Goal: Find specific page/section: Find specific page/section

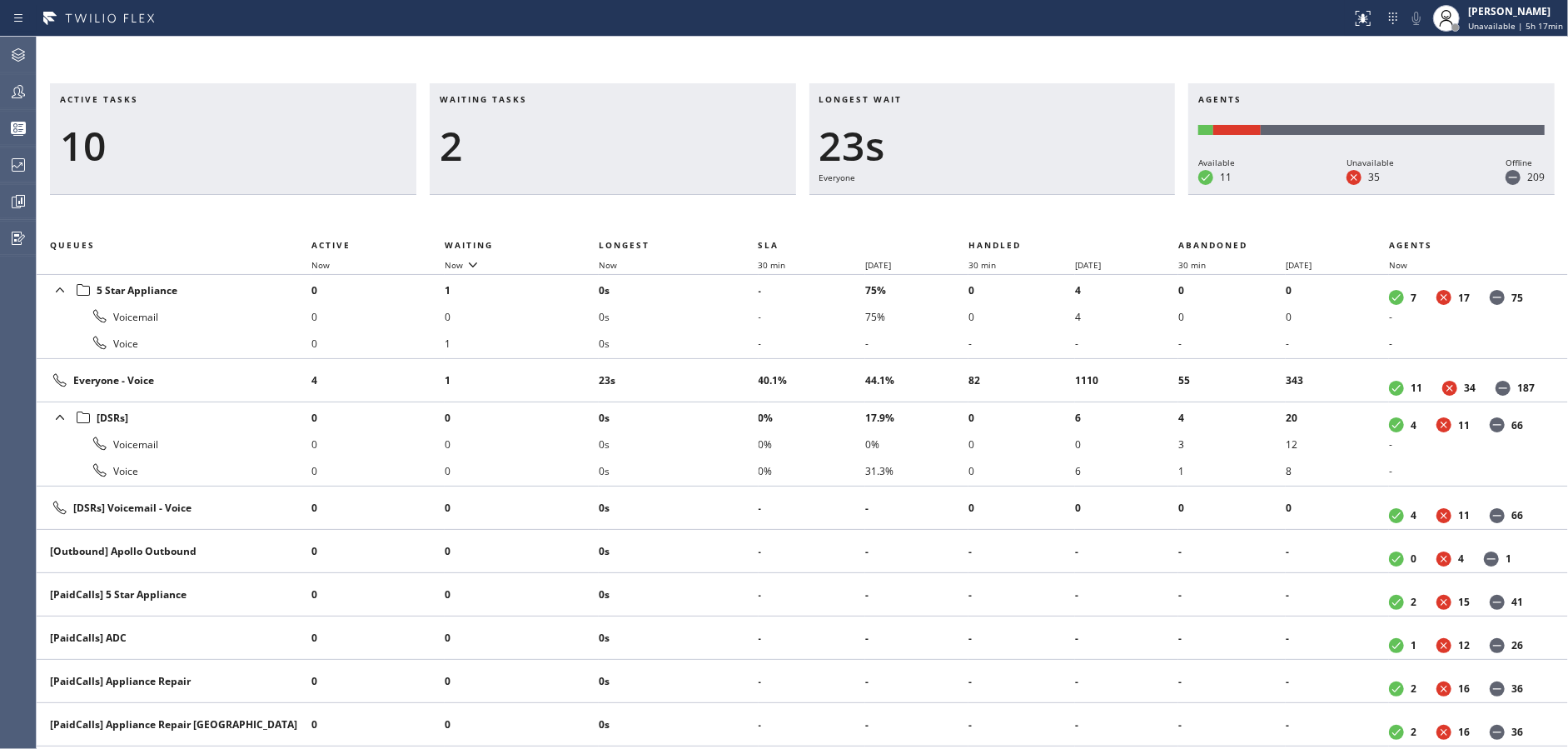
click at [511, 148] on div "2" at bounding box center [613, 146] width 346 height 48
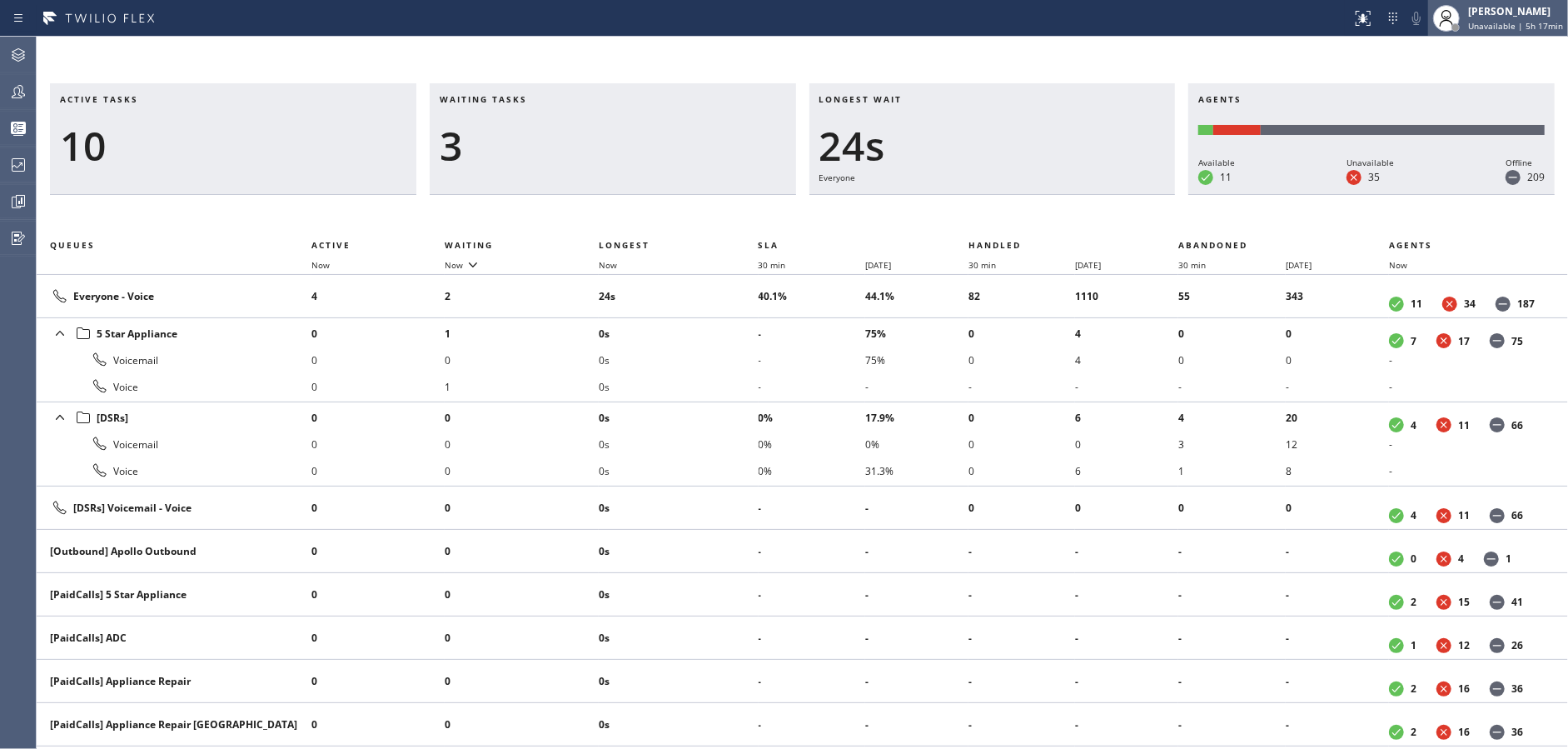
click at [1508, 28] on span "Unavailable | 5h 17min" at bounding box center [1516, 26] width 94 height 12
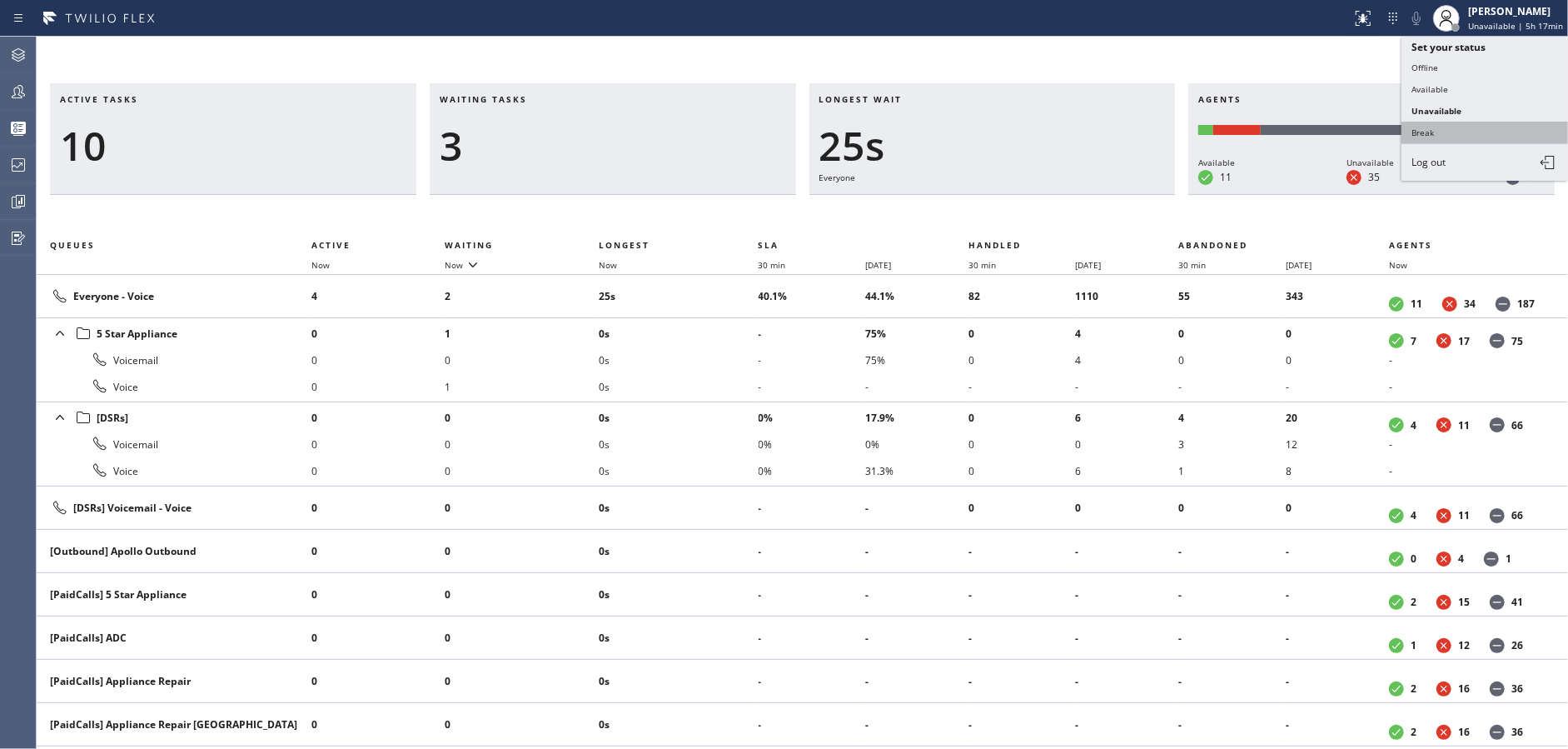
click at [1440, 132] on button "Break" at bounding box center [1484, 133] width 166 height 22
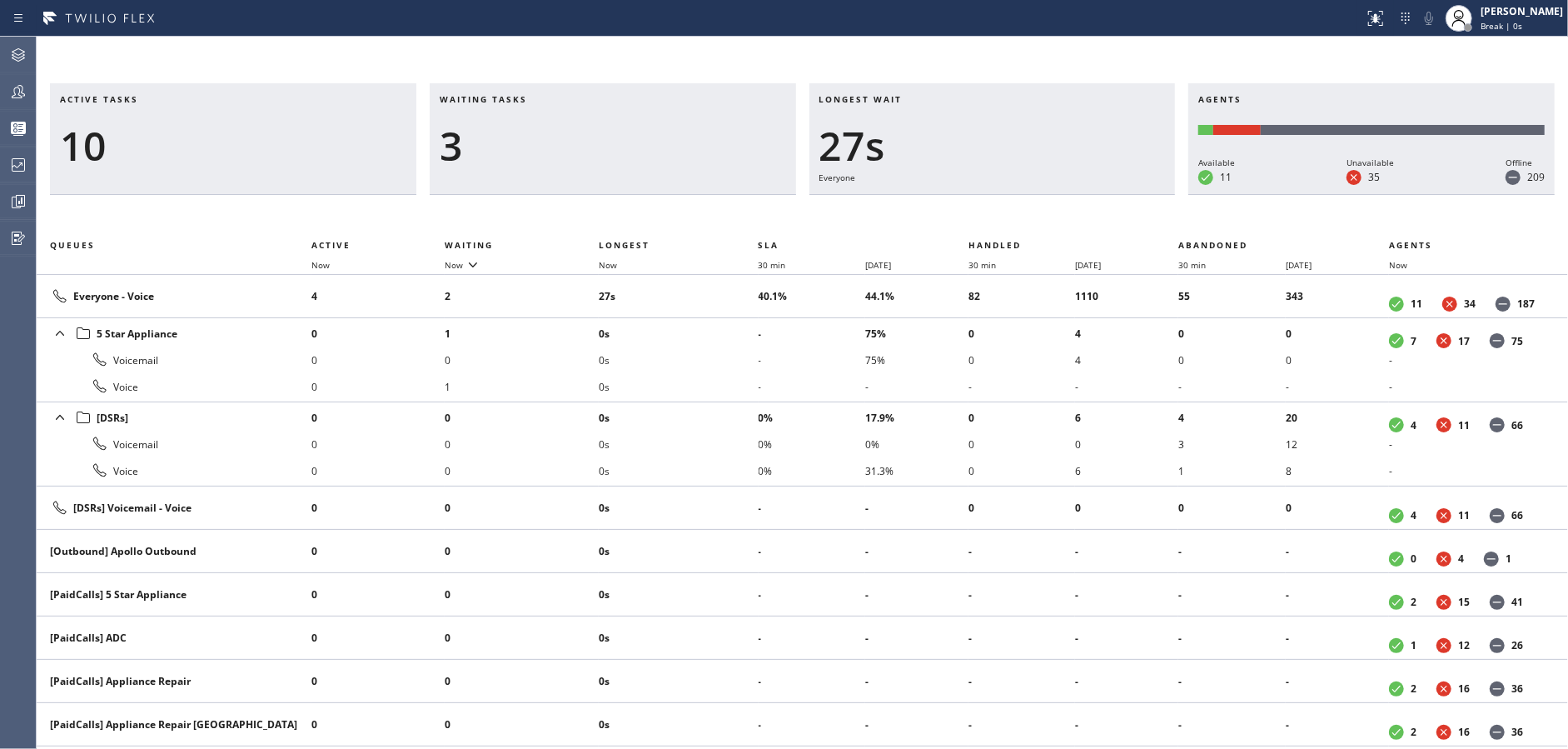
click at [648, 148] on div "3" at bounding box center [613, 146] width 346 height 48
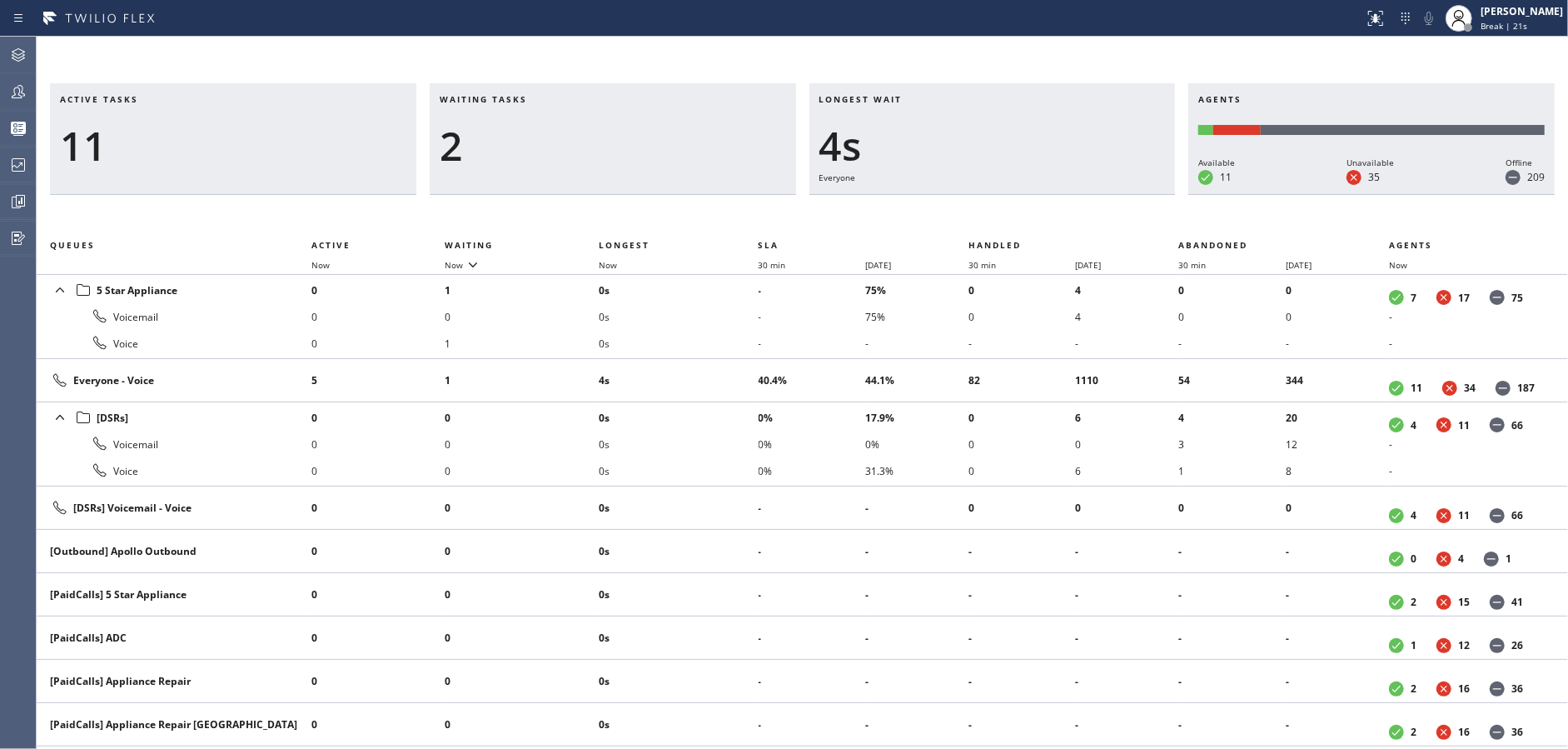
click at [648, 148] on div "2" at bounding box center [613, 146] width 346 height 48
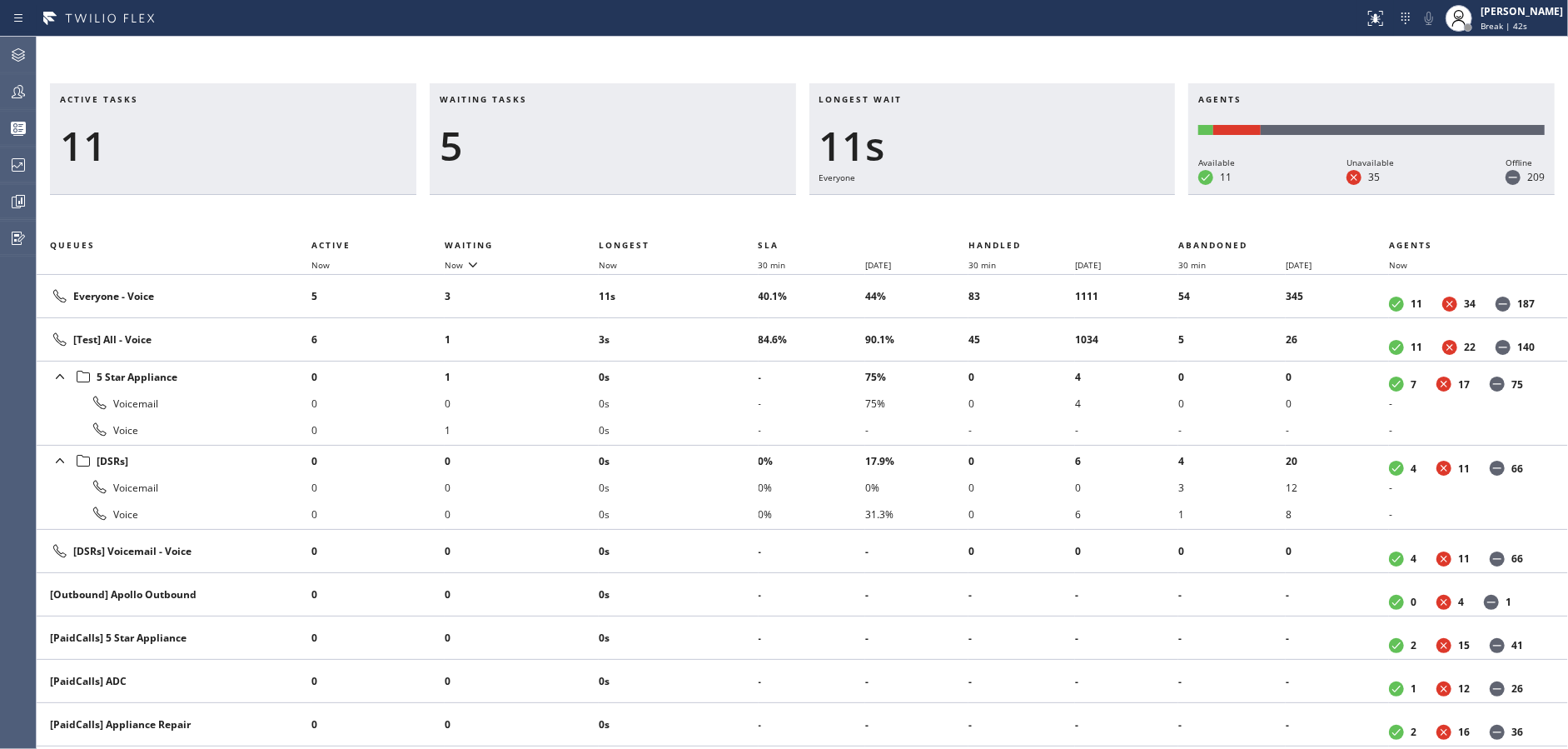
click at [648, 148] on div "5" at bounding box center [613, 146] width 346 height 48
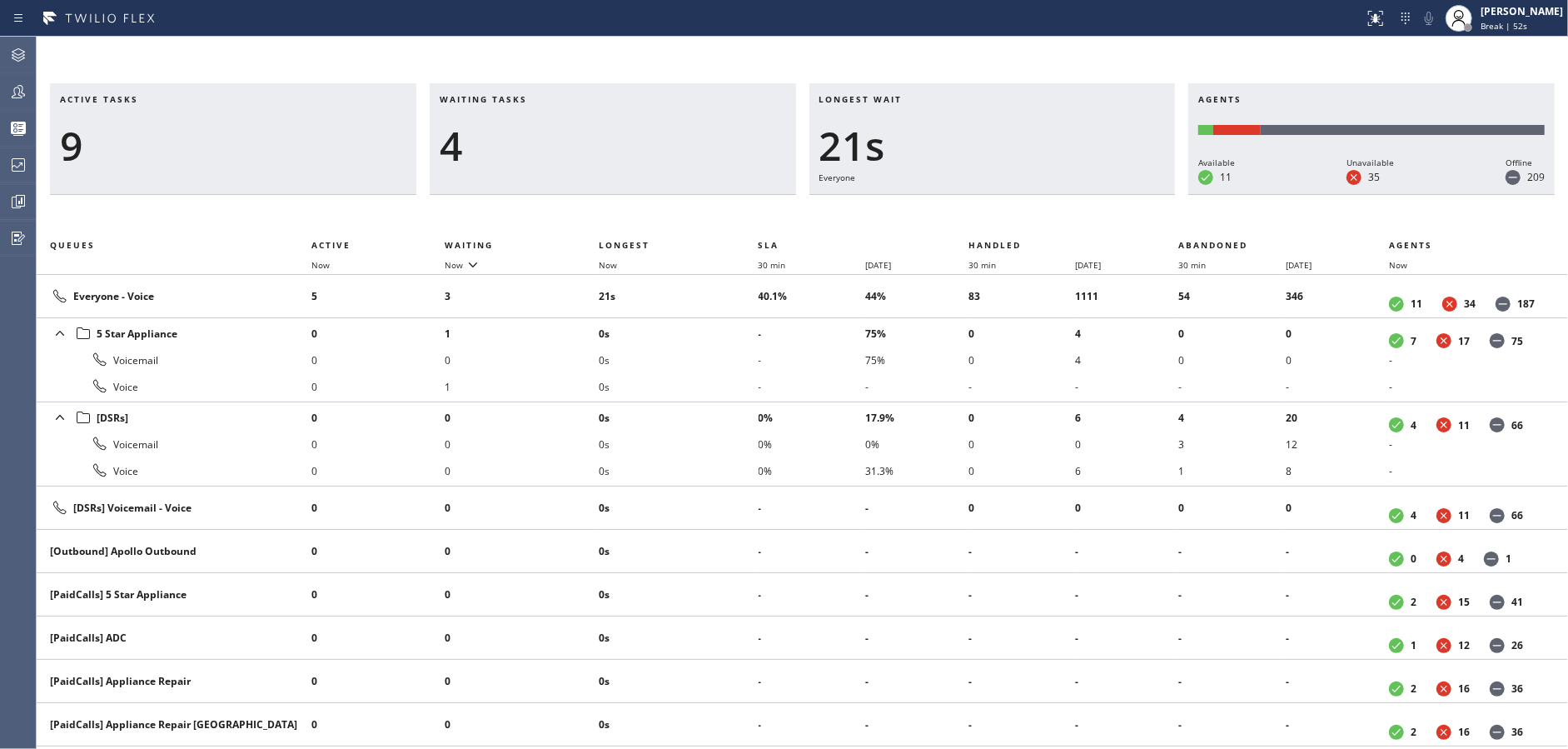
click at [648, 148] on div "4" at bounding box center [613, 146] width 346 height 48
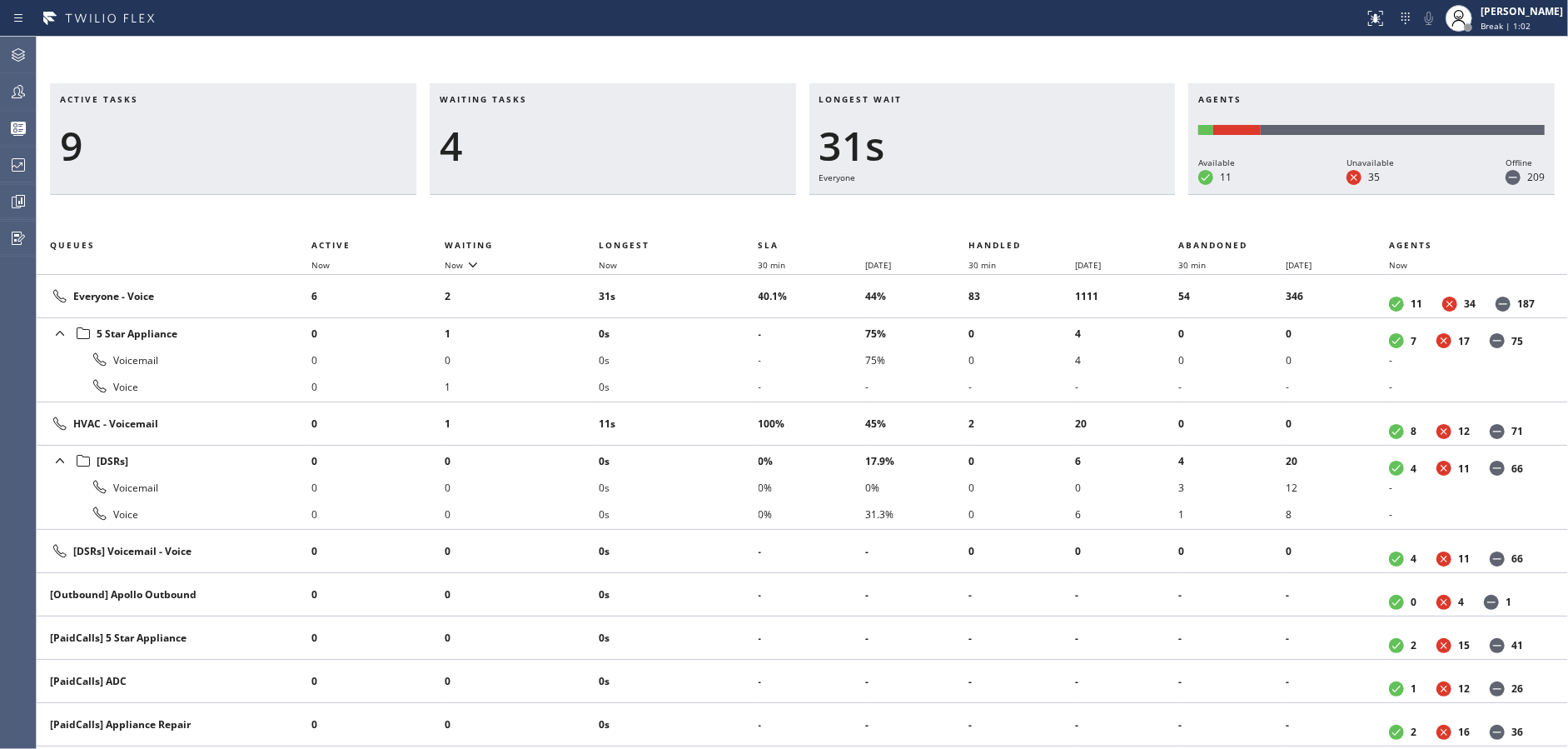
click at [648, 148] on div "4" at bounding box center [613, 146] width 346 height 48
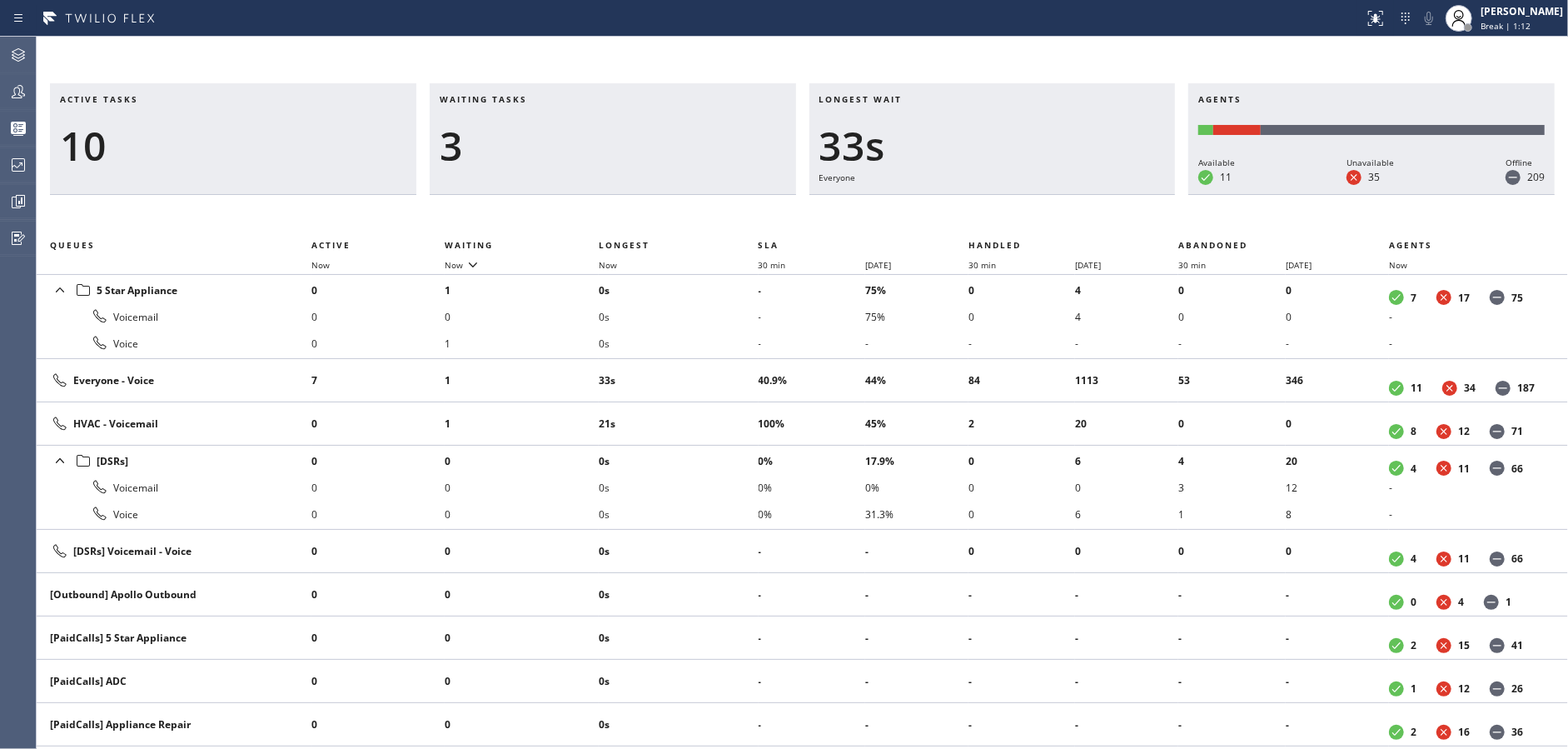
click at [648, 148] on div "3" at bounding box center [613, 146] width 346 height 48
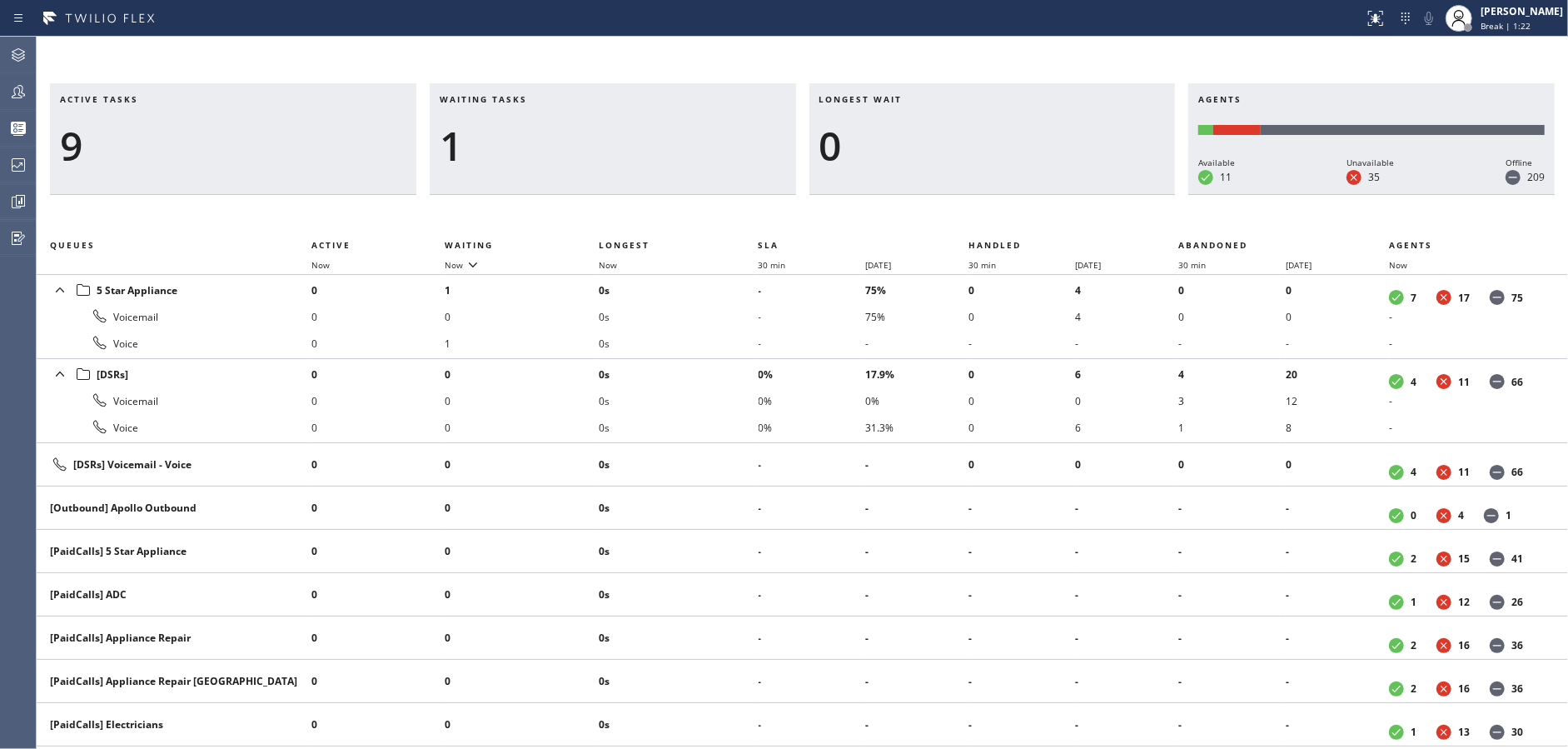
click at [648, 148] on div "1" at bounding box center [613, 146] width 346 height 48
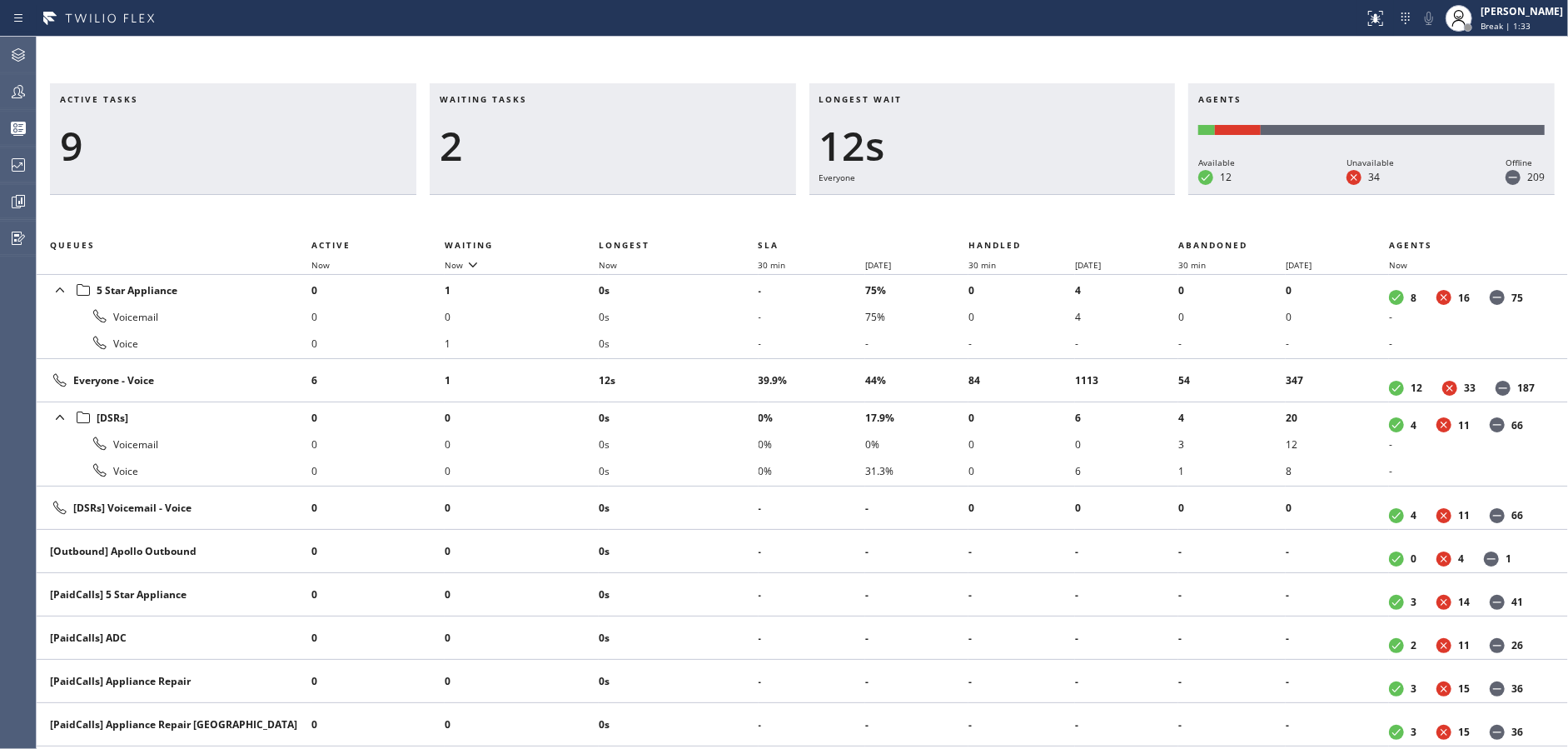
click at [648, 148] on div "2" at bounding box center [613, 146] width 346 height 48
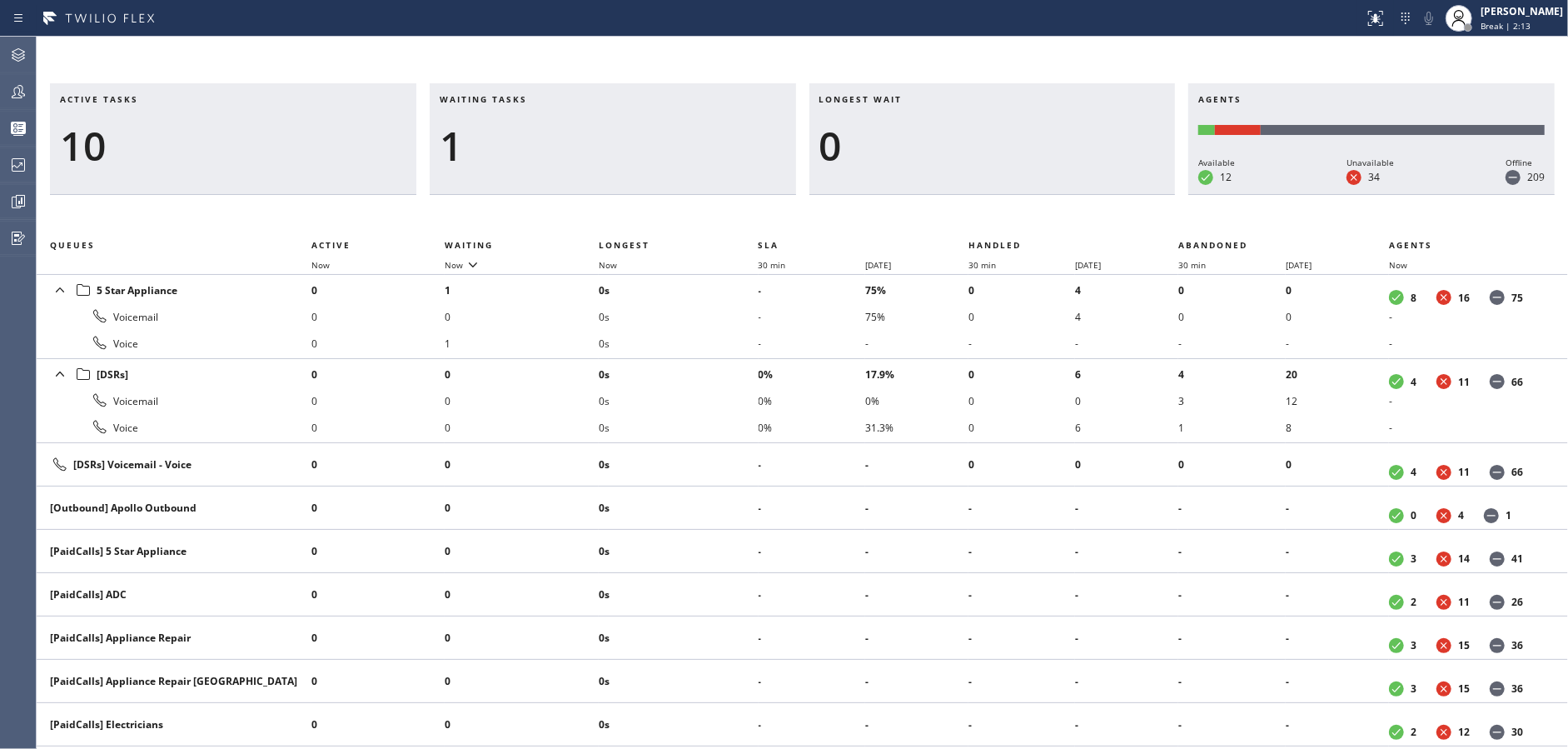
click at [648, 148] on div "1" at bounding box center [613, 146] width 346 height 48
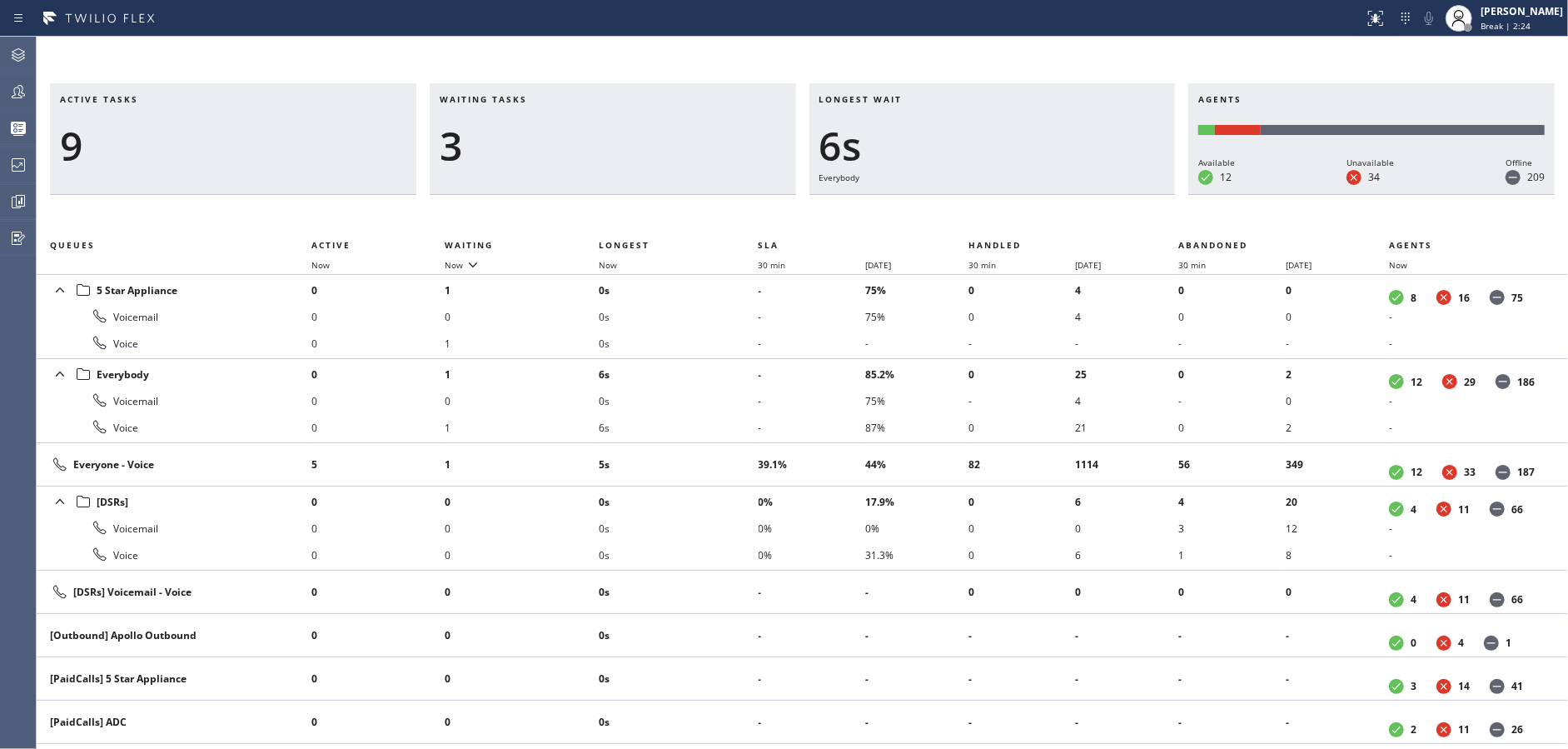
click at [648, 148] on div "3" at bounding box center [613, 146] width 346 height 48
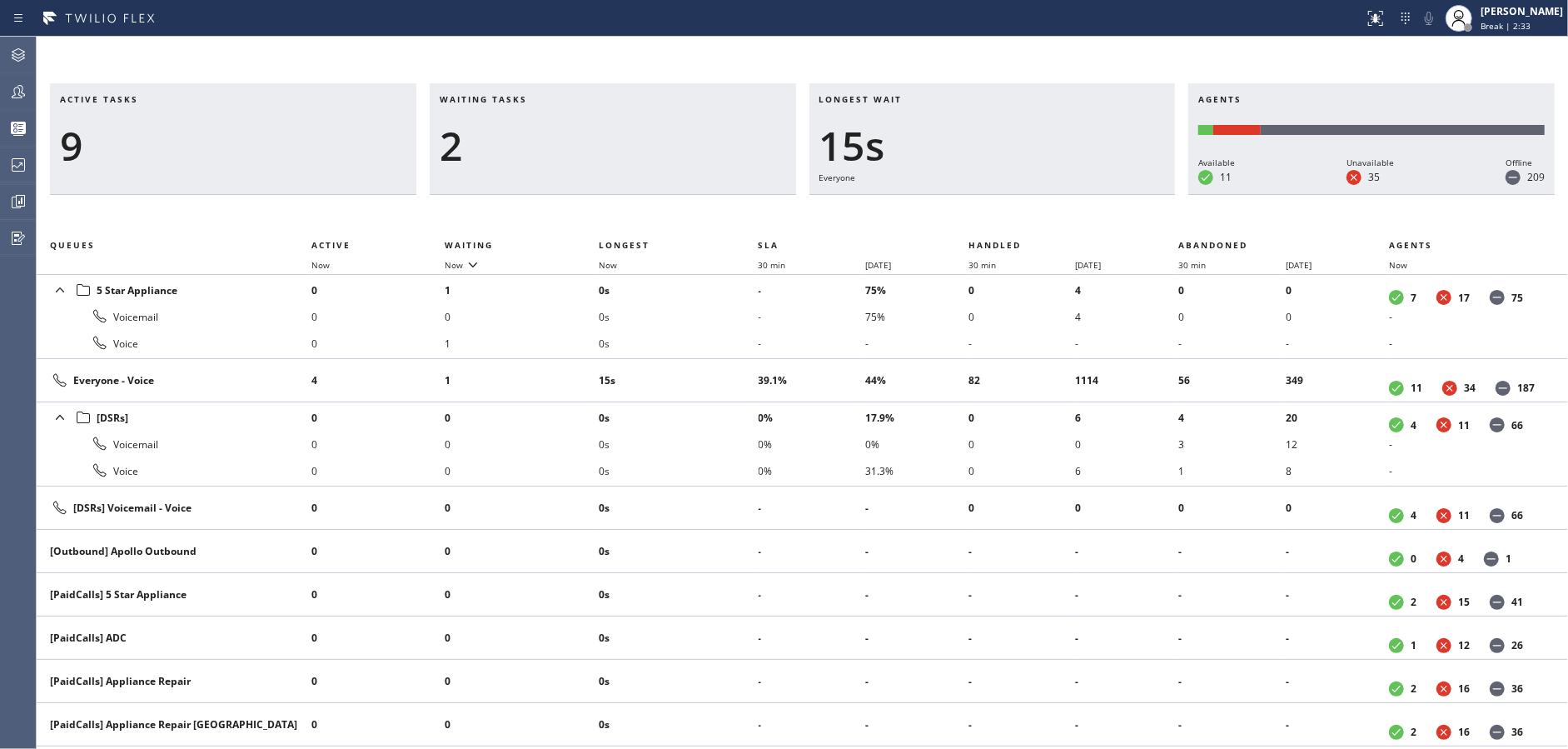
click at [648, 148] on div "2" at bounding box center [613, 146] width 346 height 48
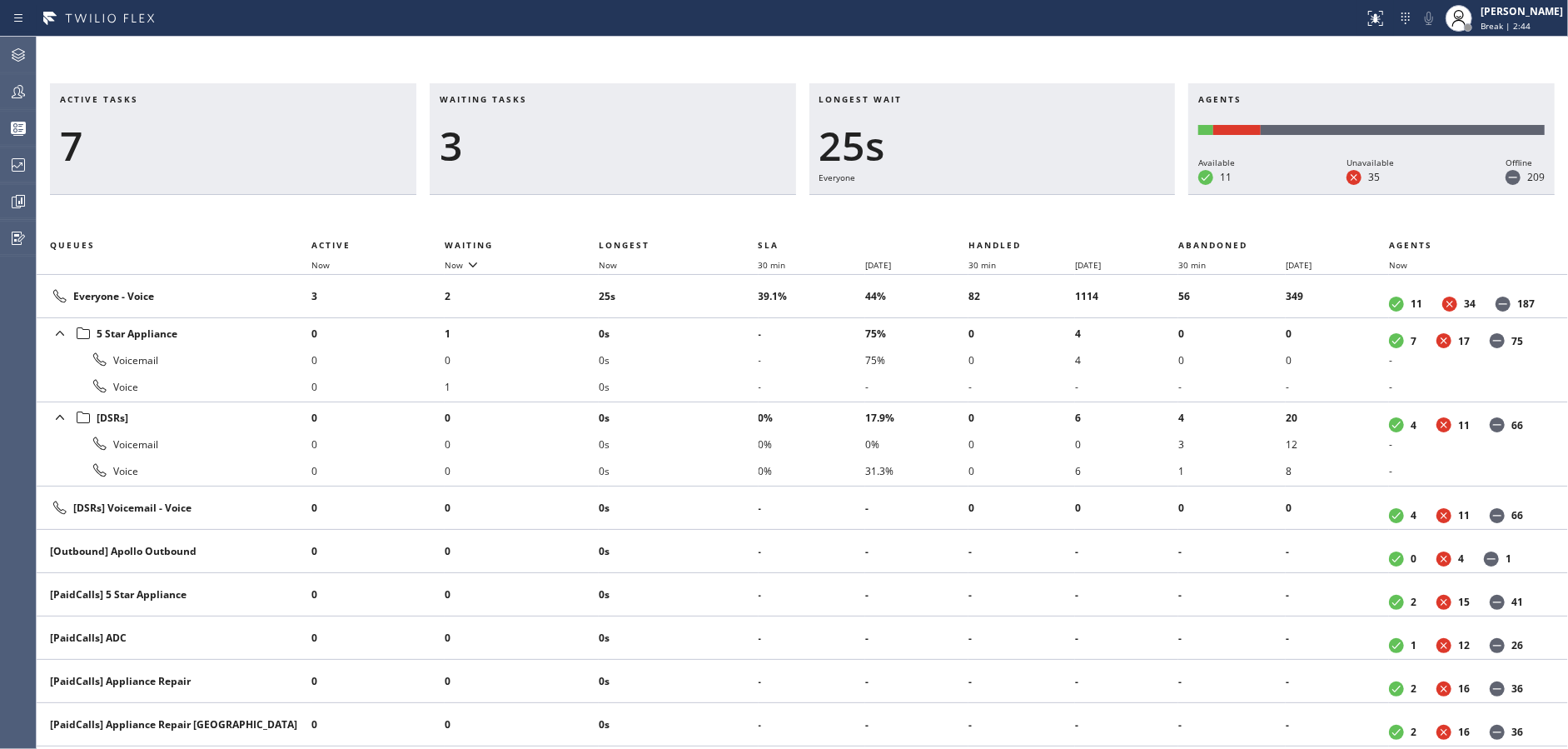
click at [648, 148] on div "3" at bounding box center [613, 146] width 346 height 48
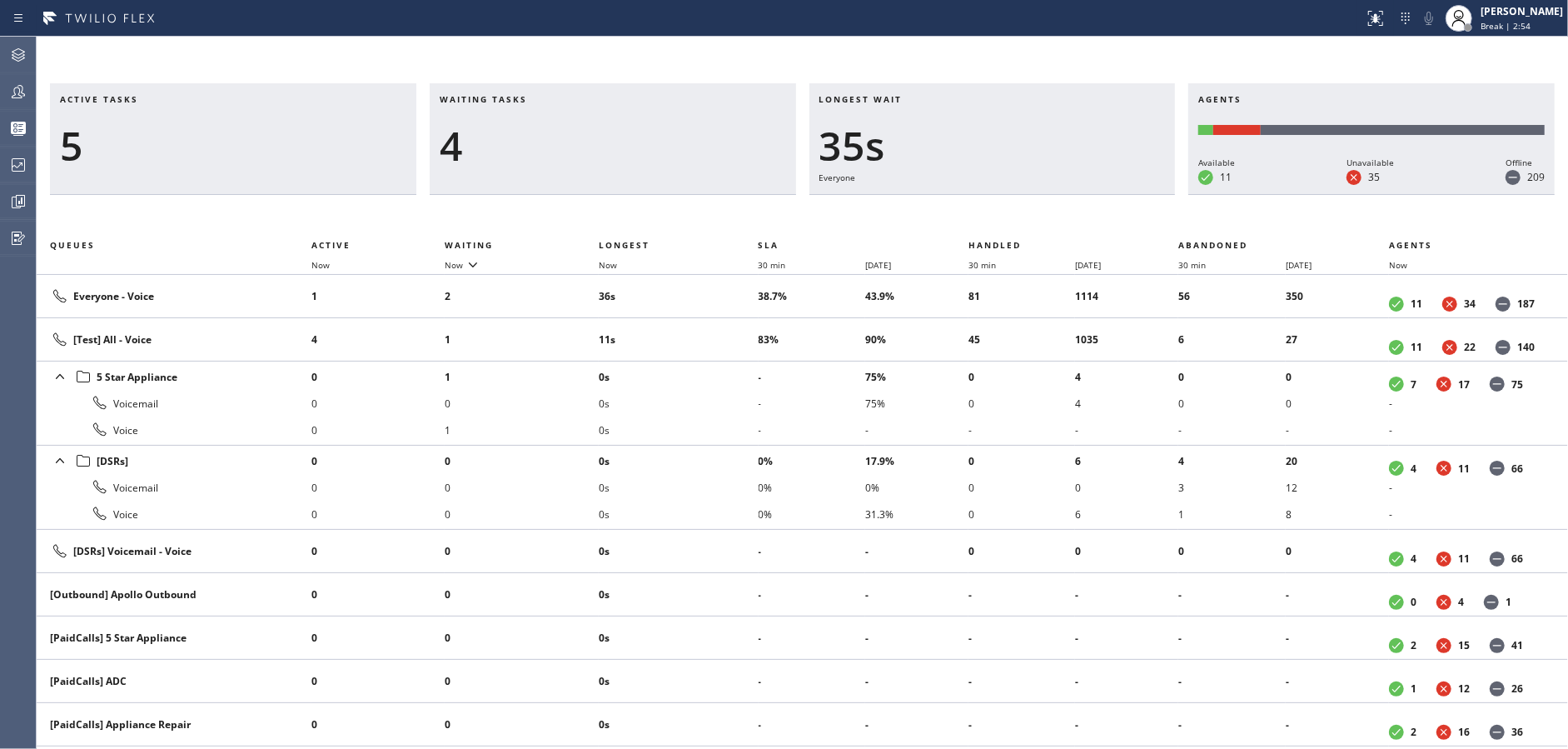
click at [648, 148] on div "4" at bounding box center [613, 146] width 346 height 48
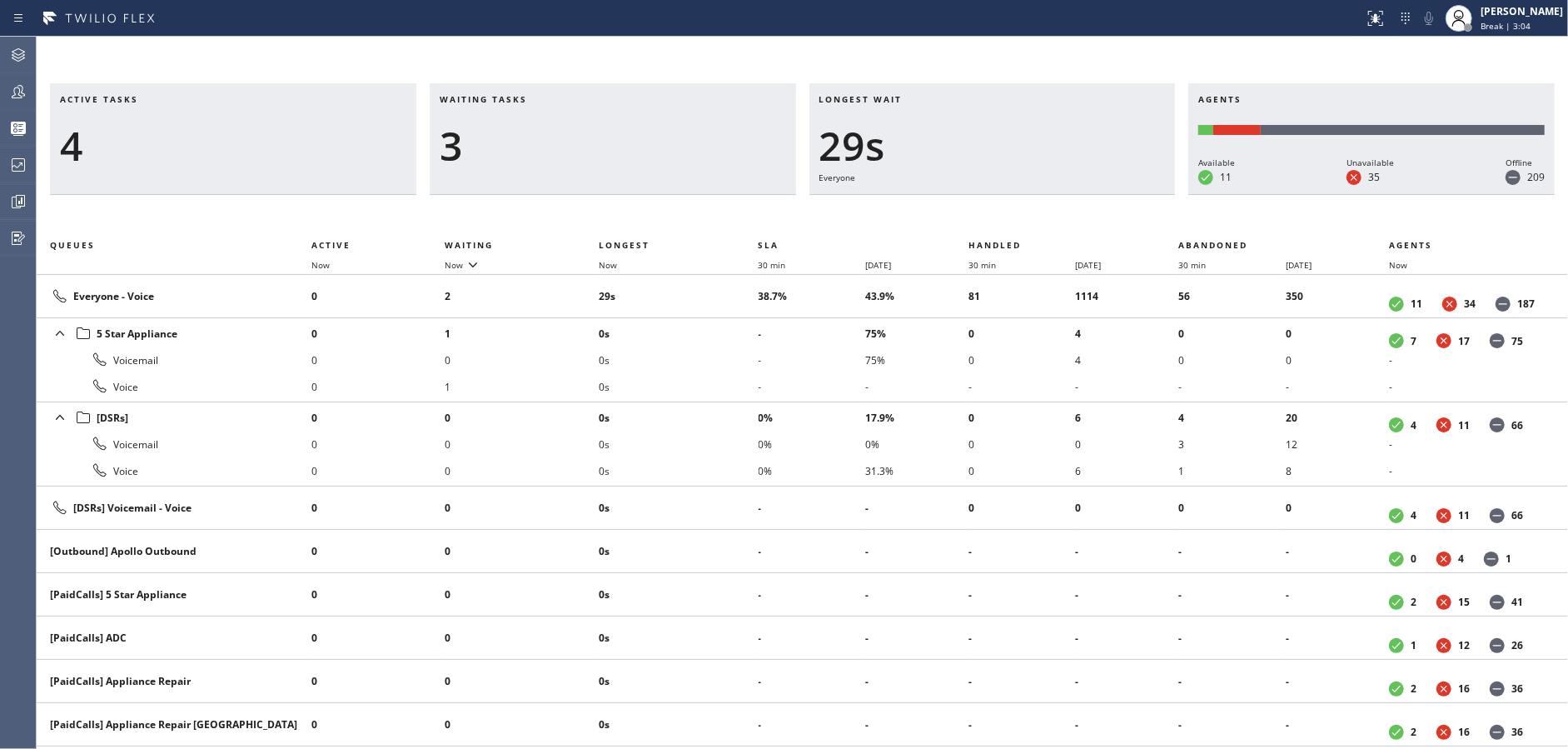
click at [648, 148] on div "3" at bounding box center [613, 146] width 346 height 48
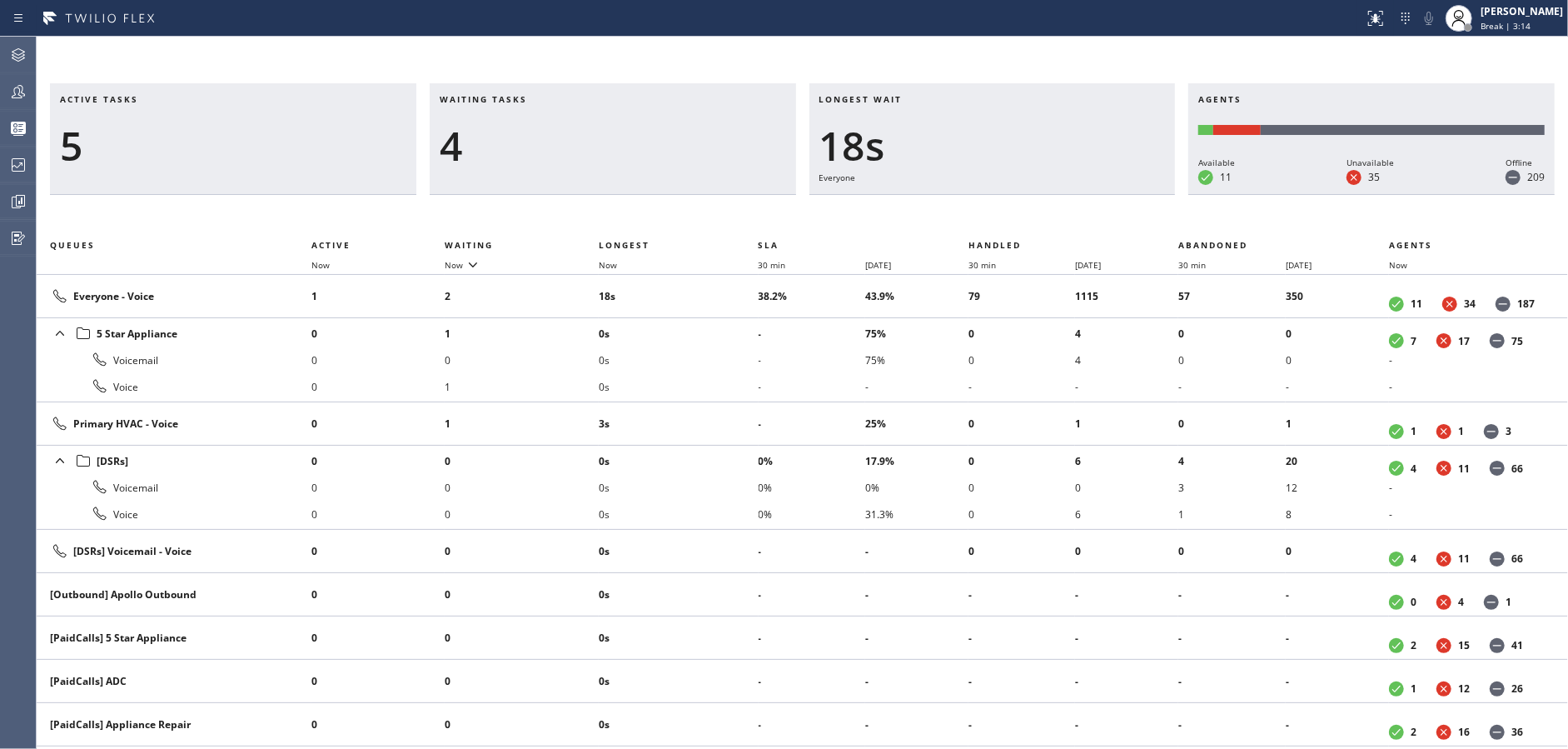
click at [648, 148] on div "4" at bounding box center [613, 146] width 346 height 48
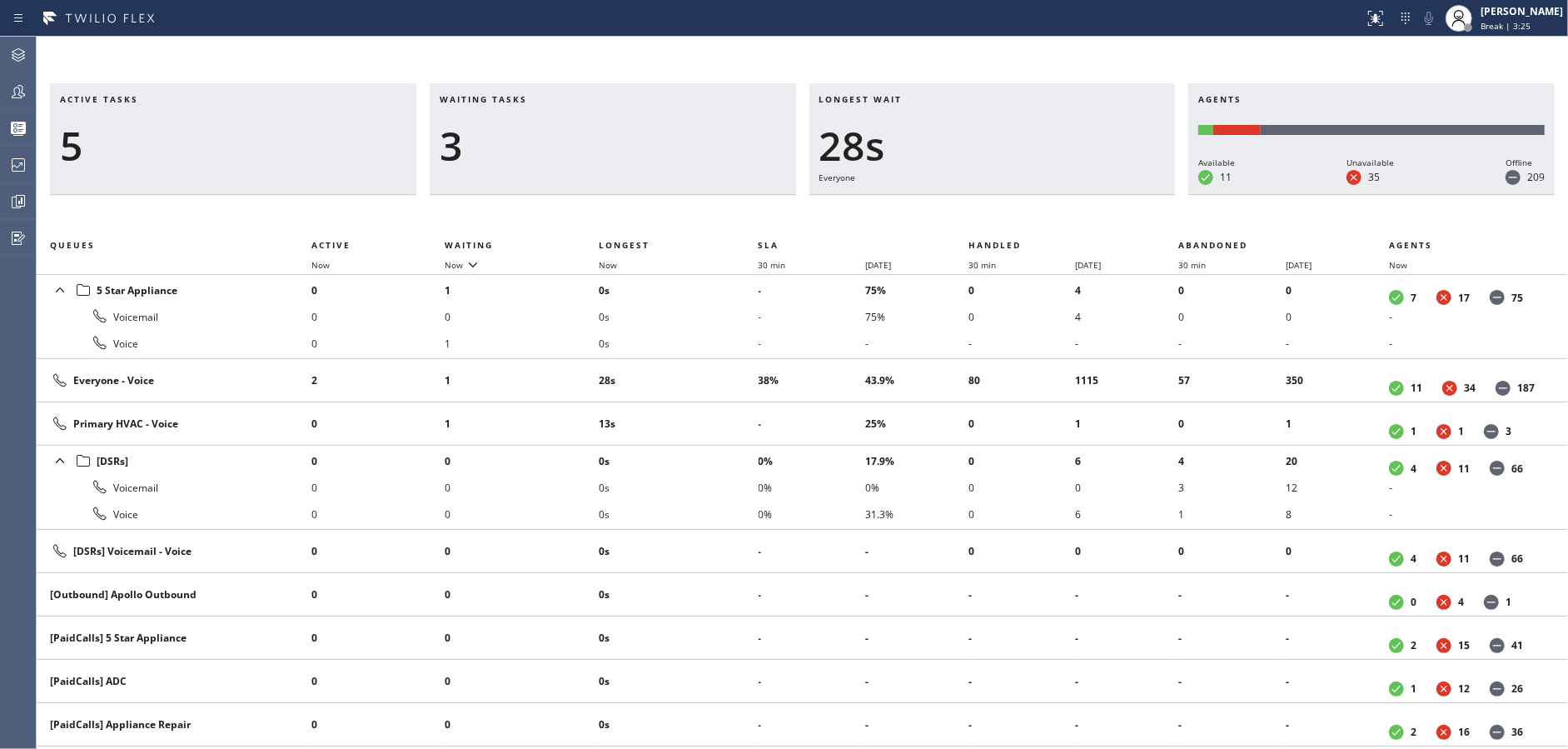
click at [648, 148] on div "3" at bounding box center [613, 146] width 346 height 48
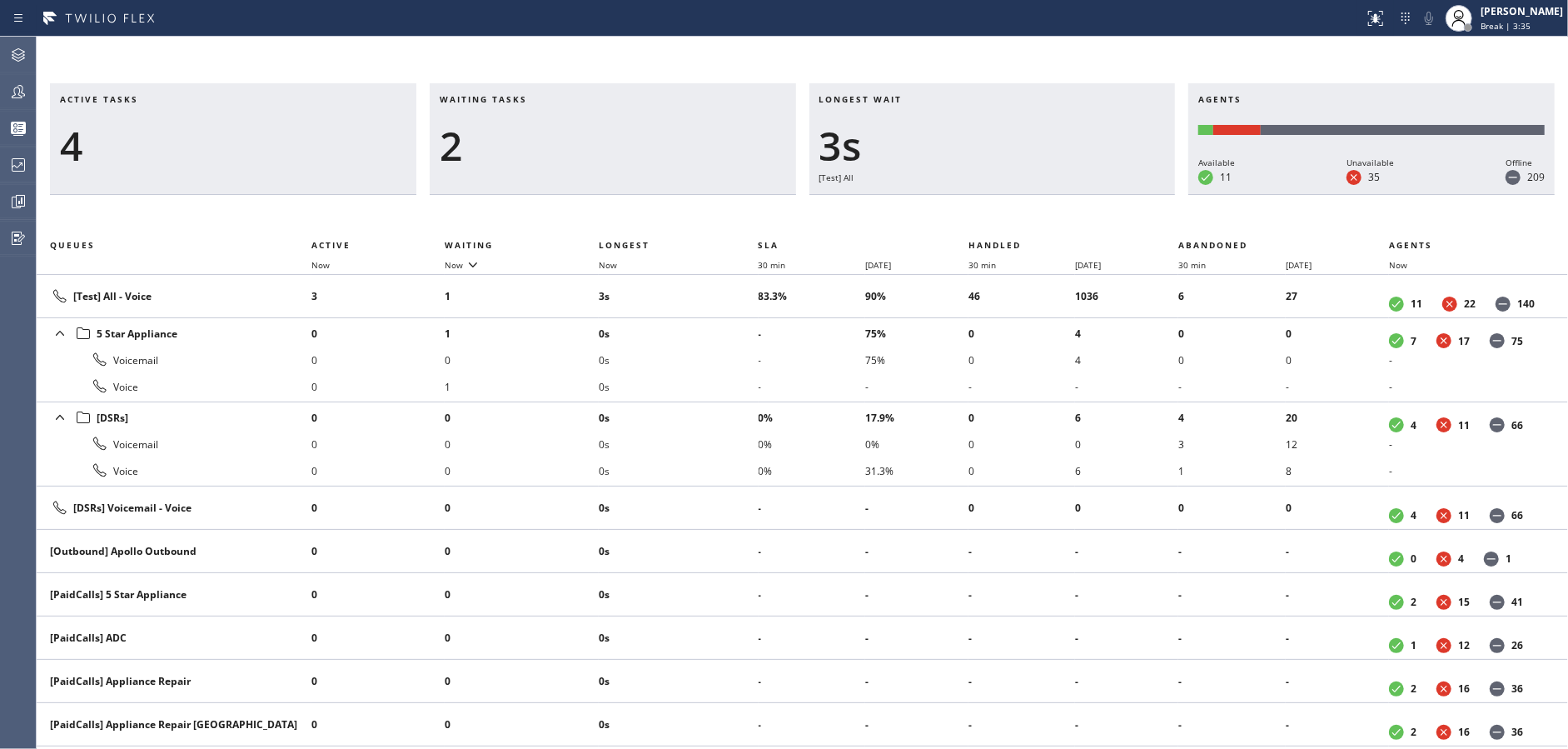
click at [648, 148] on div "2" at bounding box center [613, 146] width 346 height 48
click at [648, 148] on div "4" at bounding box center [613, 146] width 346 height 48
click at [648, 148] on div "3" at bounding box center [613, 146] width 346 height 48
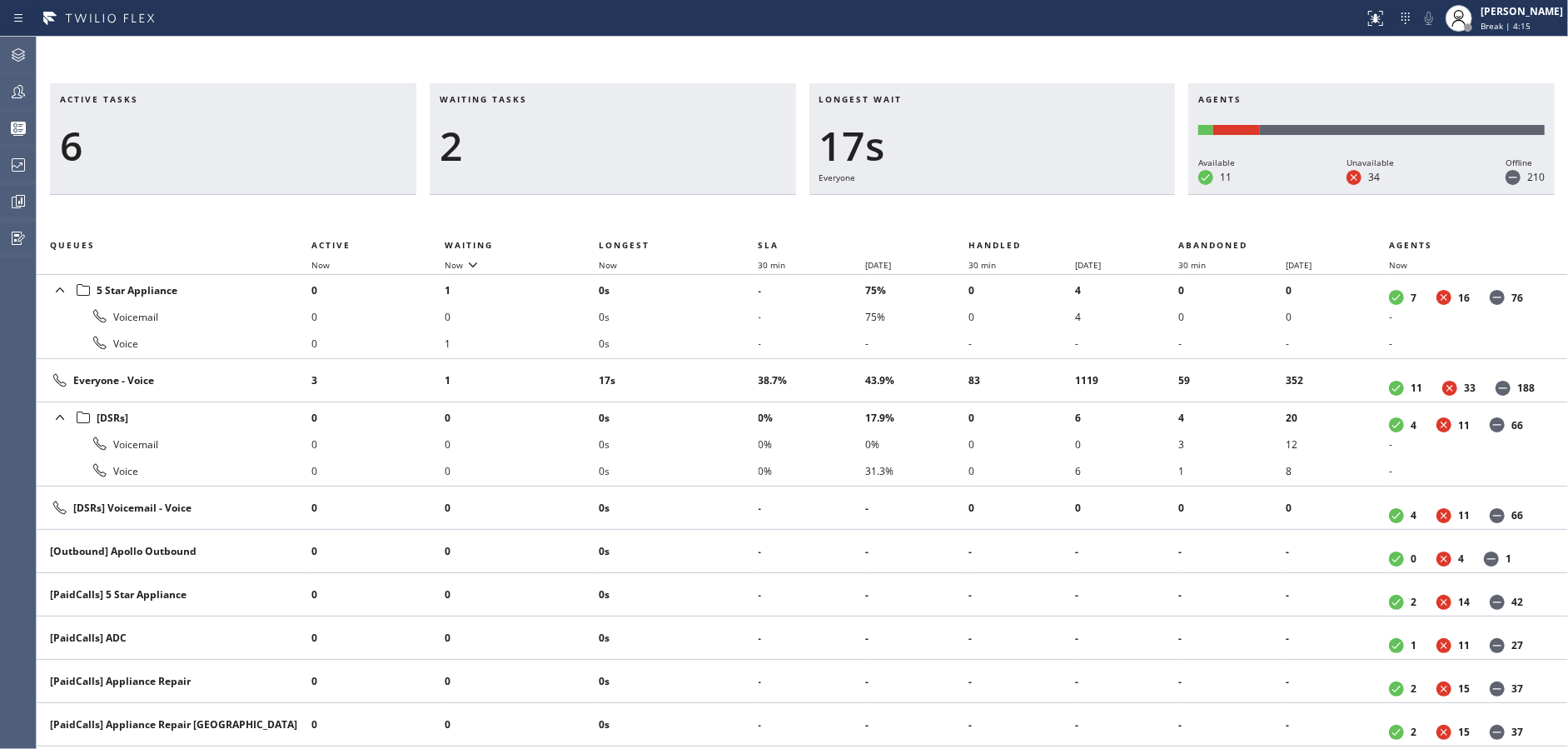
click at [648, 148] on div "2" at bounding box center [613, 146] width 346 height 48
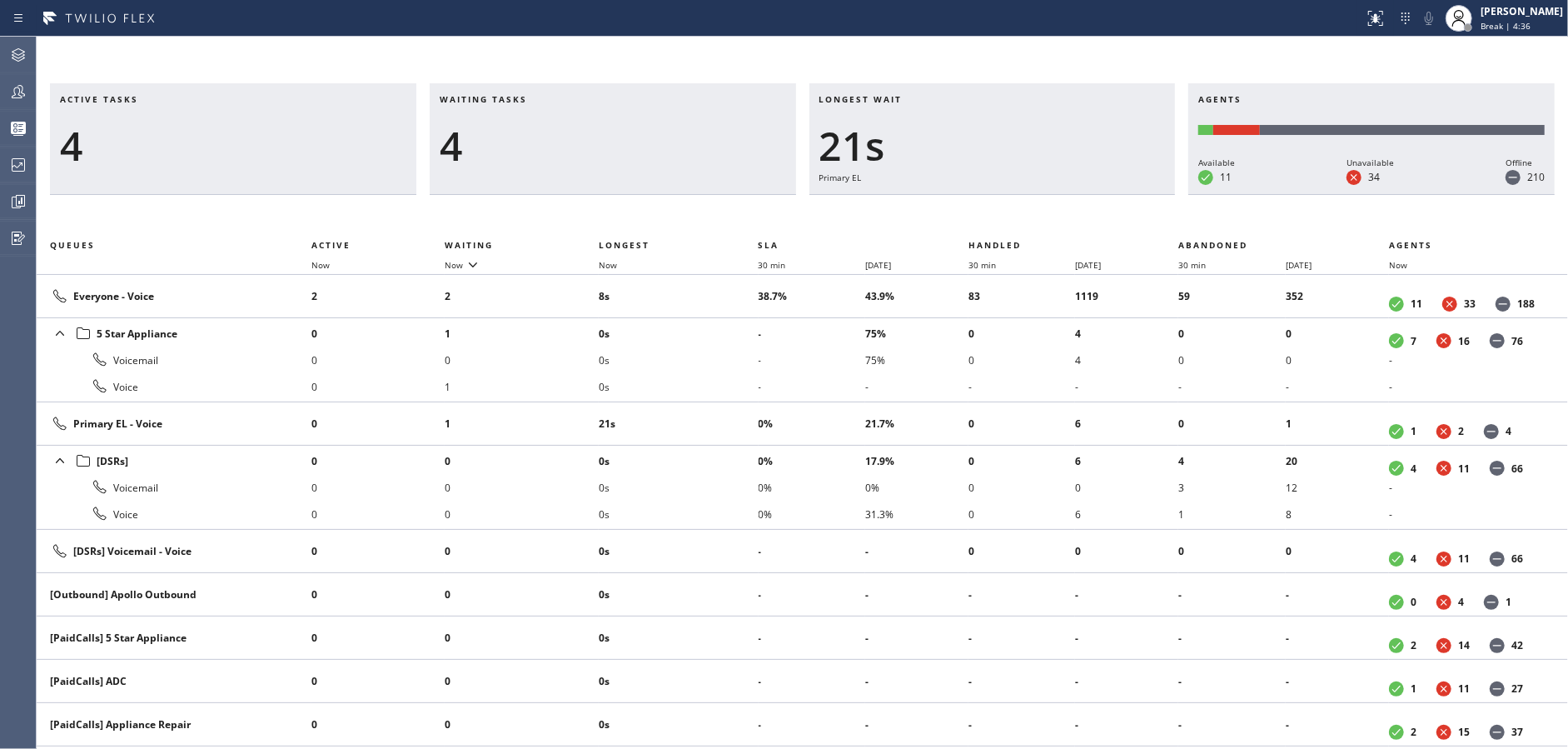
click at [648, 148] on div "4" at bounding box center [613, 146] width 346 height 48
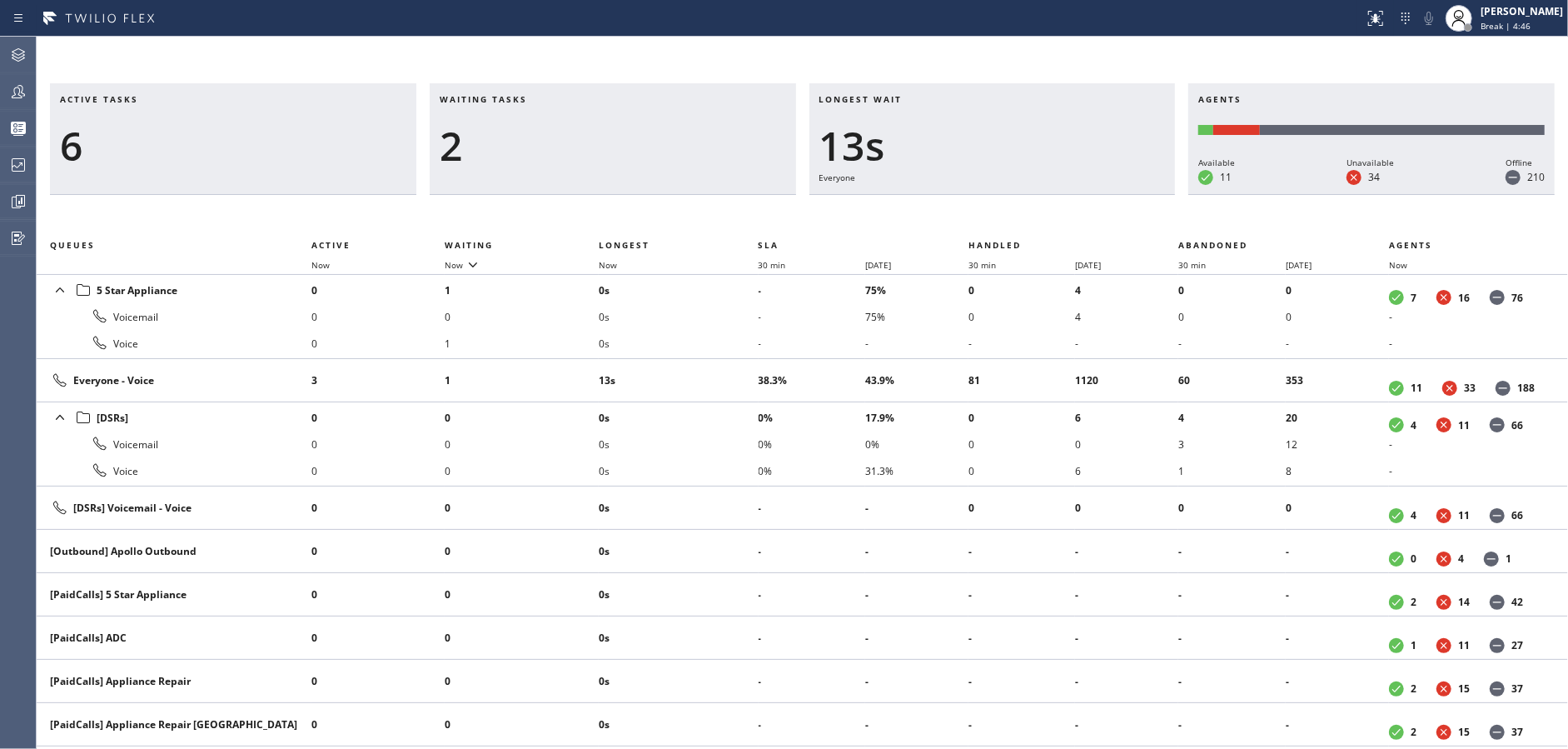
click at [648, 148] on div "2" at bounding box center [613, 146] width 346 height 48
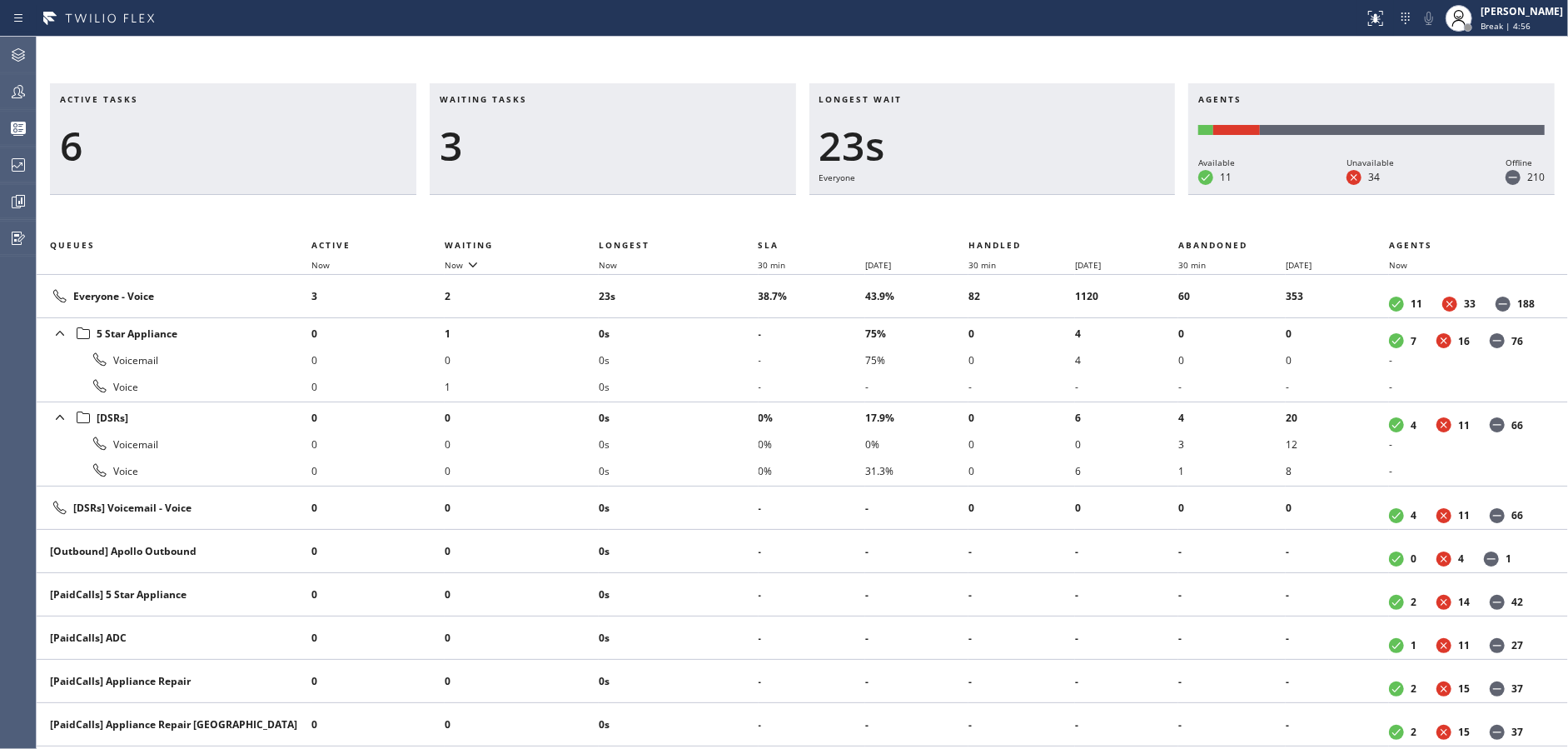
click at [648, 148] on div "3" at bounding box center [613, 146] width 346 height 48
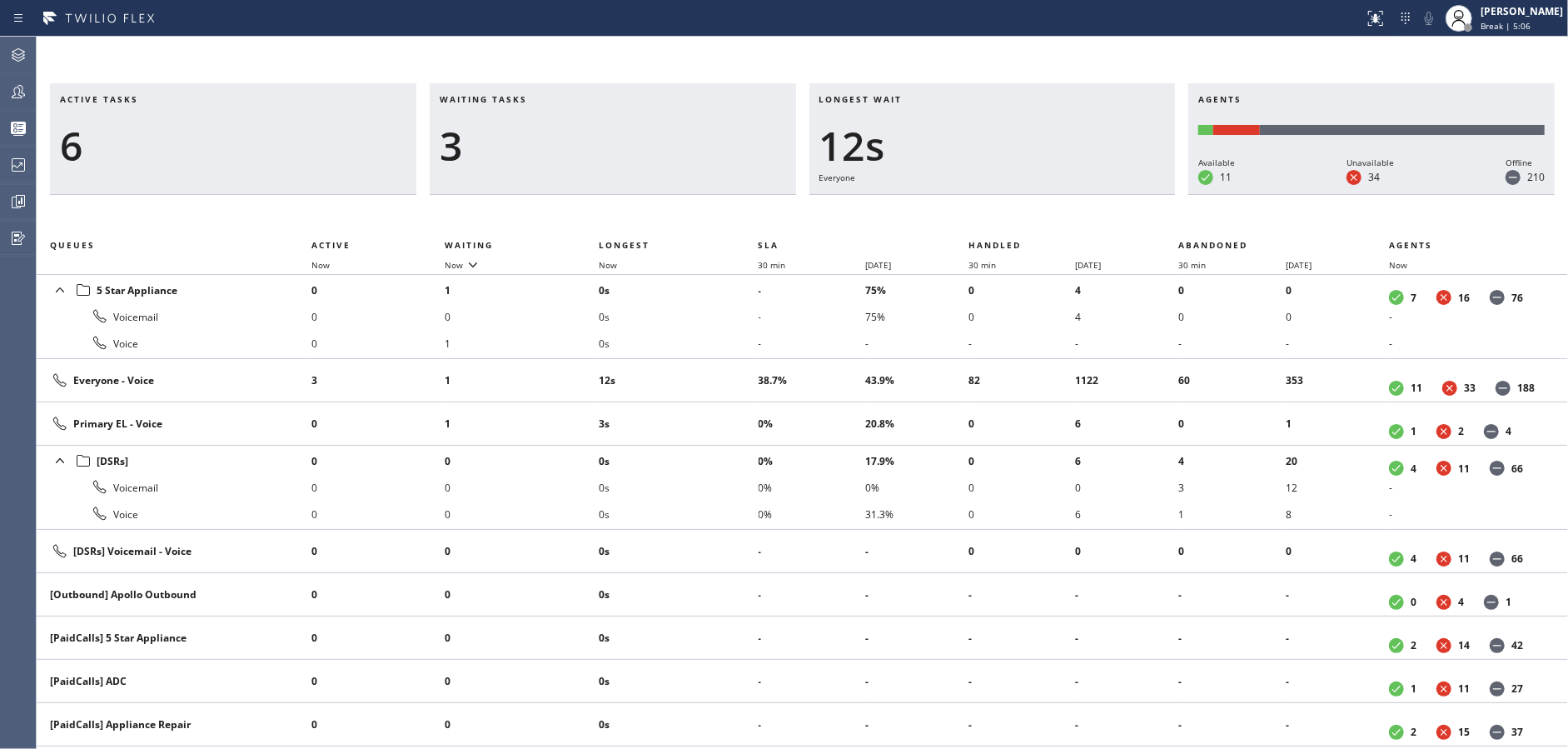
click at [648, 148] on div "3" at bounding box center [613, 146] width 346 height 48
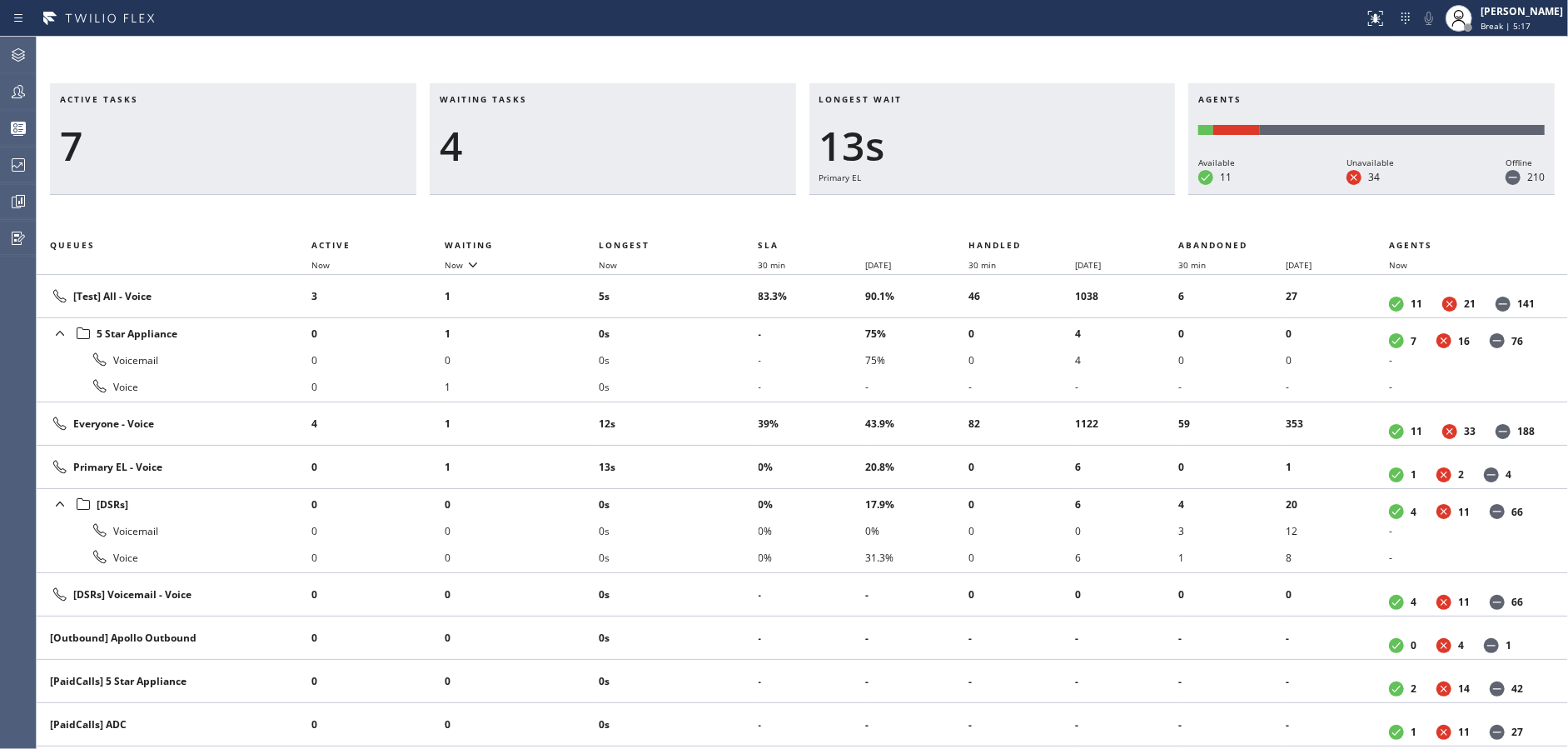
click at [648, 148] on div "4" at bounding box center [613, 146] width 346 height 48
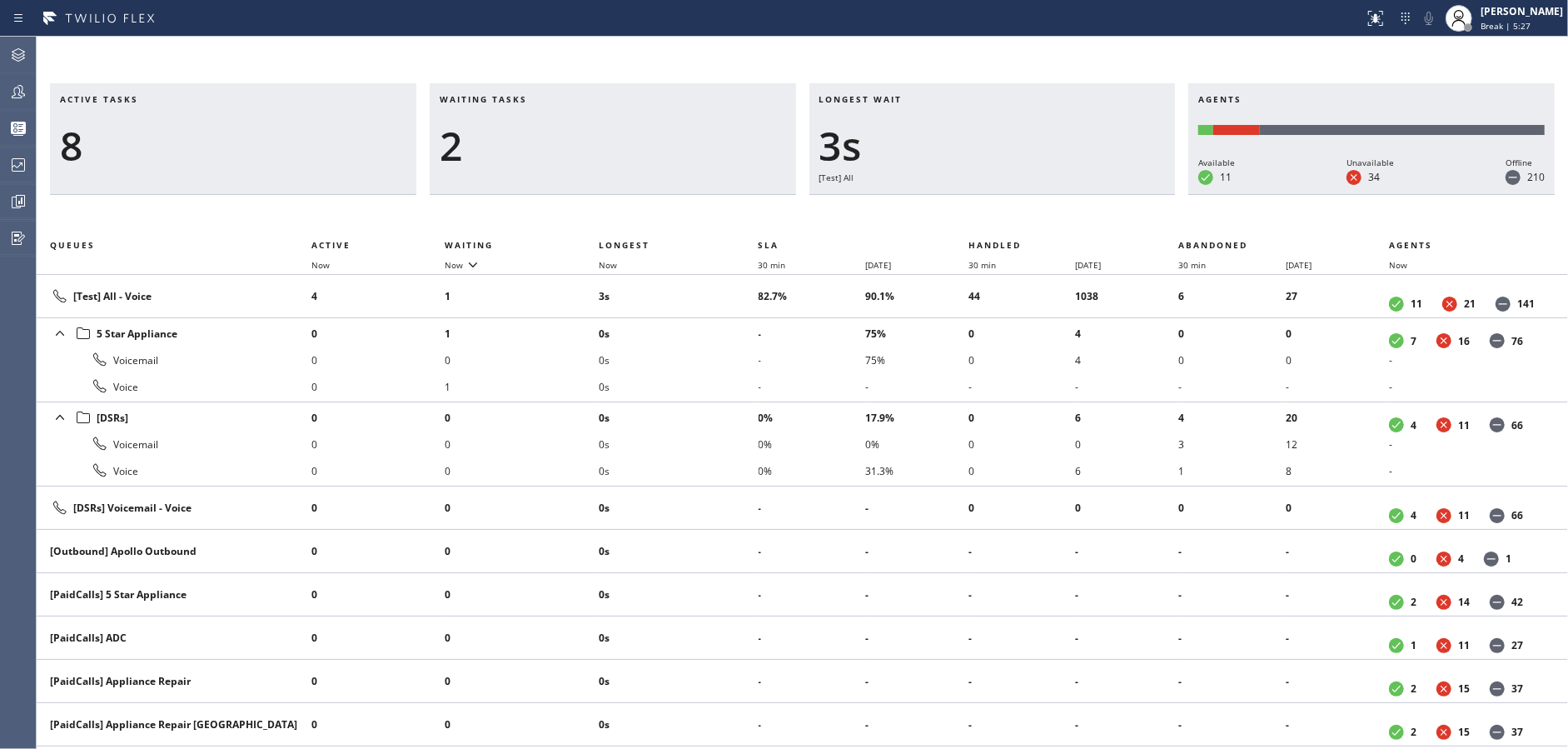
click at [648, 148] on div "2" at bounding box center [613, 146] width 346 height 48
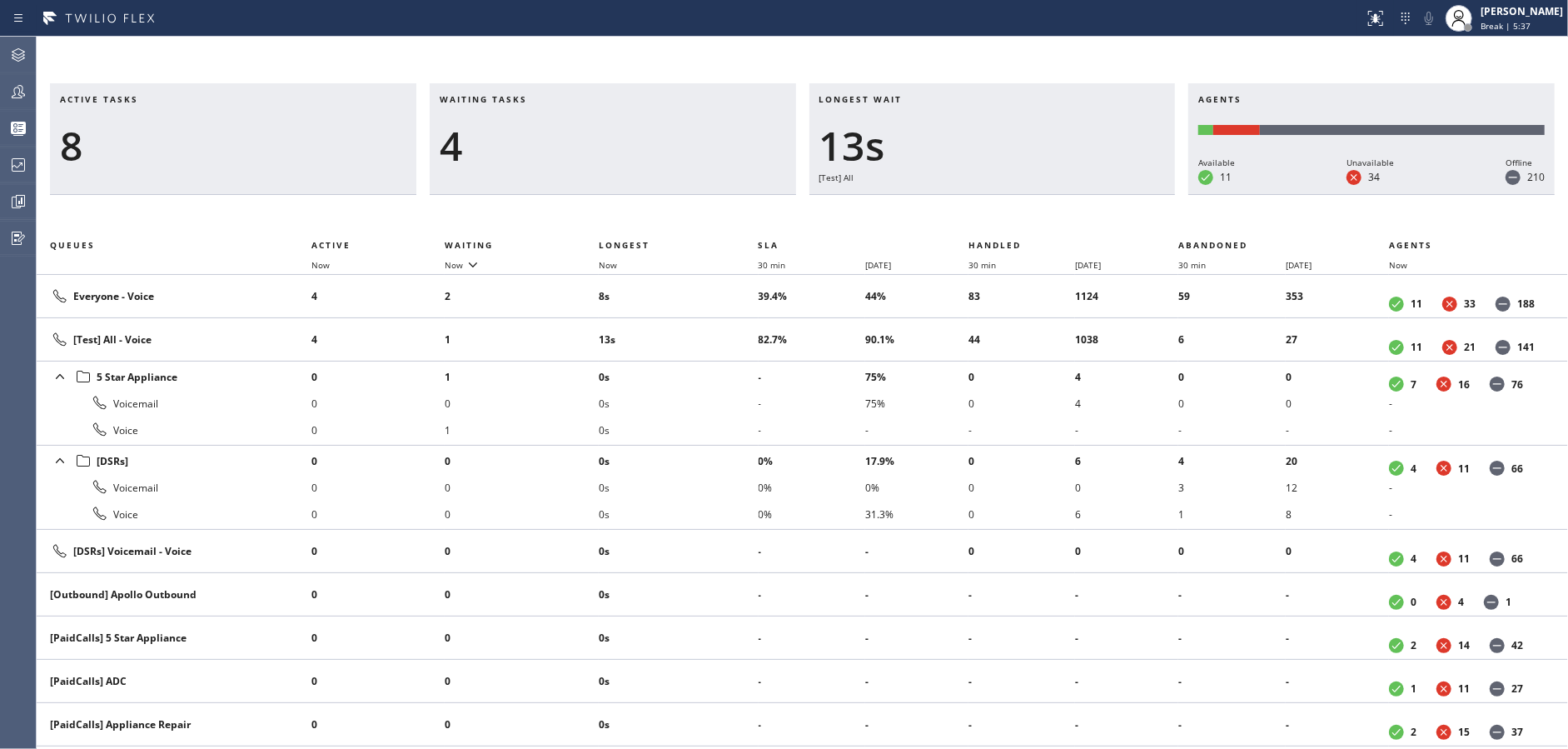
click at [648, 148] on div "4" at bounding box center [613, 146] width 346 height 48
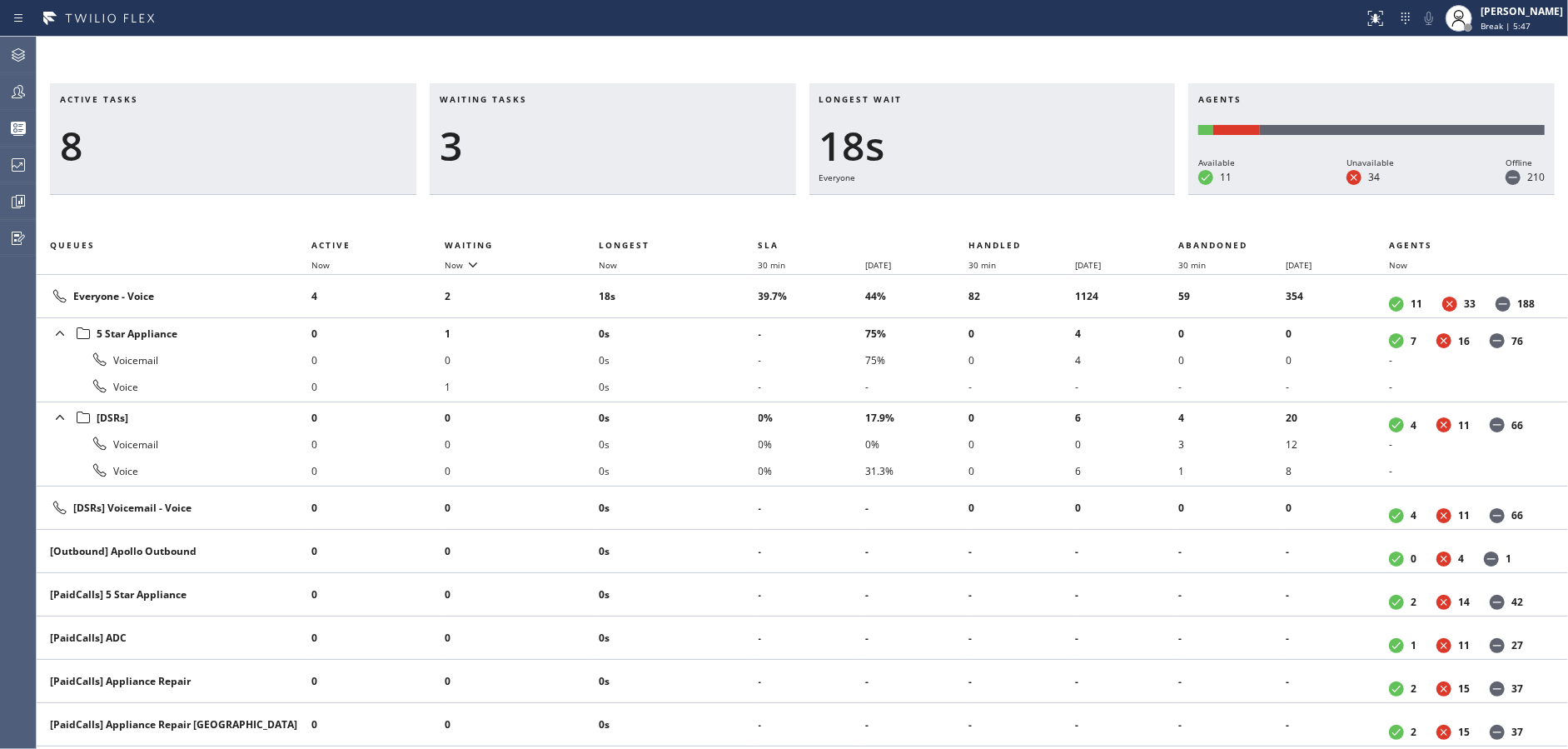
click at [648, 148] on div "3" at bounding box center [613, 146] width 346 height 48
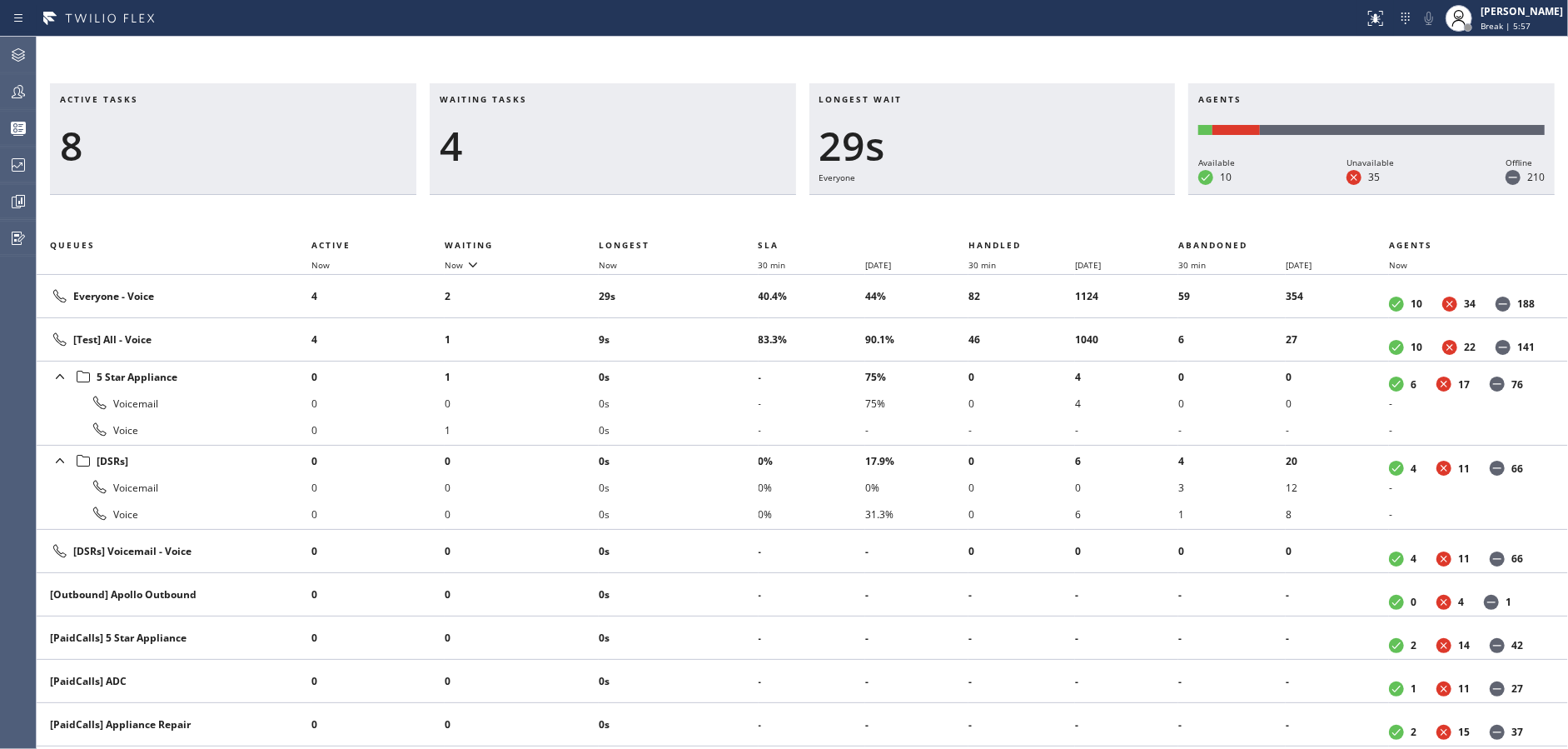
click at [648, 148] on div "4" at bounding box center [613, 146] width 346 height 48
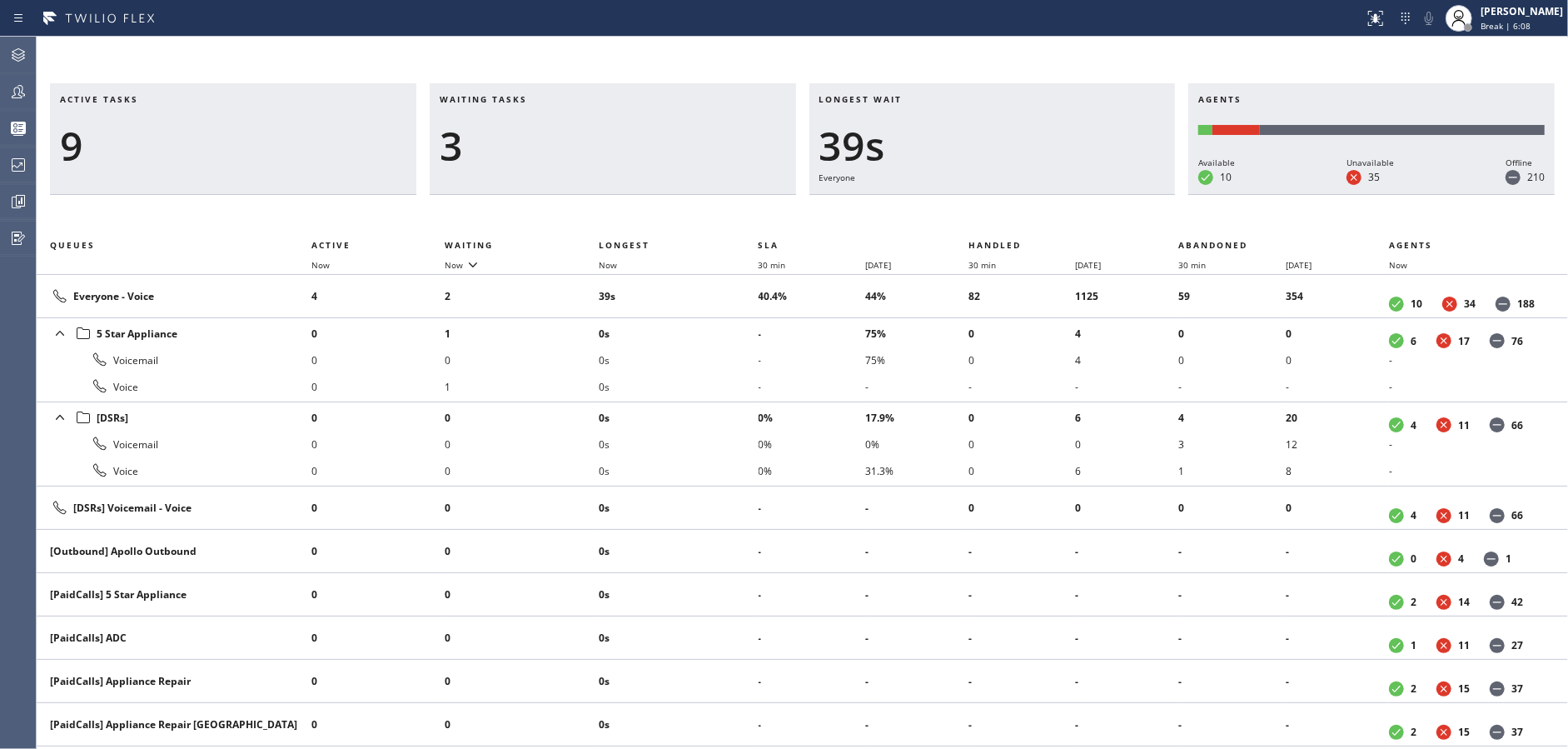
click at [648, 148] on div "3" at bounding box center [613, 146] width 346 height 48
click at [648, 148] on div "2" at bounding box center [613, 146] width 346 height 48
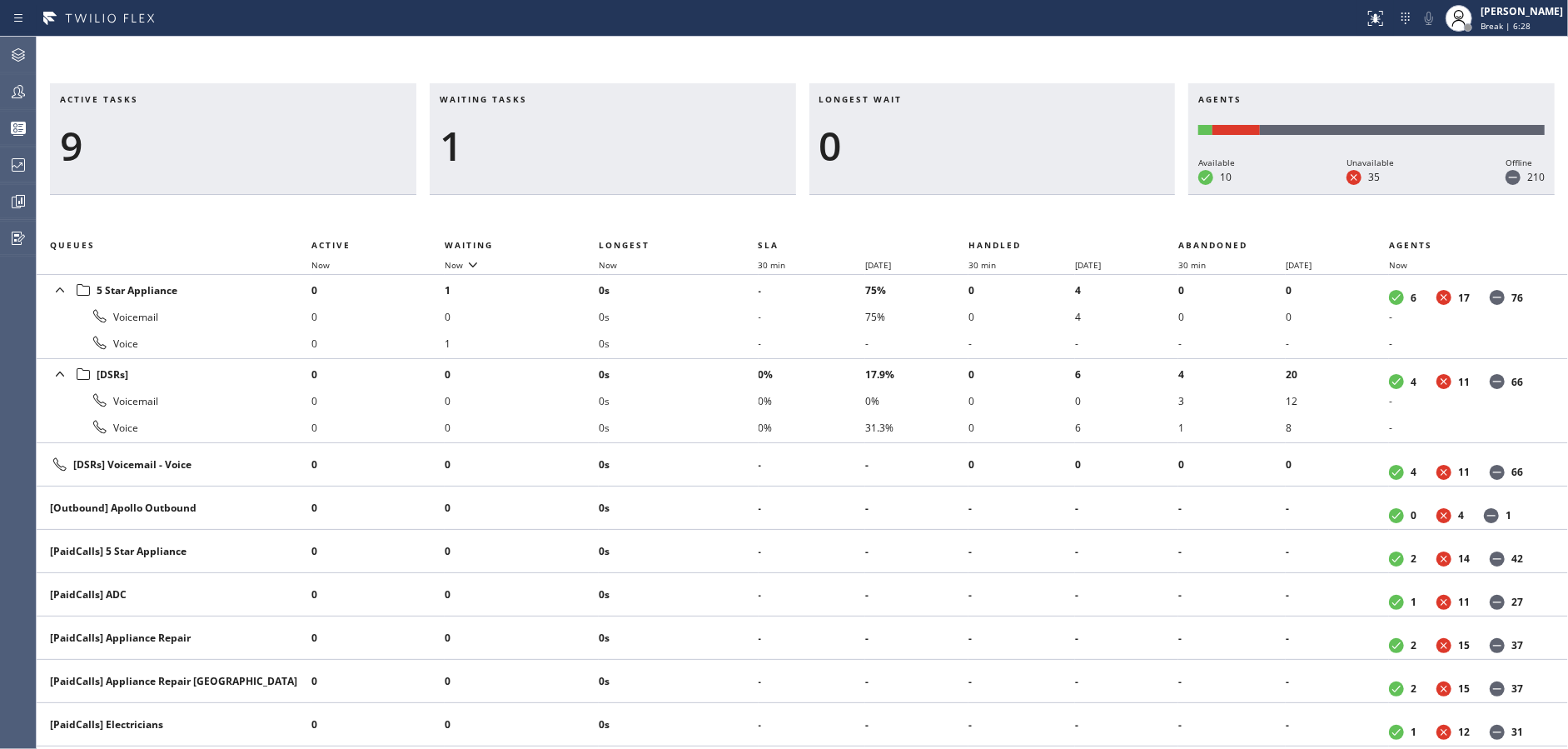
click at [648, 148] on div "1" at bounding box center [613, 146] width 346 height 48
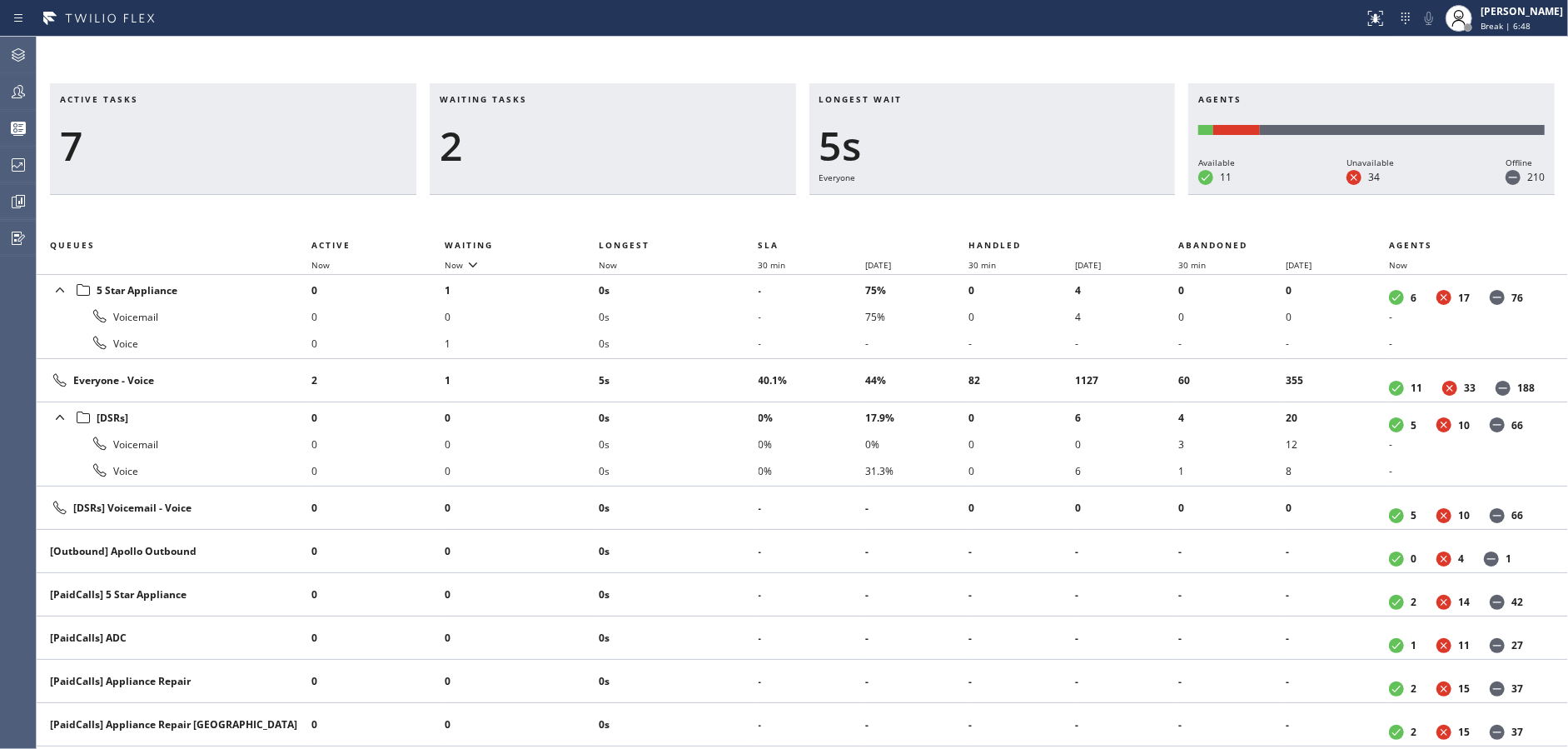
click at [648, 148] on div "2" at bounding box center [613, 146] width 346 height 48
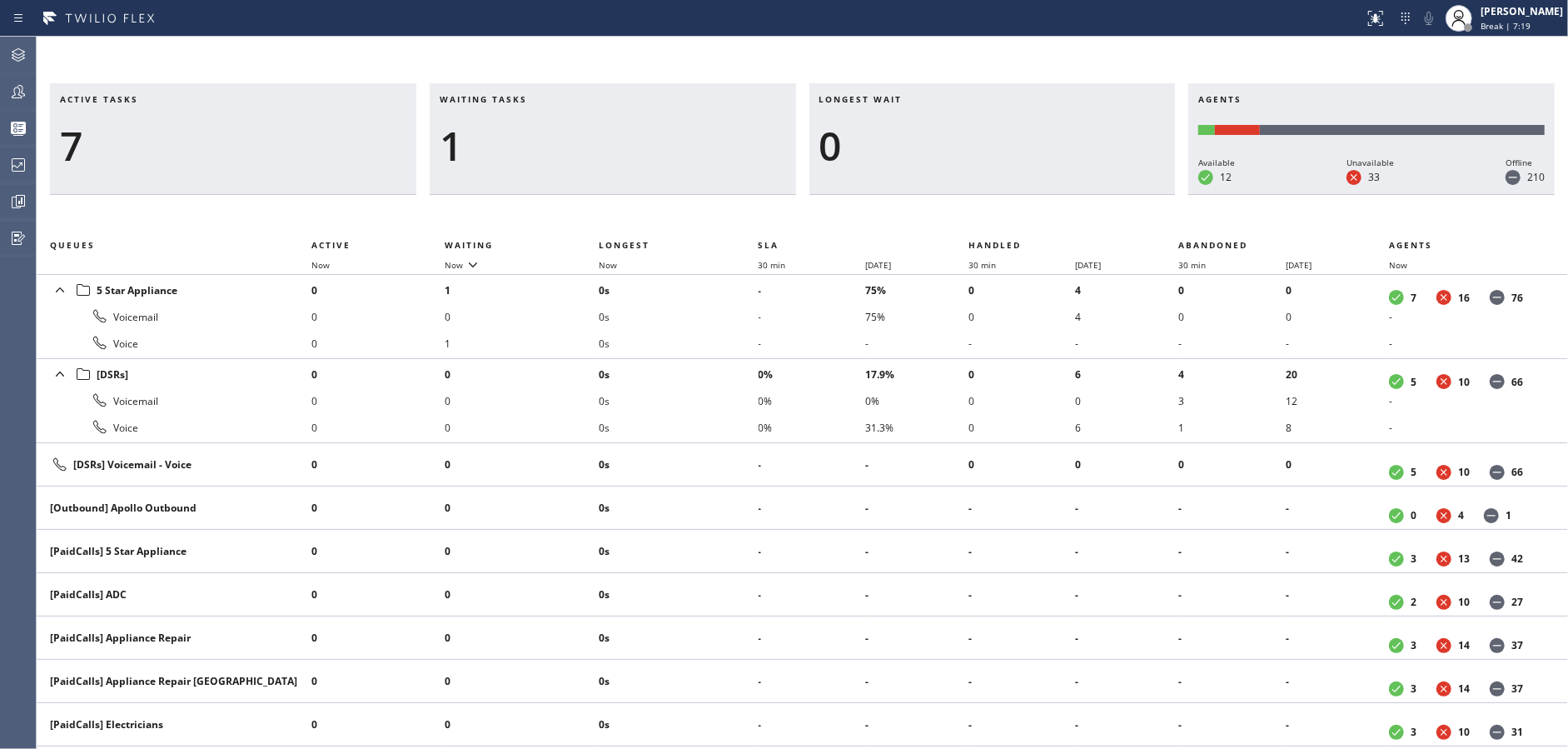
click at [648, 148] on div "1" at bounding box center [613, 146] width 346 height 48
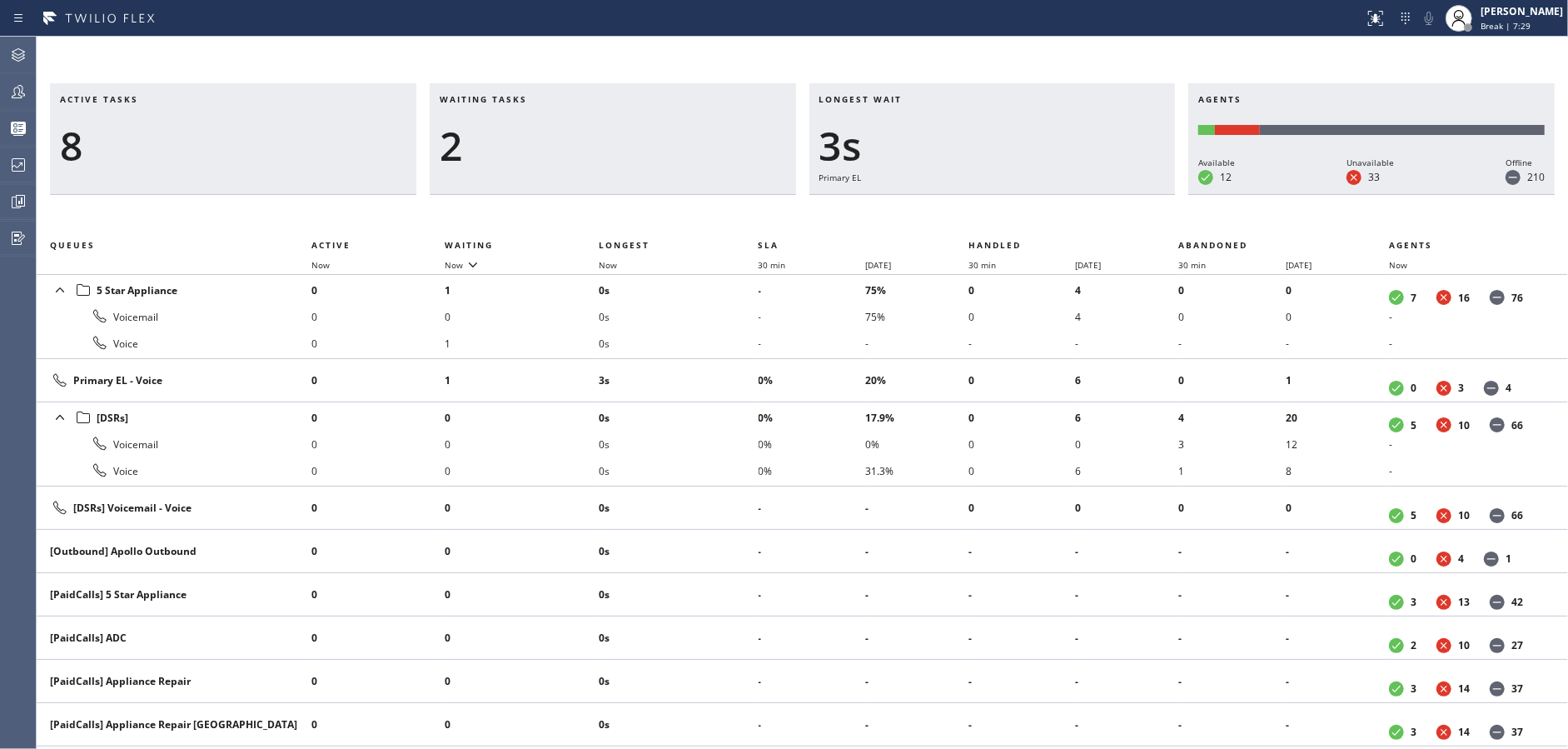
click at [648, 148] on div "2" at bounding box center [613, 146] width 346 height 48
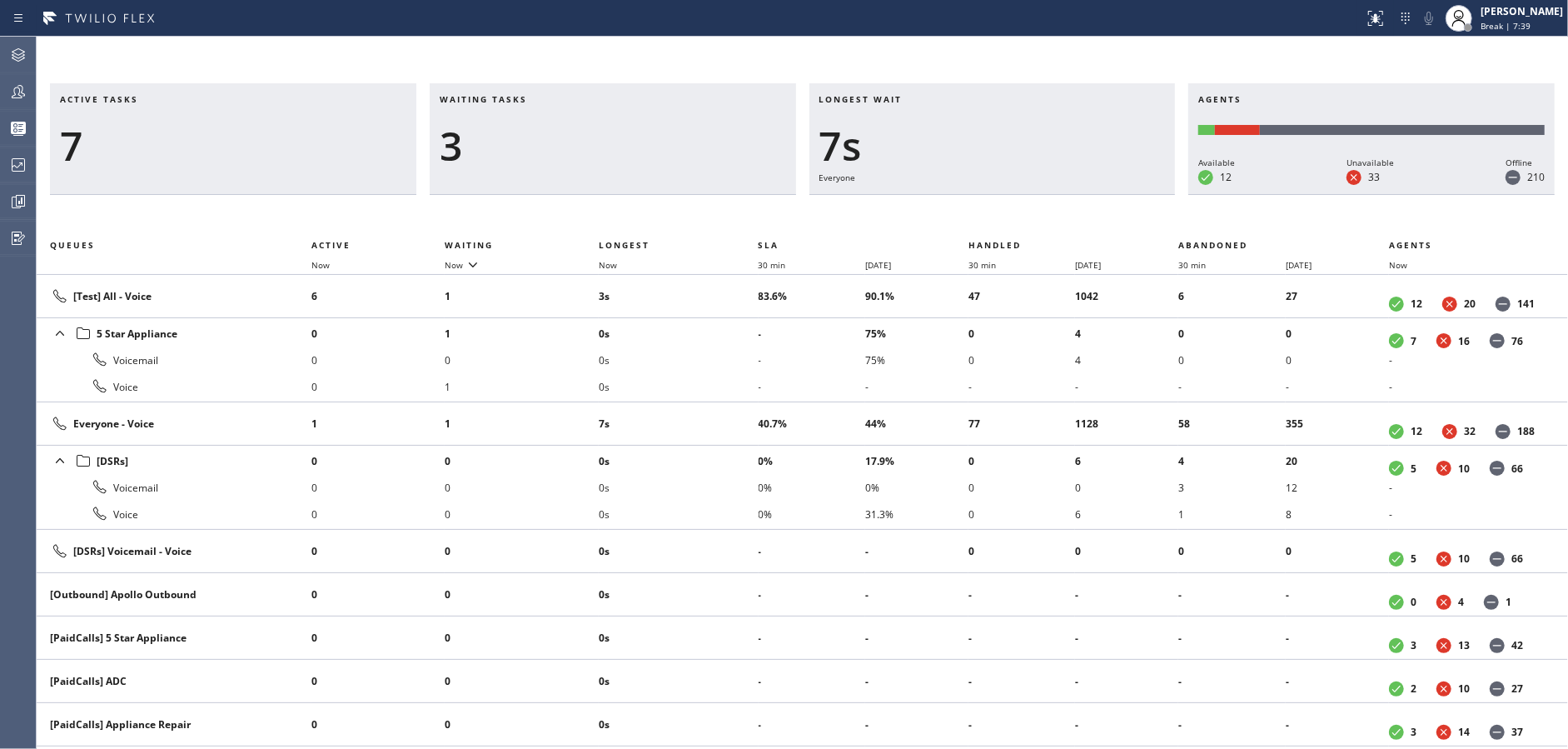
click at [648, 148] on div "3" at bounding box center [613, 146] width 346 height 48
click at [648, 148] on div "4" at bounding box center [613, 146] width 346 height 48
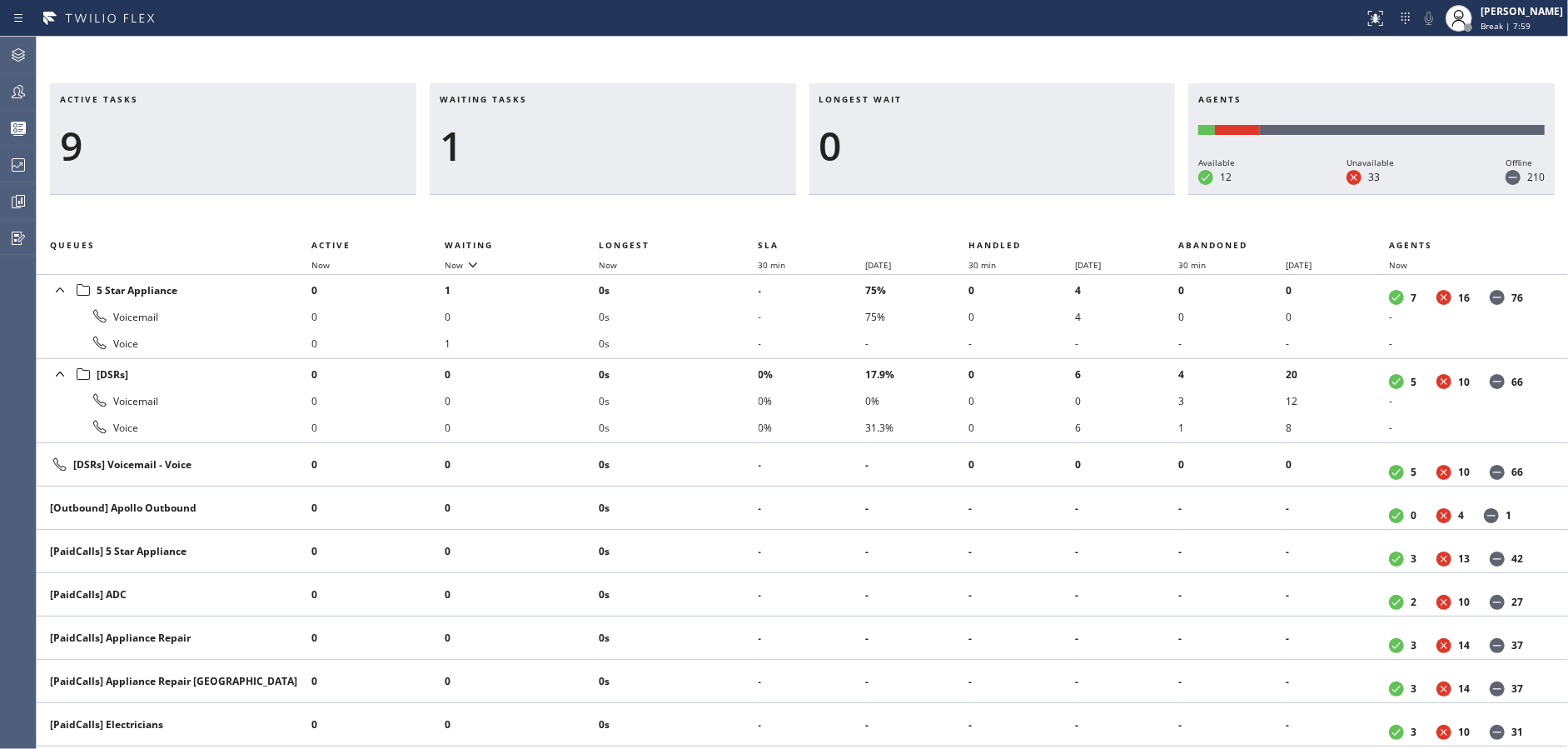
click at [648, 148] on div "1" at bounding box center [613, 146] width 346 height 48
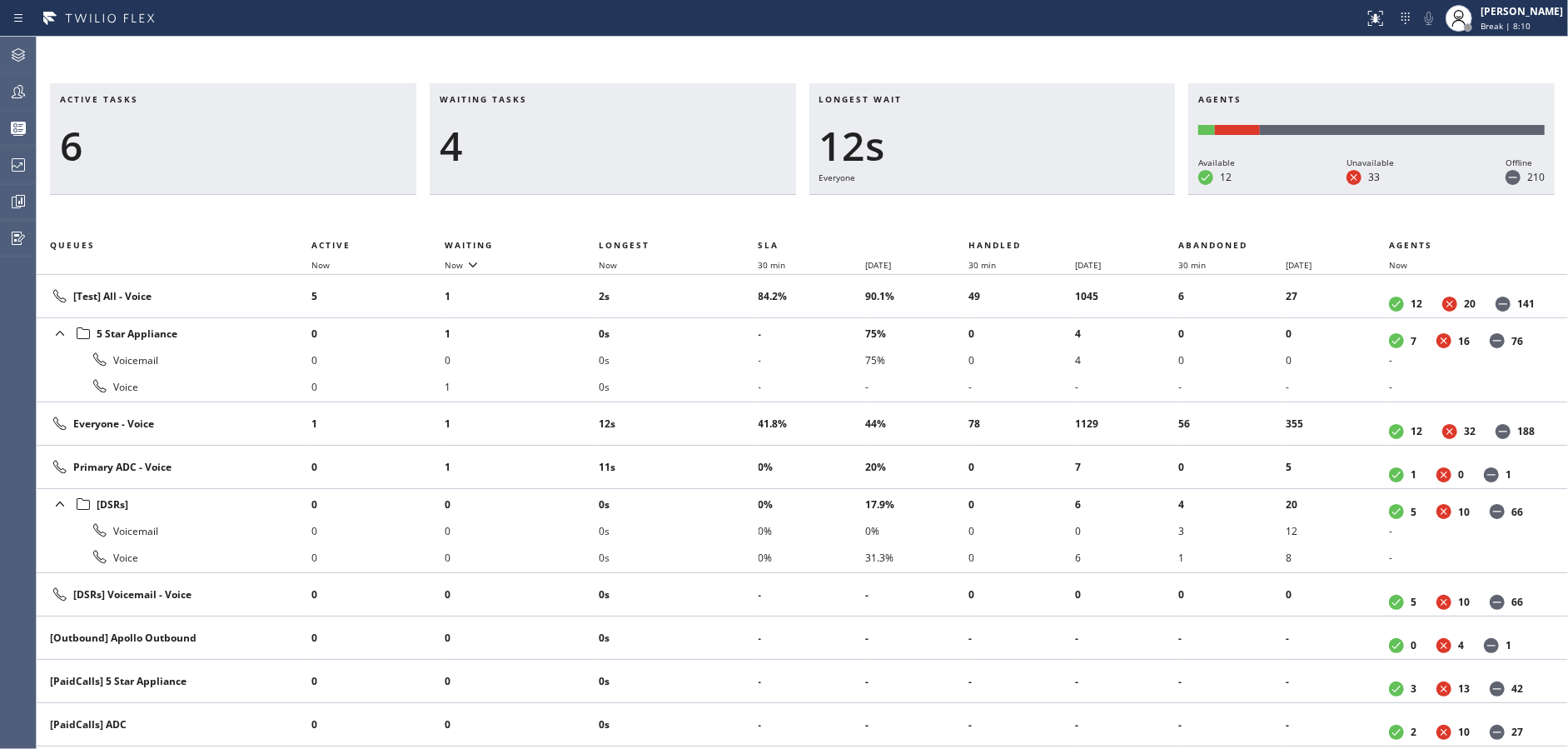
click at [648, 148] on div "4" at bounding box center [613, 146] width 346 height 48
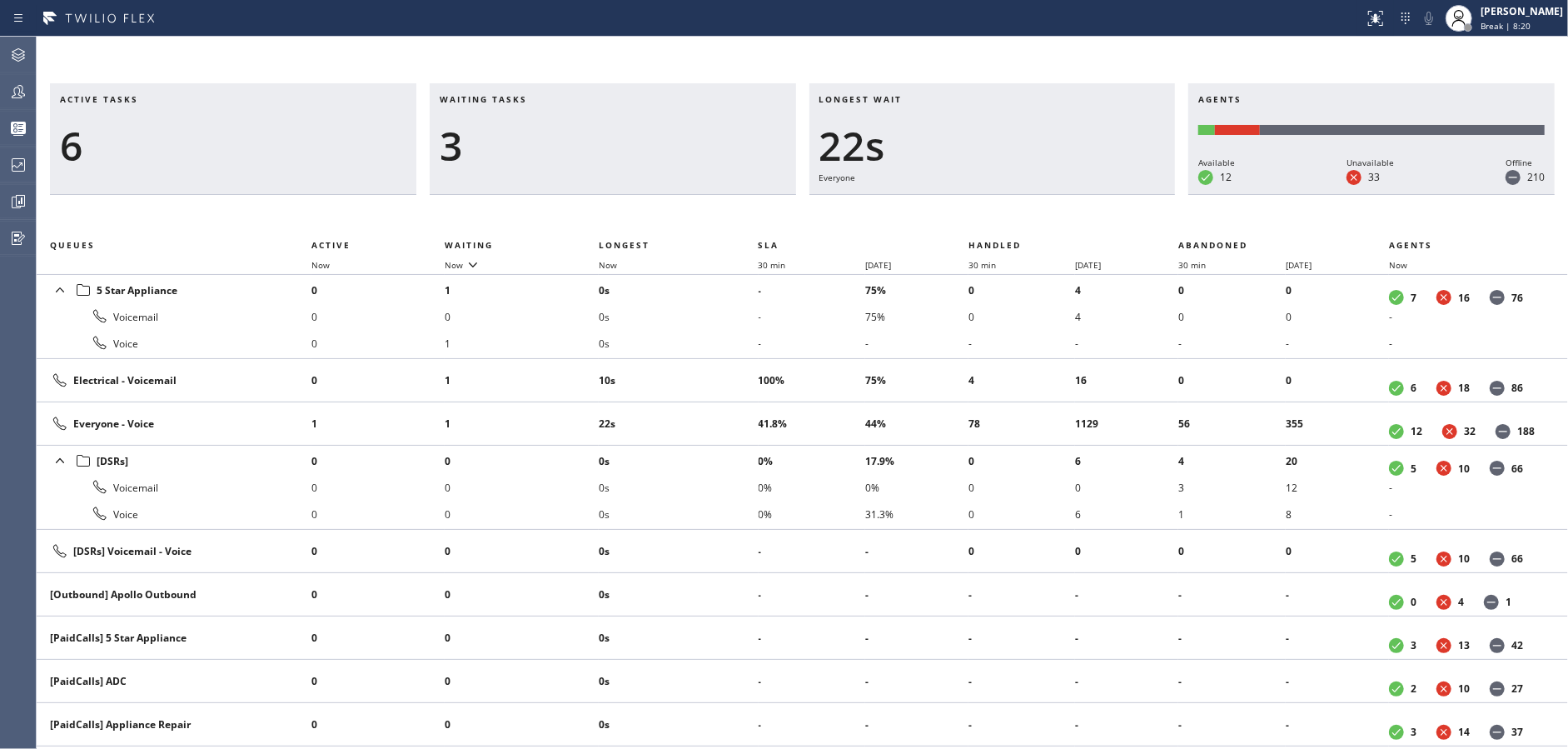
click at [648, 148] on div "3" at bounding box center [613, 146] width 346 height 48
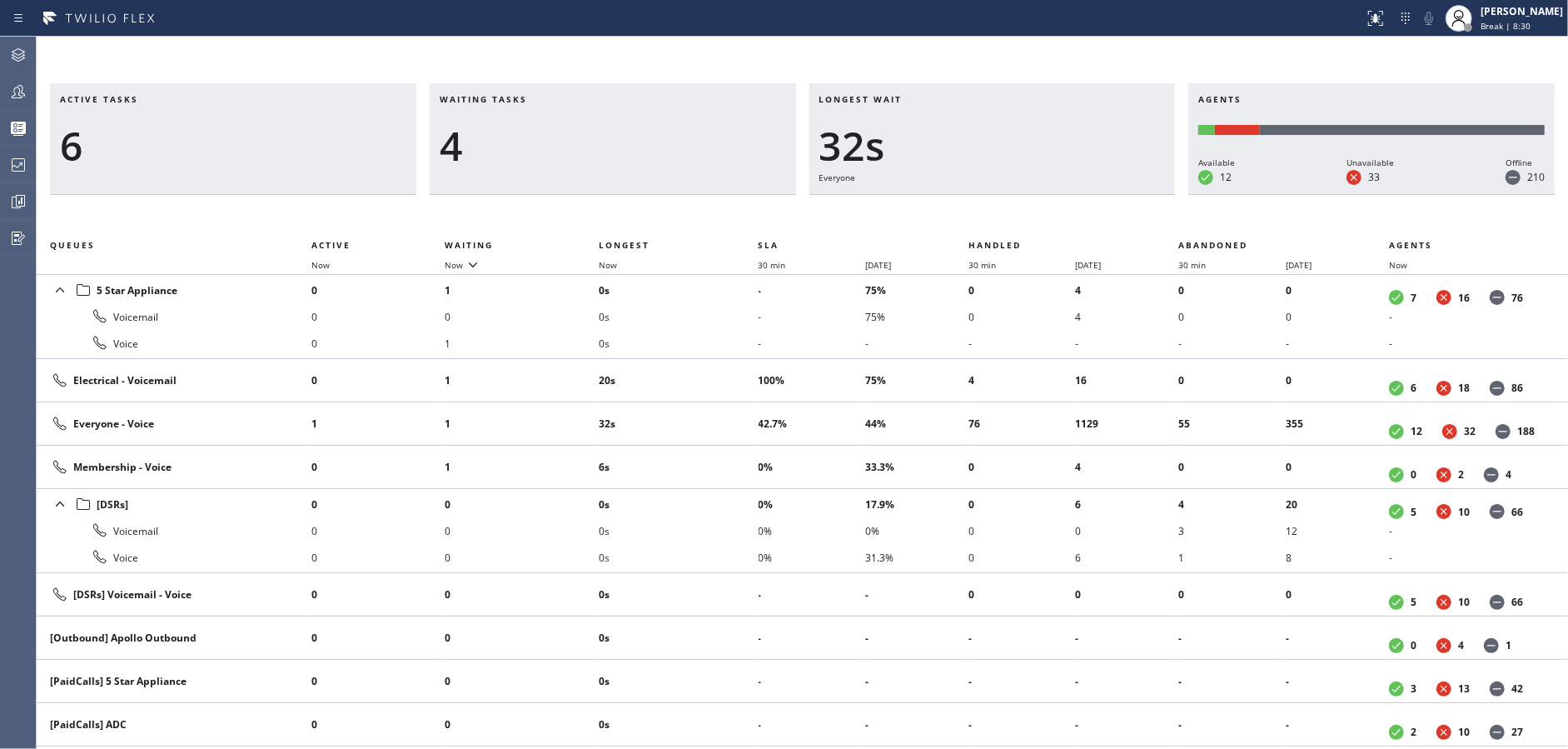
click at [648, 148] on div "4" at bounding box center [613, 146] width 346 height 48
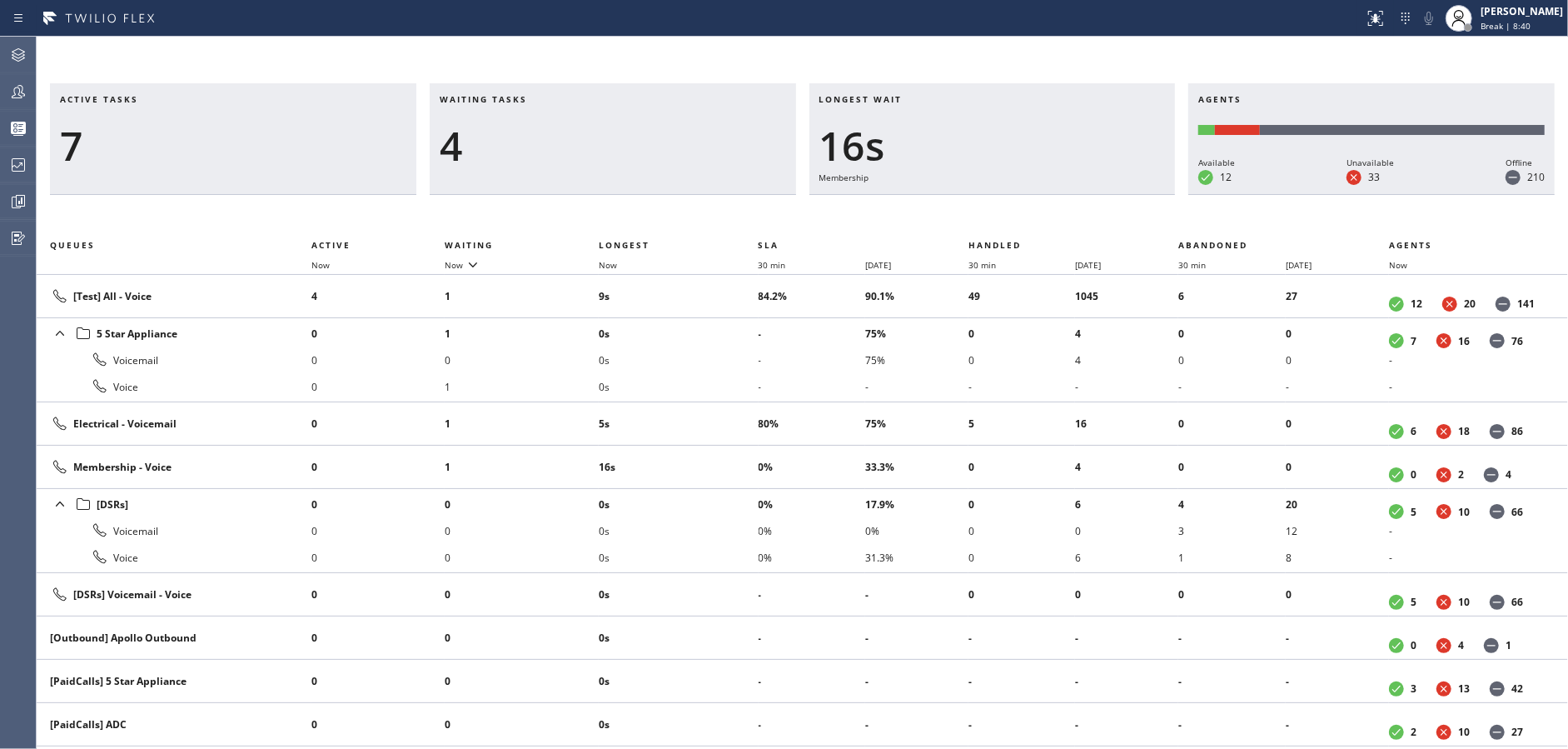
click at [648, 148] on div "4" at bounding box center [613, 146] width 346 height 48
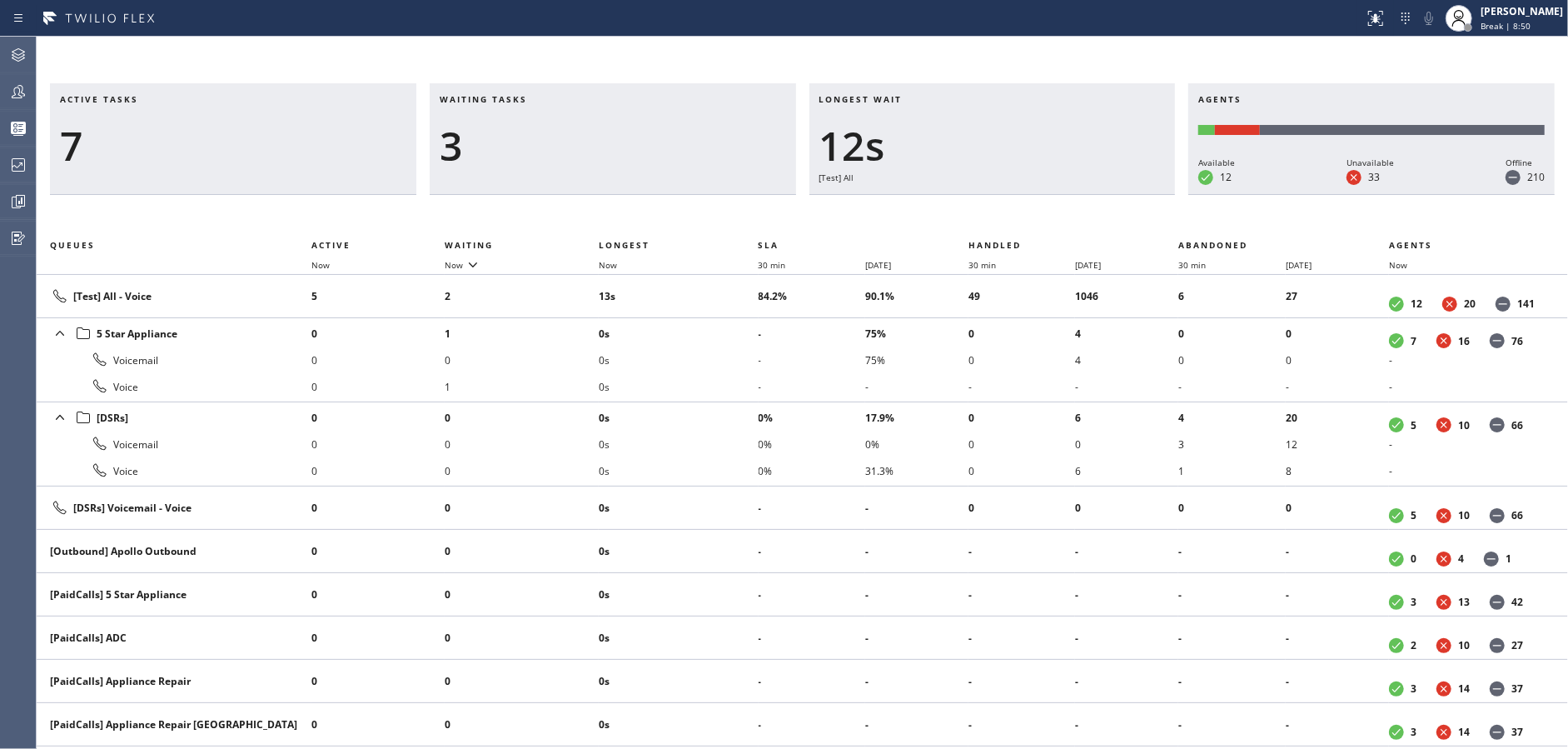
click at [648, 148] on div "3" at bounding box center [613, 146] width 346 height 48
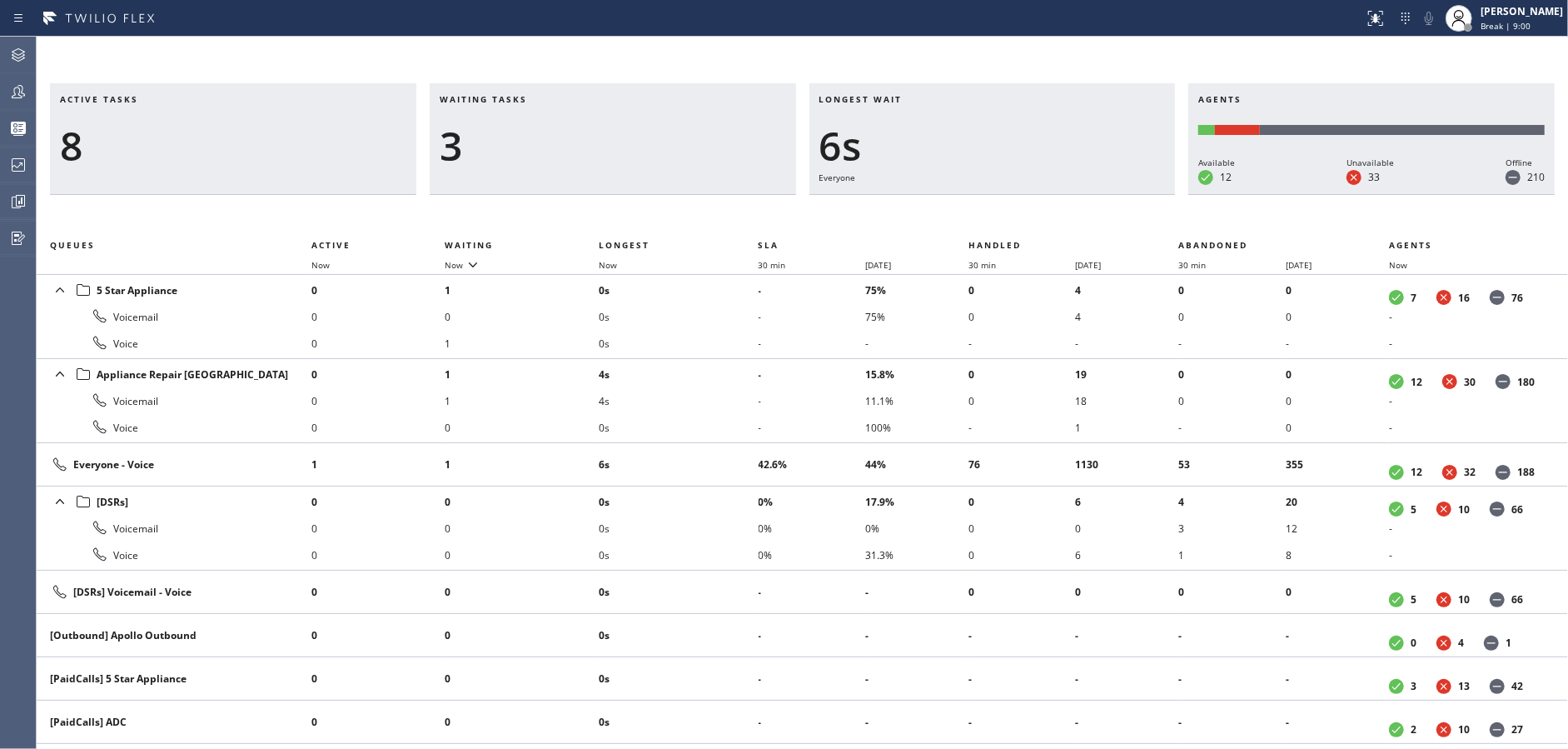
click at [648, 148] on div "3" at bounding box center [613, 146] width 346 height 48
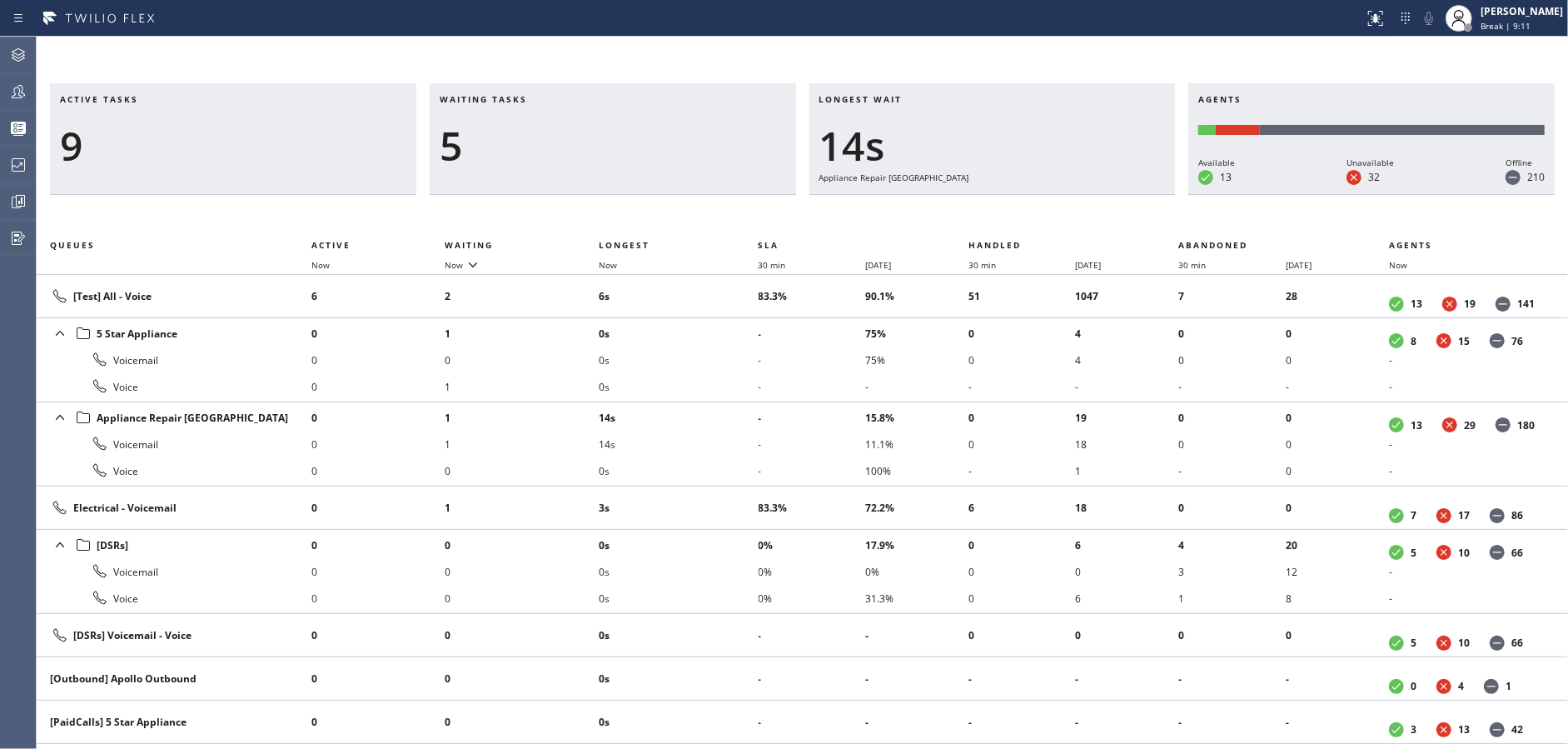
click at [648, 148] on div "5" at bounding box center [613, 146] width 346 height 48
click at [648, 148] on div "4" at bounding box center [613, 146] width 346 height 48
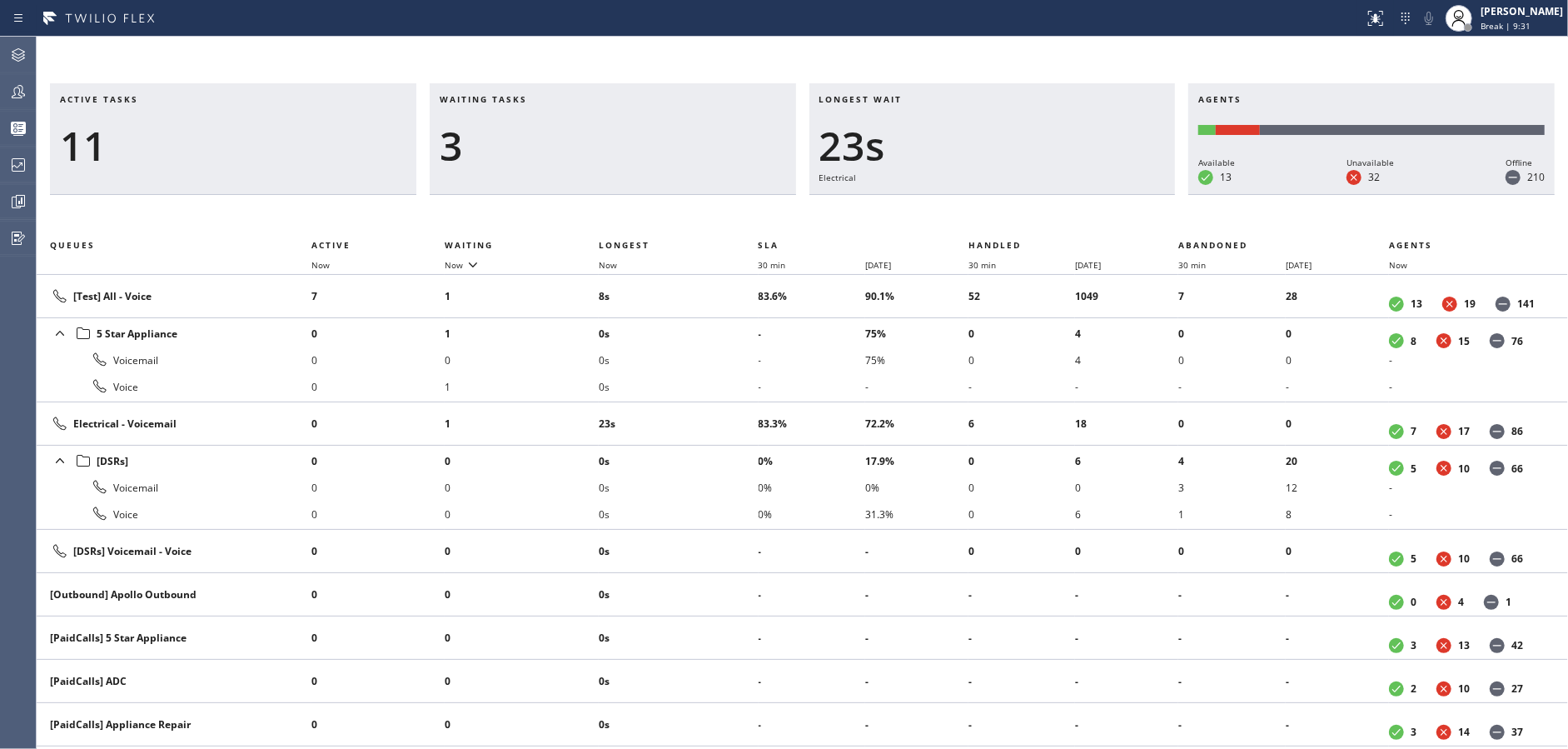
click at [648, 148] on div "3" at bounding box center [613, 146] width 346 height 48
click at [648, 148] on div "4" at bounding box center [613, 146] width 346 height 48
click at [648, 148] on div "3" at bounding box center [613, 146] width 346 height 48
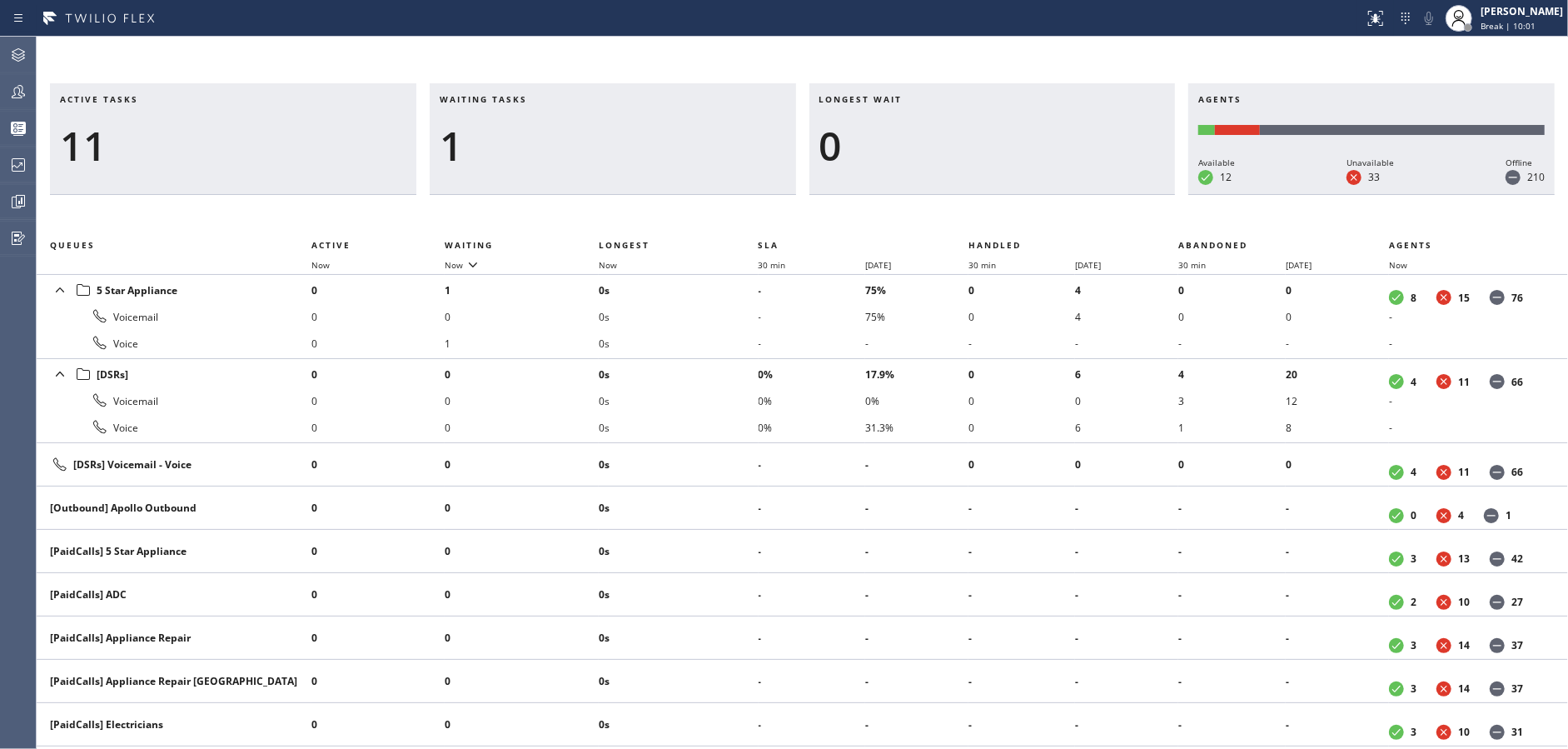
click at [648, 148] on div "1" at bounding box center [613, 146] width 346 height 48
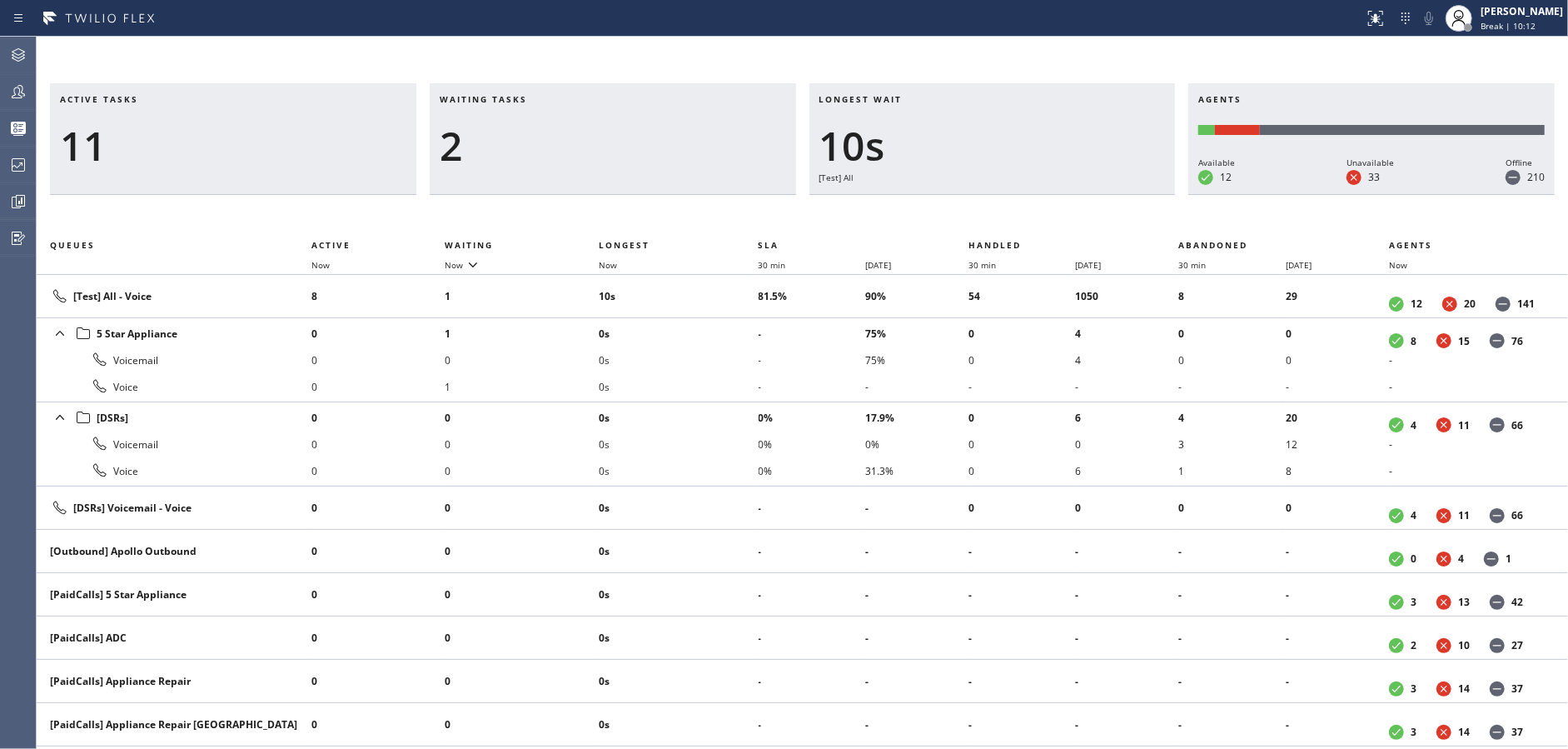
click at [648, 148] on div "2" at bounding box center [613, 146] width 346 height 48
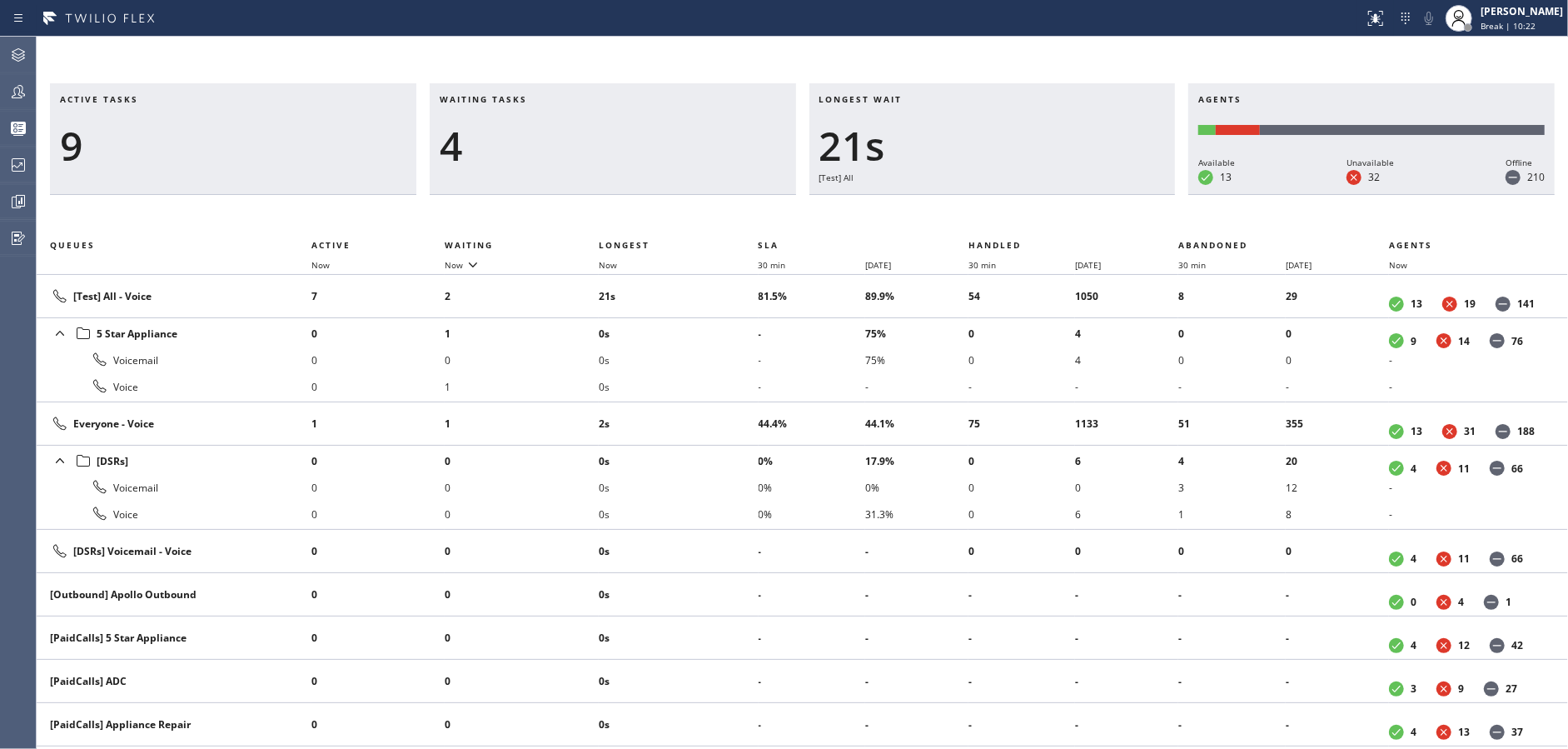
click at [648, 148] on div "4" at bounding box center [613, 146] width 346 height 48
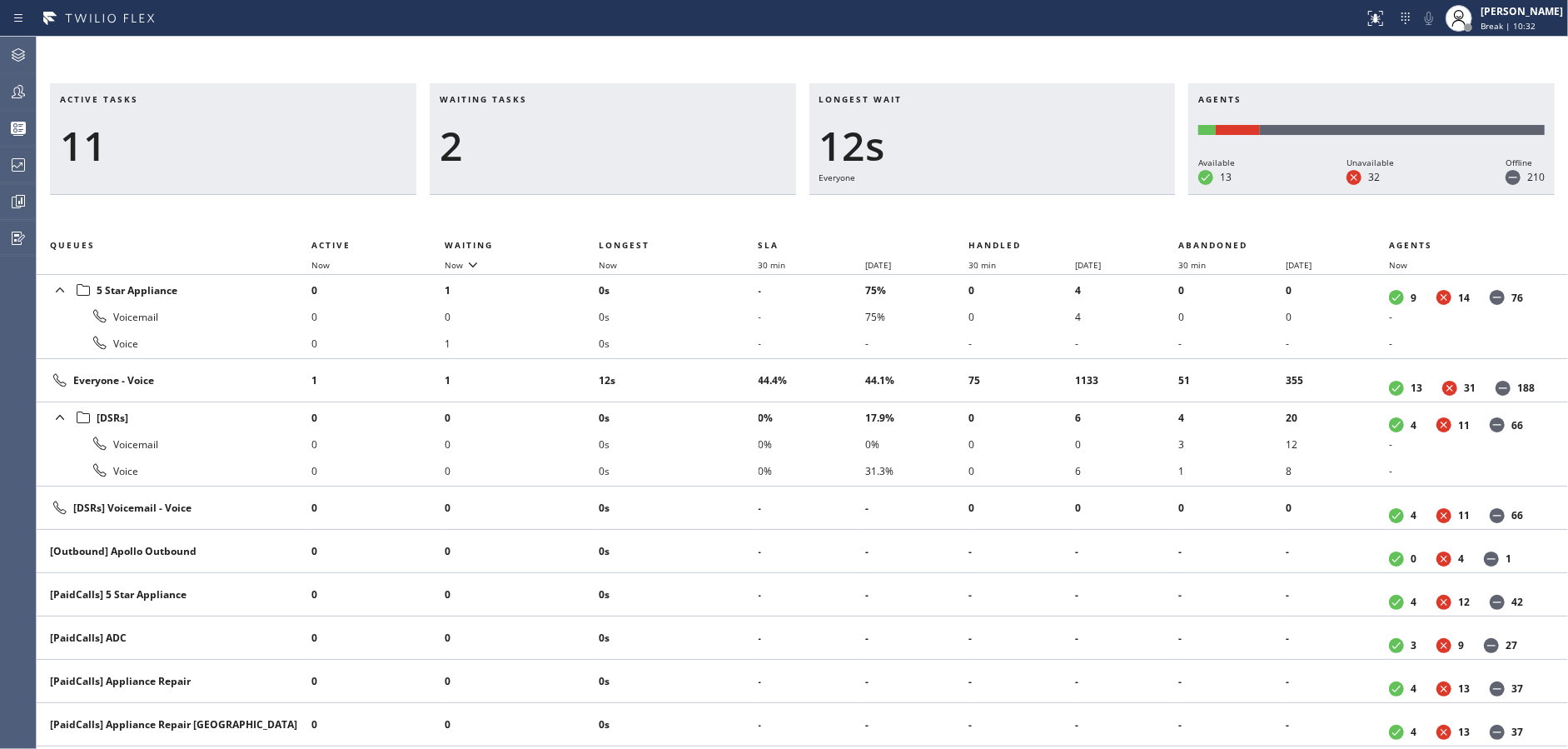
click at [648, 148] on div "2" at bounding box center [613, 146] width 346 height 48
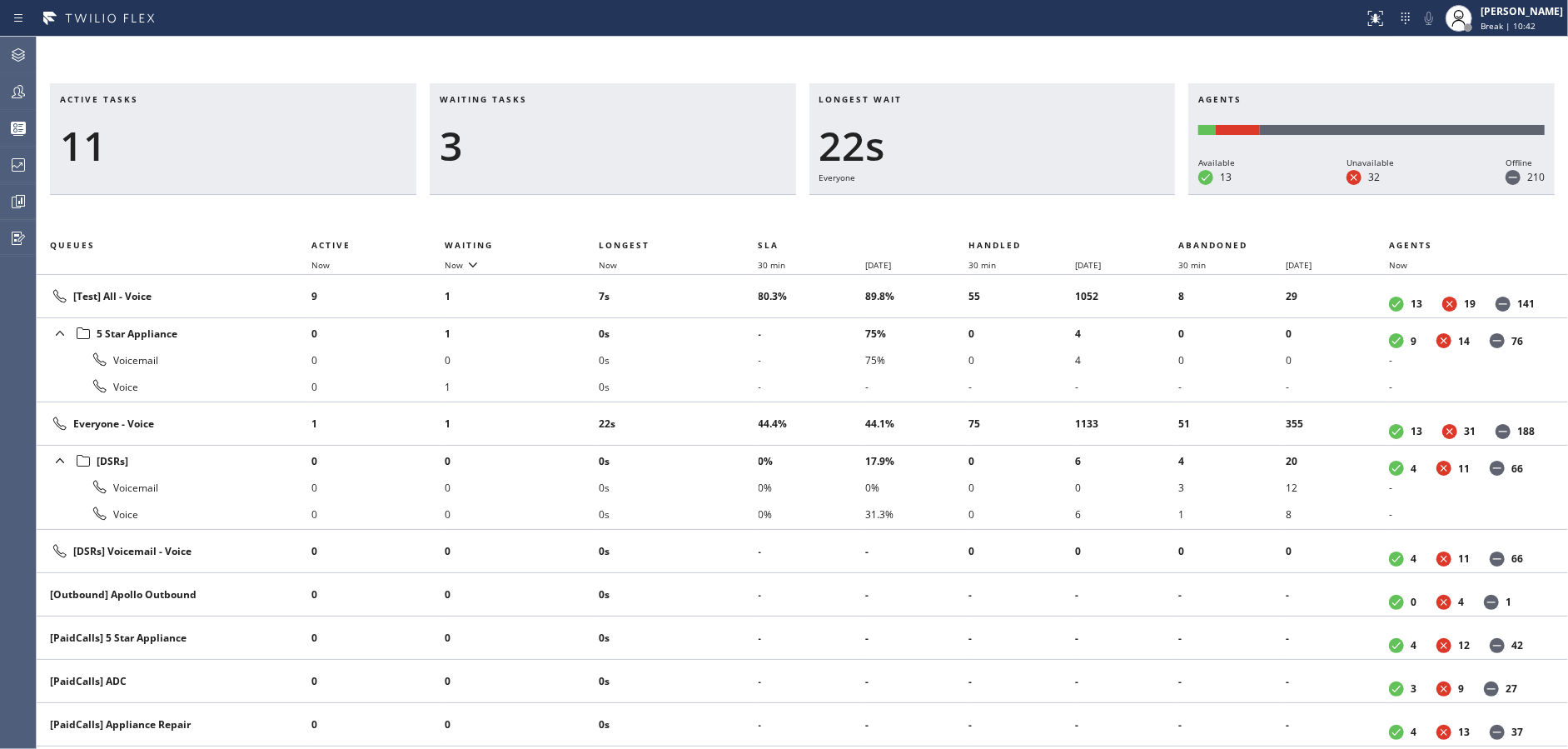
click at [648, 148] on div "3" at bounding box center [613, 146] width 346 height 48
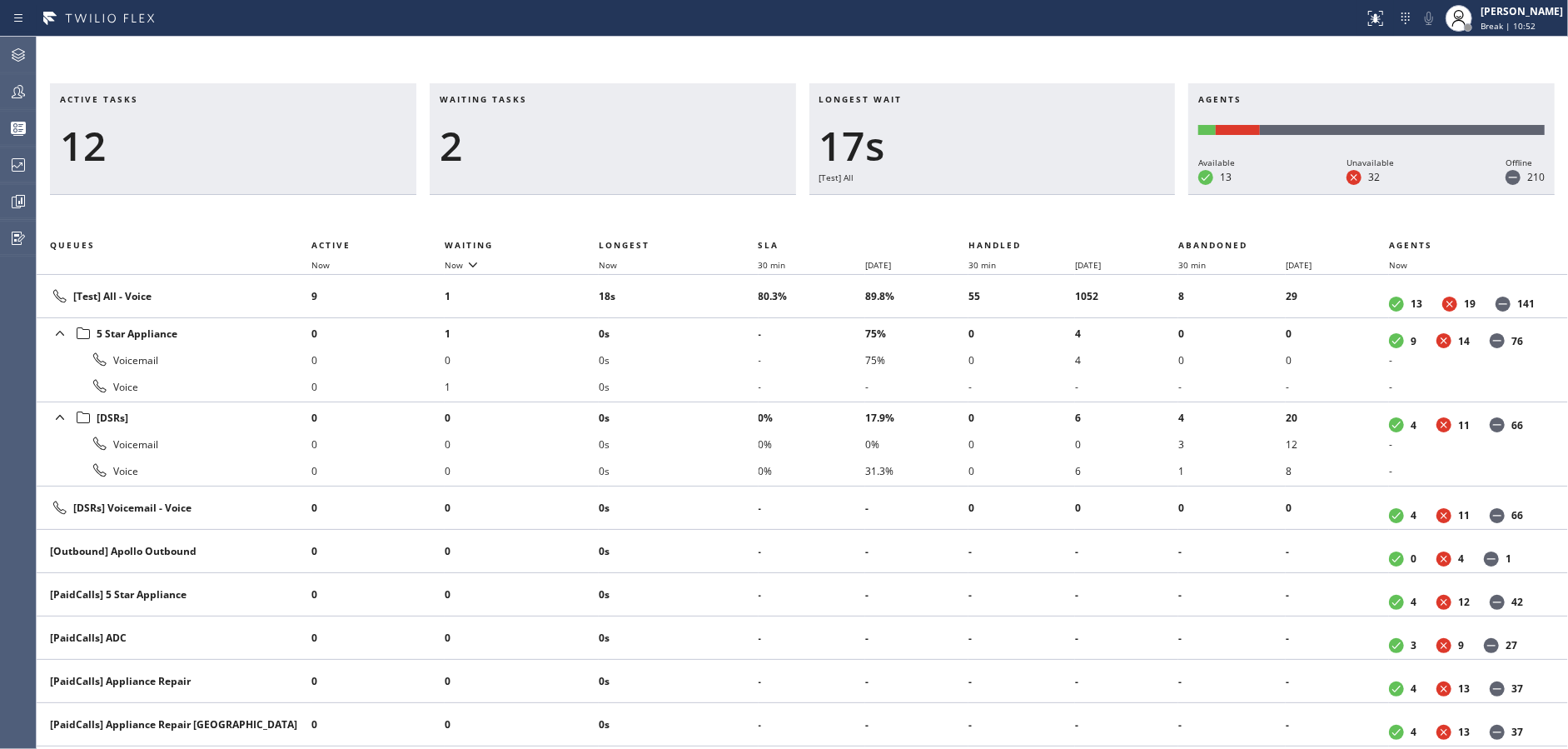
click at [648, 148] on div "2" at bounding box center [613, 146] width 346 height 48
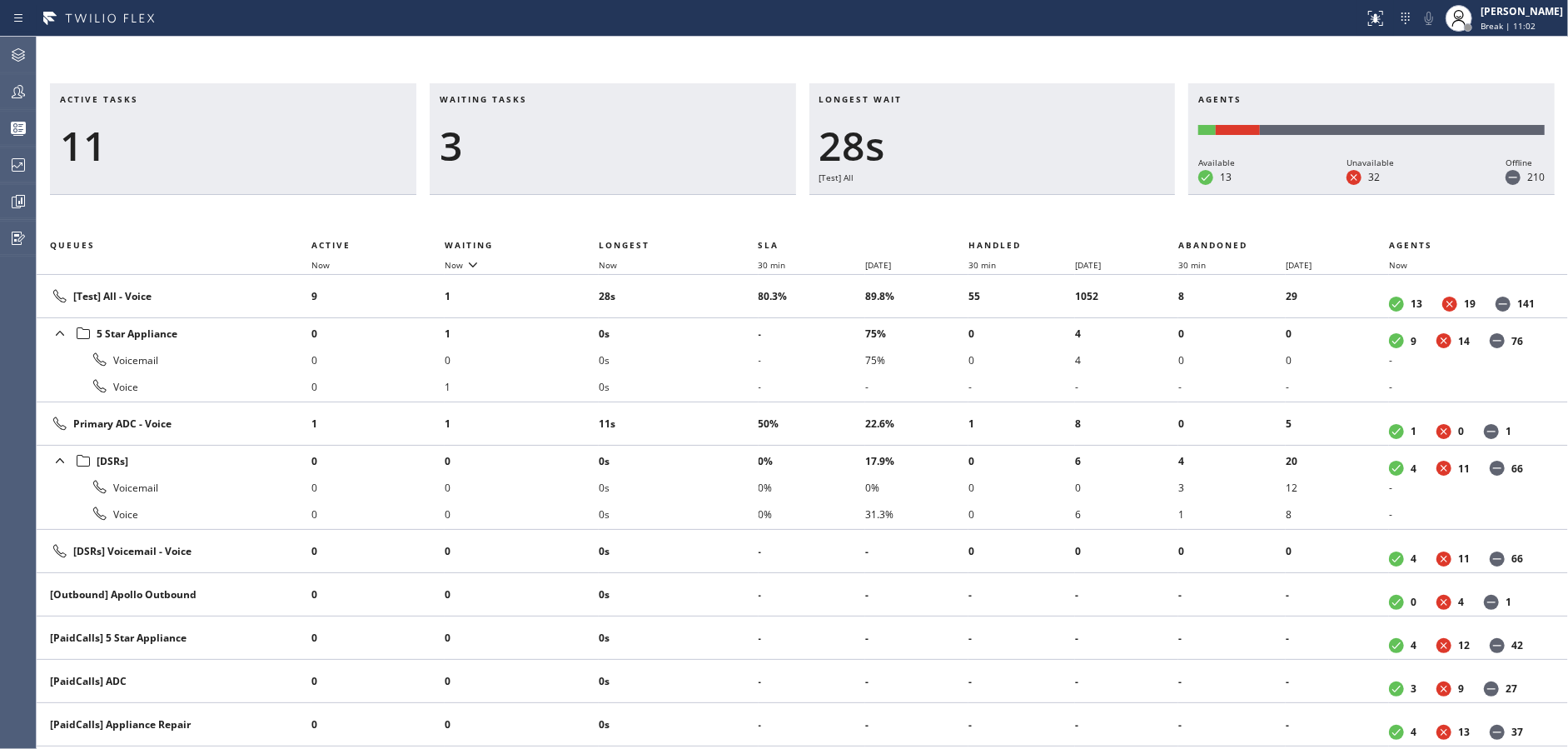
click at [648, 148] on div "3" at bounding box center [613, 146] width 346 height 48
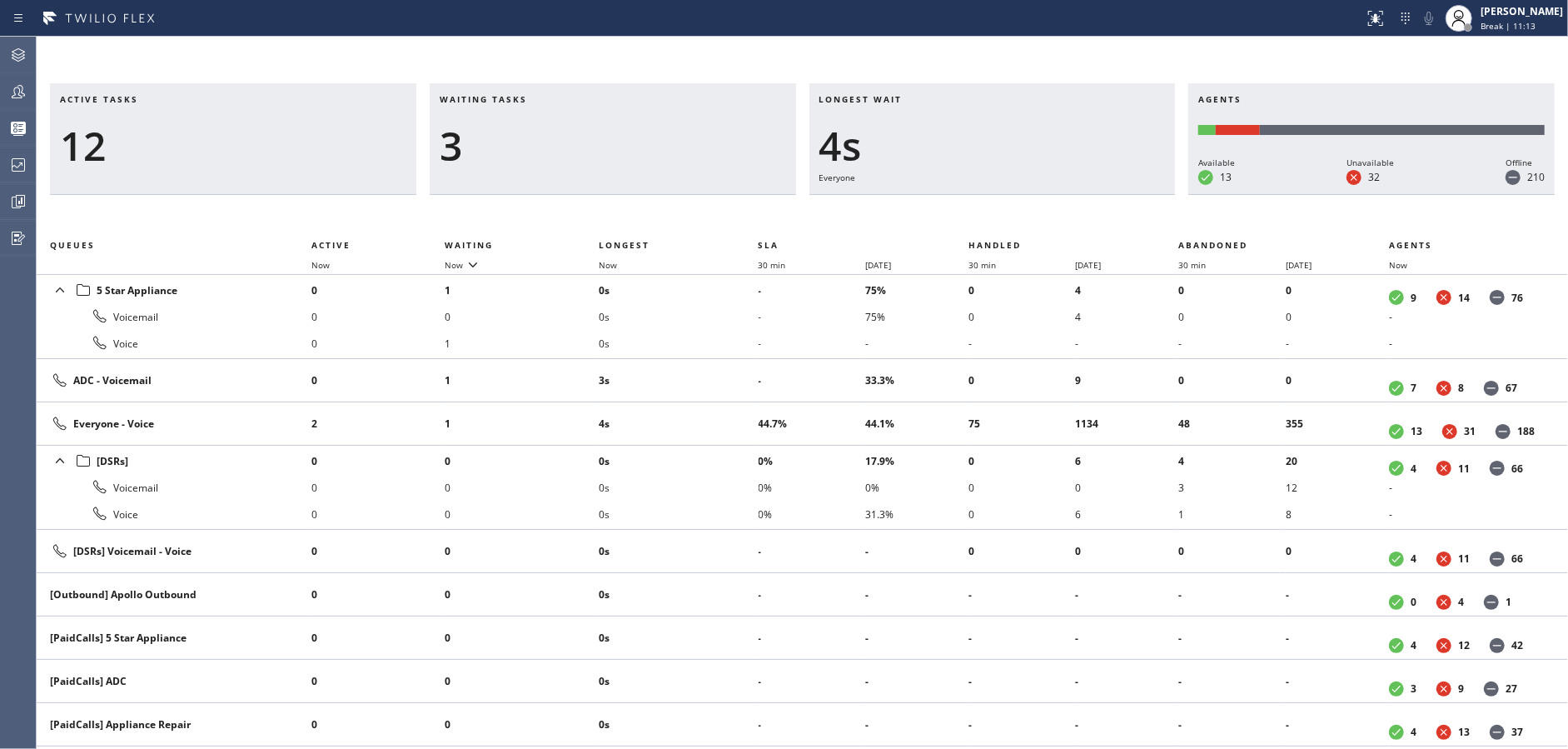
click at [648, 148] on div "3" at bounding box center [613, 146] width 346 height 48
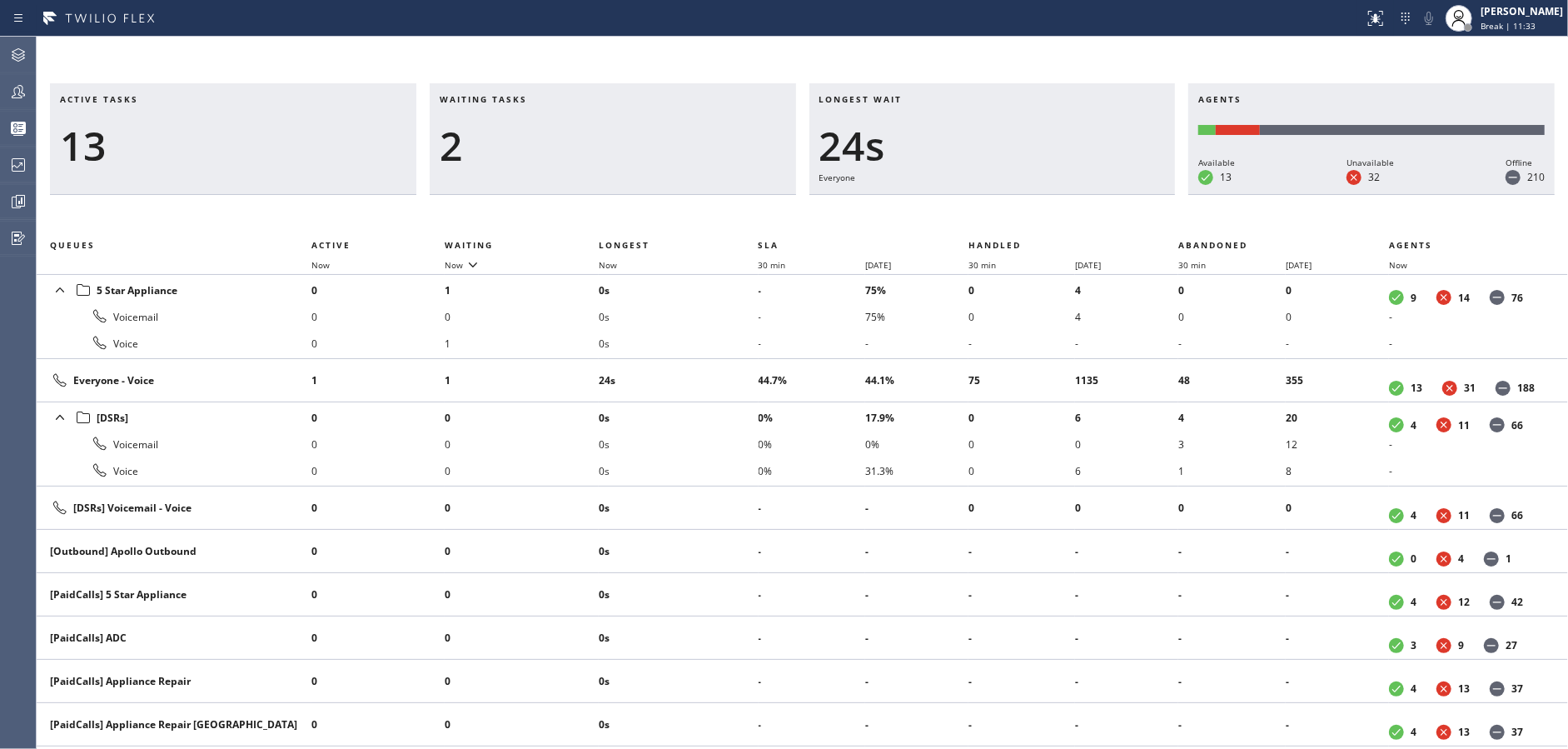
click at [648, 148] on div "2" at bounding box center [613, 146] width 346 height 48
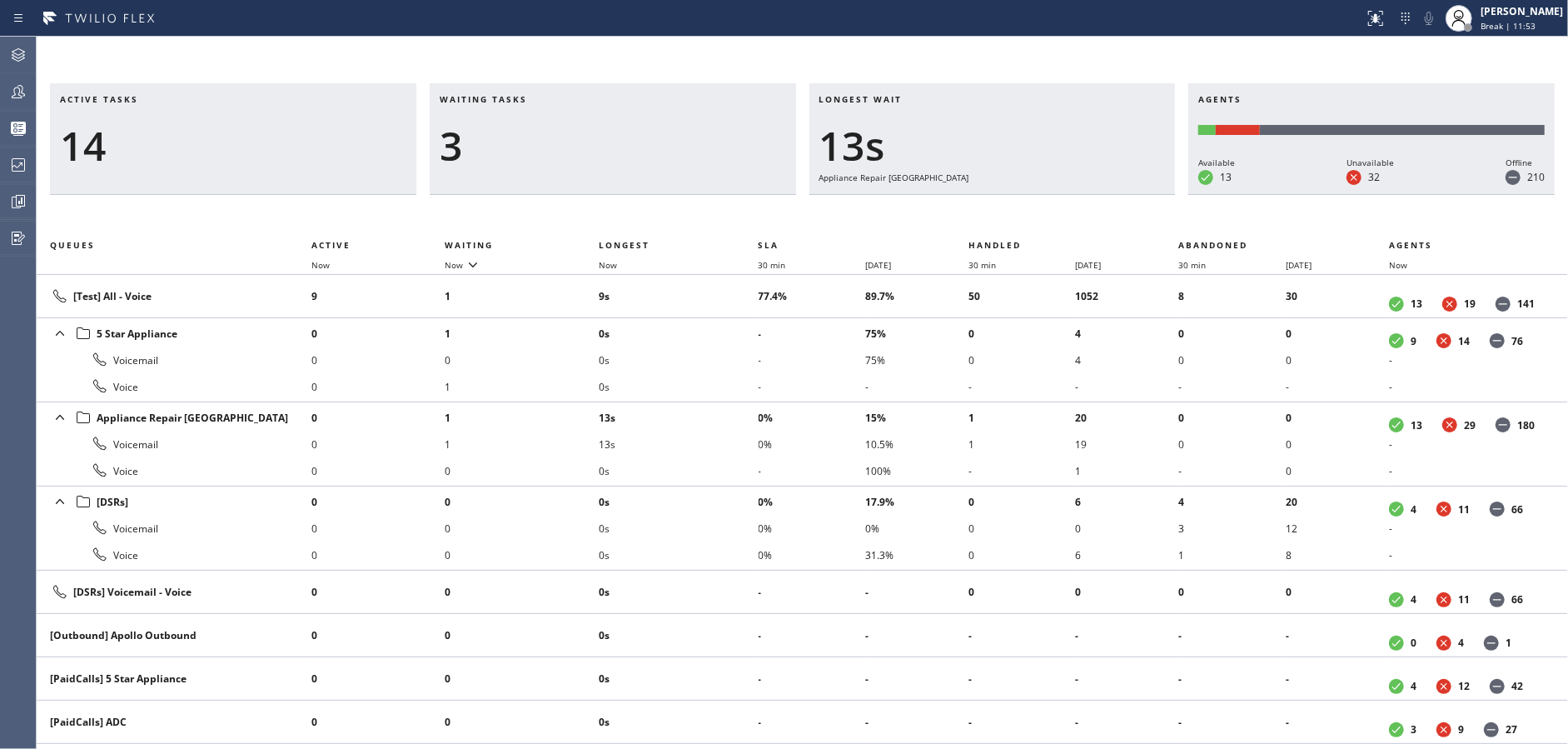
click at [648, 148] on div "3" at bounding box center [613, 146] width 346 height 48
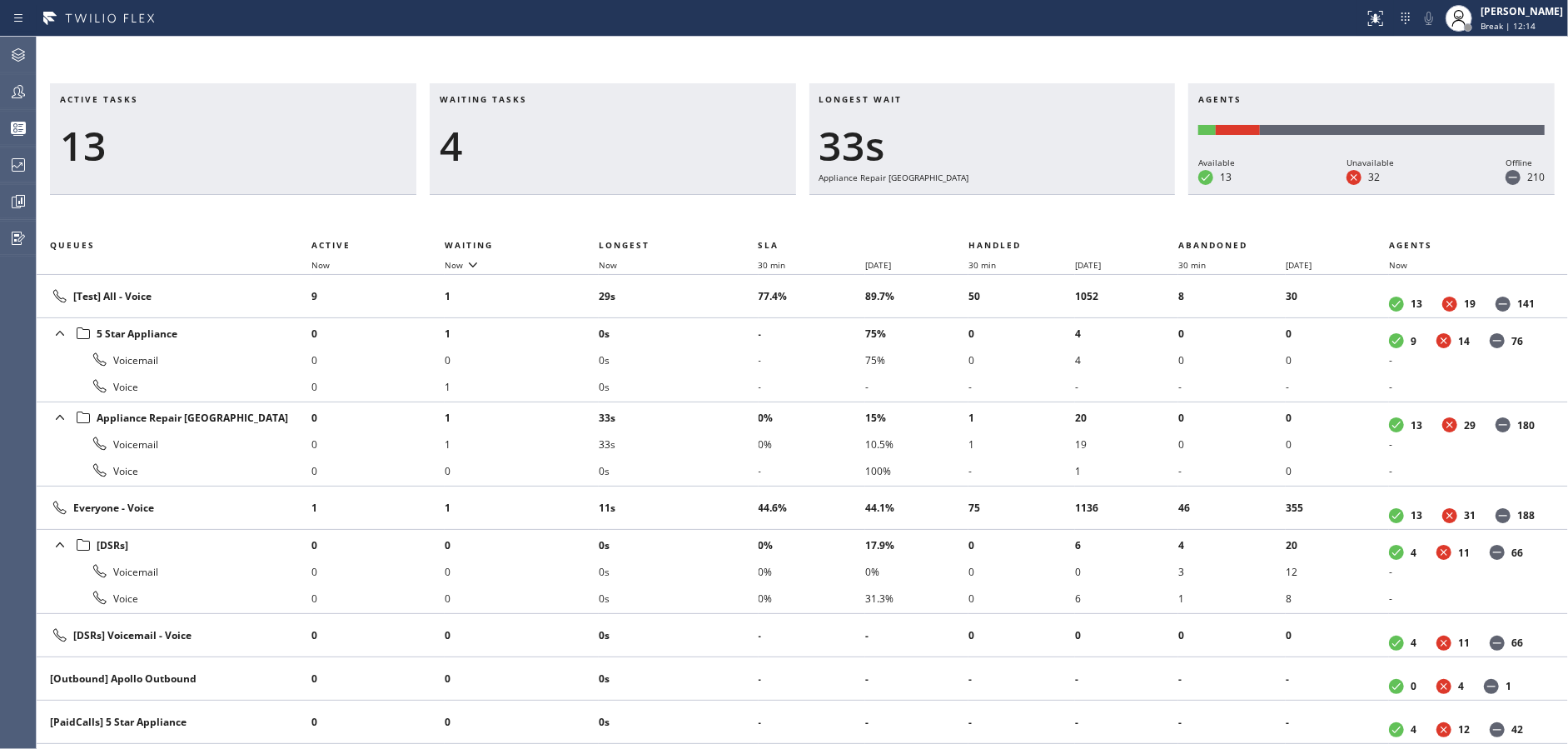
click at [648, 148] on div "4" at bounding box center [613, 146] width 346 height 48
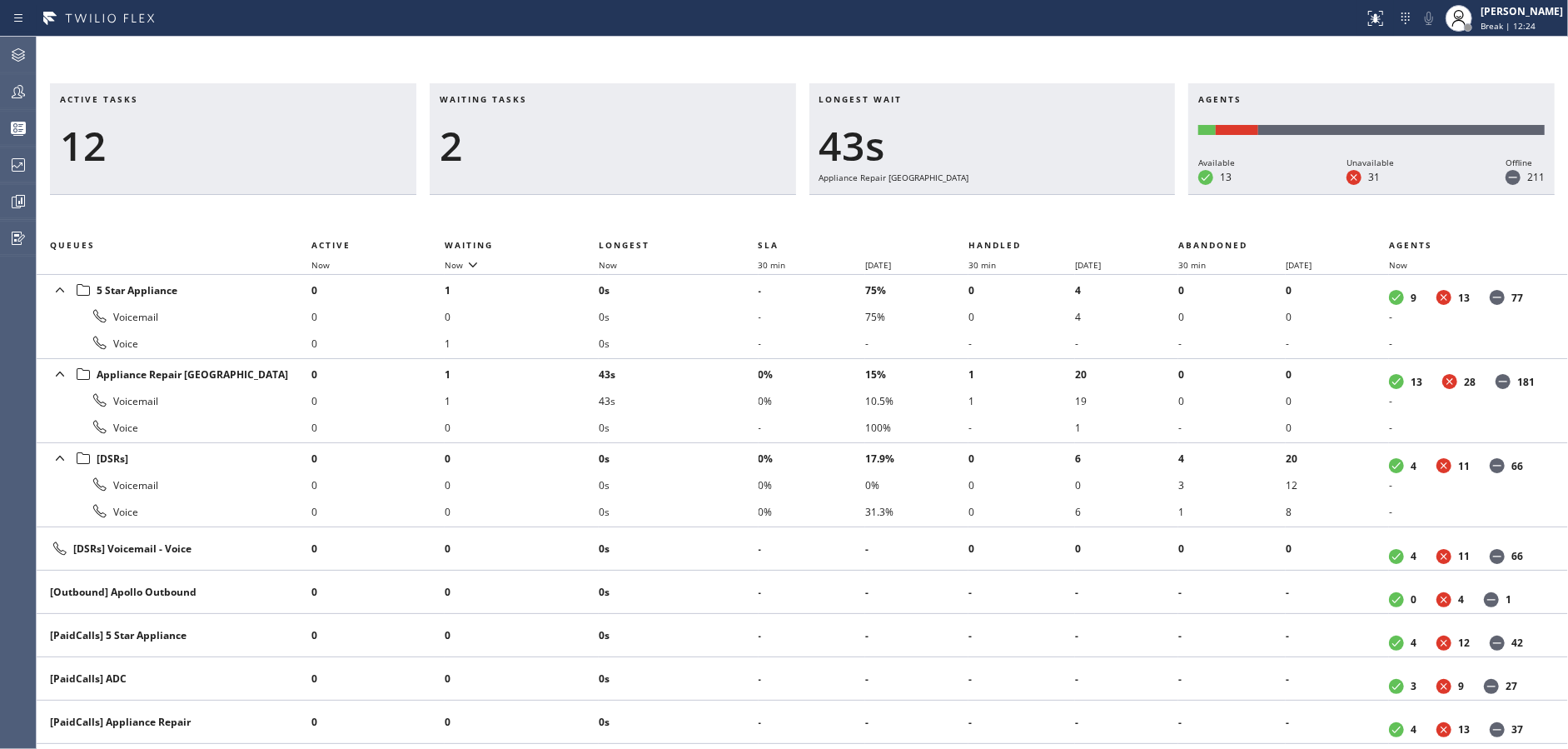
click at [648, 148] on div "2" at bounding box center [613, 146] width 346 height 48
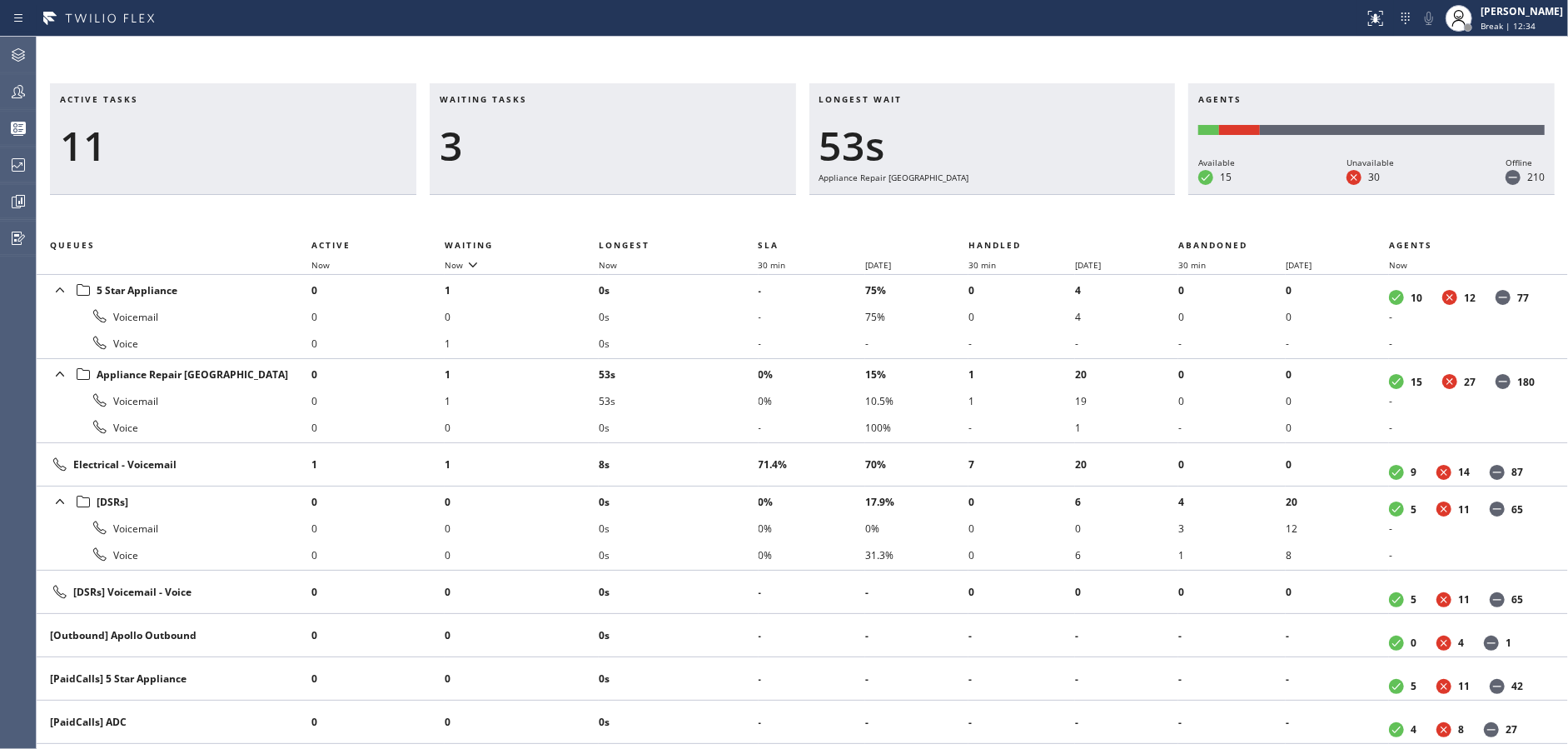
click at [648, 148] on div "3" at bounding box center [613, 146] width 346 height 48
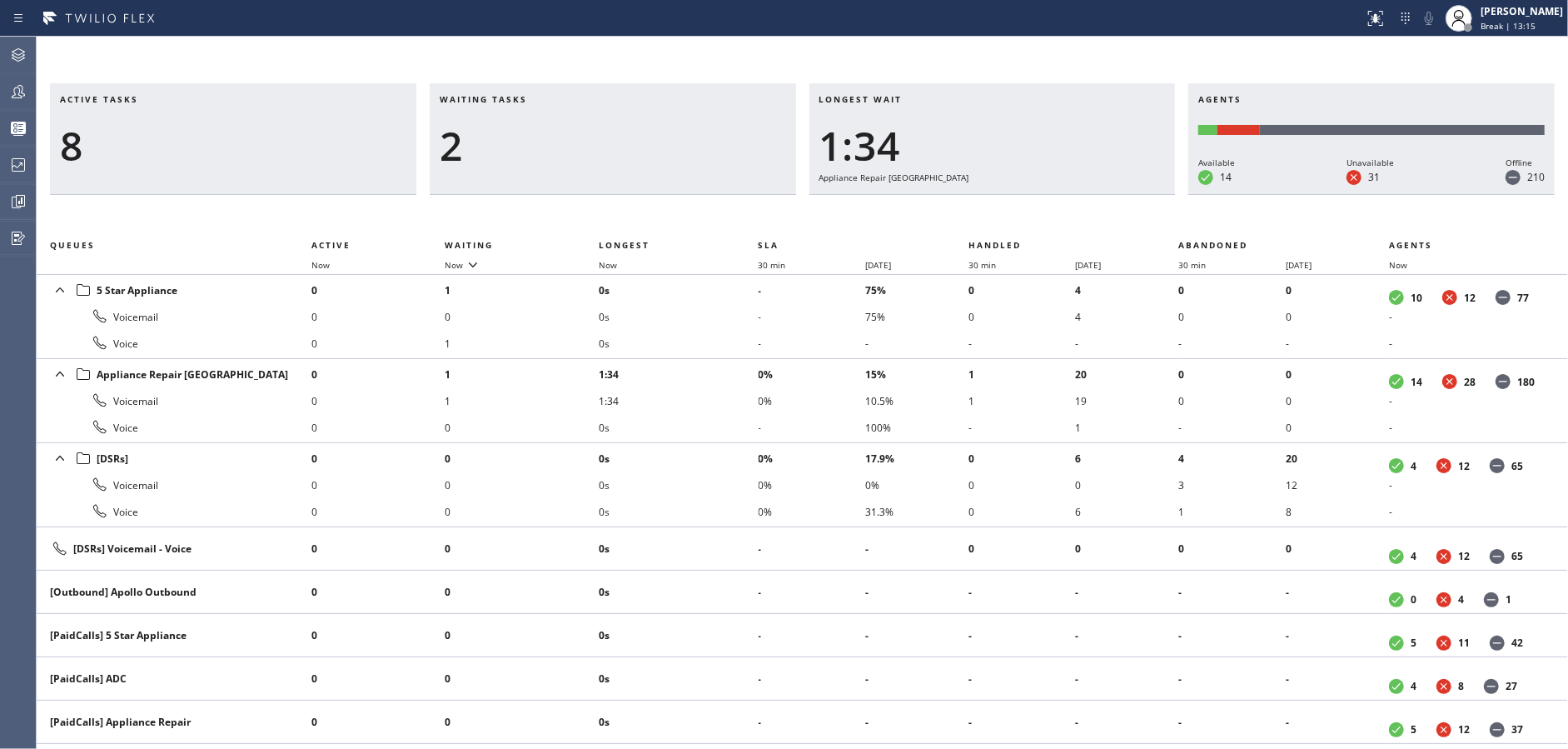
click at [648, 148] on div "2" at bounding box center [613, 146] width 346 height 48
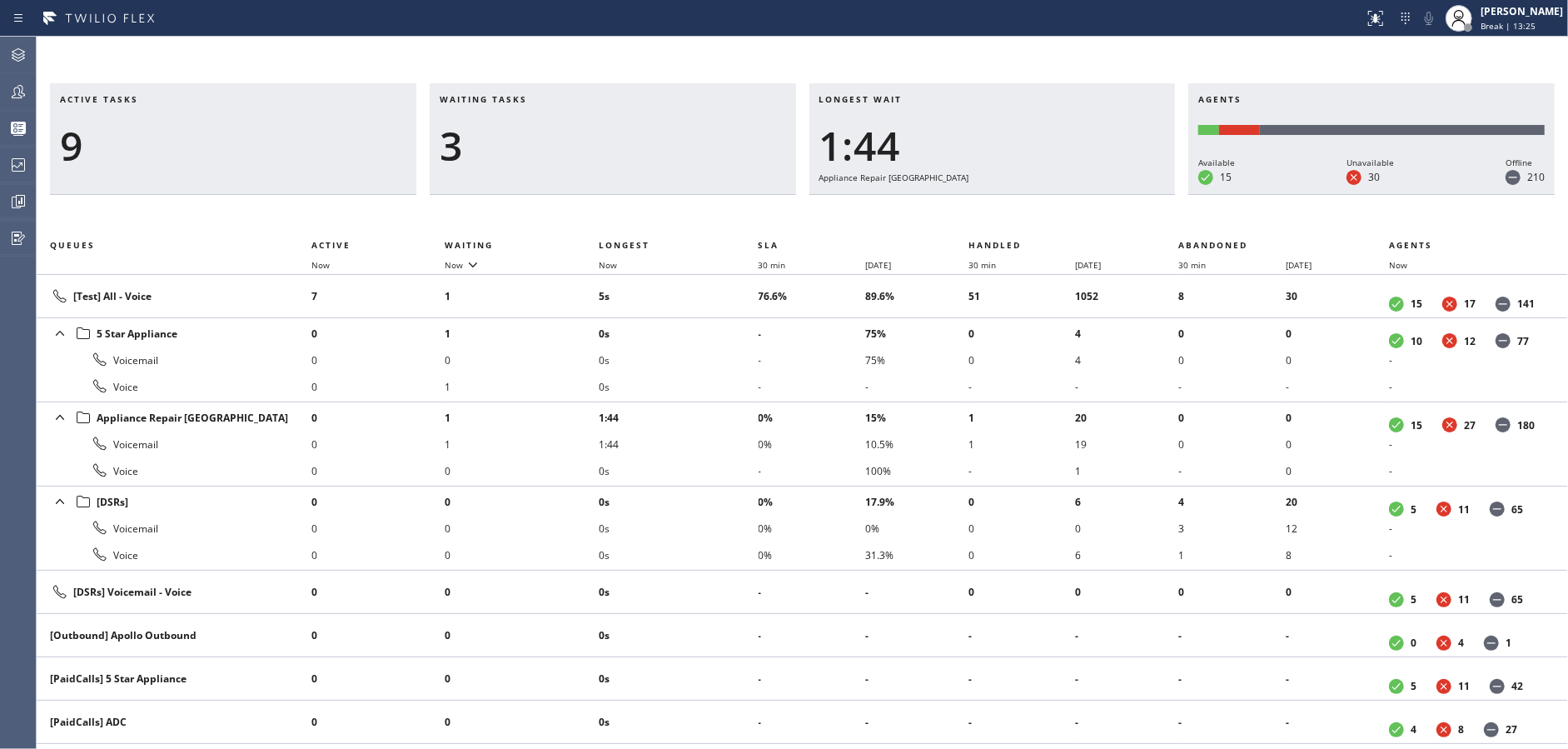
click at [648, 148] on div "3" at bounding box center [613, 146] width 346 height 48
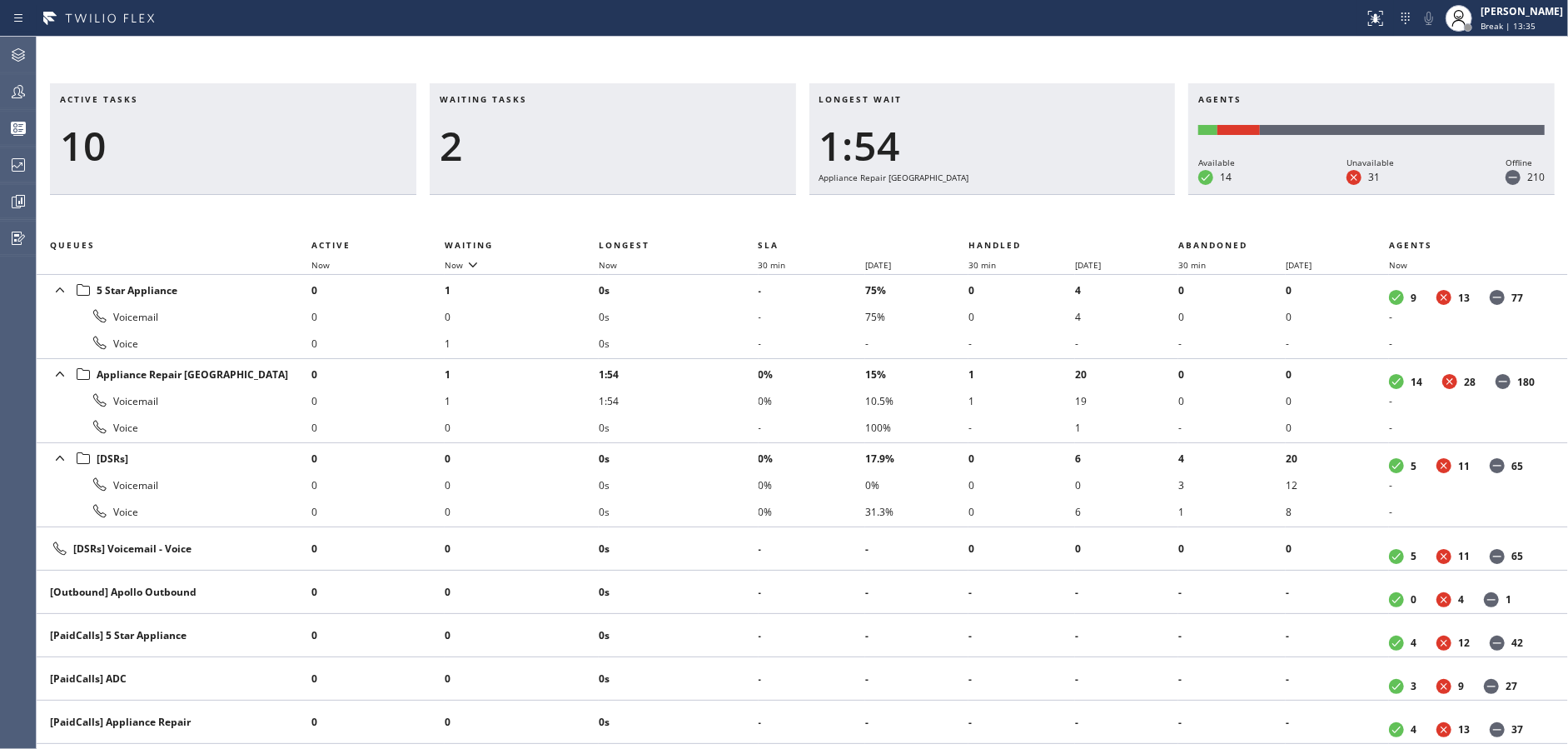
click at [648, 148] on div "2" at bounding box center [613, 146] width 346 height 48
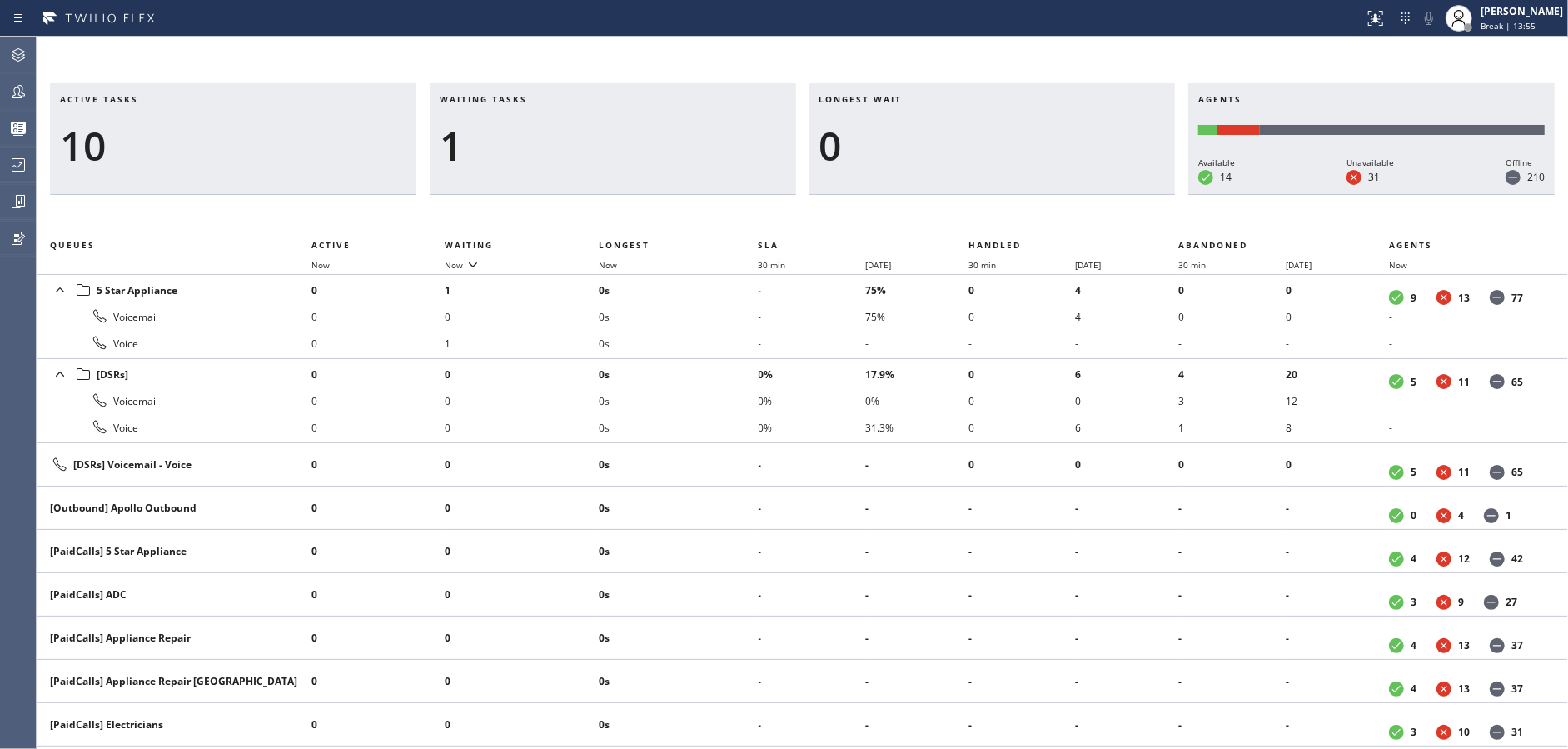
click at [648, 148] on div "1" at bounding box center [613, 146] width 346 height 48
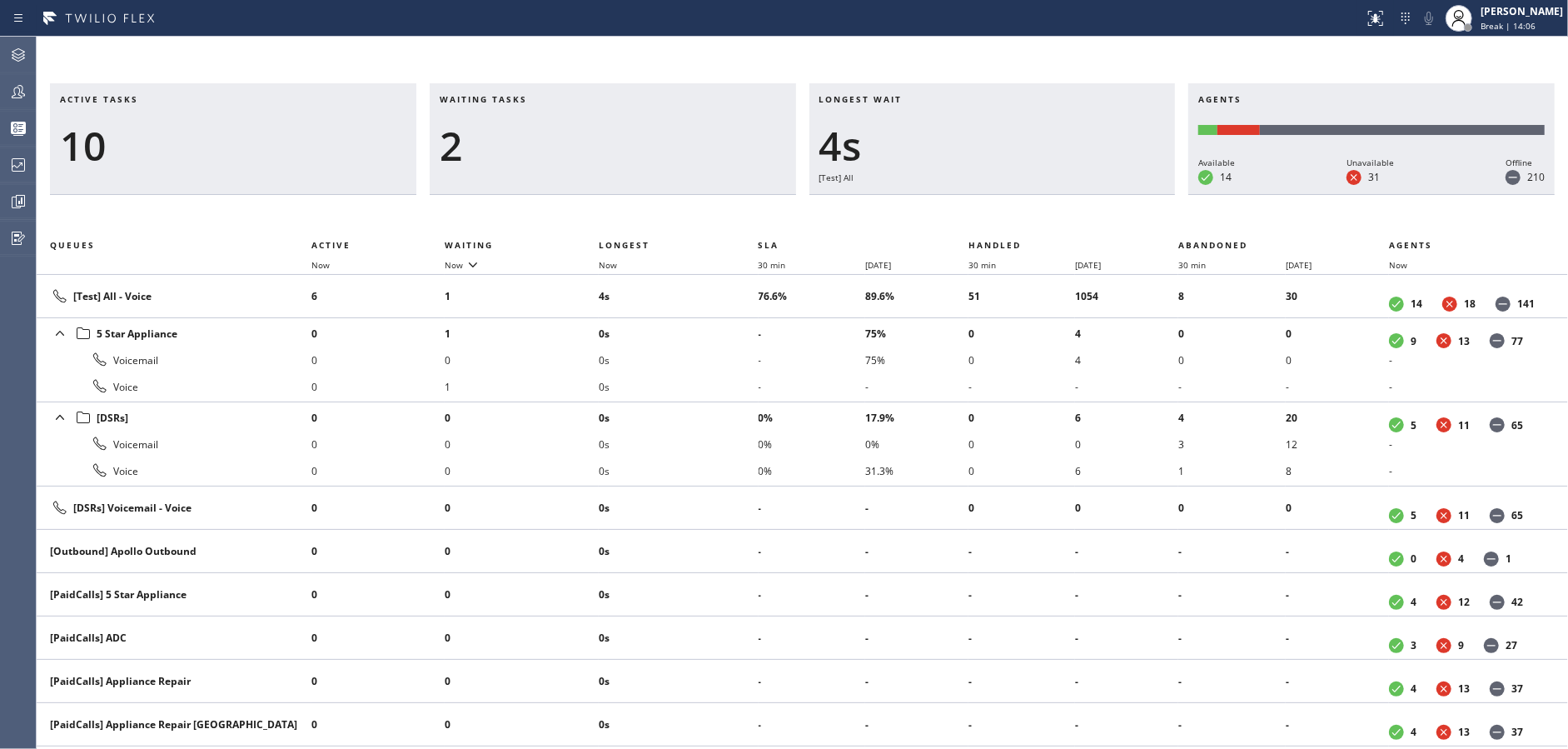
click at [648, 148] on div "2" at bounding box center [613, 146] width 346 height 48
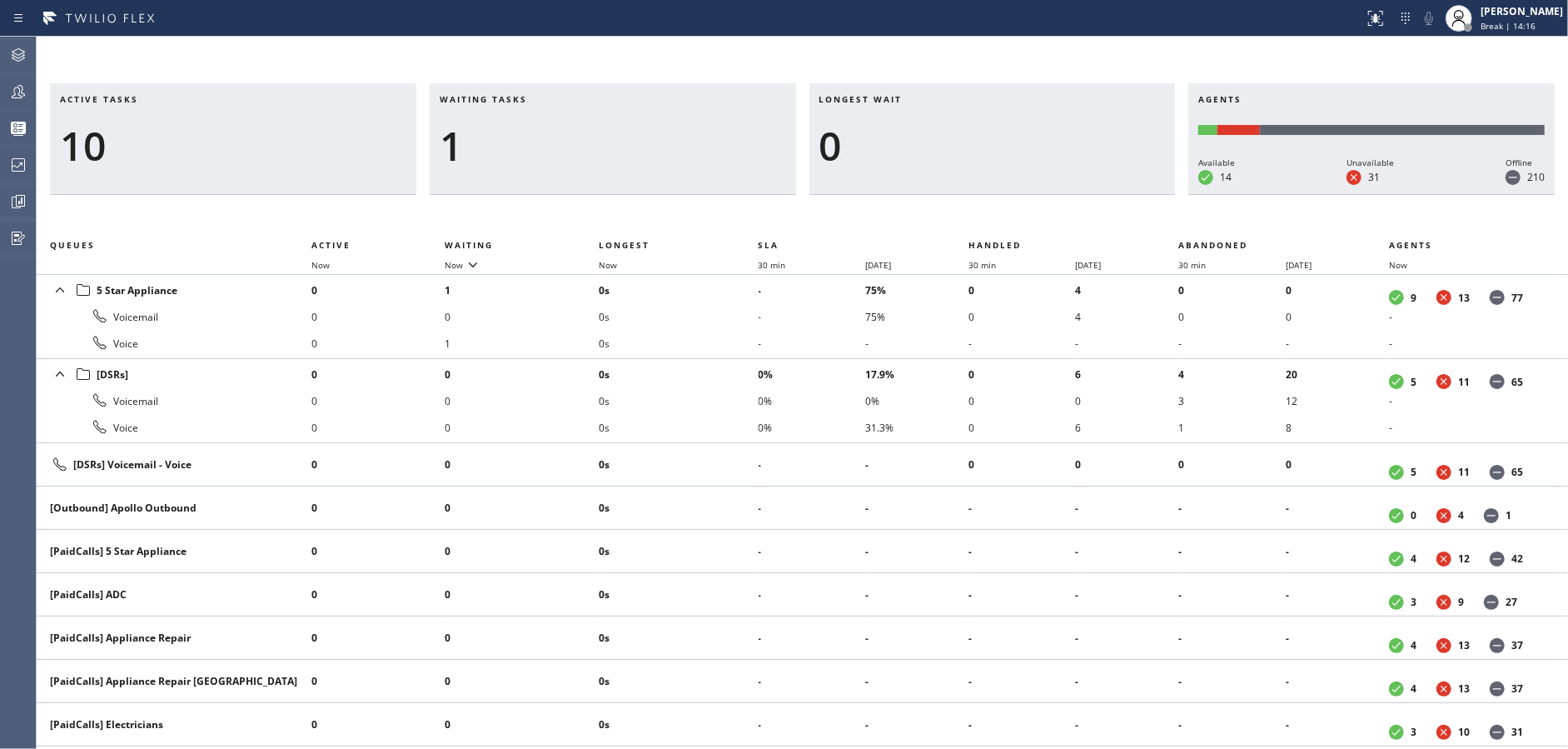
click at [648, 148] on div "1" at bounding box center [613, 146] width 346 height 48
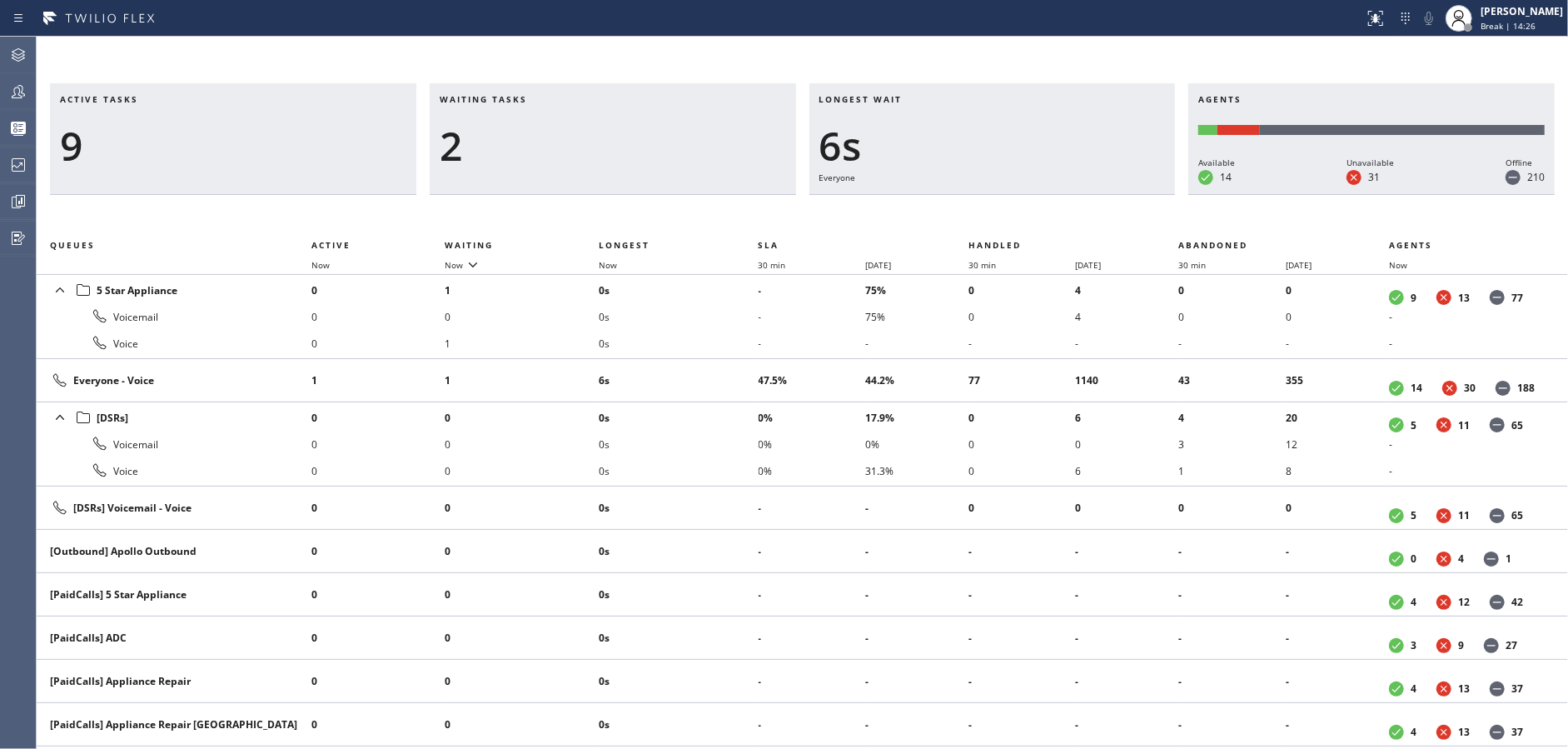
click at [648, 148] on div "2" at bounding box center [613, 146] width 346 height 48
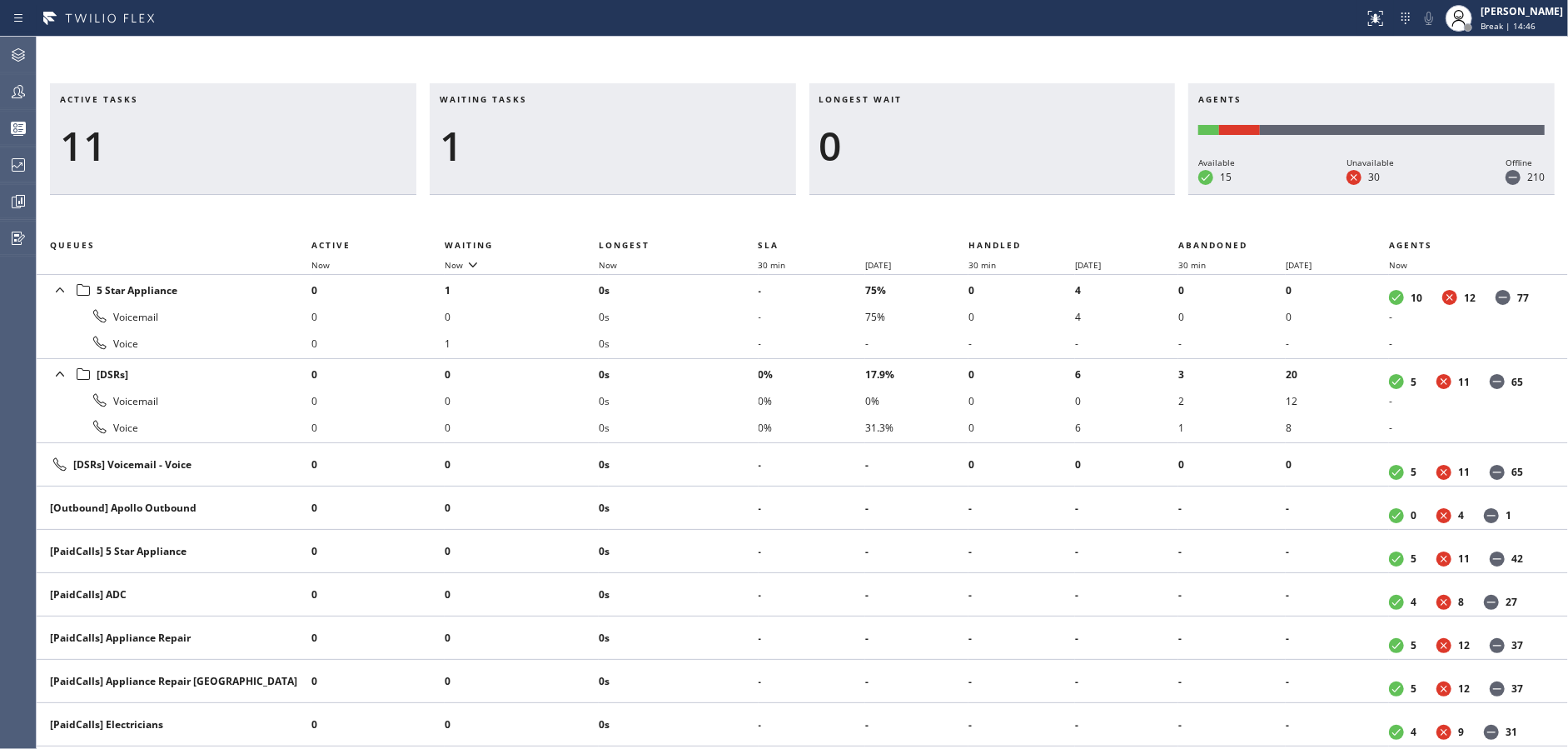
click at [648, 148] on div "1" at bounding box center [613, 146] width 346 height 48
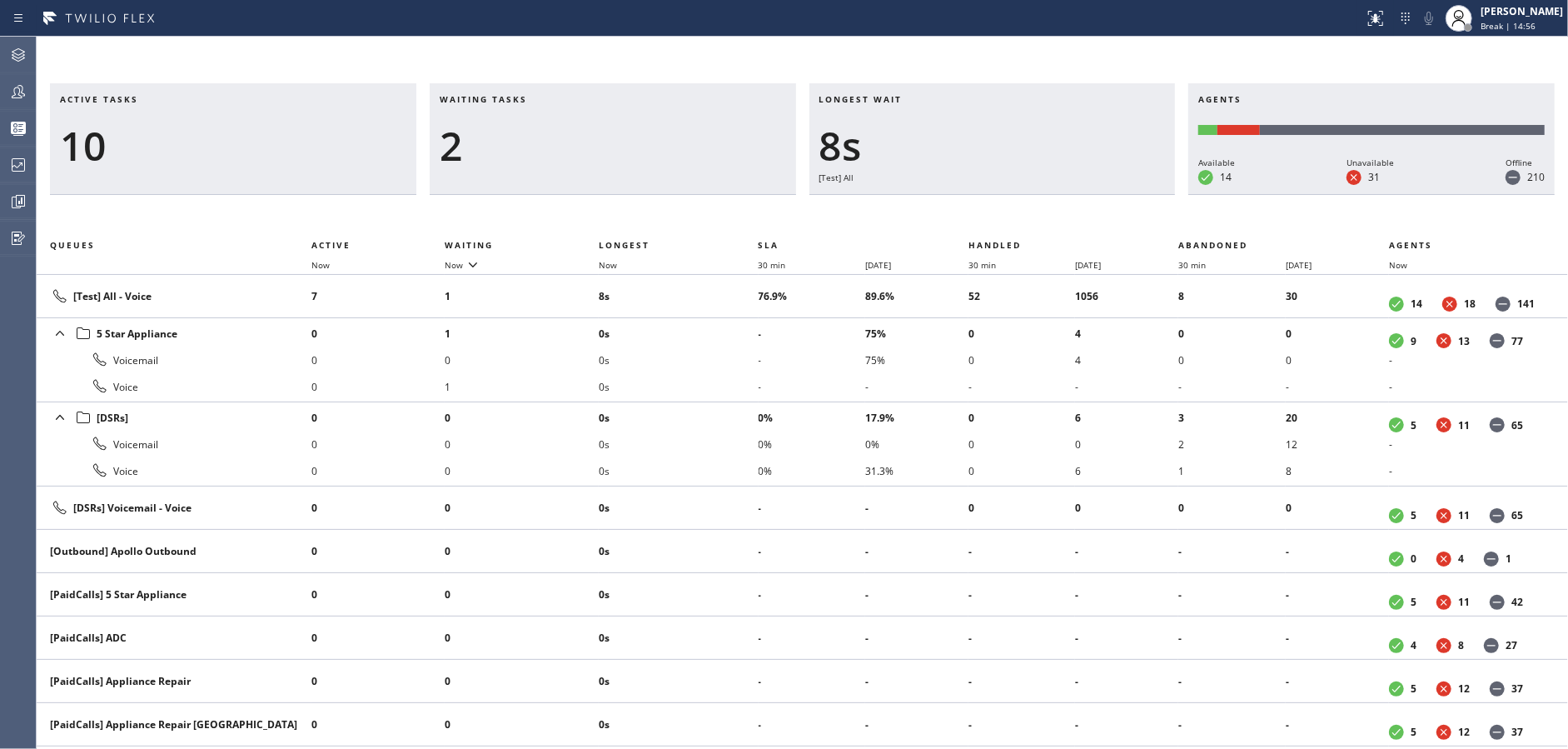
click at [648, 148] on div "2" at bounding box center [613, 146] width 346 height 48
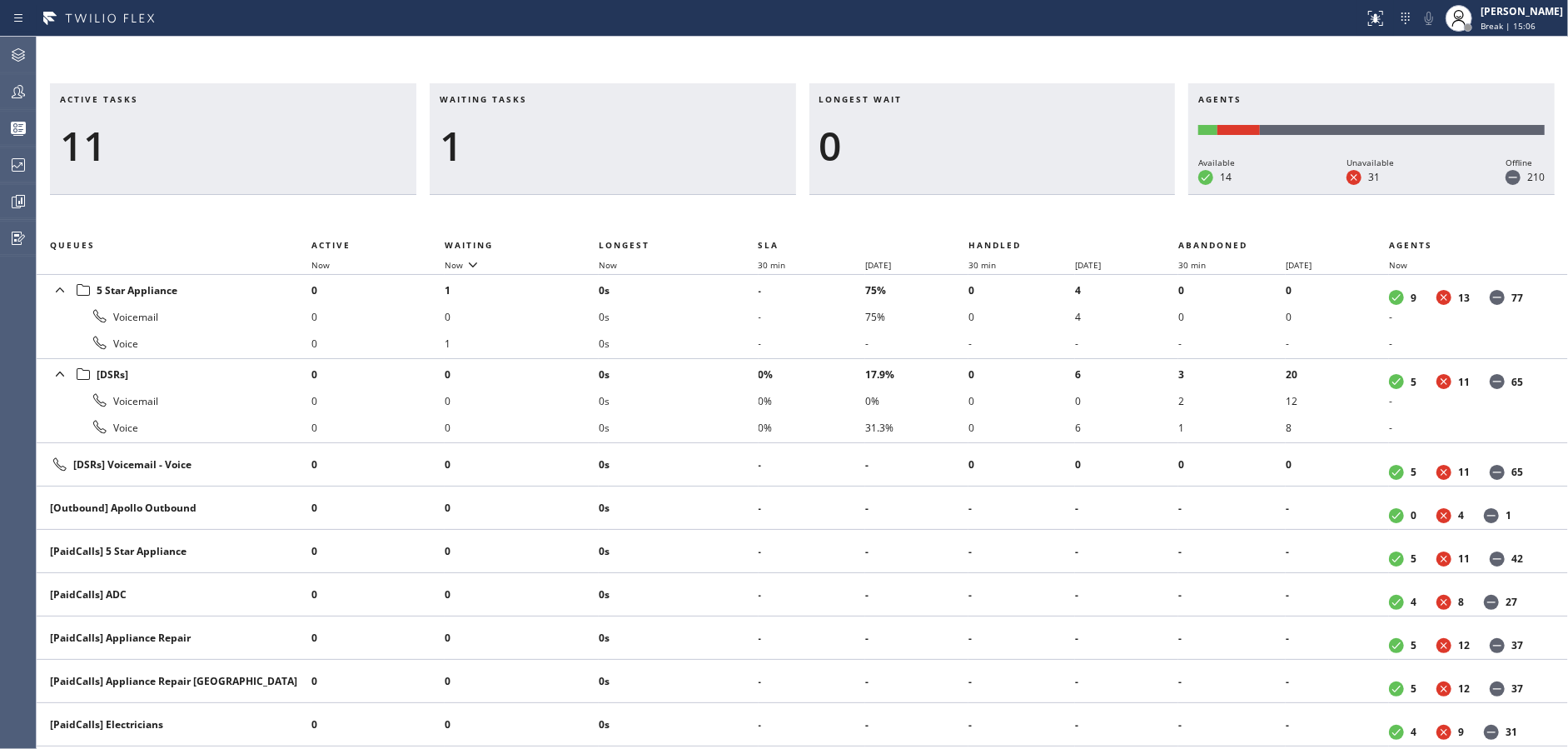
click at [648, 148] on div "1" at bounding box center [613, 146] width 346 height 48
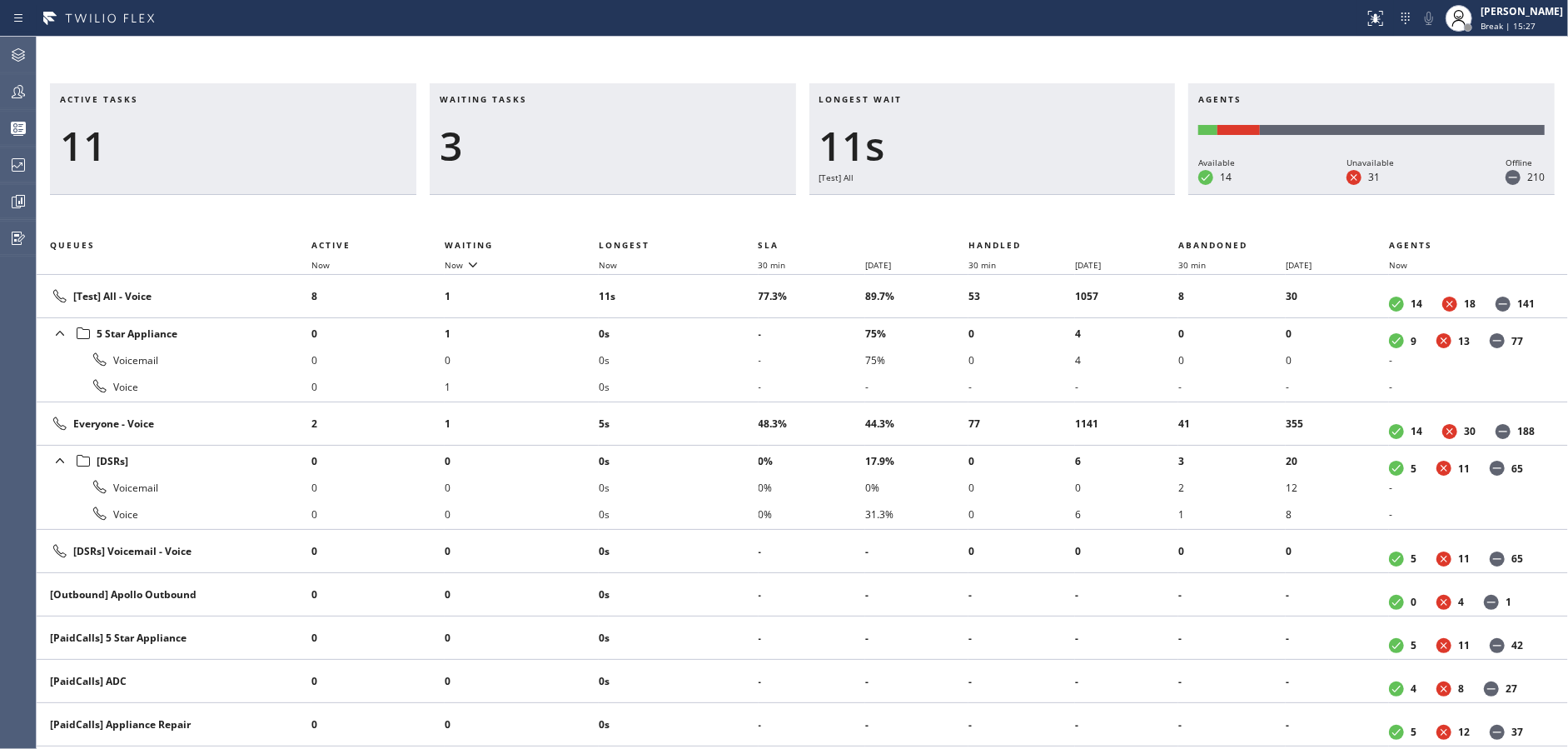
click at [648, 148] on div "3" at bounding box center [613, 146] width 346 height 48
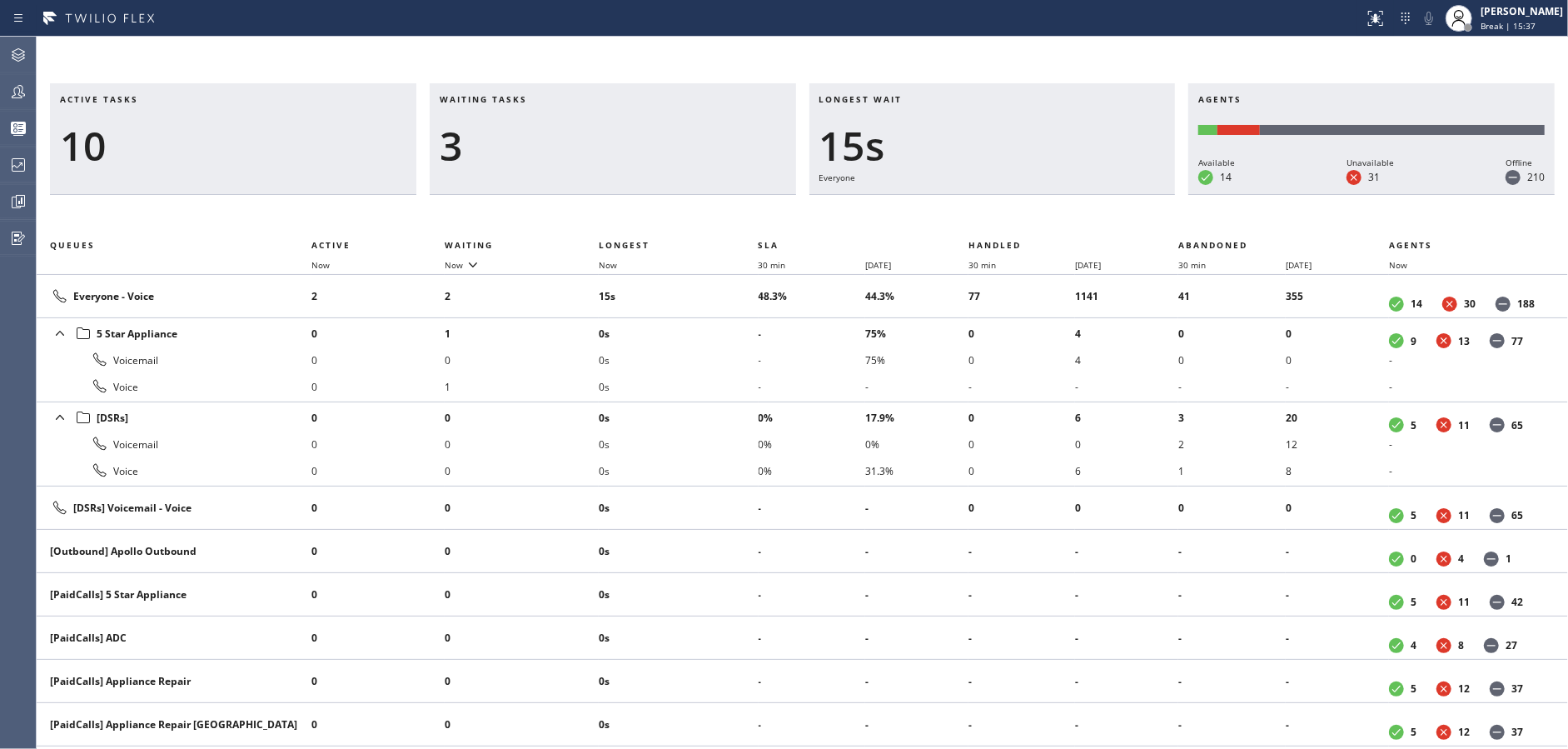
click at [648, 148] on div "3" at bounding box center [613, 146] width 346 height 48
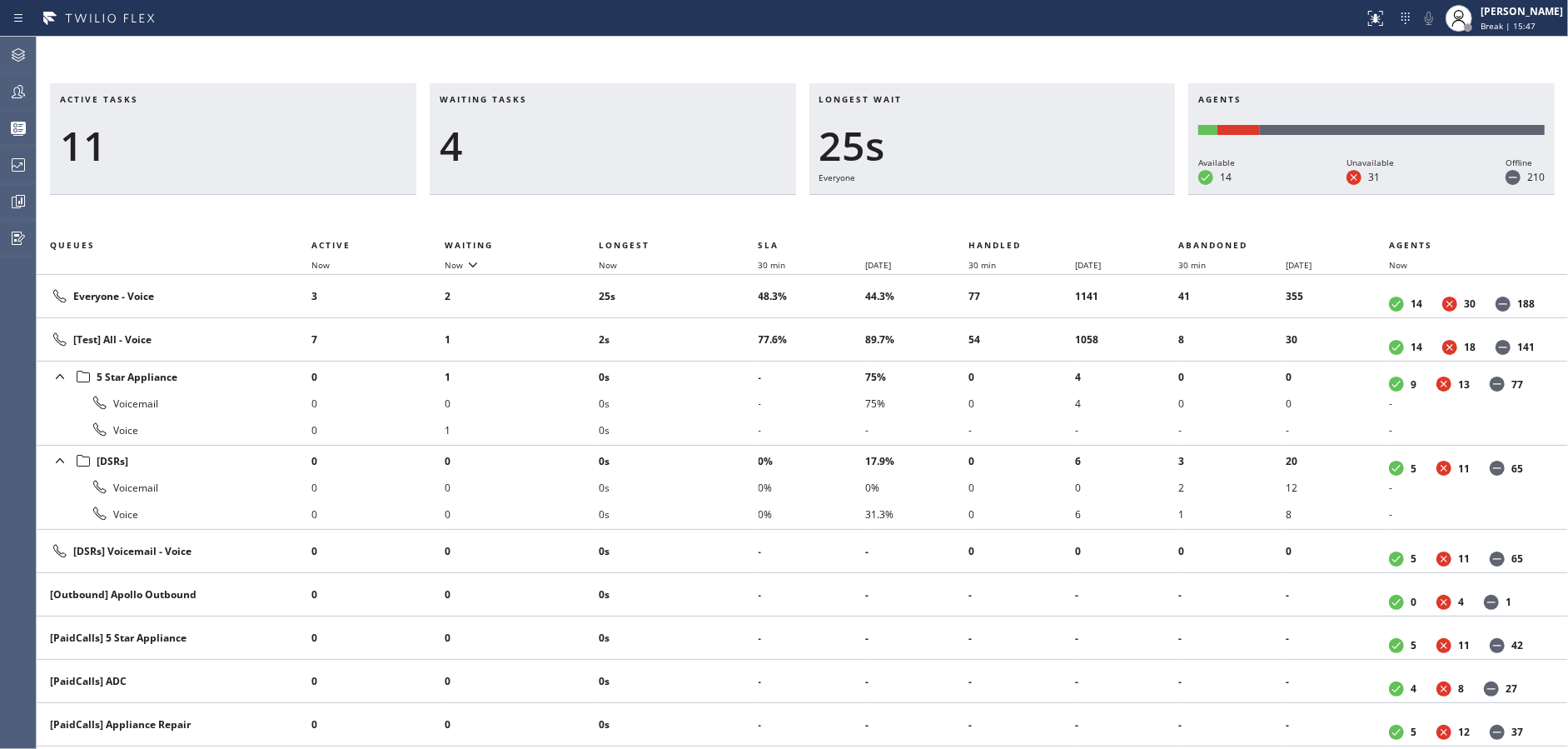
click at [648, 148] on div "4" at bounding box center [613, 146] width 346 height 48
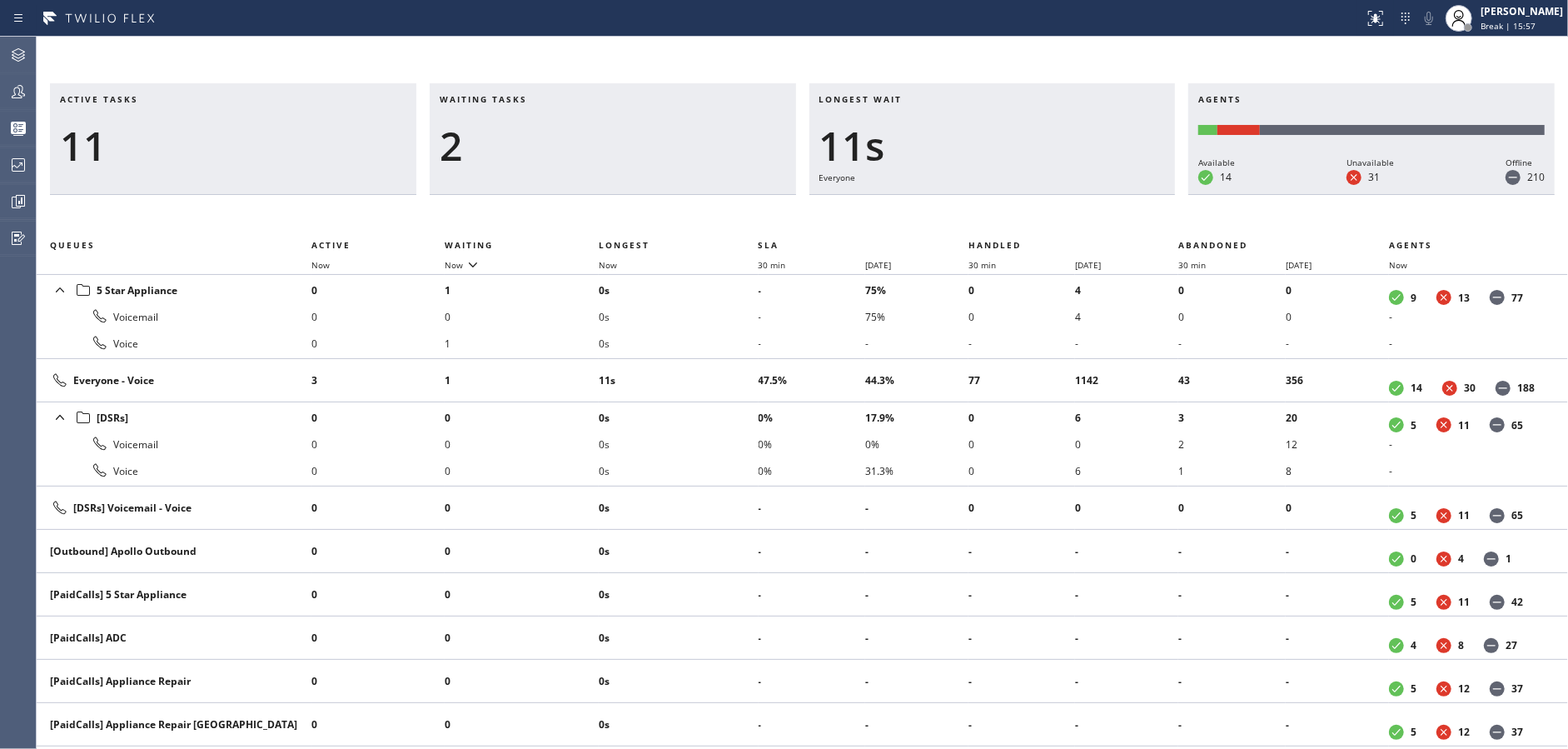
click at [648, 148] on div "2" at bounding box center [613, 146] width 346 height 48
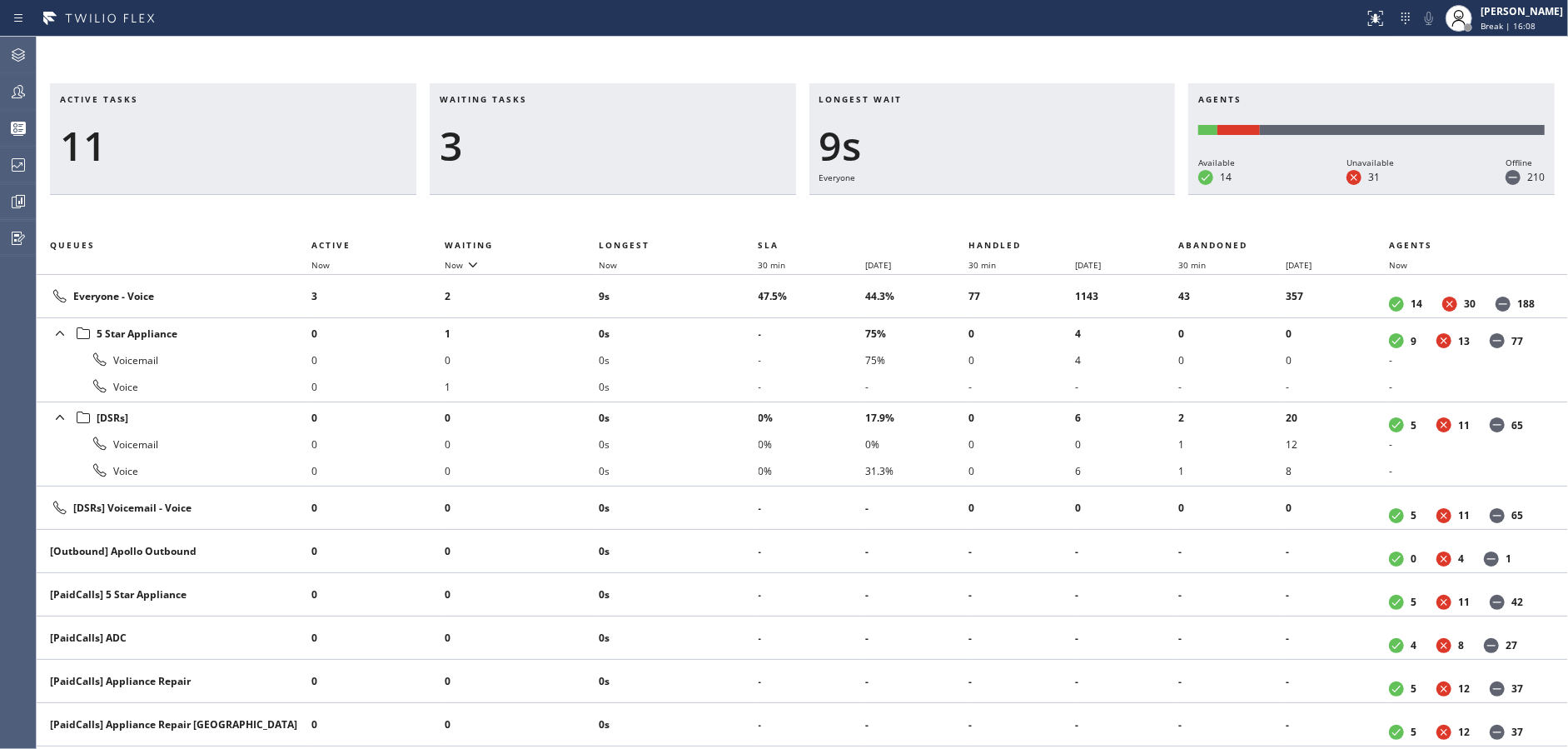
click at [648, 148] on div "3" at bounding box center [613, 146] width 346 height 48
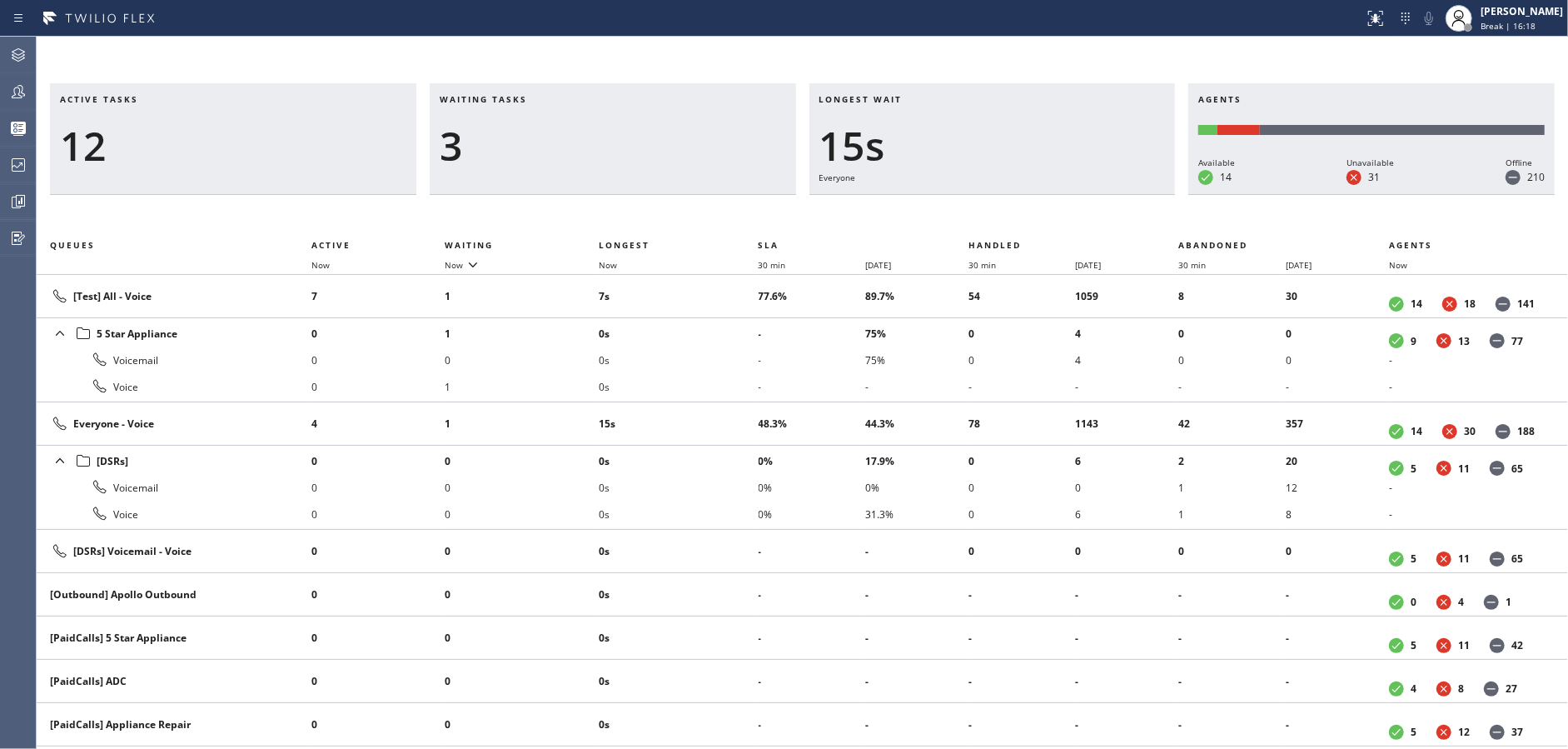
click at [648, 148] on div "3" at bounding box center [613, 146] width 346 height 48
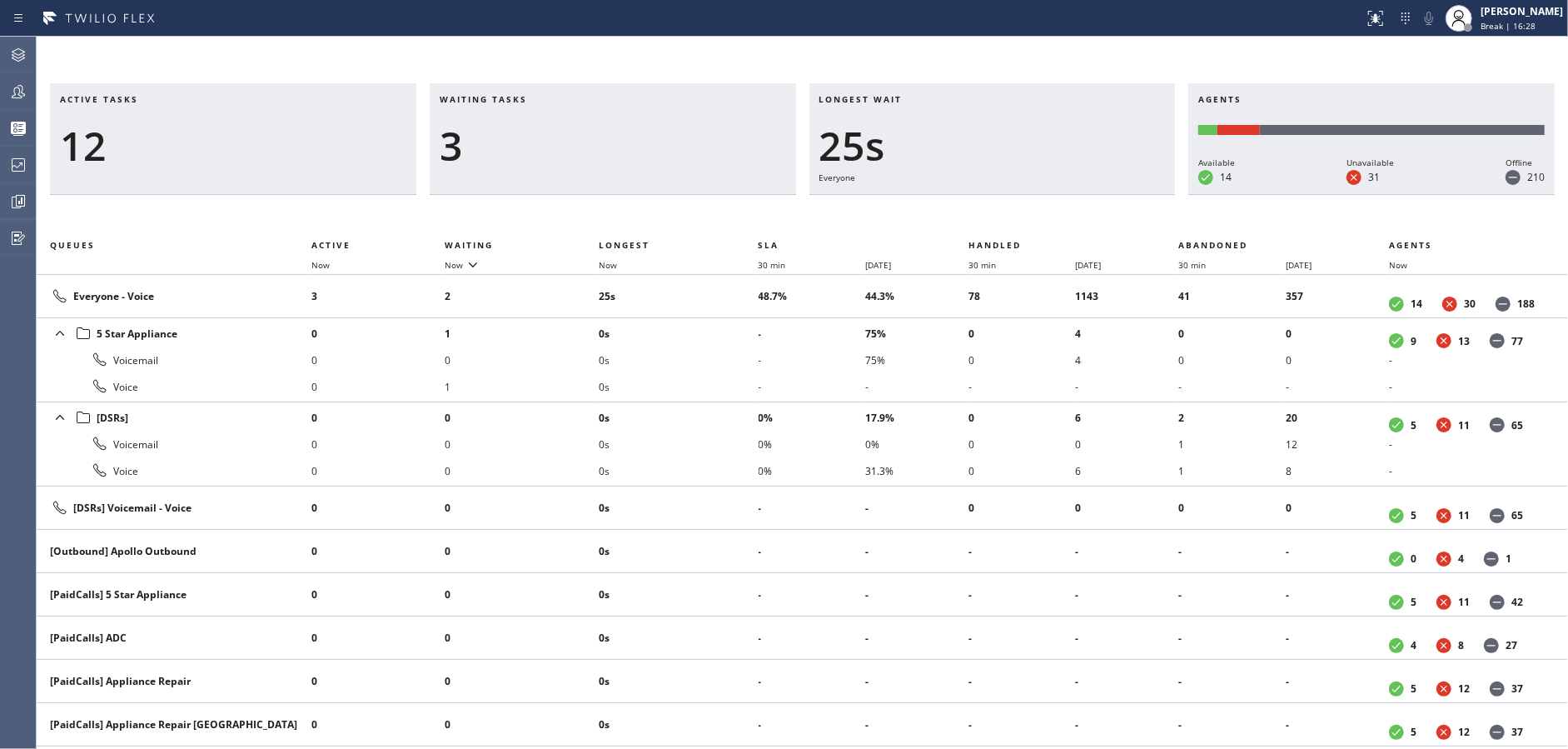
click at [648, 148] on div "3" at bounding box center [613, 146] width 346 height 48
click at [648, 148] on div "4" at bounding box center [613, 146] width 346 height 48
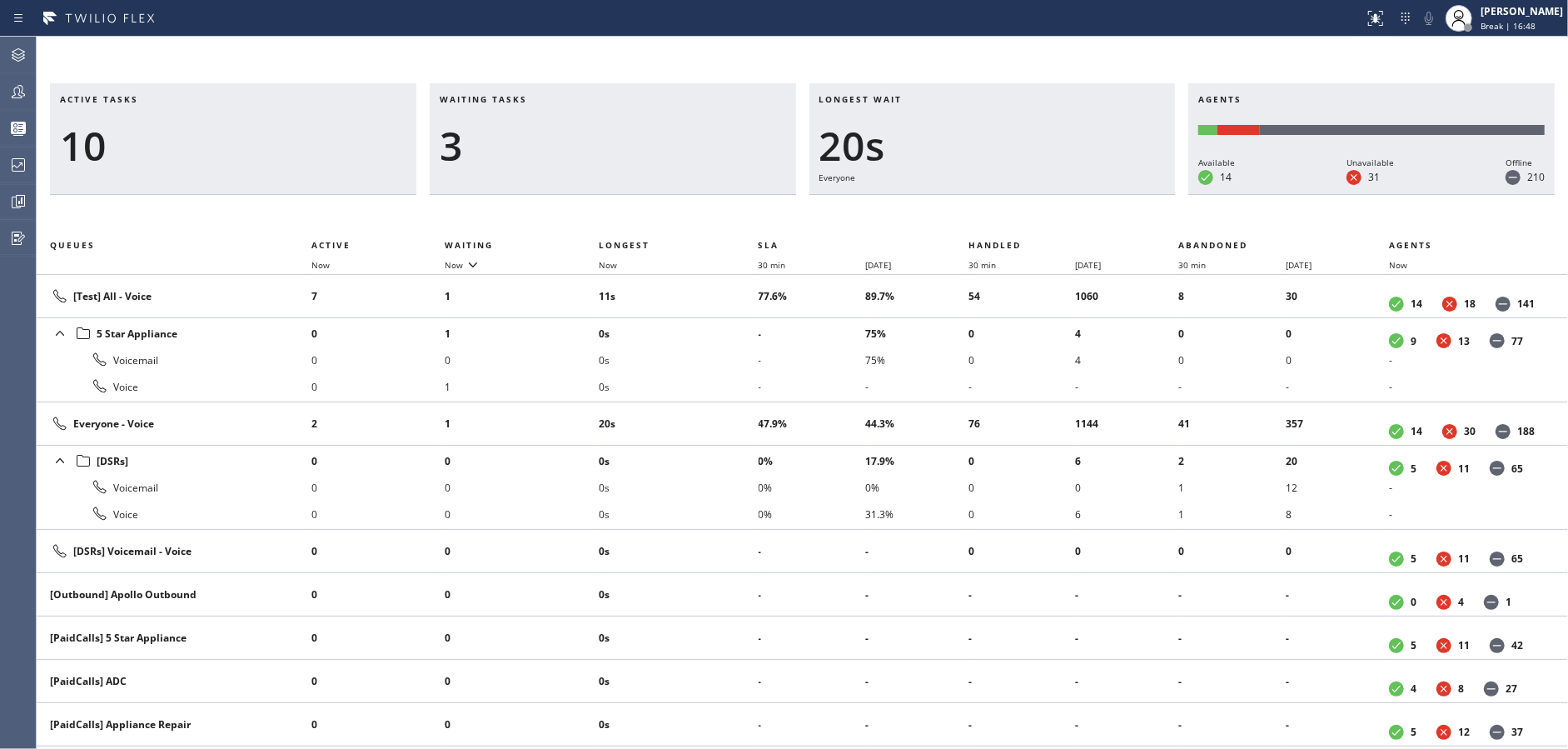
click at [648, 148] on div "3" at bounding box center [613, 146] width 346 height 48
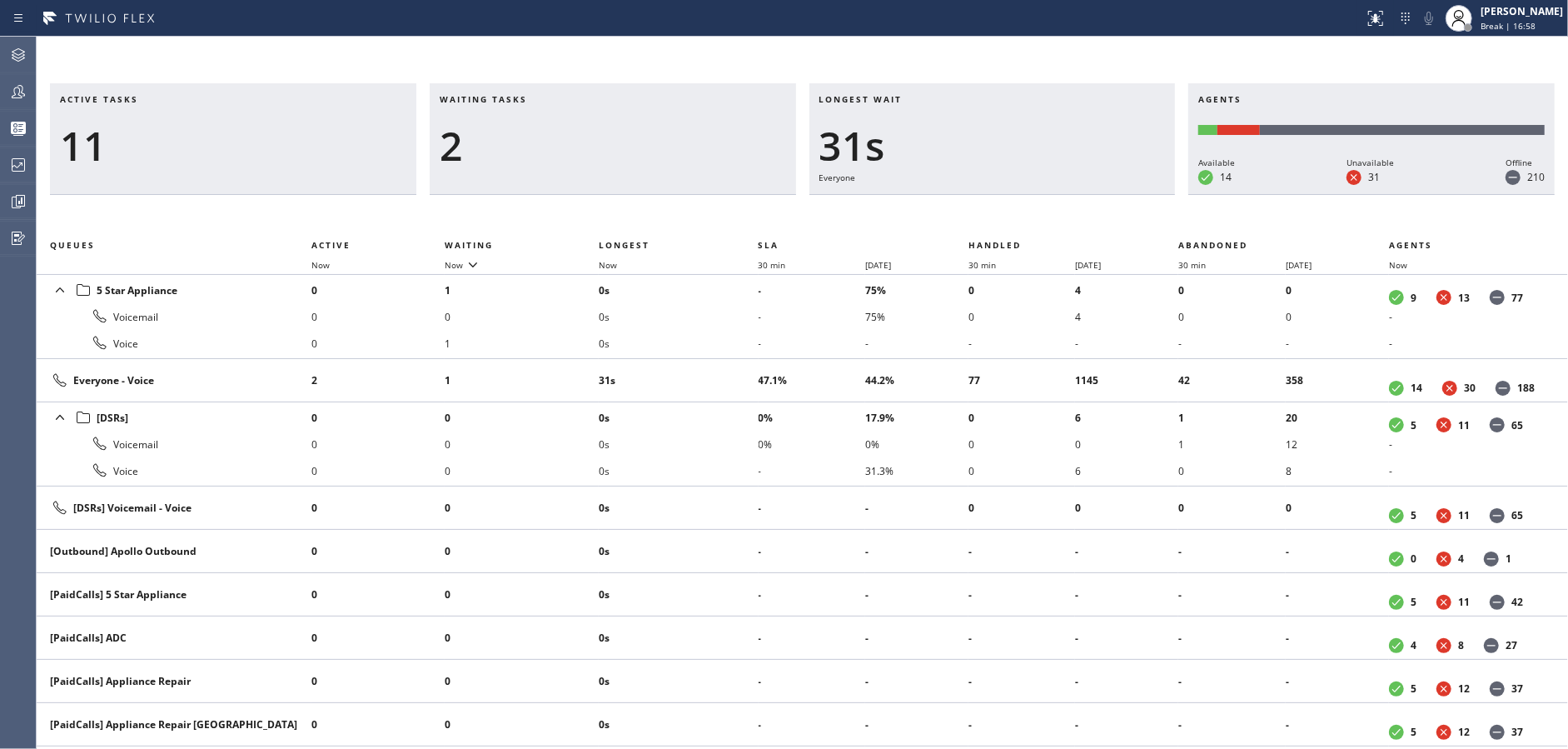
click at [648, 148] on div "2" at bounding box center [613, 146] width 346 height 48
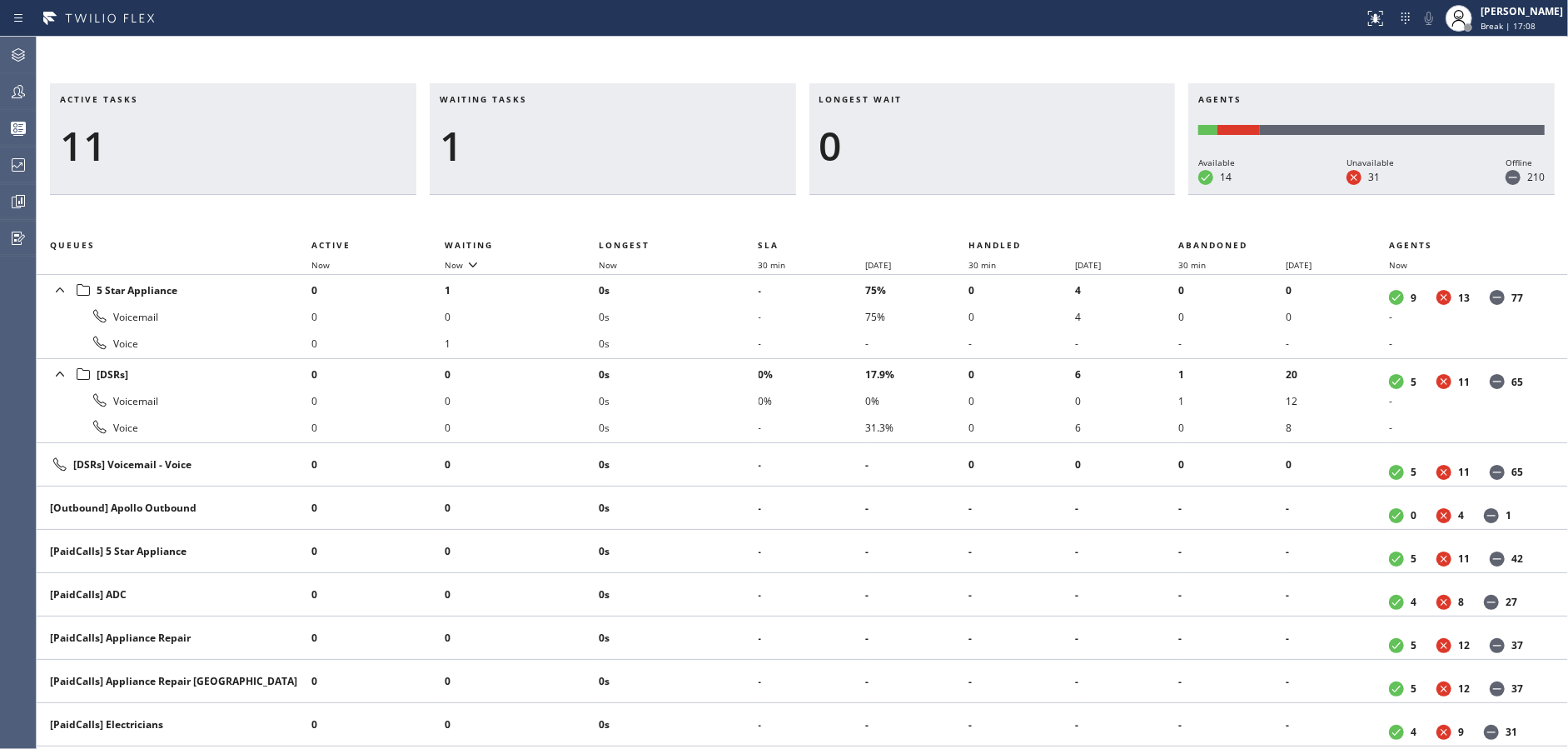
click at [648, 148] on div "1" at bounding box center [613, 146] width 346 height 48
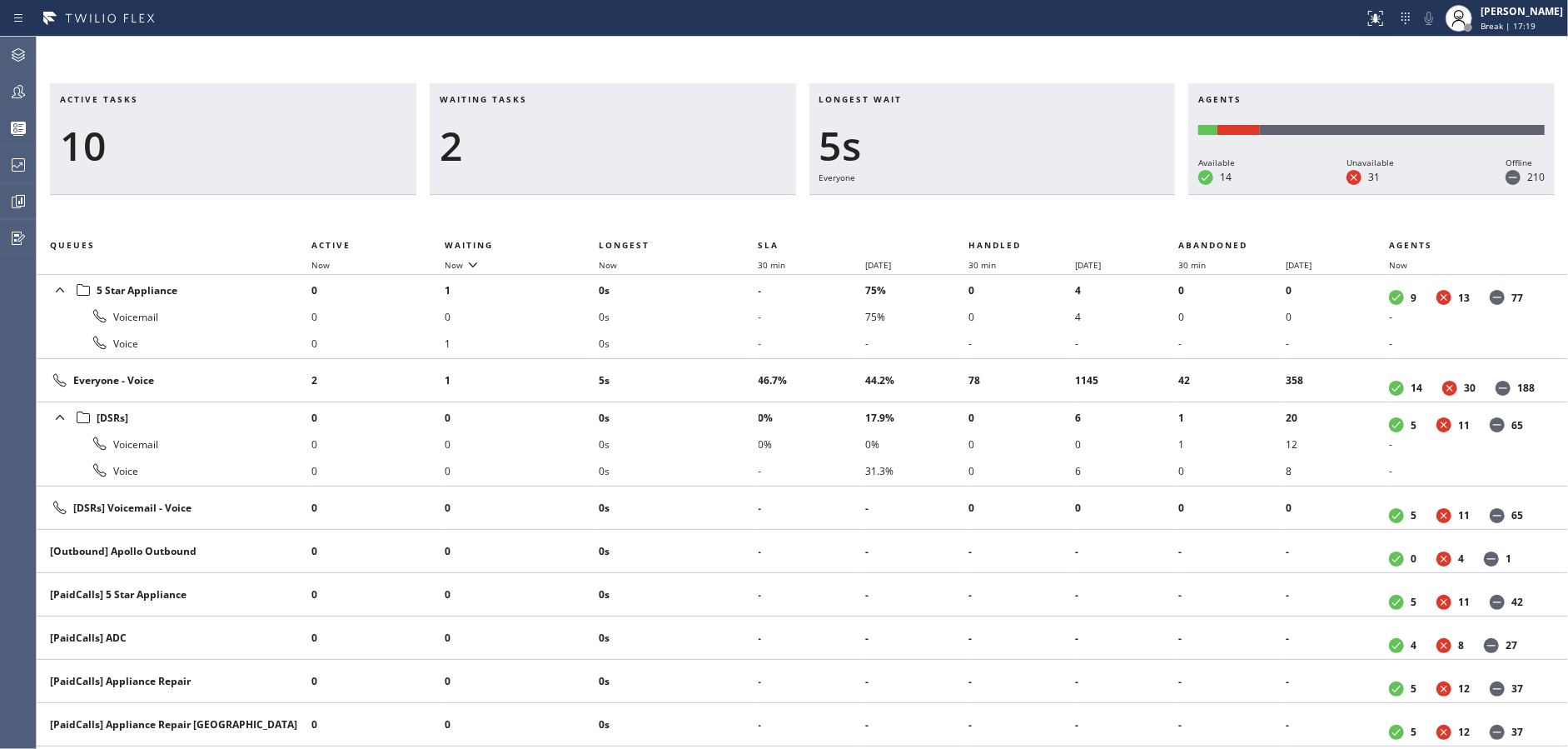
click at [648, 148] on div "2" at bounding box center [613, 146] width 346 height 48
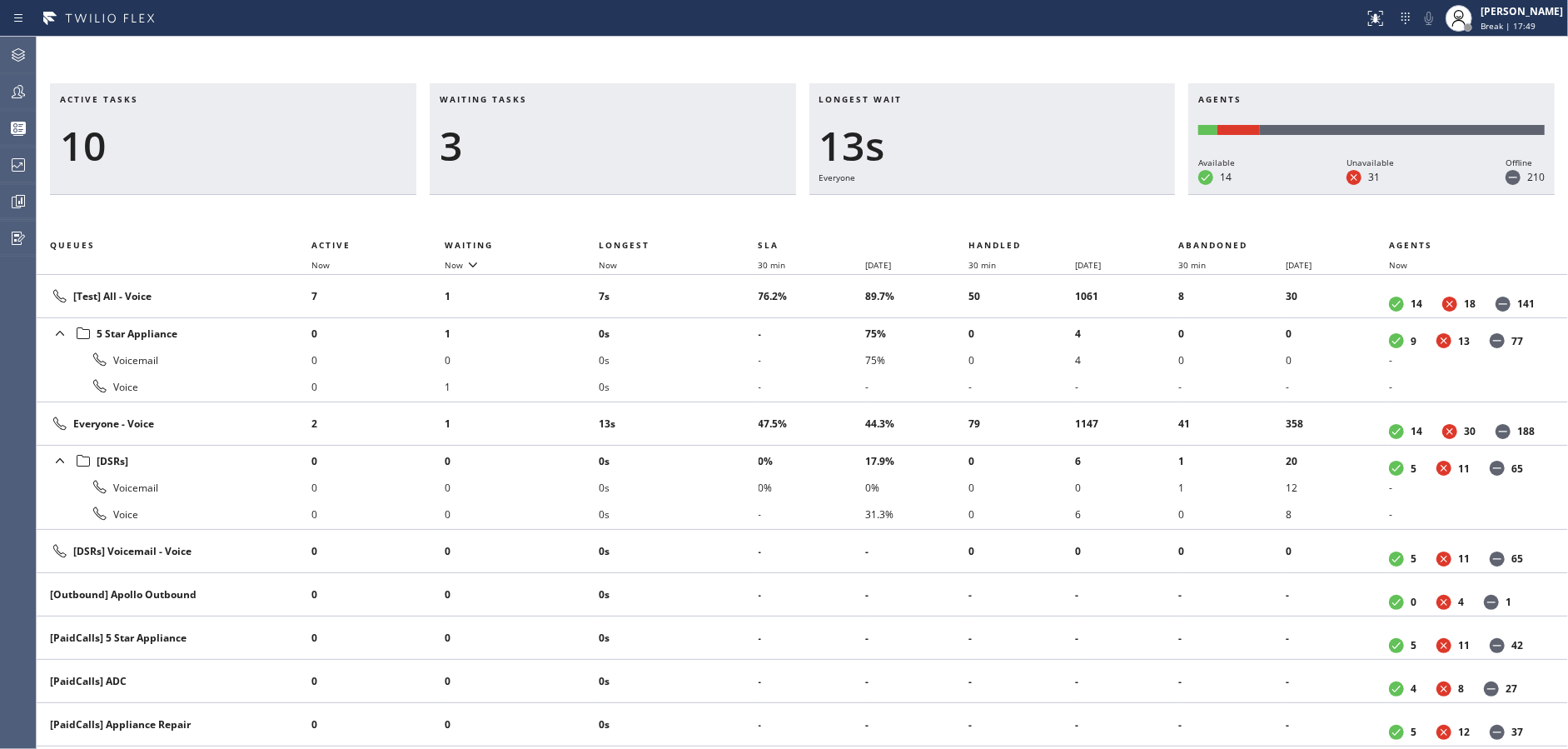
click at [648, 148] on div "3" at bounding box center [613, 146] width 346 height 48
click at [648, 148] on div "4" at bounding box center [613, 146] width 346 height 48
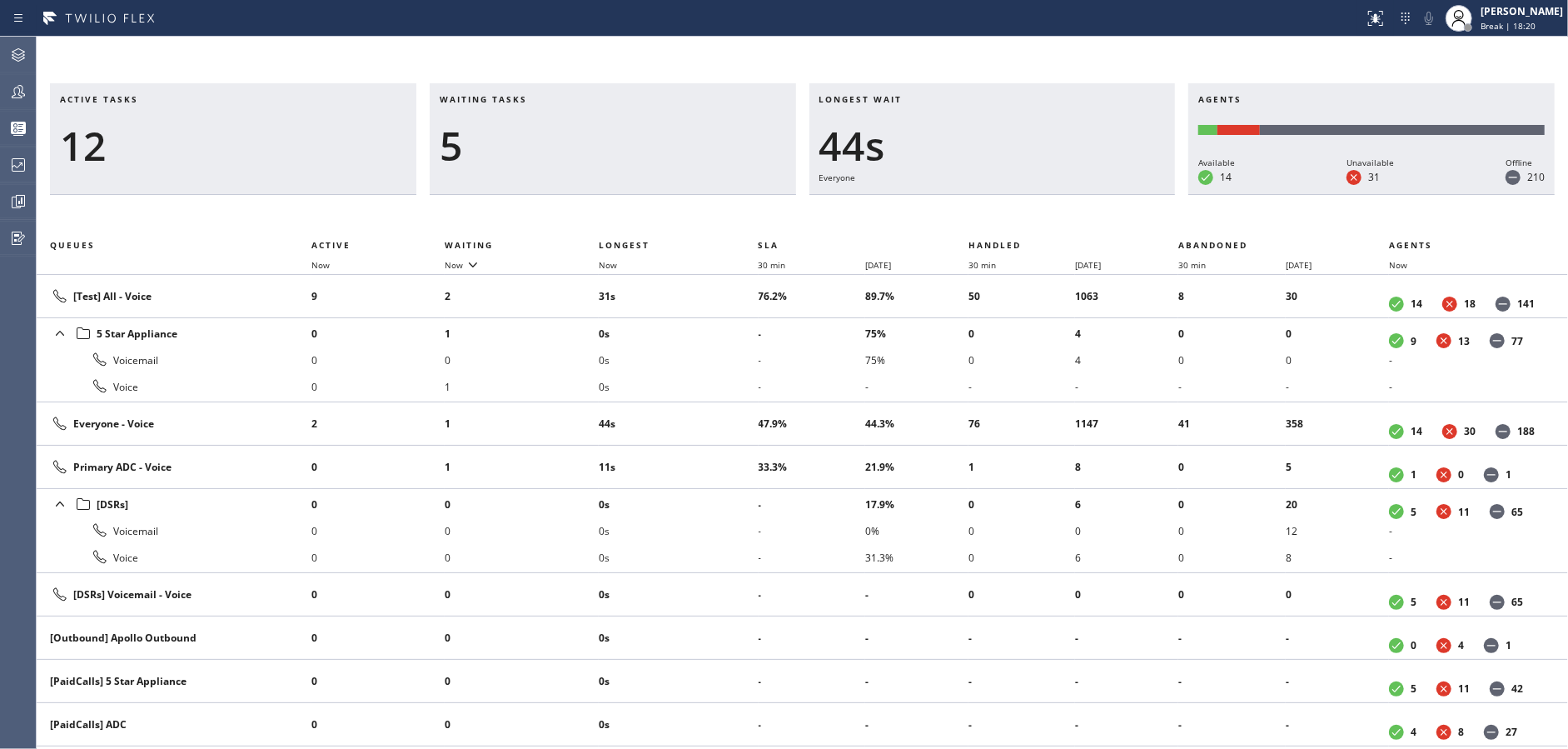
click at [648, 148] on div "5" at bounding box center [613, 146] width 346 height 48
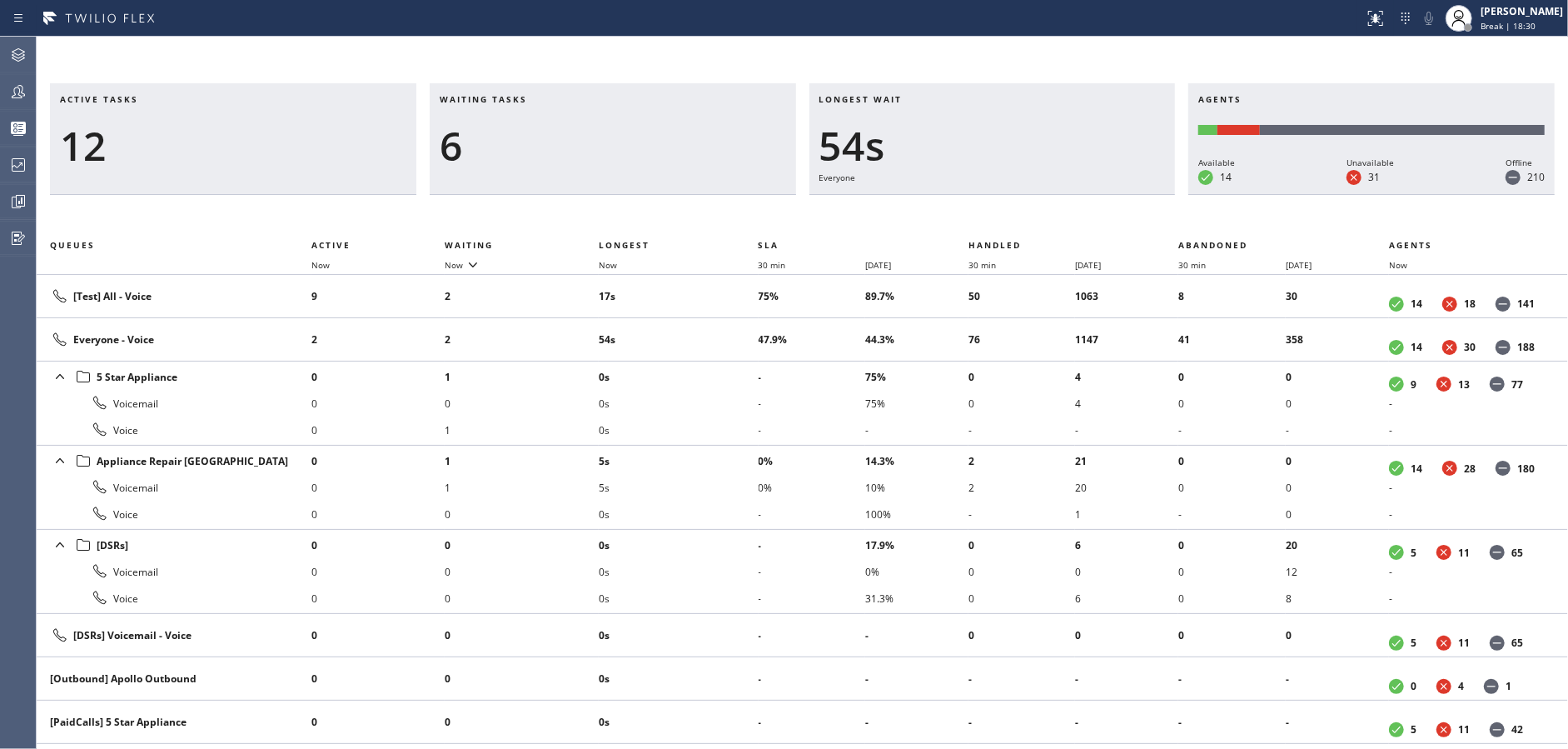
click at [648, 148] on div "6" at bounding box center [613, 146] width 346 height 48
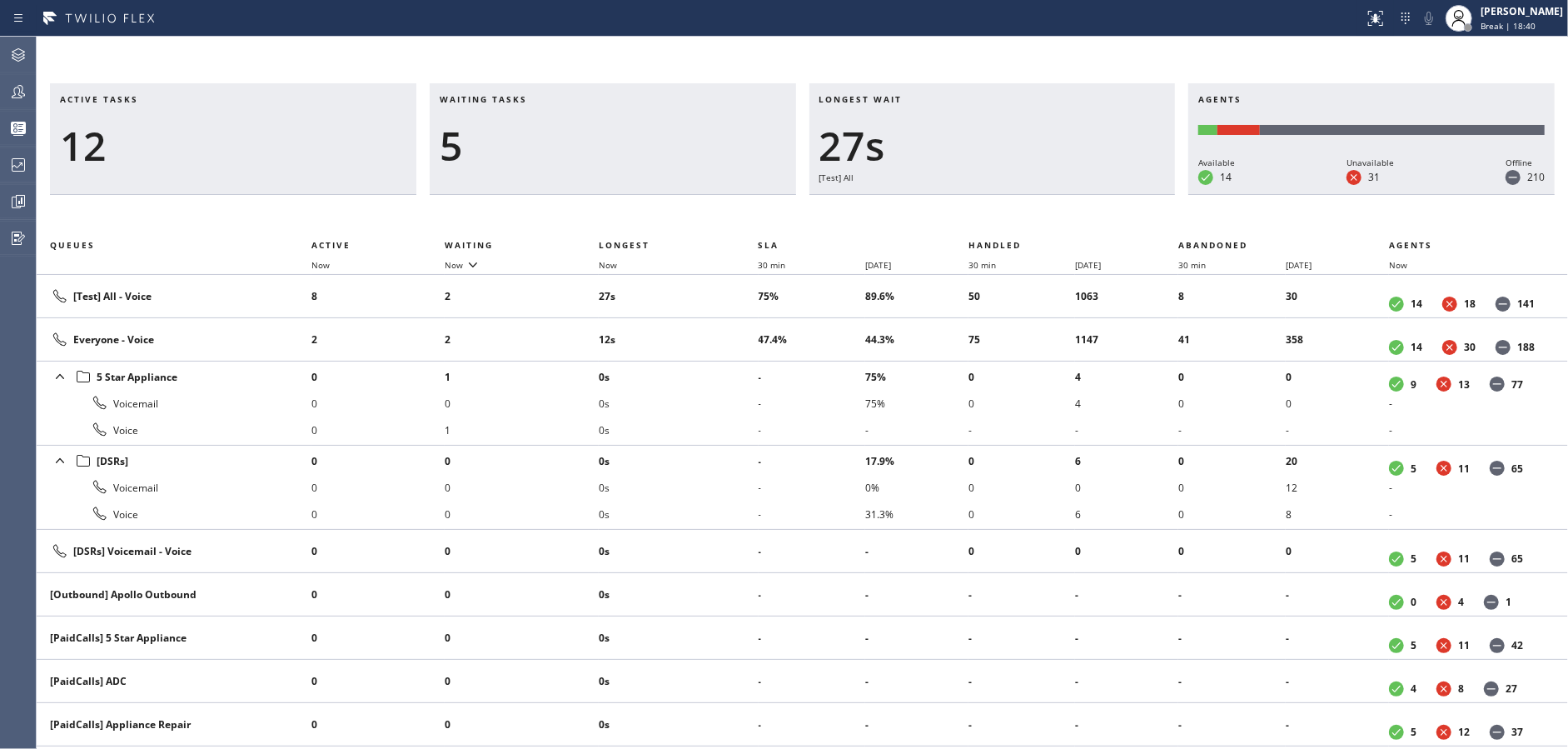
click at [648, 148] on div "5" at bounding box center [613, 146] width 346 height 48
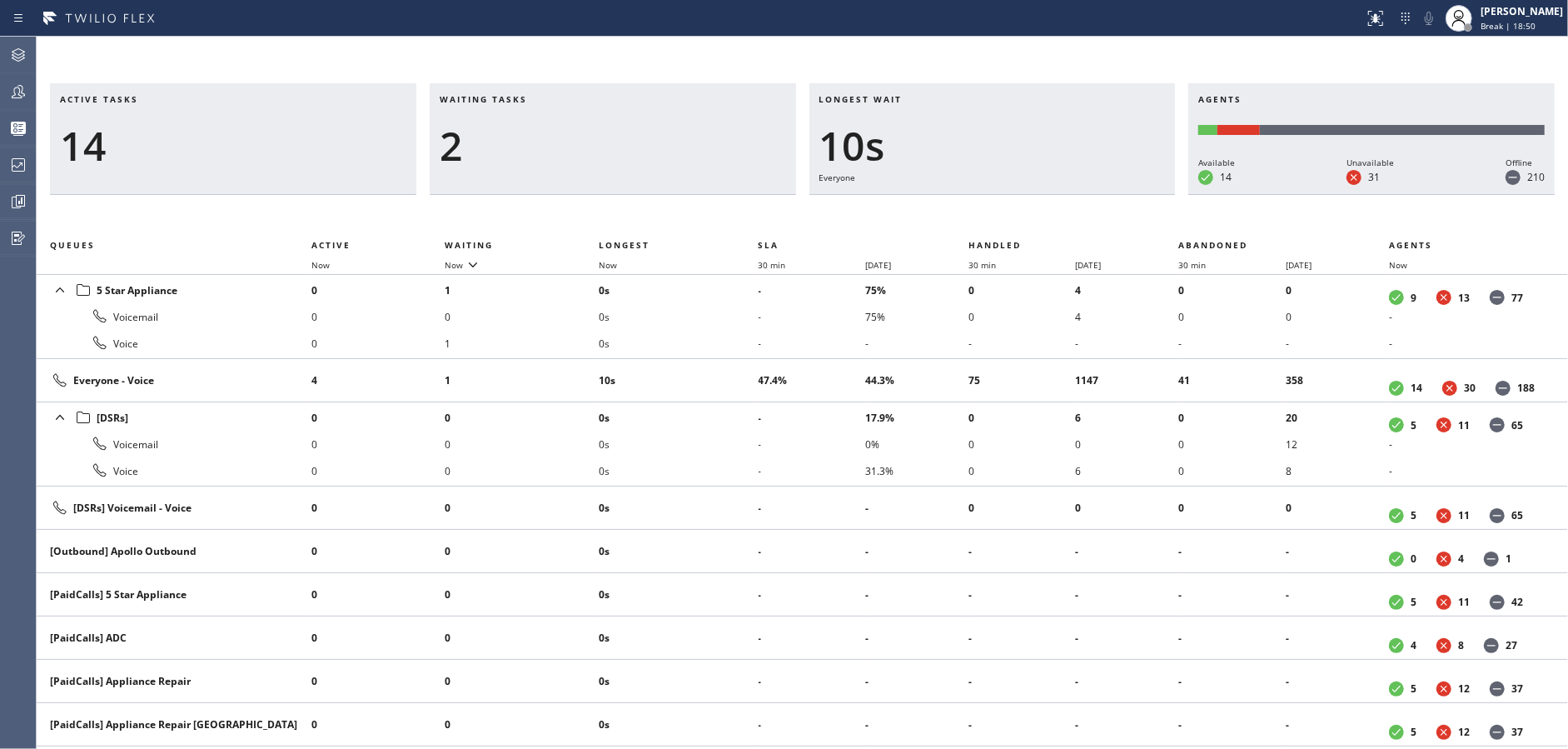
click at [648, 148] on div "2" at bounding box center [613, 146] width 346 height 48
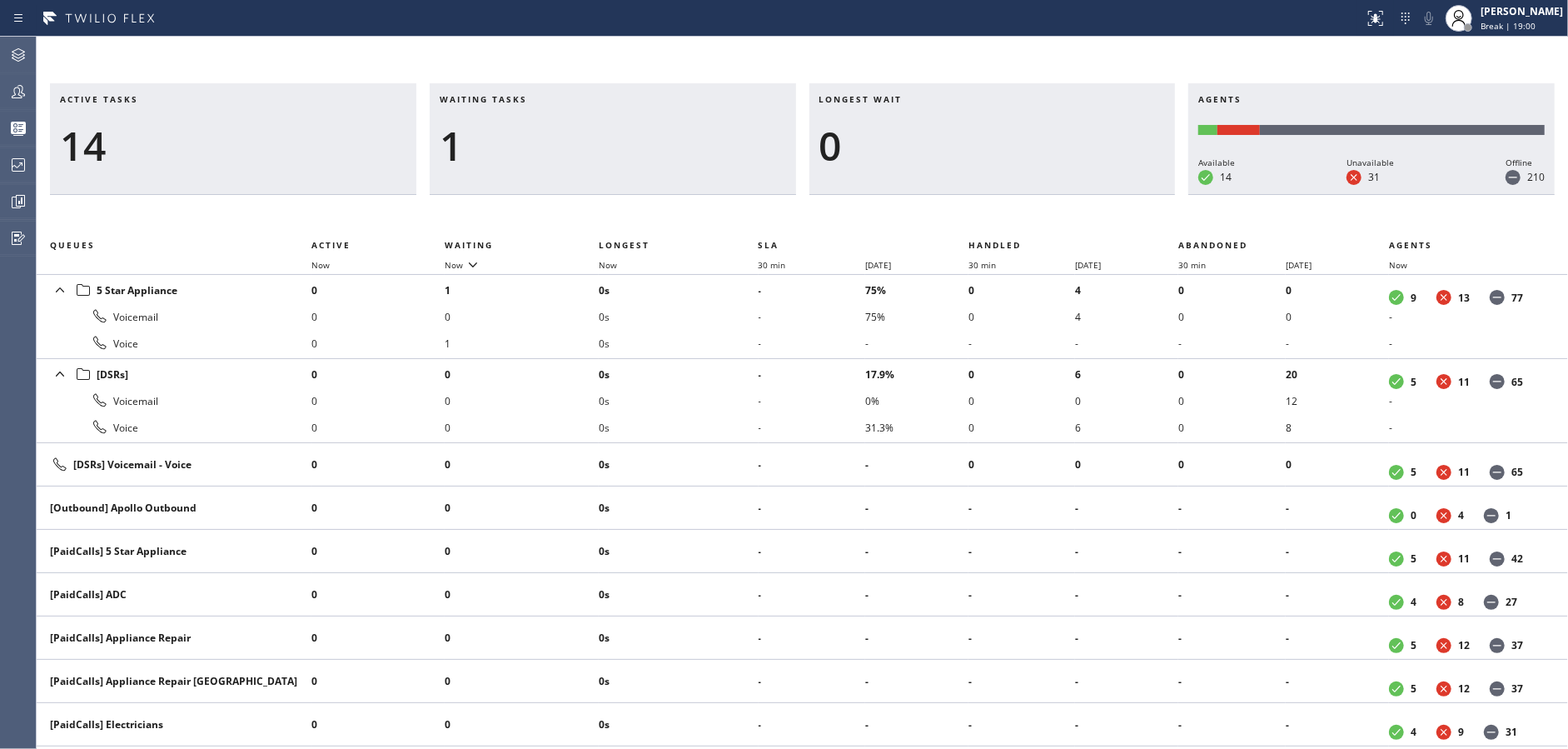
click at [648, 148] on div "1" at bounding box center [613, 146] width 346 height 48
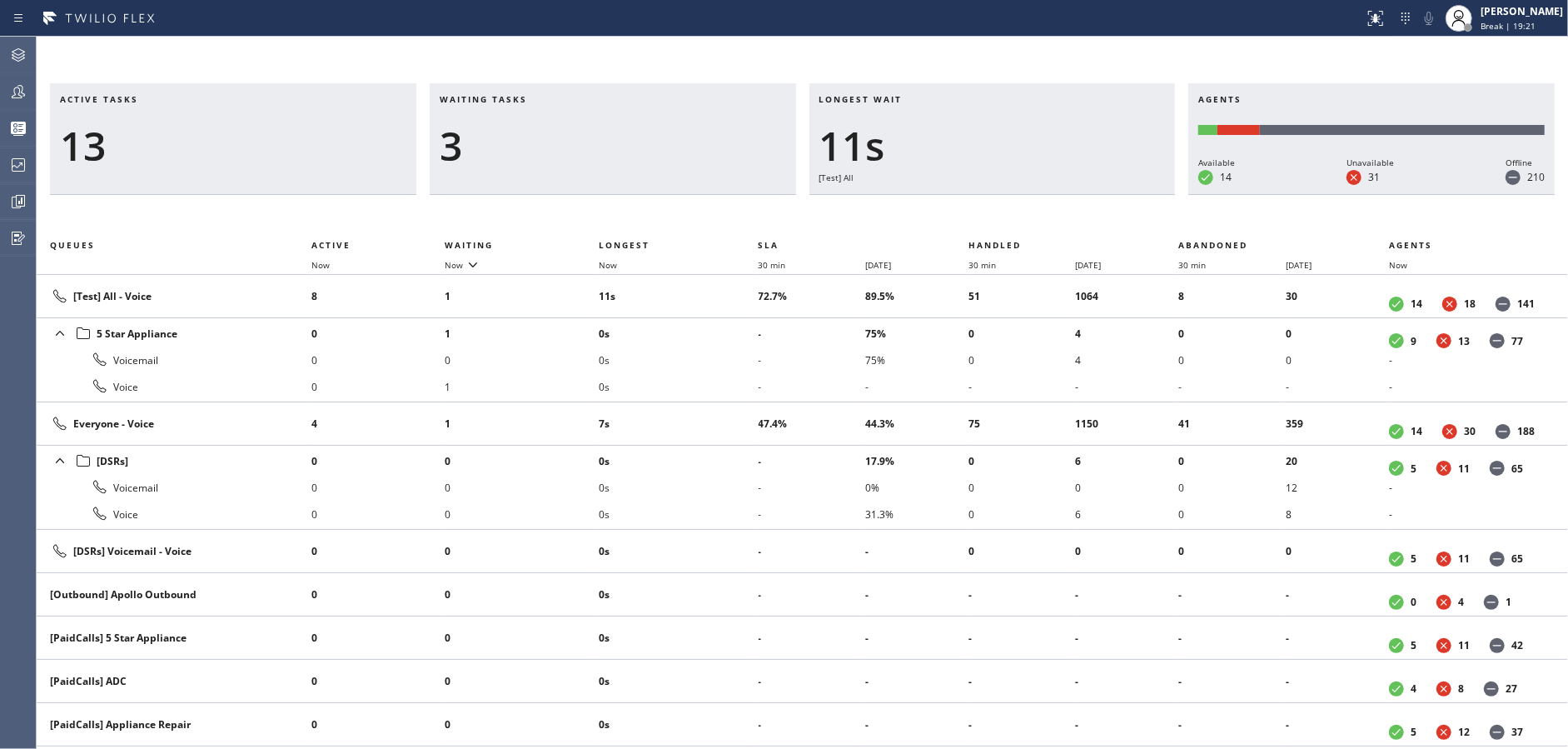
click at [648, 148] on div "3" at bounding box center [613, 146] width 346 height 48
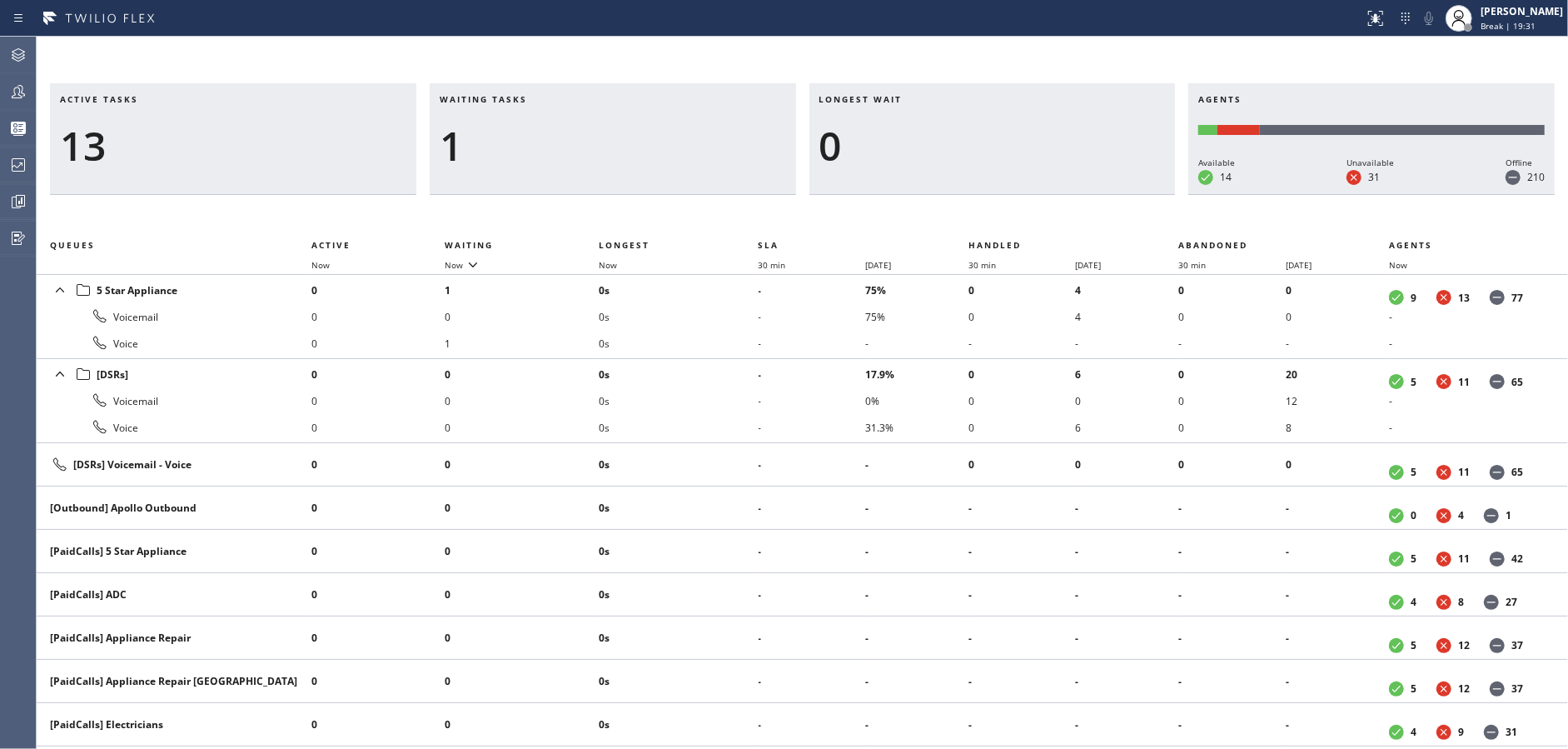
click at [648, 148] on div "1" at bounding box center [613, 146] width 346 height 48
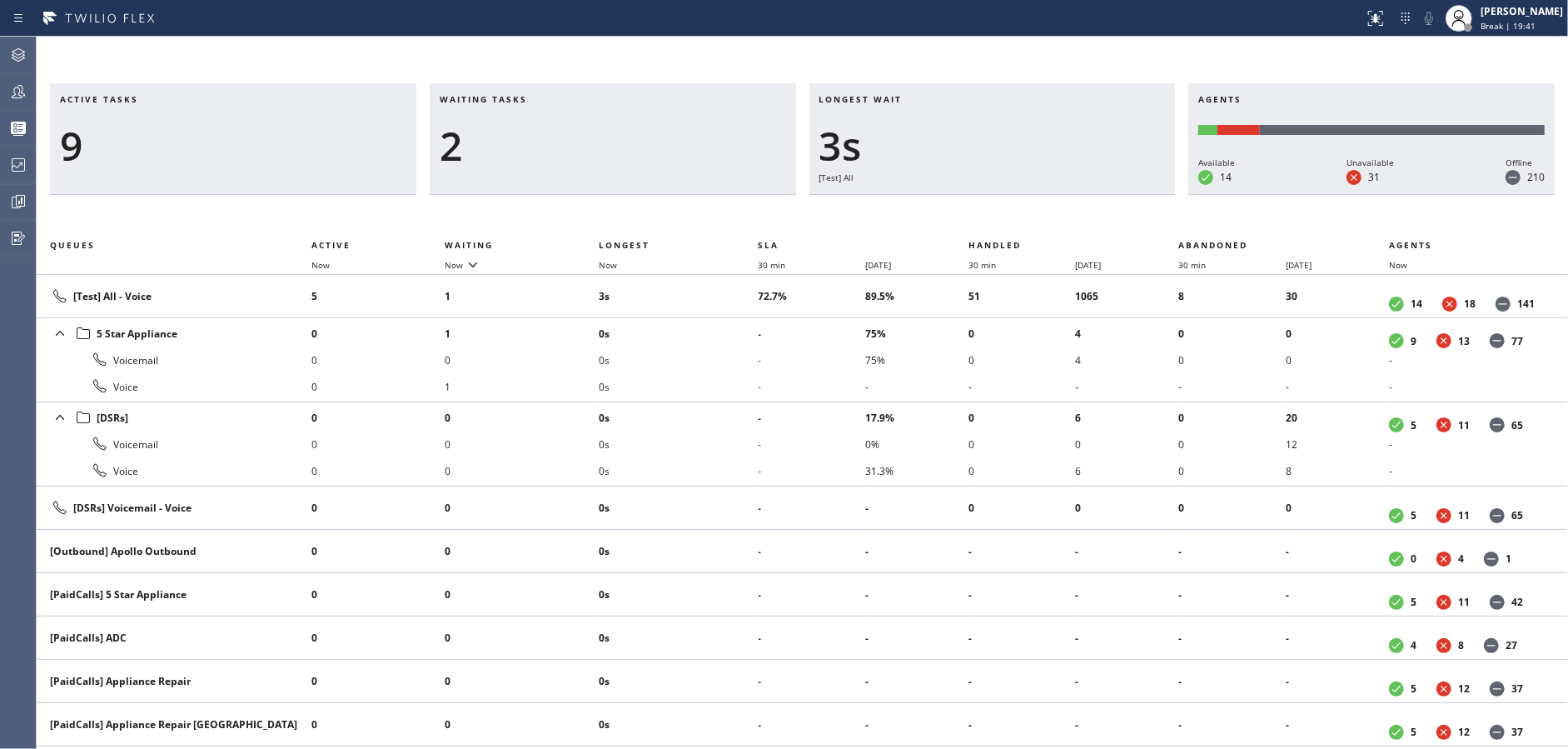
click at [648, 148] on div "2" at bounding box center [613, 146] width 346 height 48
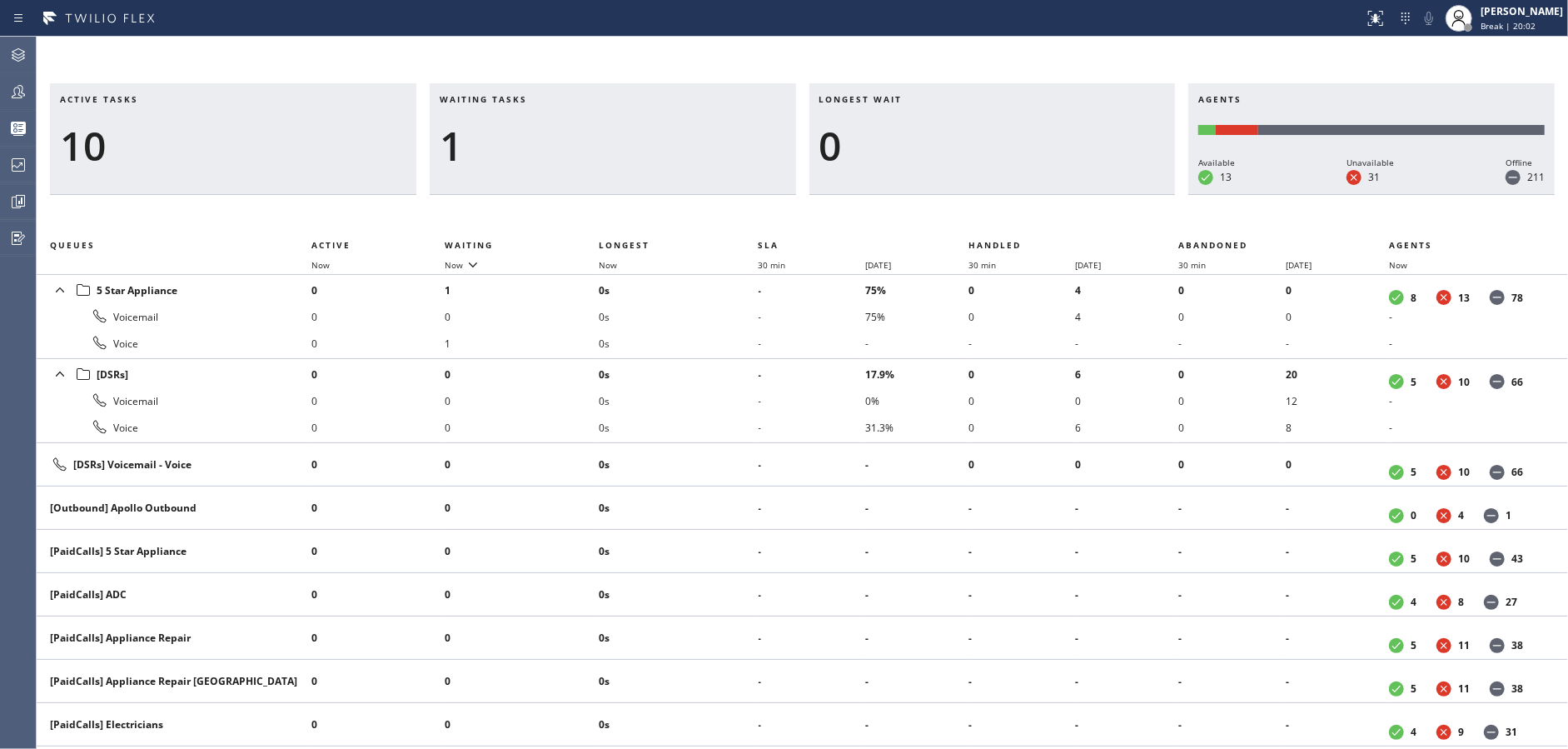
click at [648, 148] on div "1" at bounding box center [613, 146] width 346 height 48
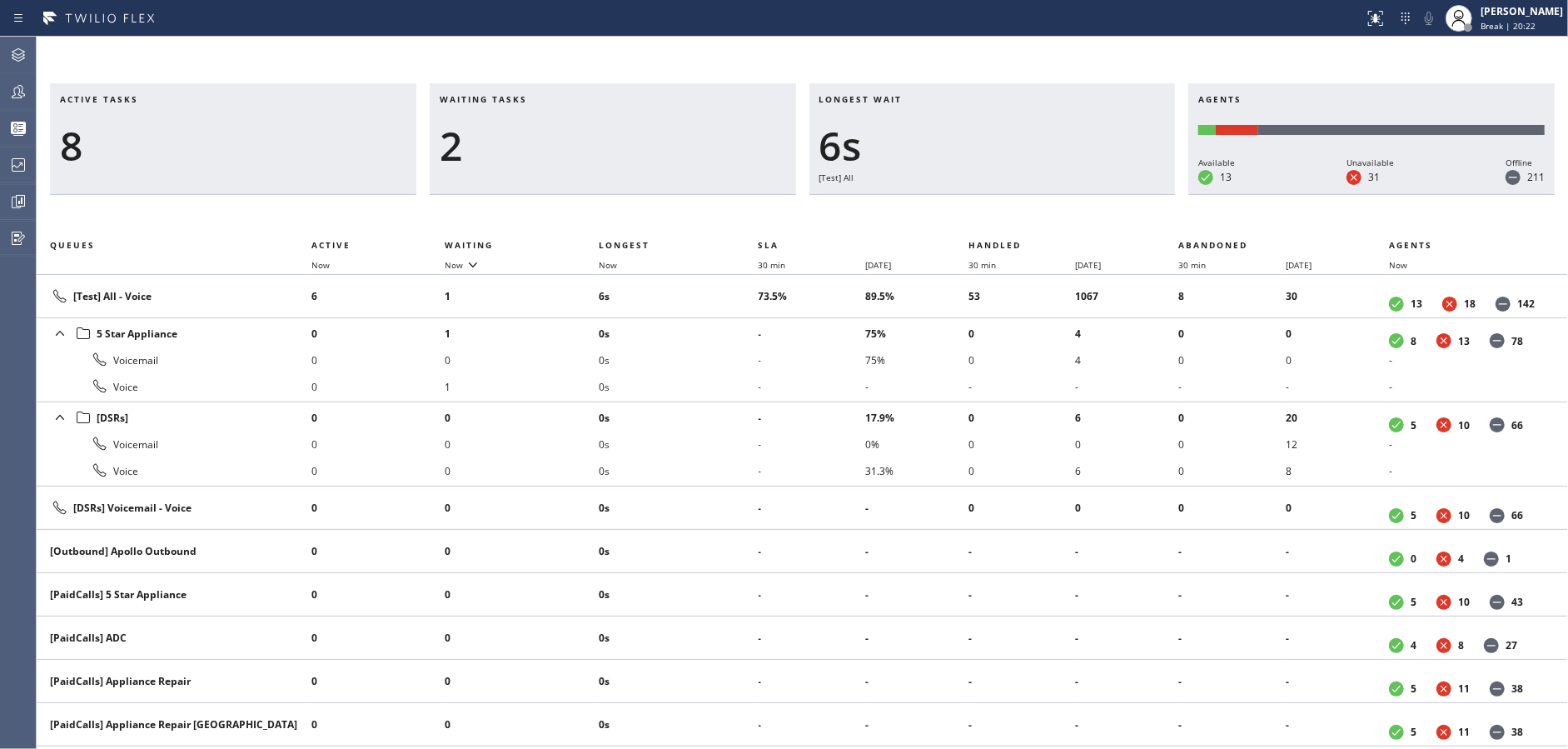
click at [648, 148] on div "2" at bounding box center [613, 146] width 346 height 48
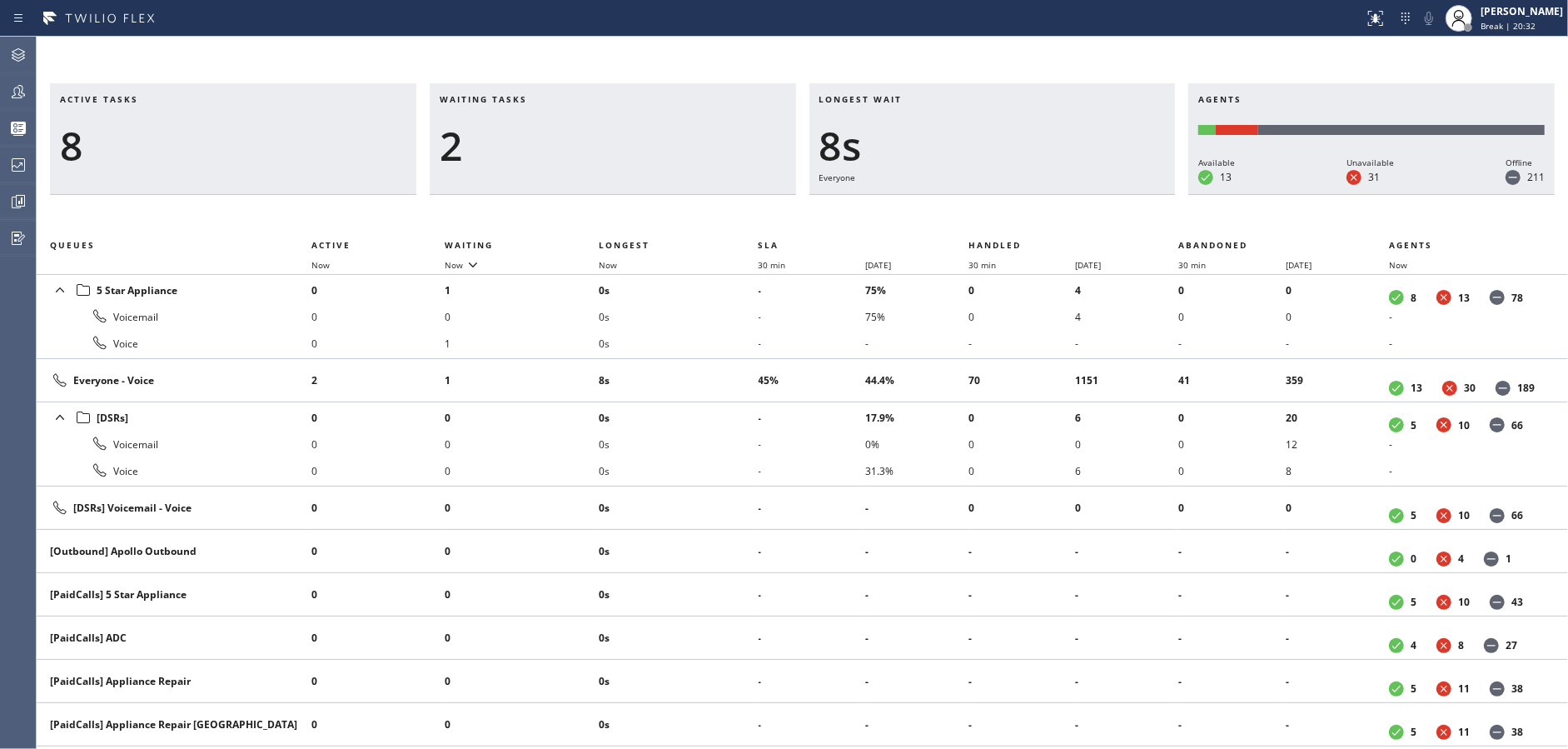
click at [648, 148] on div "2" at bounding box center [613, 146] width 346 height 48
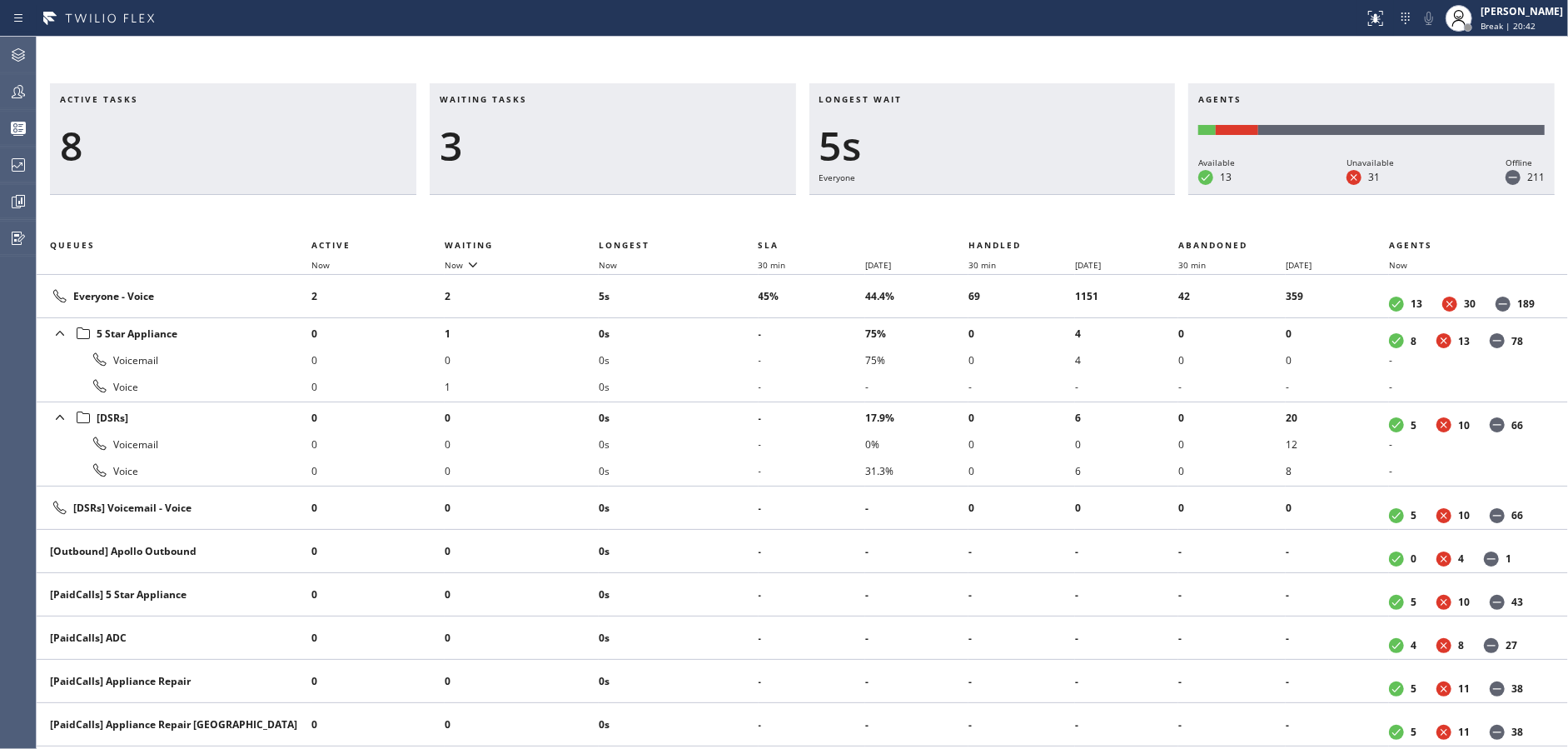
click at [648, 148] on div "3" at bounding box center [613, 146] width 346 height 48
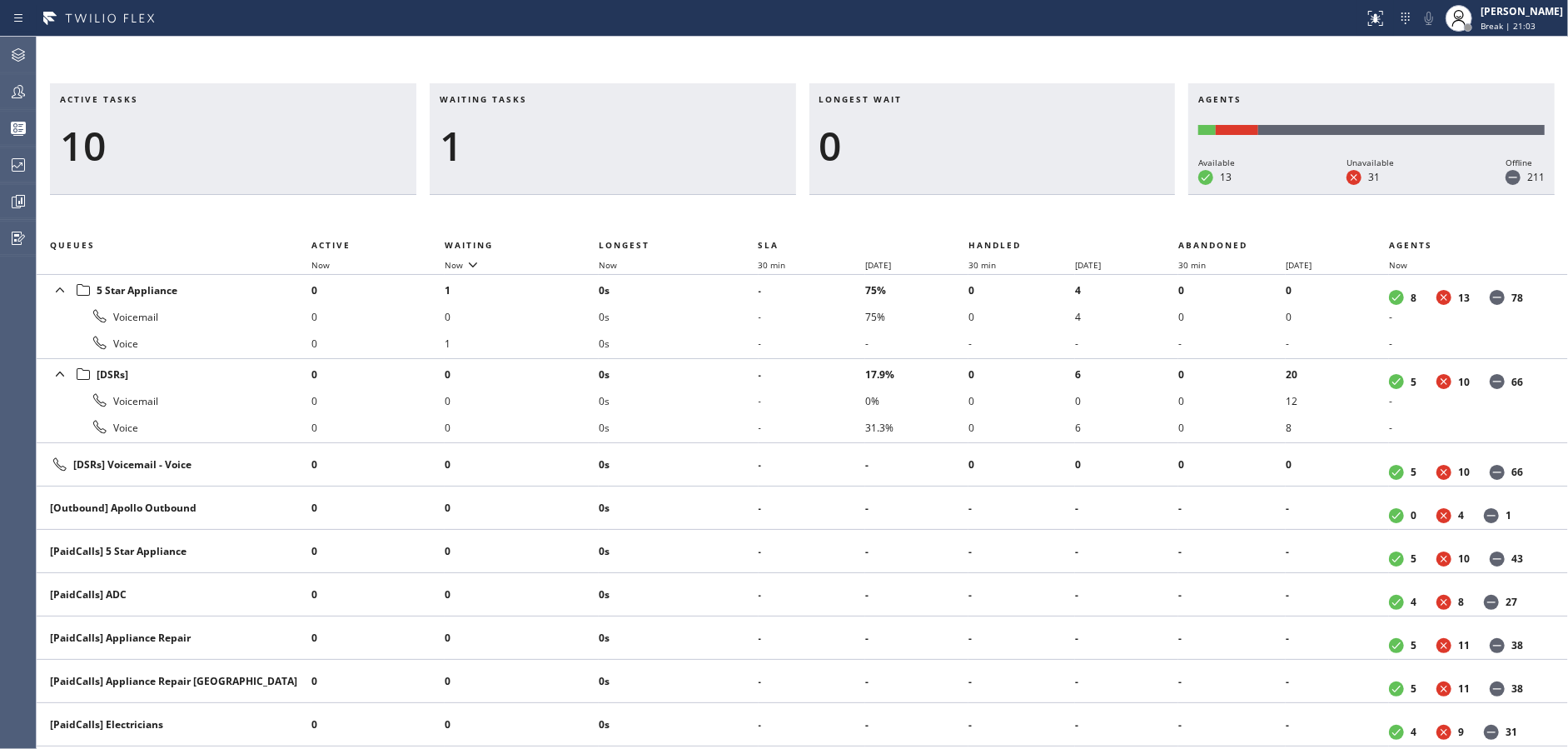
click at [648, 148] on div "1" at bounding box center [613, 146] width 346 height 48
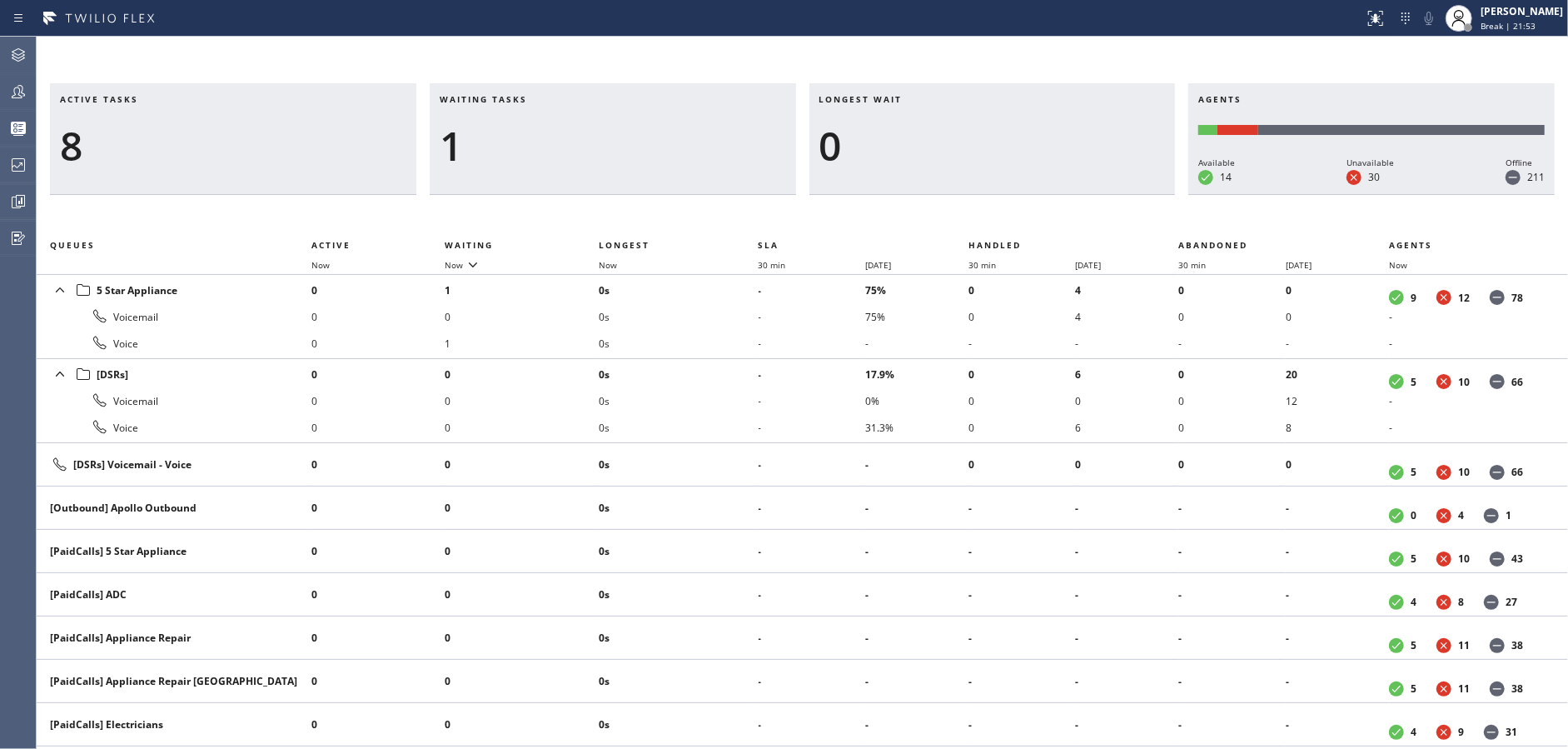
click at [648, 148] on div "1" at bounding box center [613, 146] width 346 height 48
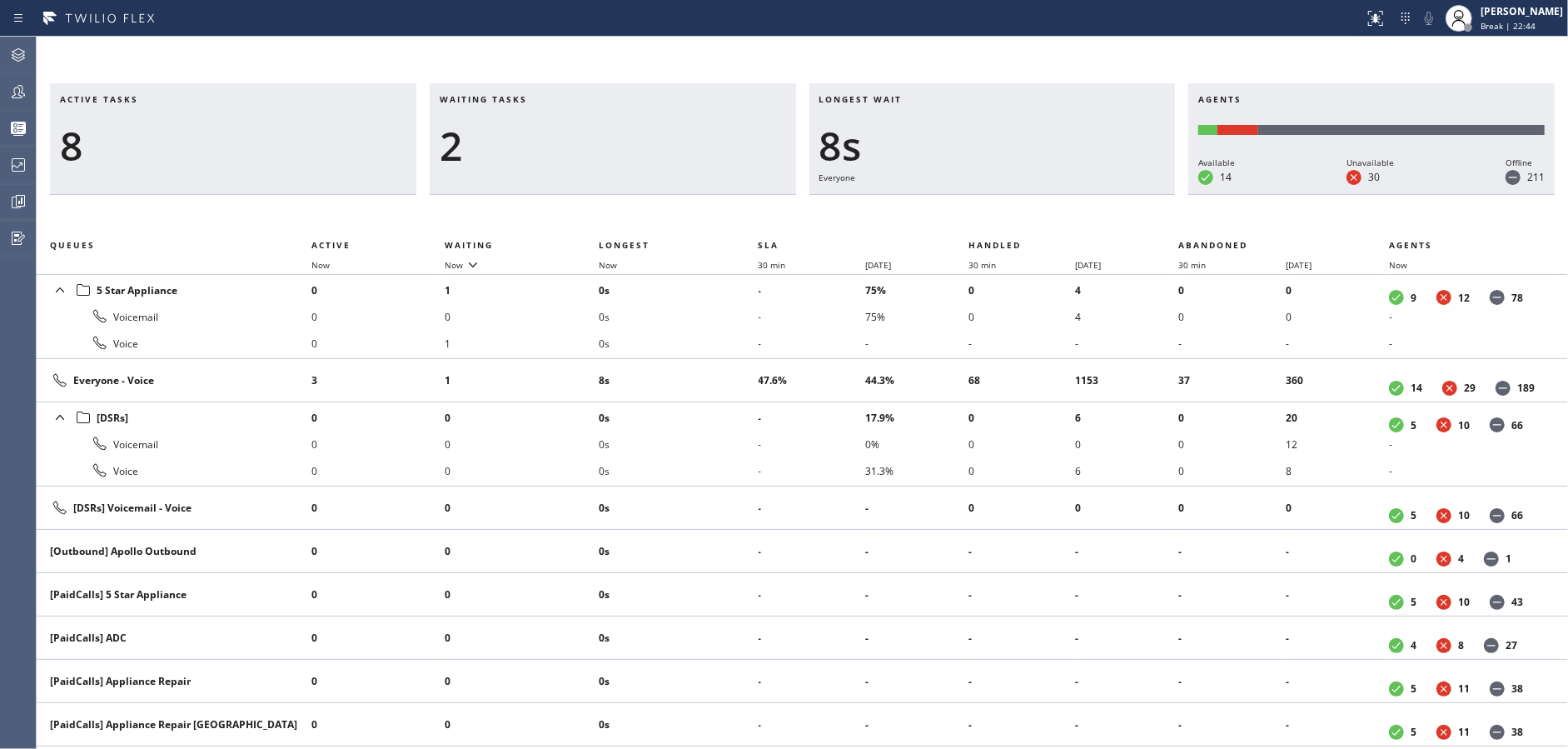
click at [648, 148] on div "2" at bounding box center [613, 146] width 346 height 48
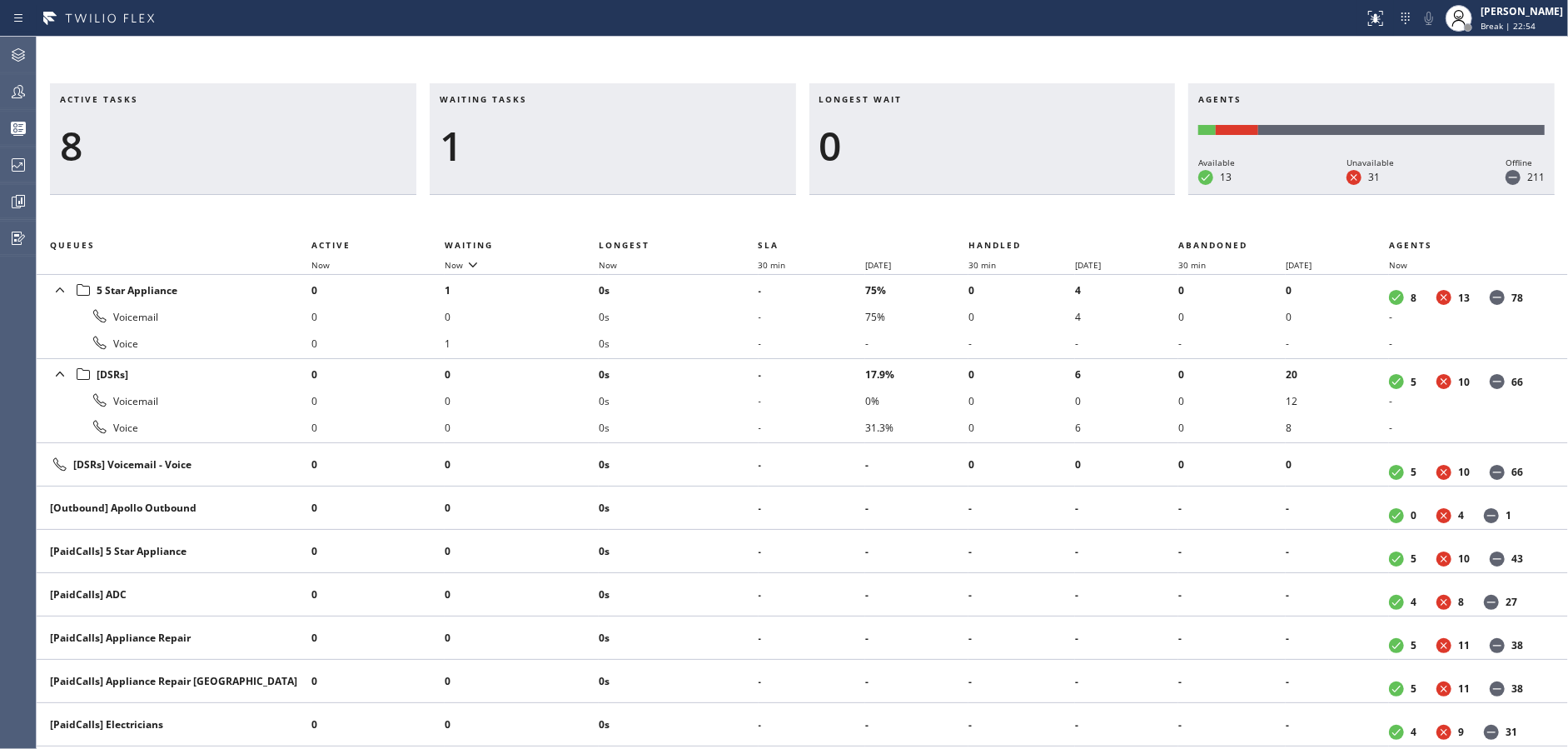
click at [648, 148] on div "1" at bounding box center [613, 146] width 346 height 48
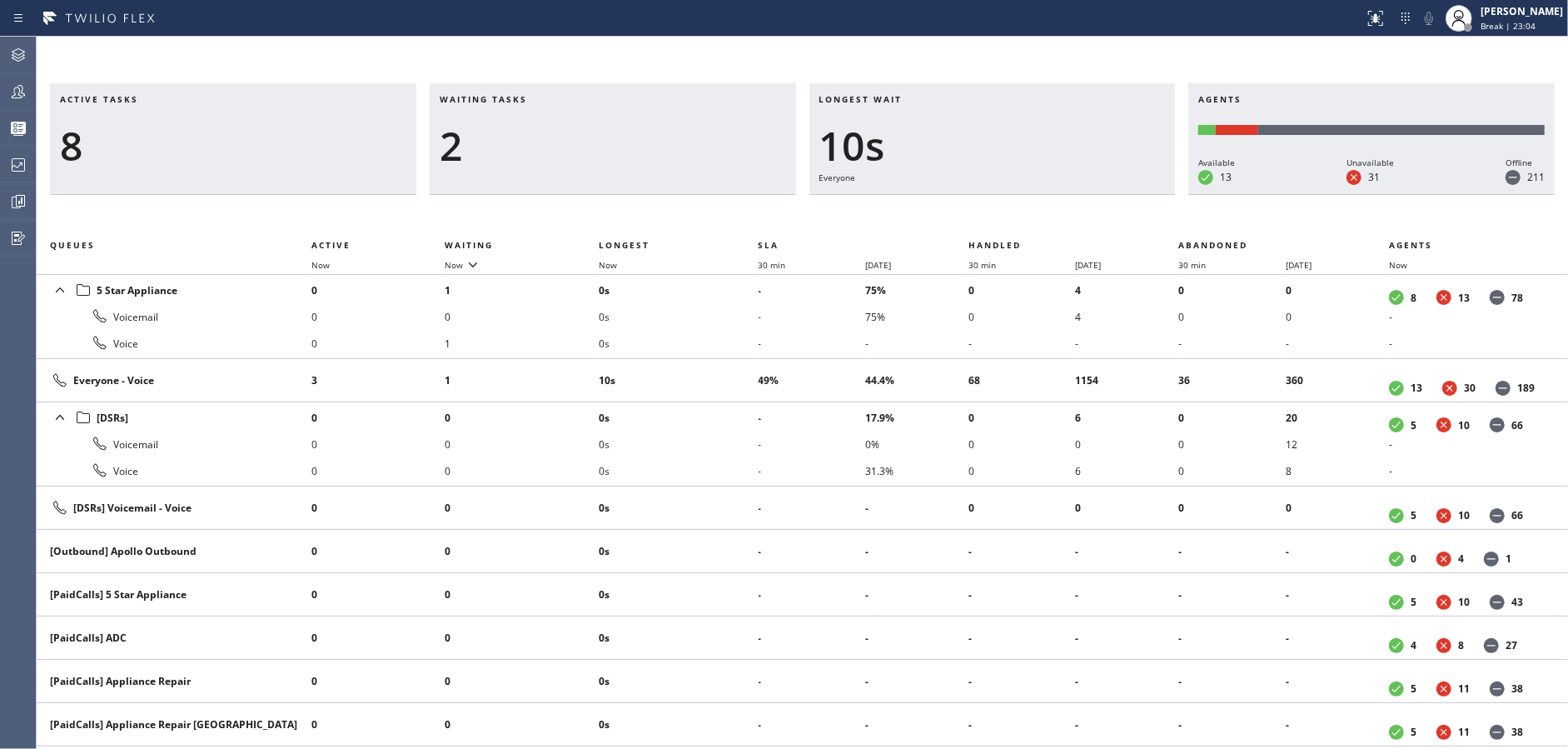
click at [648, 148] on div "2" at bounding box center [613, 146] width 346 height 48
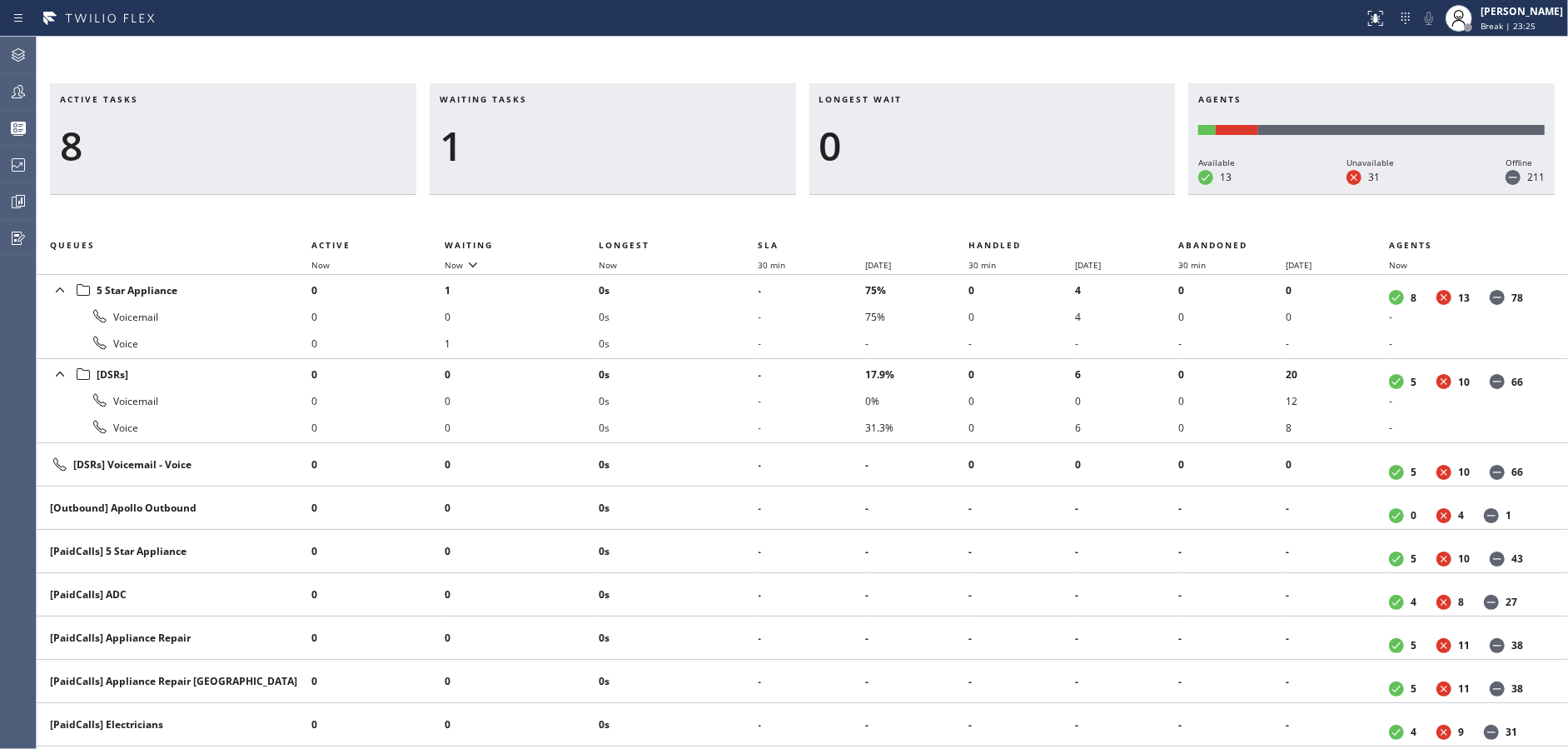
click at [648, 148] on div "1" at bounding box center [613, 146] width 346 height 48
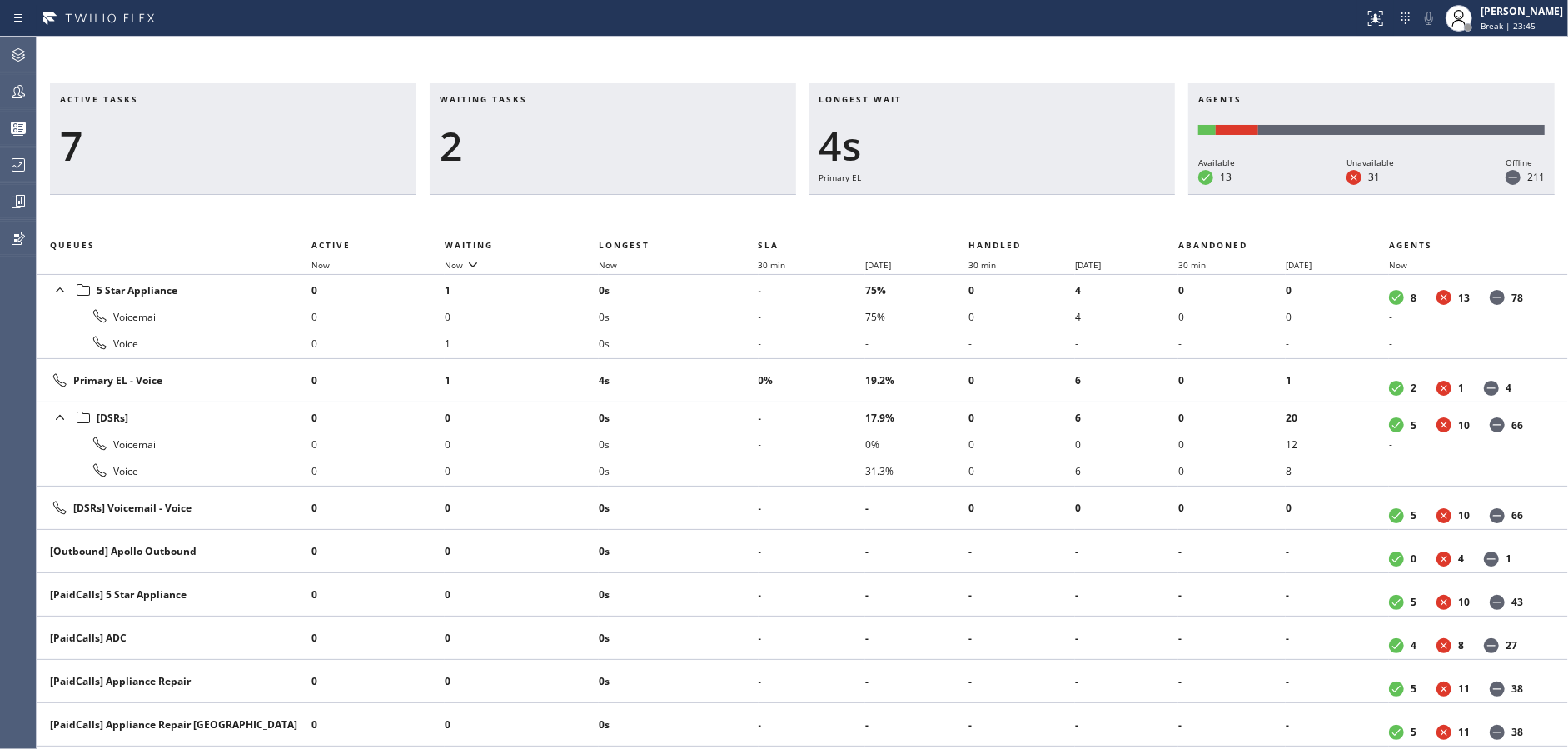
click at [648, 148] on div "2" at bounding box center [613, 146] width 346 height 48
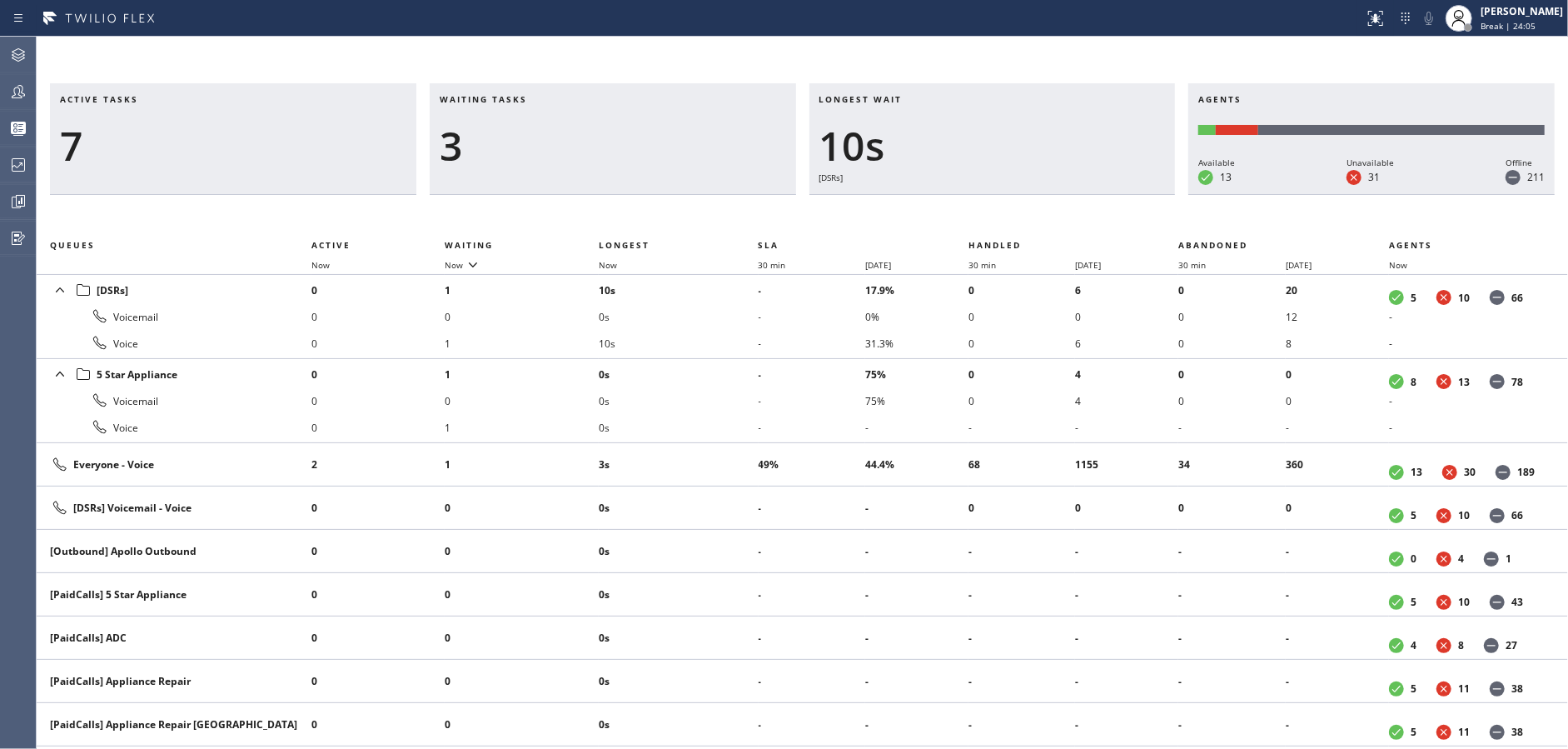
click at [648, 148] on div "3" at bounding box center [613, 146] width 346 height 48
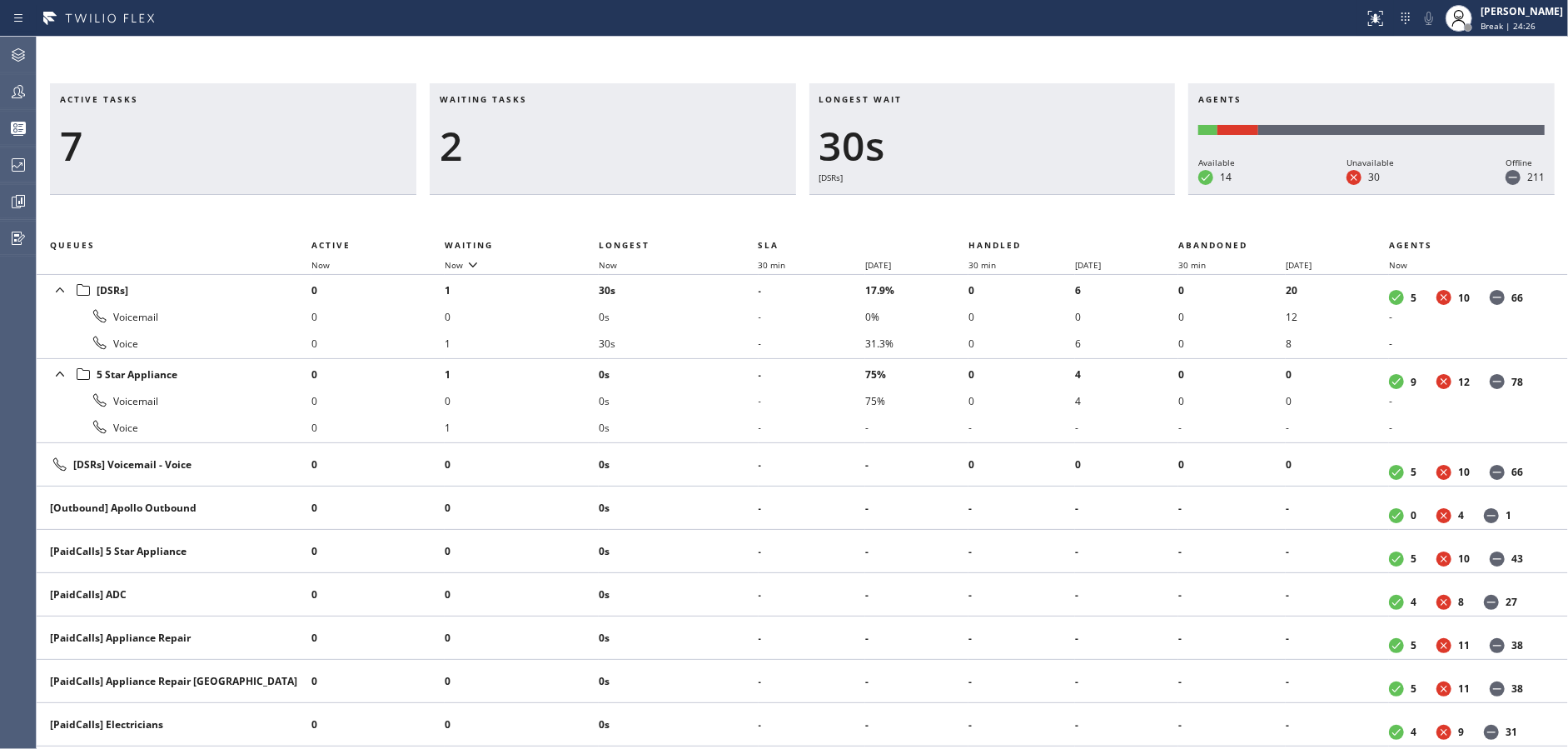
click at [648, 148] on div "2" at bounding box center [613, 146] width 346 height 48
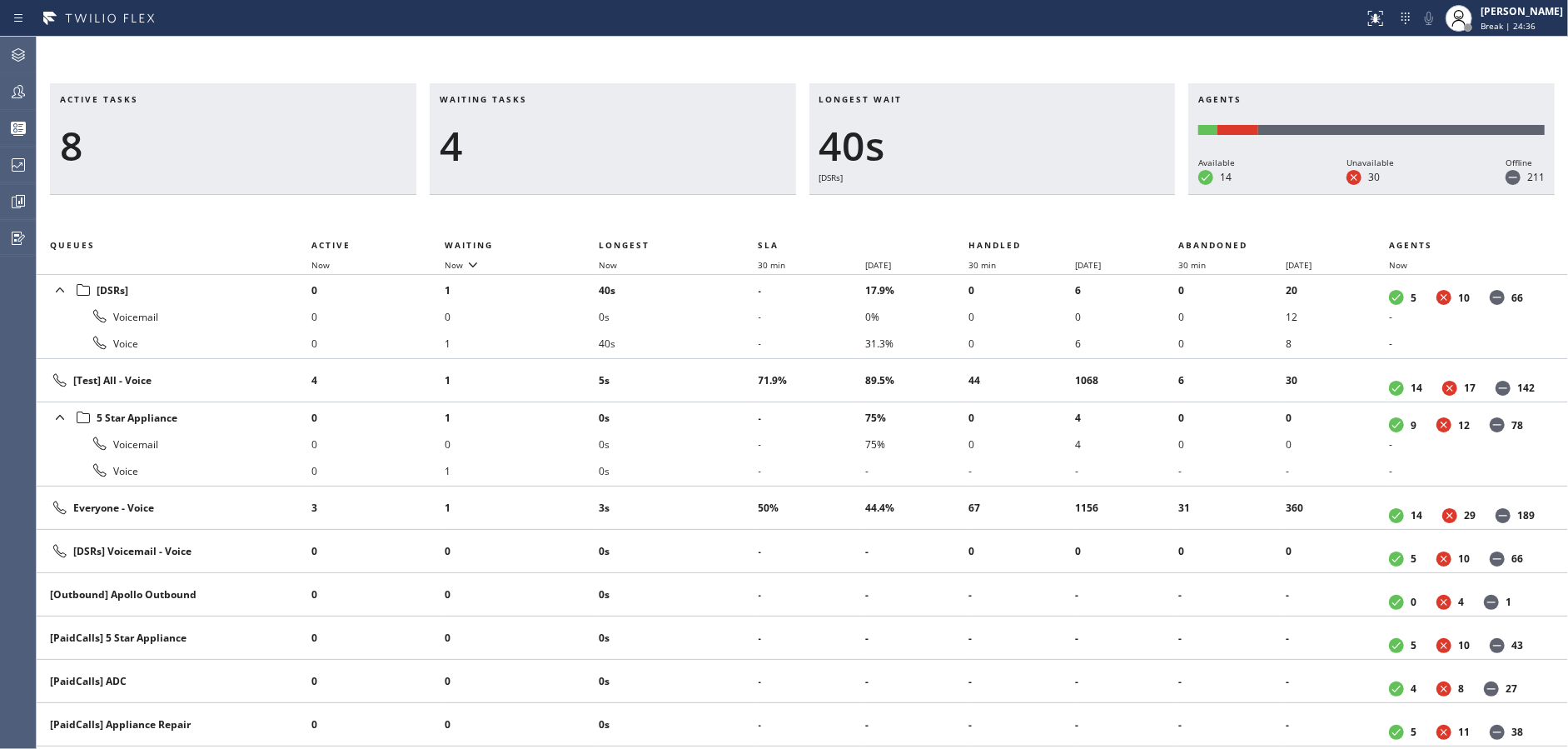
click at [648, 148] on div "4" at bounding box center [613, 146] width 346 height 48
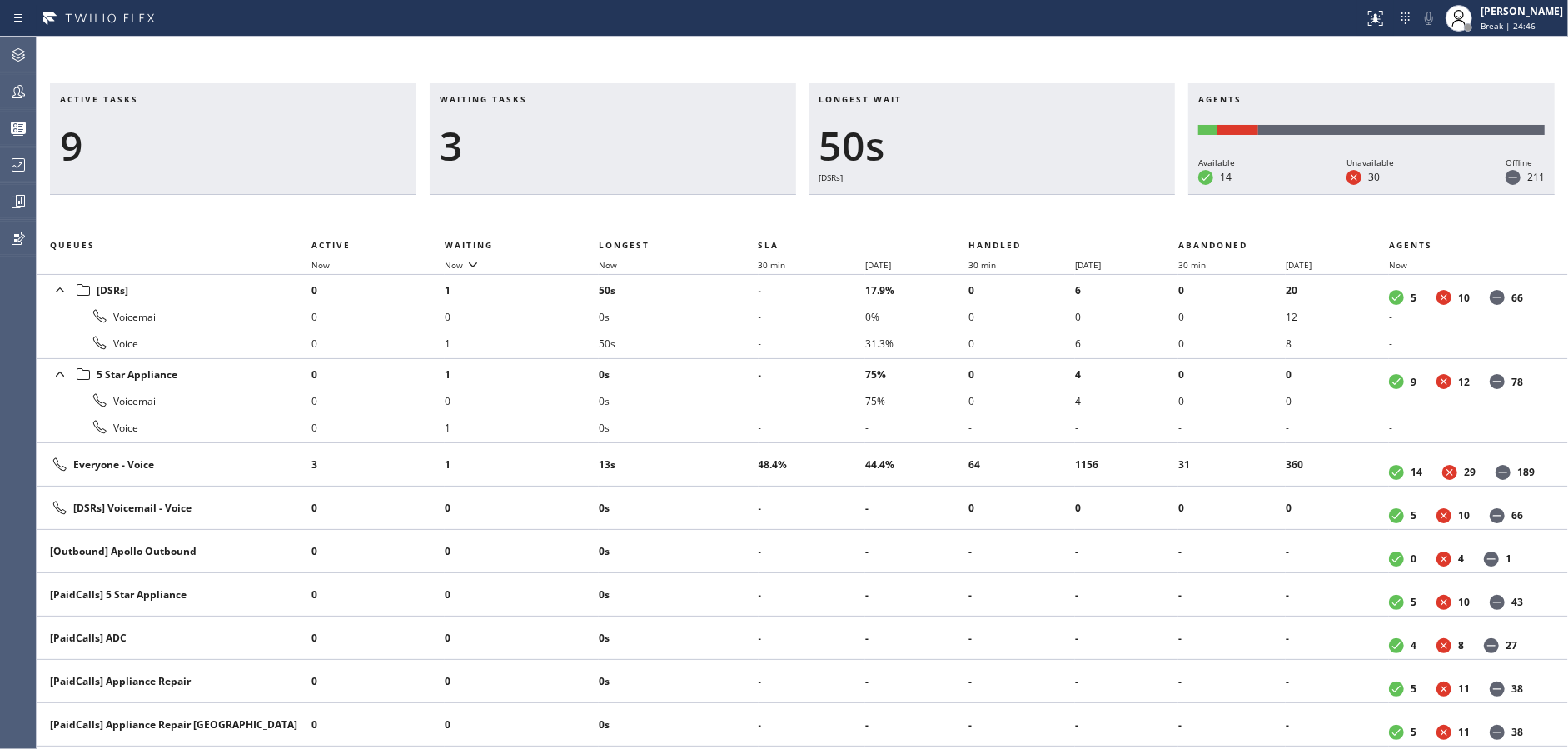
click at [648, 148] on div "3" at bounding box center [613, 146] width 346 height 48
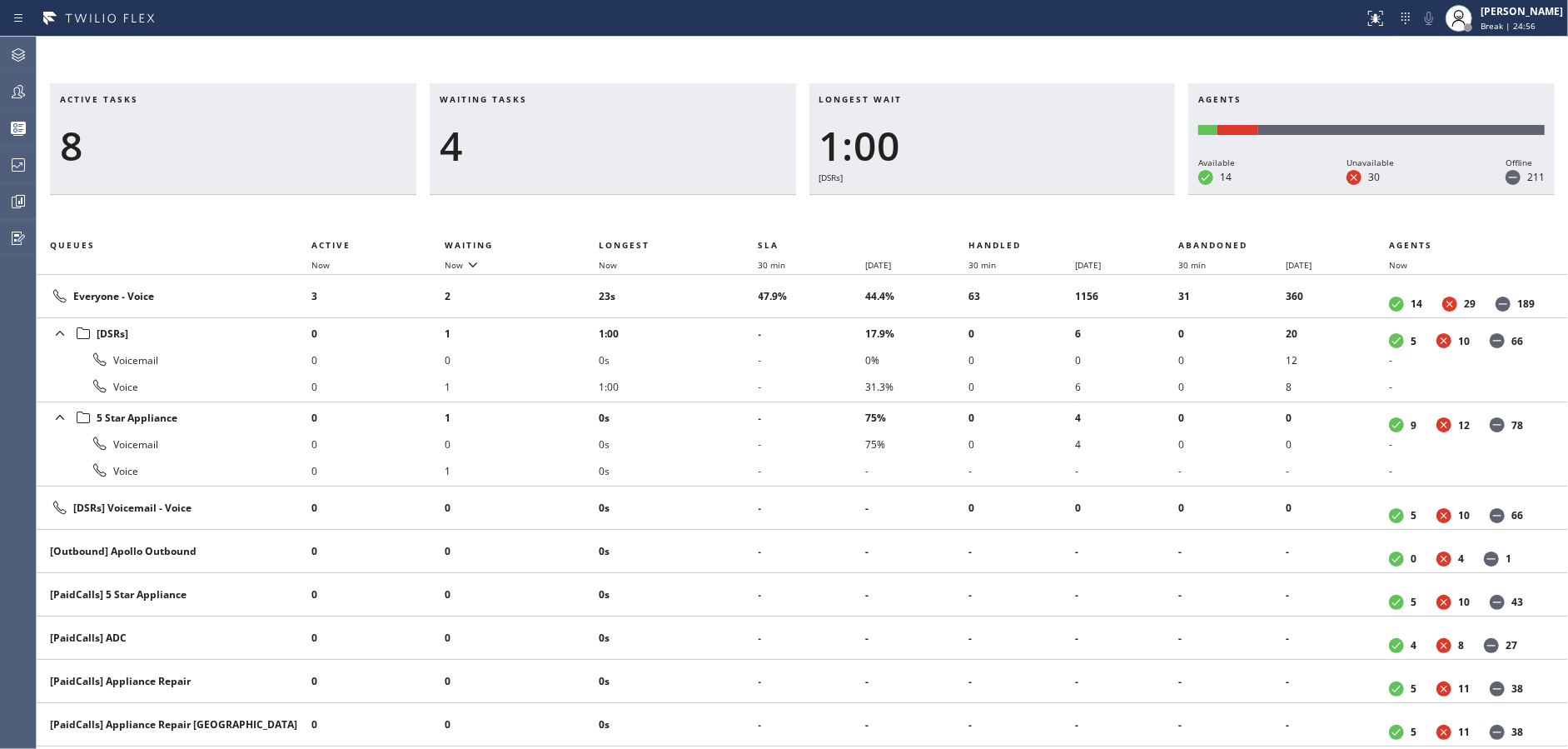
click at [648, 148] on div "4" at bounding box center [613, 146] width 346 height 48
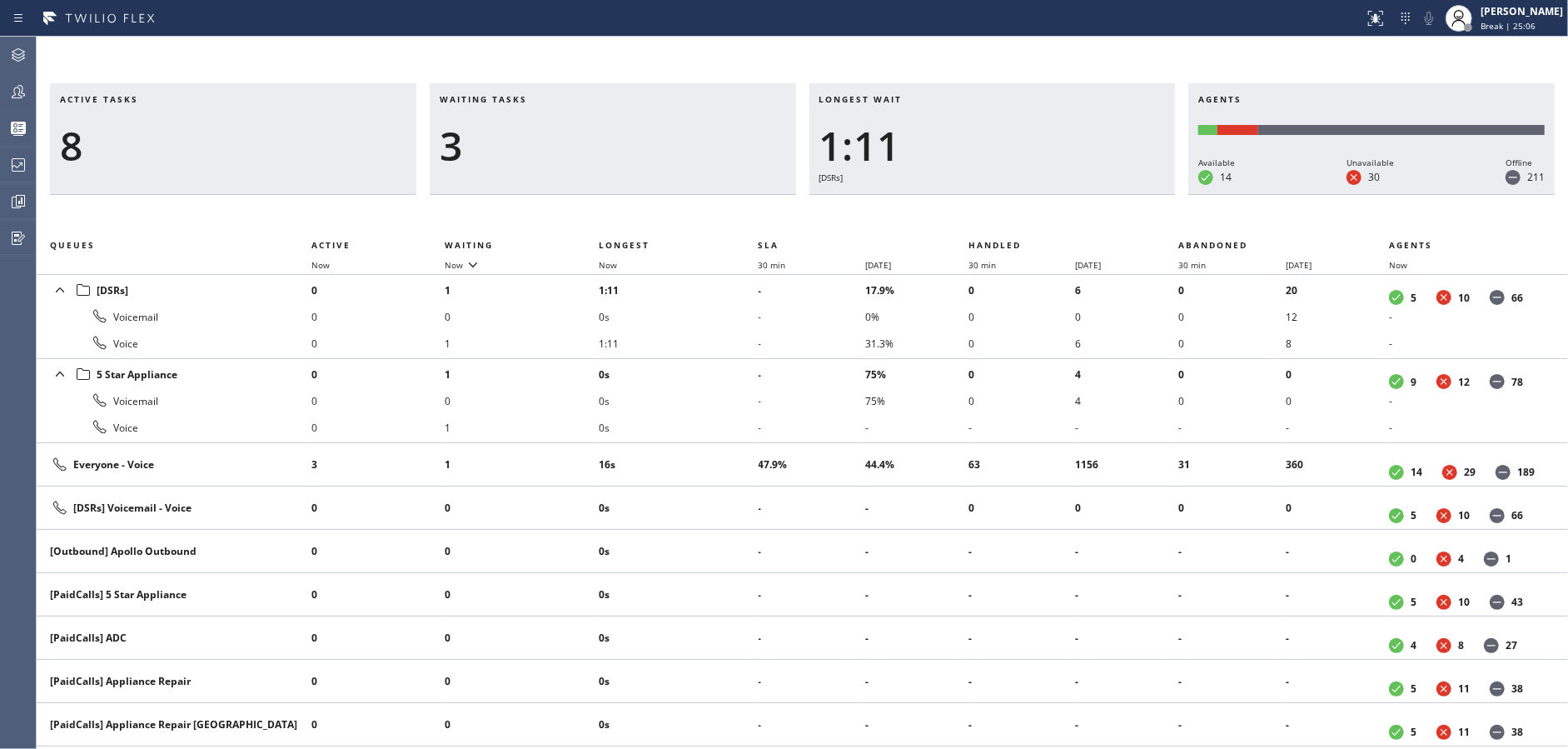
click at [648, 148] on div "3" at bounding box center [613, 146] width 346 height 48
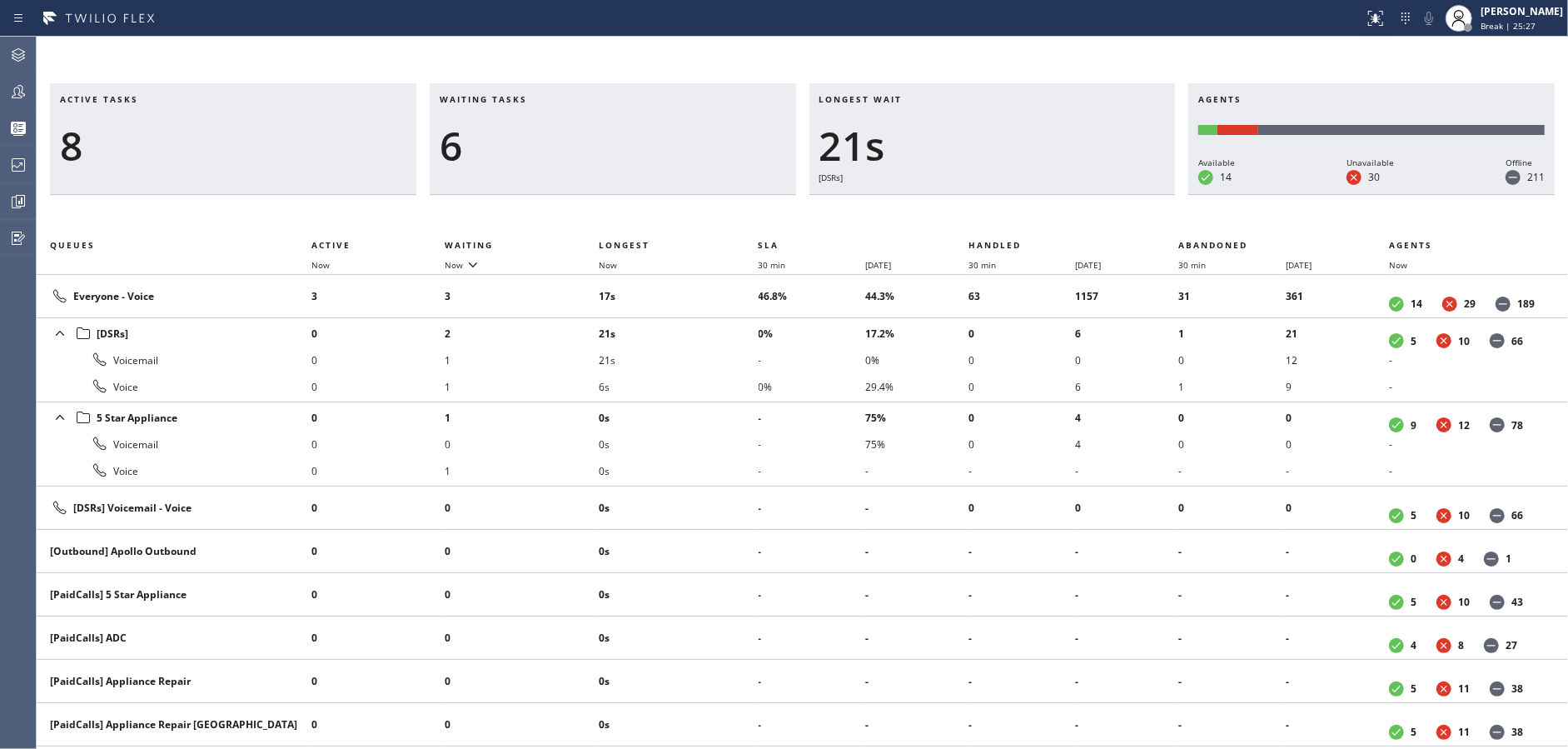
click at [648, 148] on div "6" at bounding box center [613, 146] width 346 height 48
click at [648, 148] on div "7" at bounding box center [613, 146] width 346 height 48
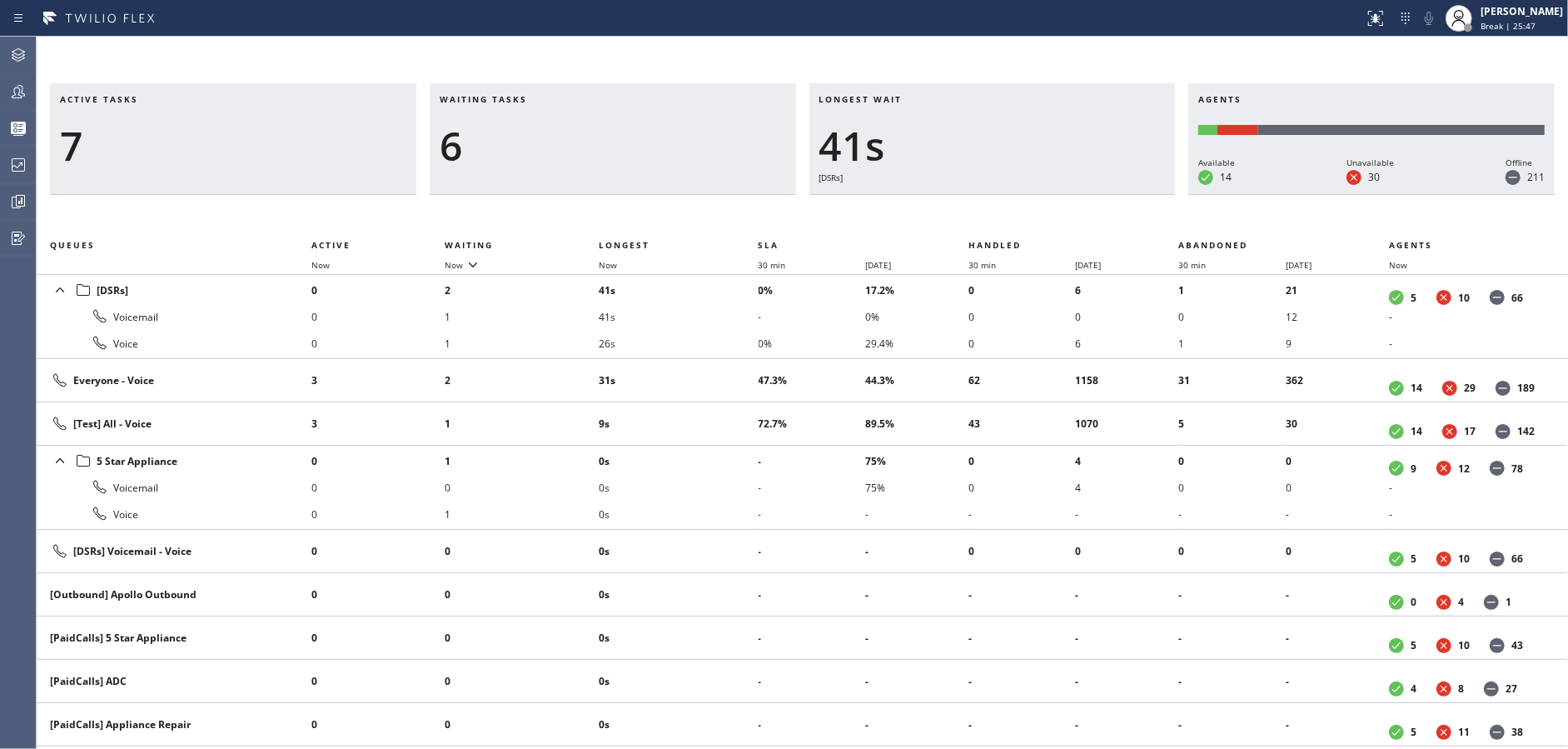
click at [648, 148] on div "6" at bounding box center [613, 146] width 346 height 48
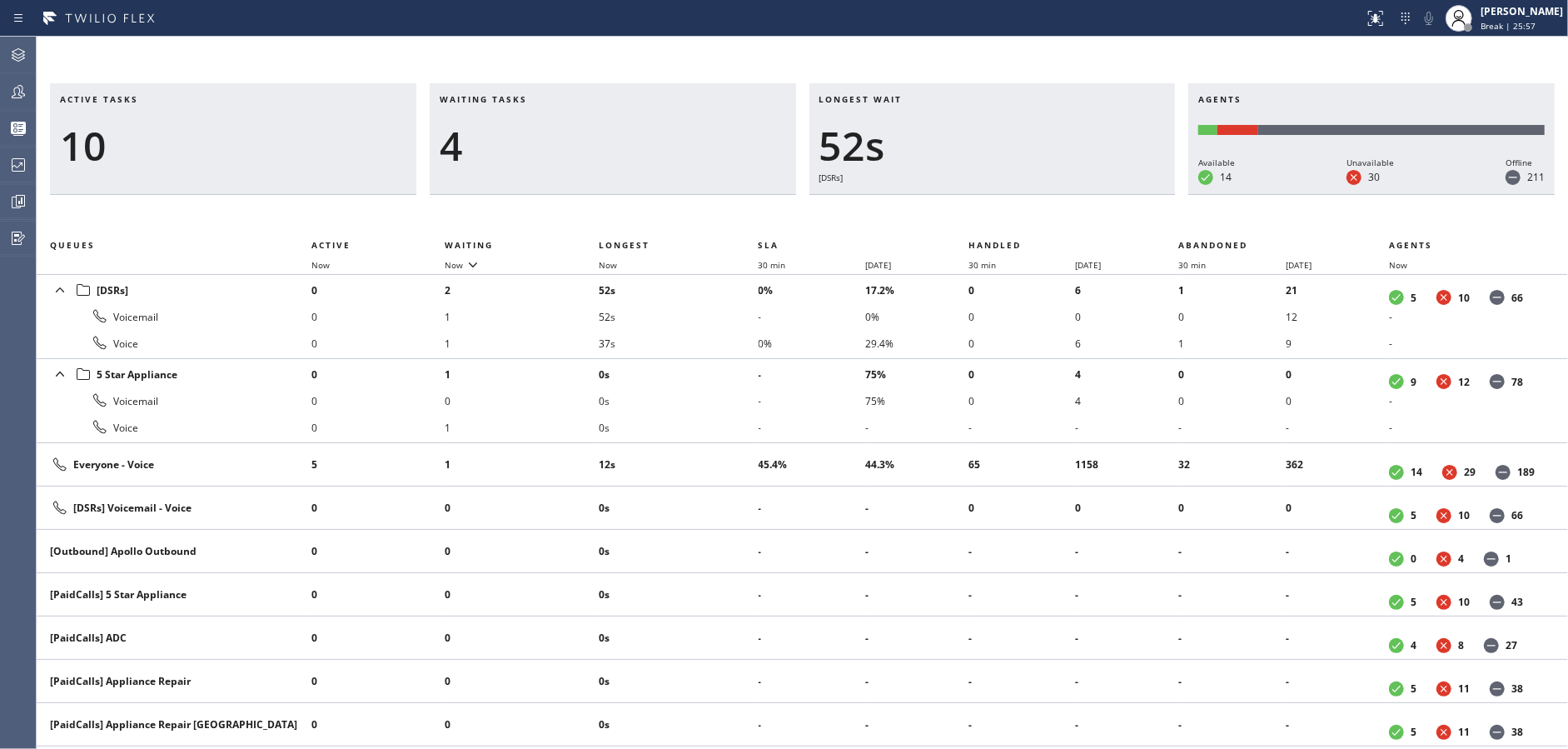
click at [648, 148] on div "4" at bounding box center [613, 146] width 346 height 48
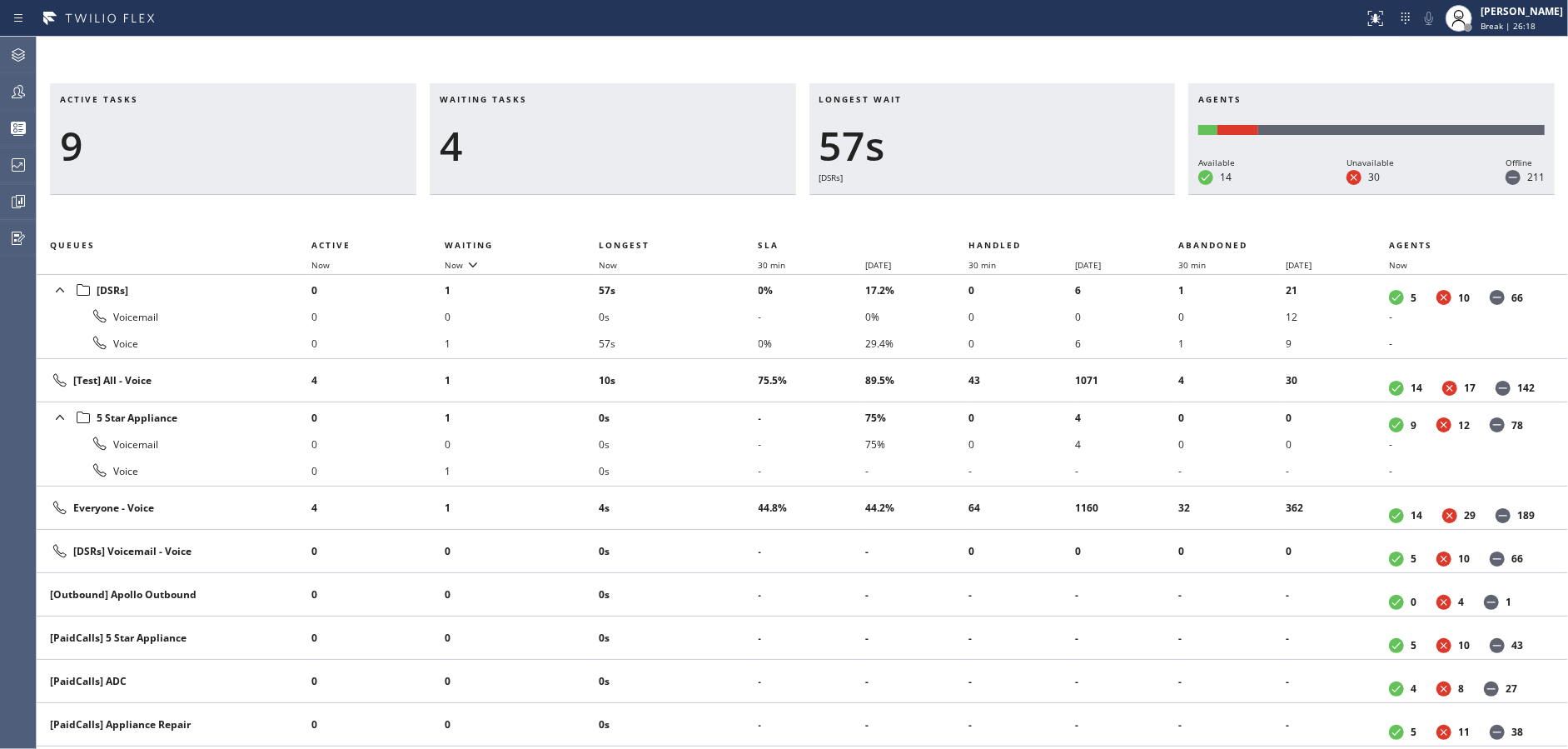
click at [648, 148] on div "4" at bounding box center [613, 146] width 346 height 48
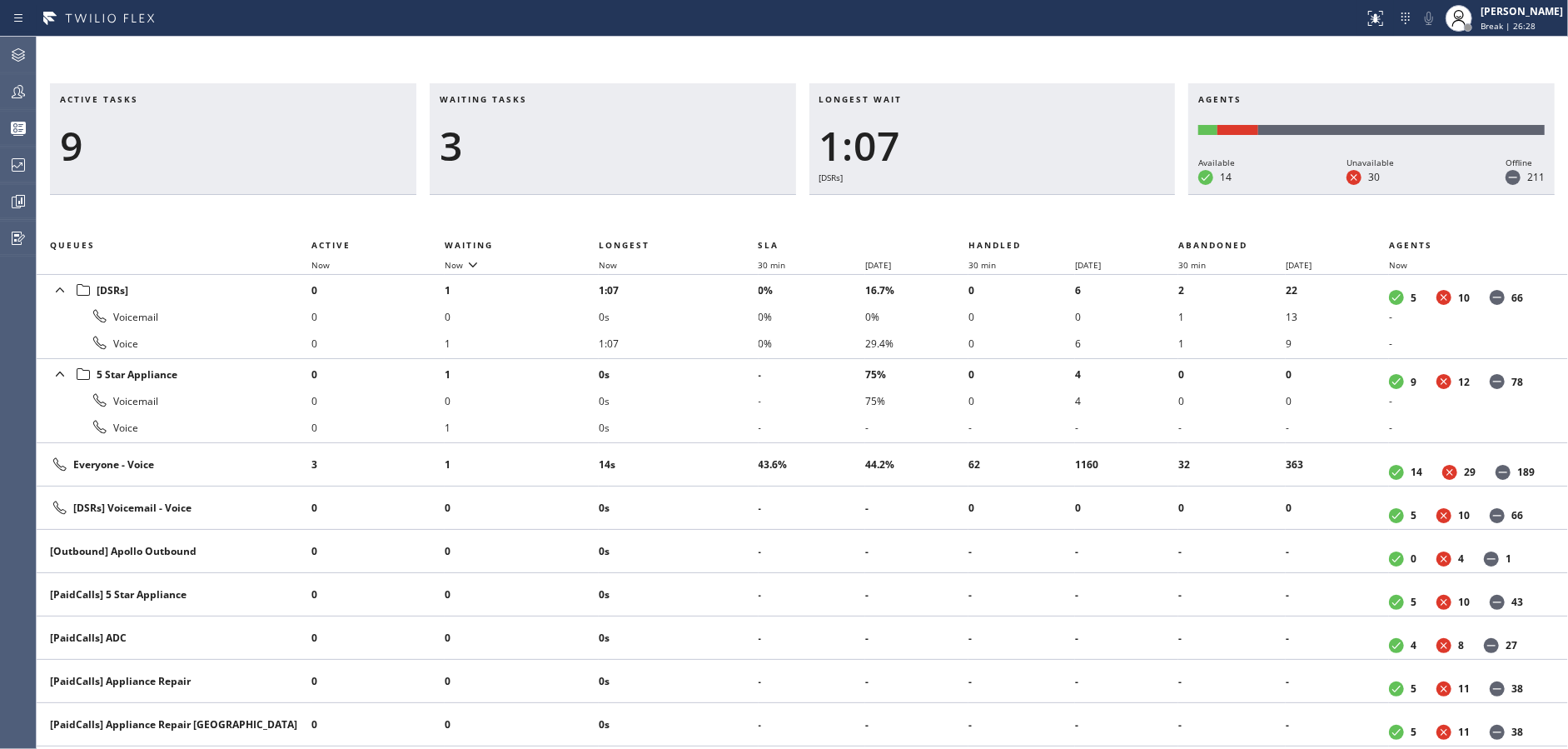
click at [648, 148] on div "3" at bounding box center [613, 146] width 346 height 48
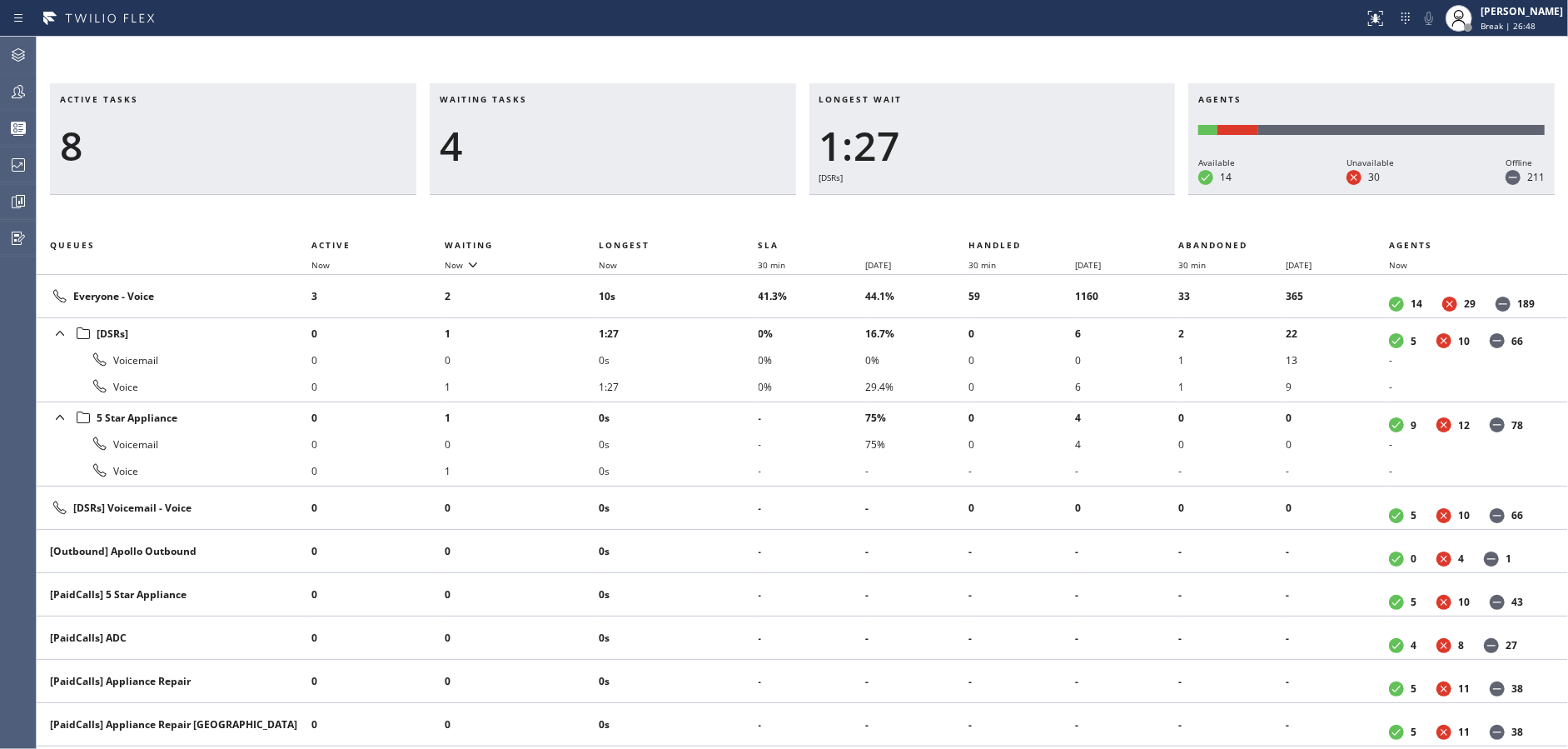
click at [648, 148] on div "4" at bounding box center [613, 146] width 346 height 48
click at [648, 148] on div "3" at bounding box center [613, 146] width 346 height 48
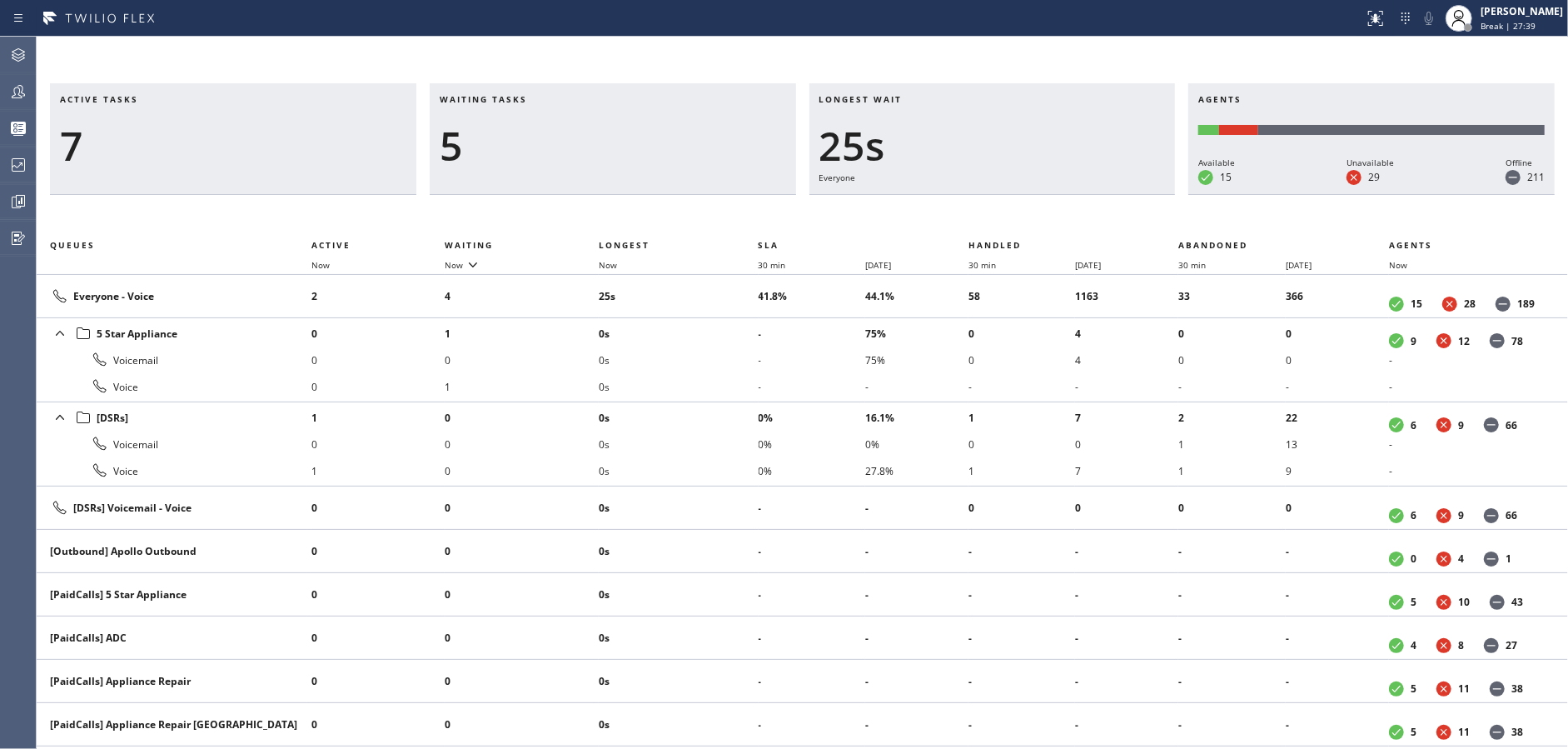
click at [648, 148] on div "5" at bounding box center [613, 146] width 346 height 48
click at [648, 148] on div "3" at bounding box center [613, 146] width 346 height 48
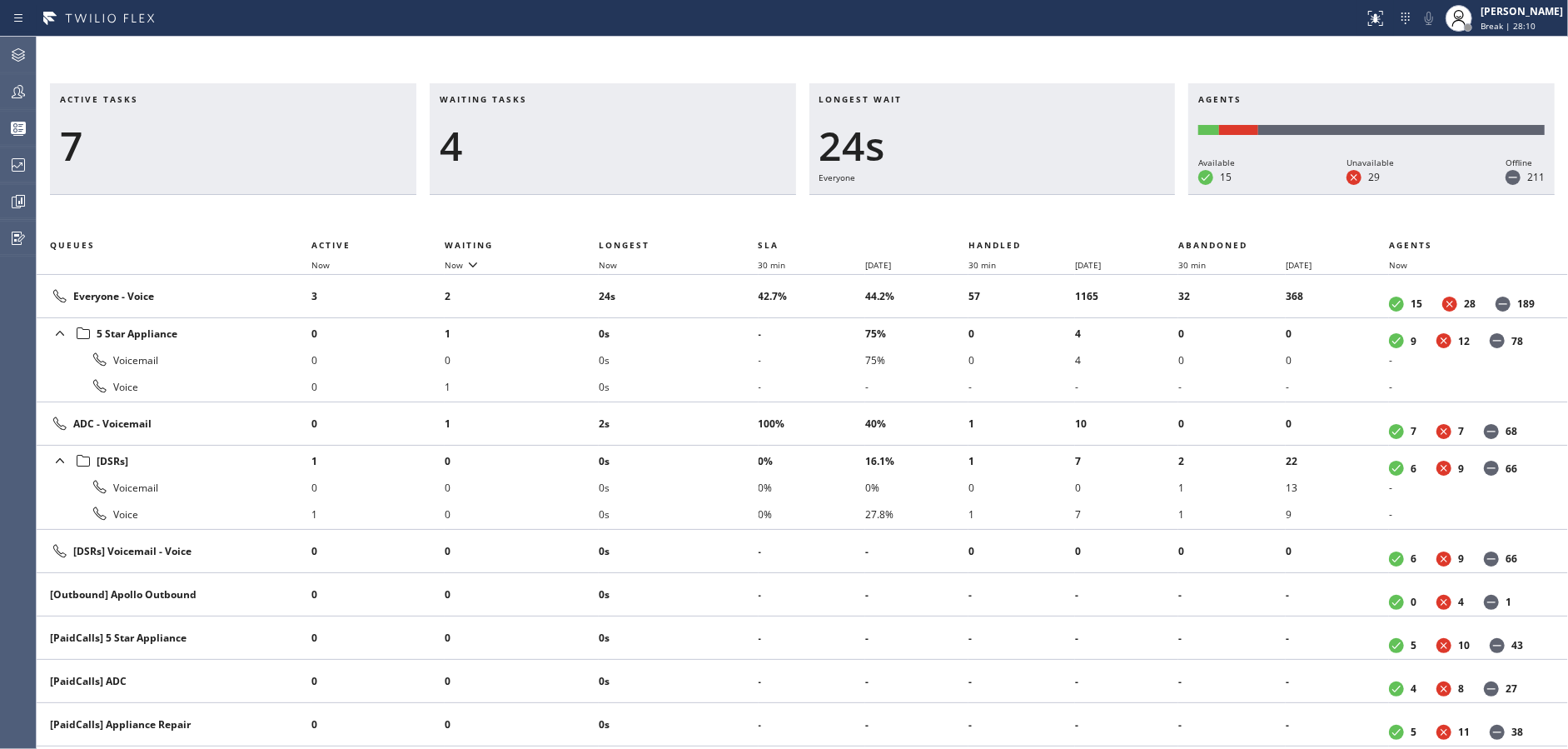
click at [648, 148] on div "4" at bounding box center [613, 146] width 346 height 48
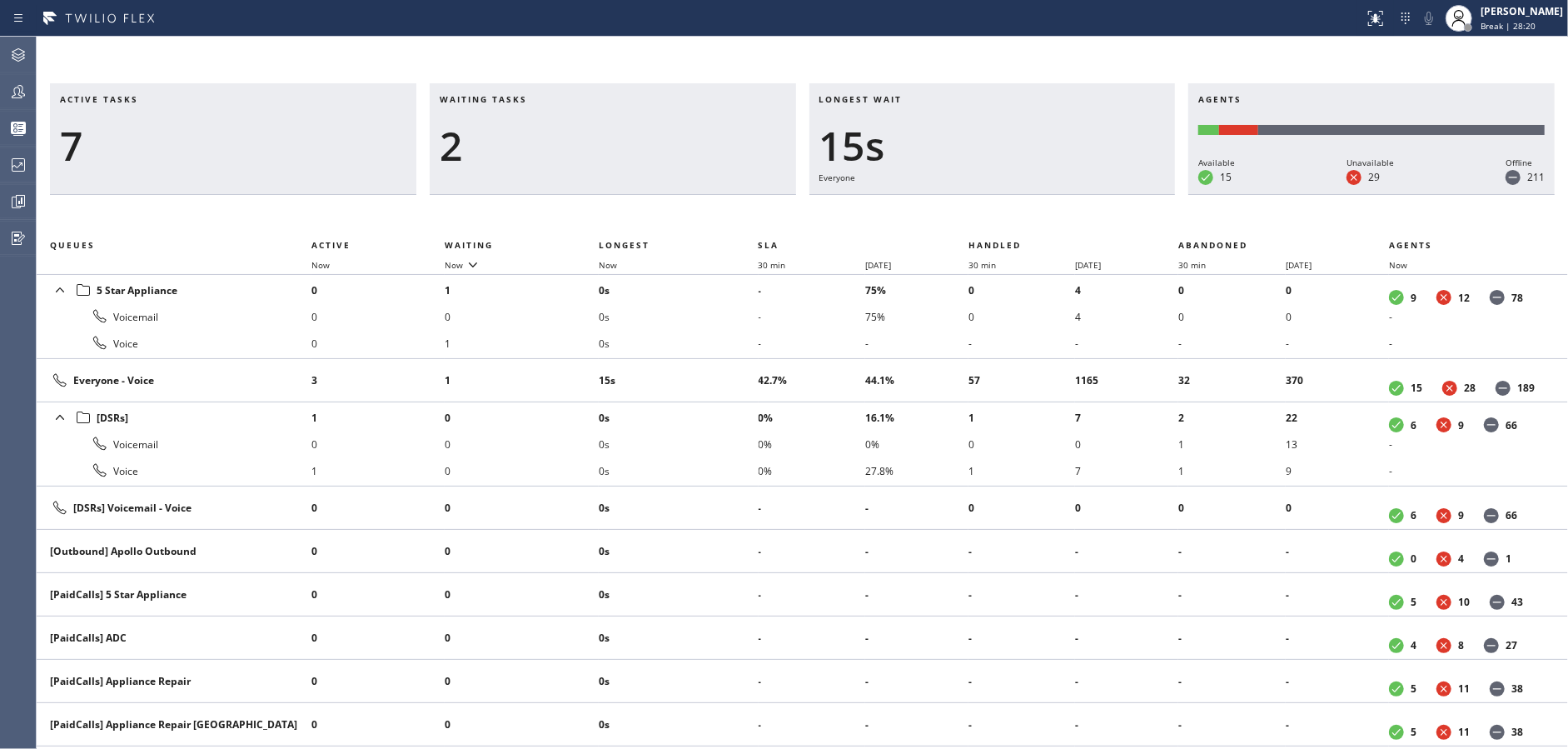
click at [648, 148] on div "2" at bounding box center [613, 146] width 346 height 48
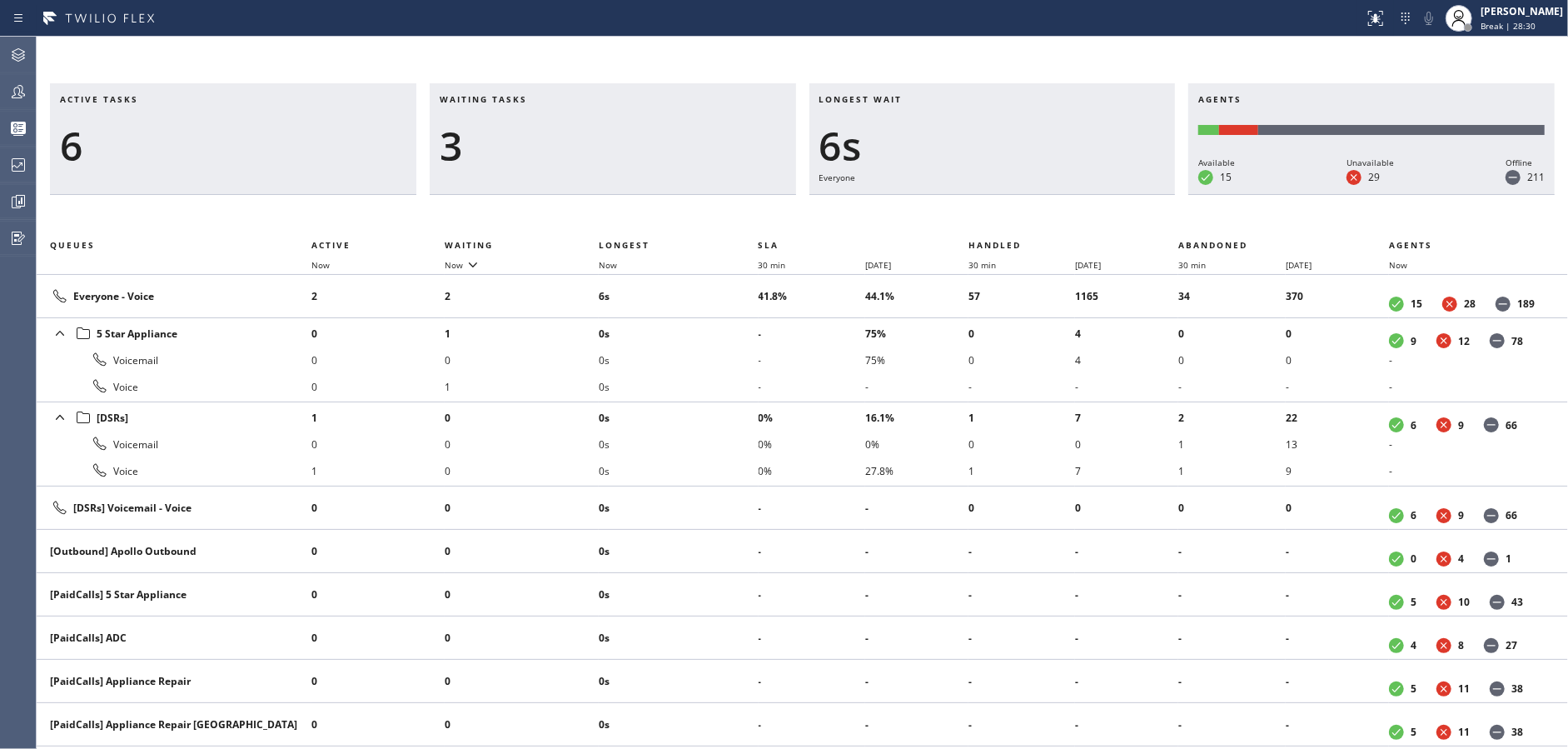
click at [648, 148] on div "3" at bounding box center [613, 146] width 346 height 48
click at [648, 148] on div "5" at bounding box center [613, 146] width 346 height 48
click at [648, 148] on div "3" at bounding box center [613, 146] width 346 height 48
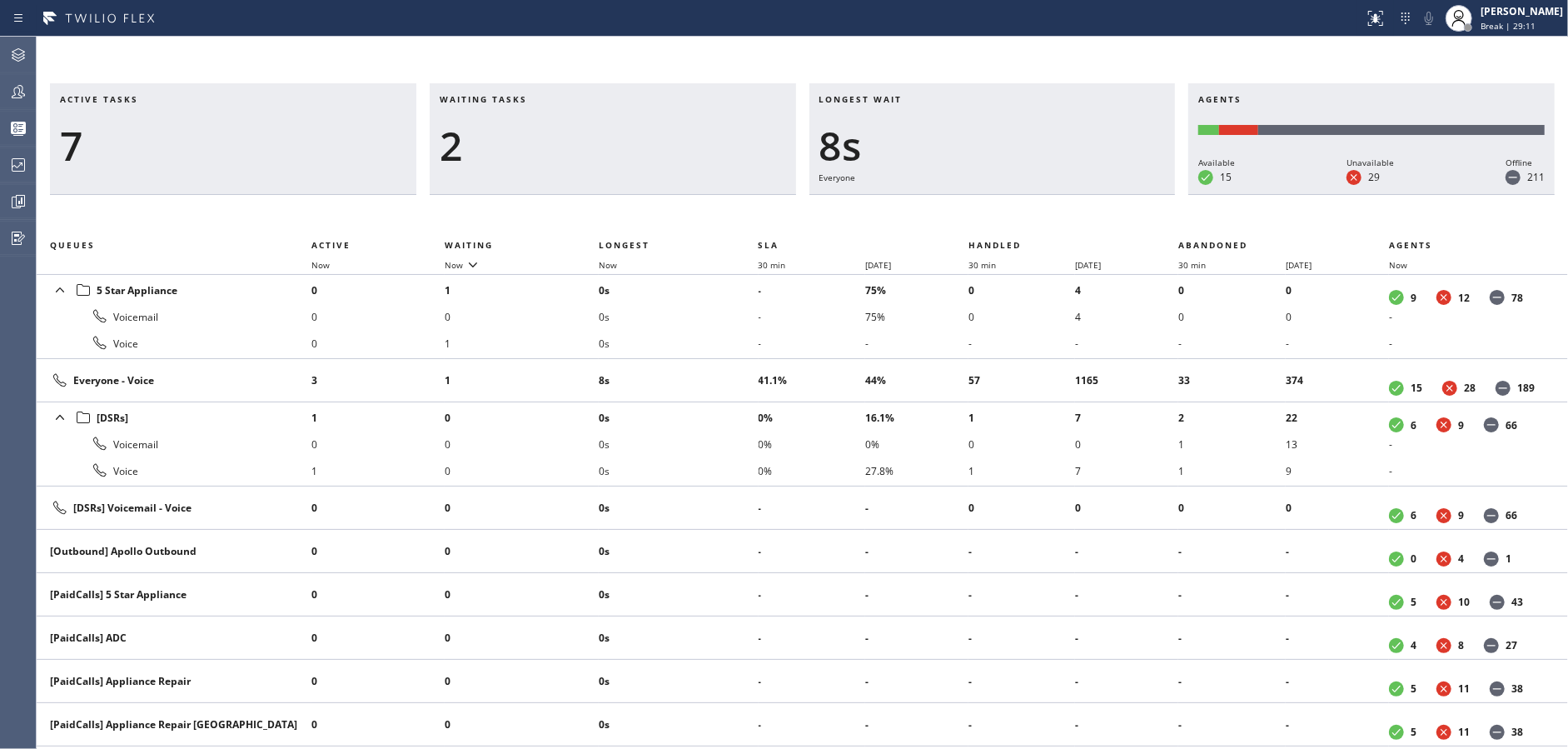
click at [648, 148] on div "2" at bounding box center [613, 146] width 346 height 48
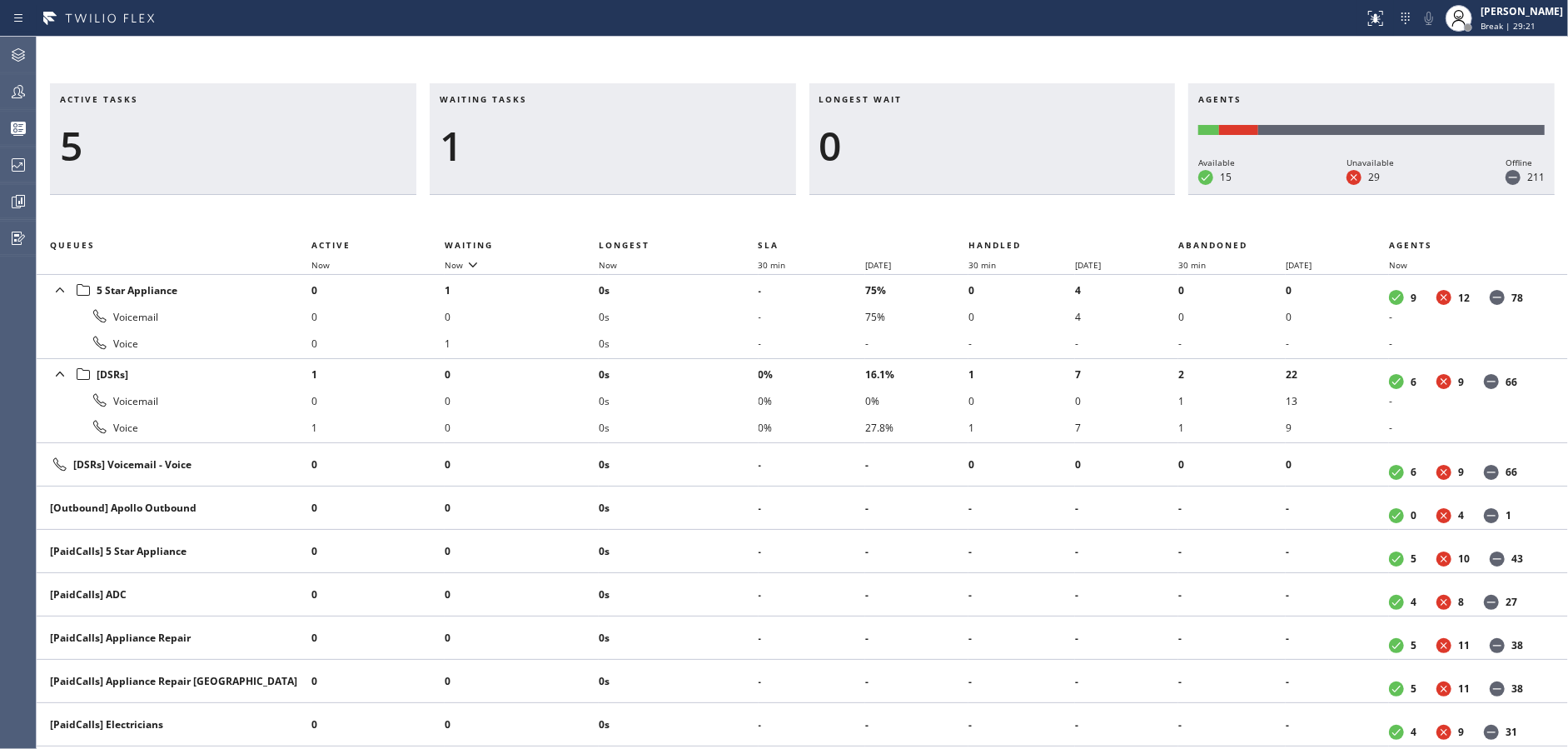
click at [648, 148] on div "1" at bounding box center [613, 146] width 346 height 48
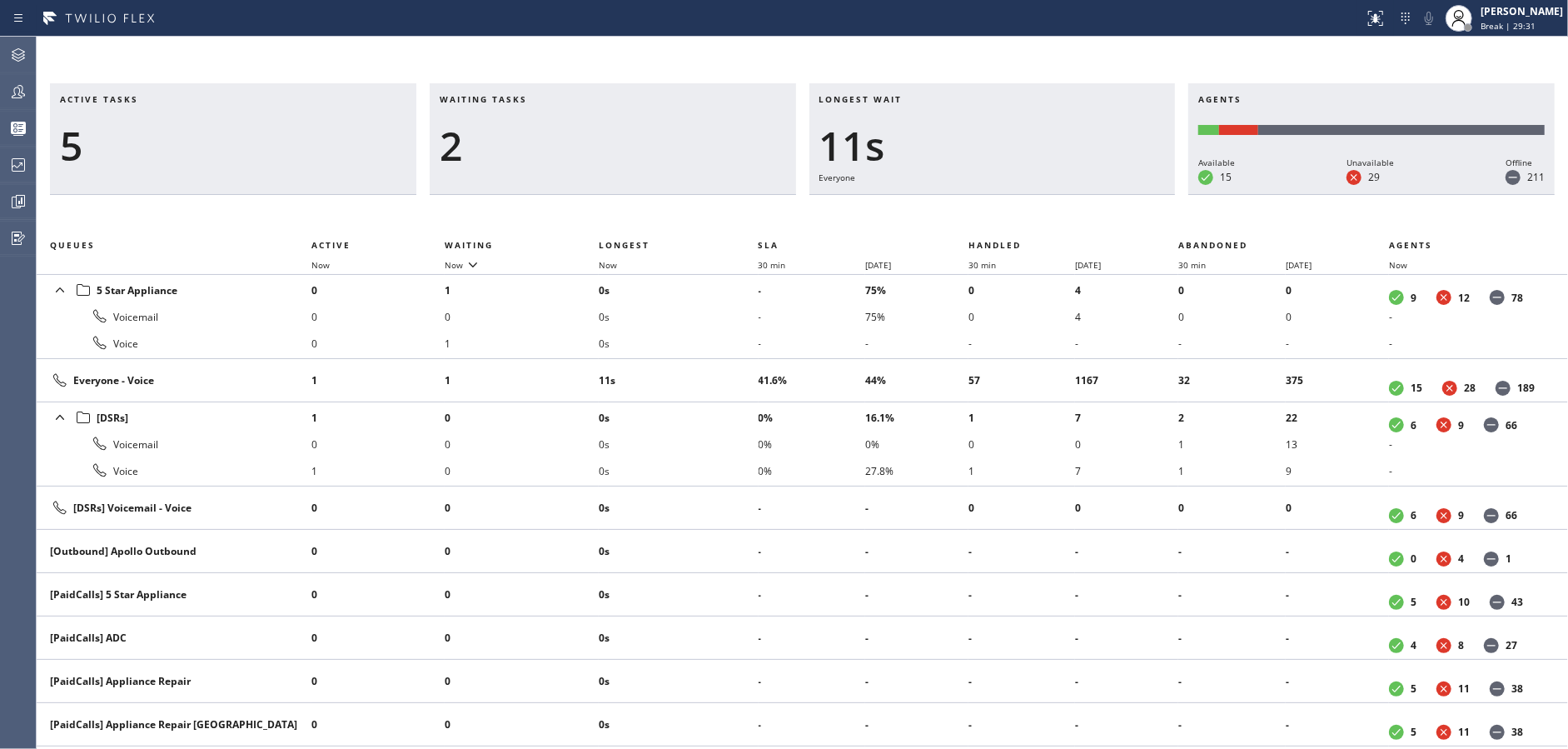
click at [648, 148] on div "2" at bounding box center [613, 146] width 346 height 48
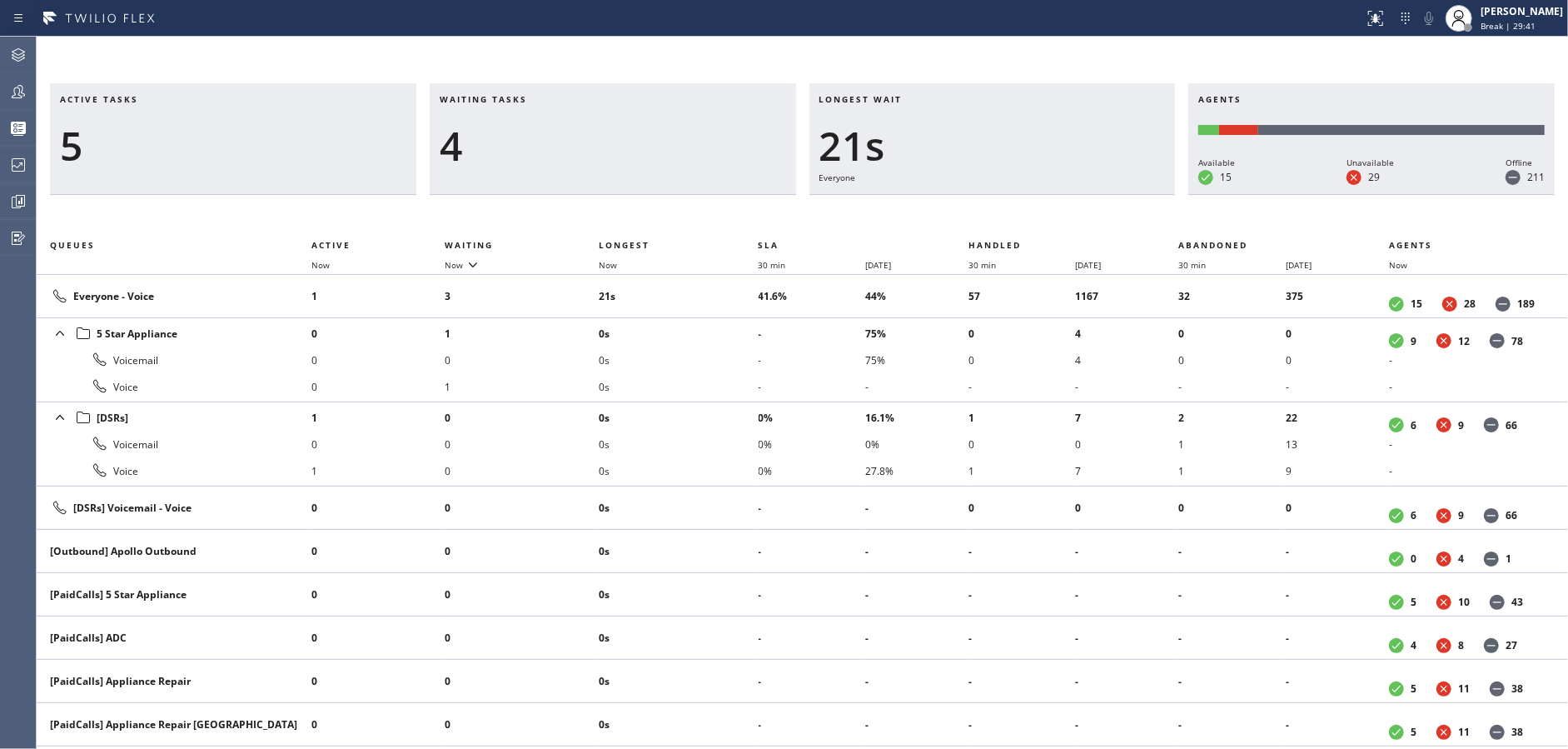
click at [648, 148] on div "4" at bounding box center [613, 146] width 346 height 48
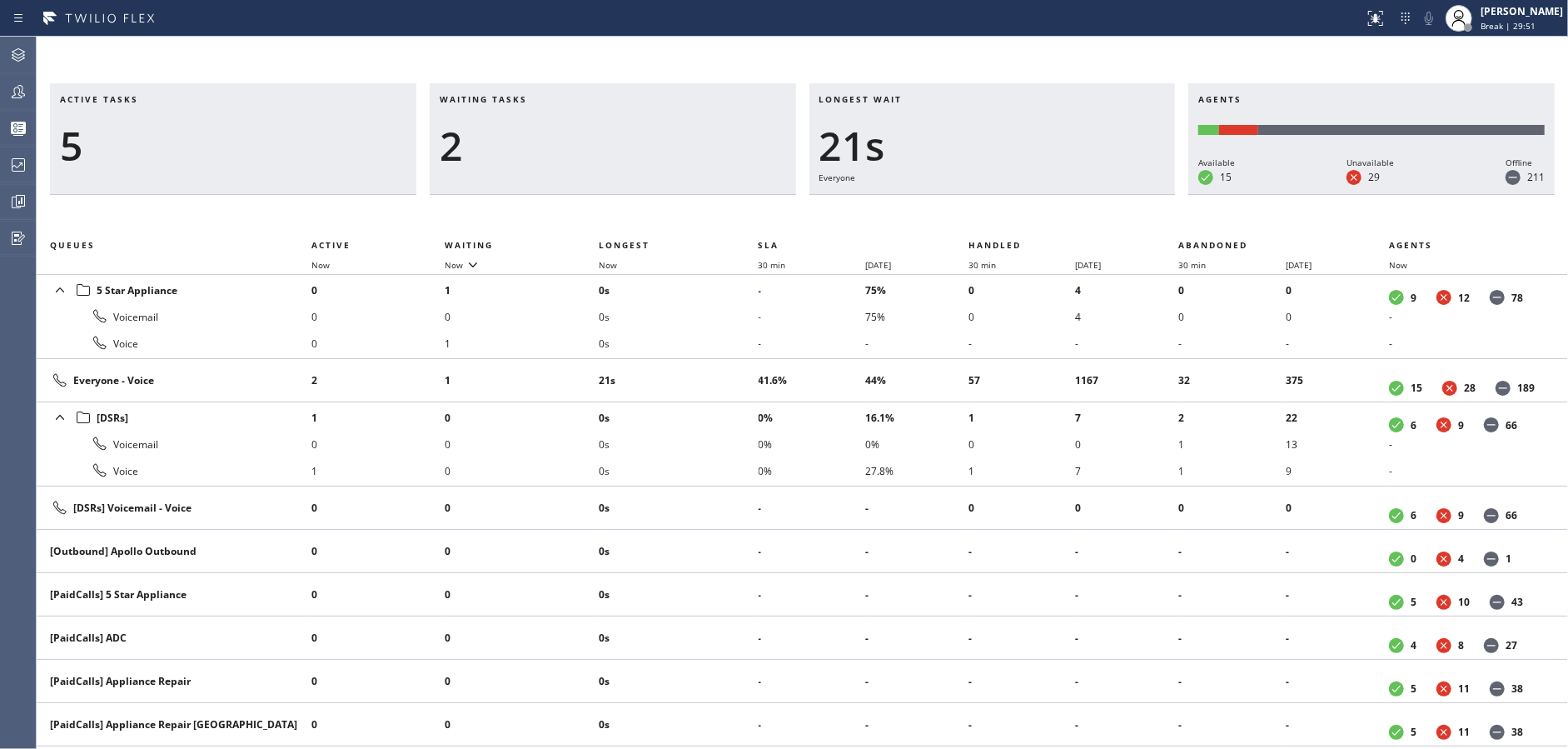
click at [648, 148] on div "2" at bounding box center [613, 146] width 346 height 48
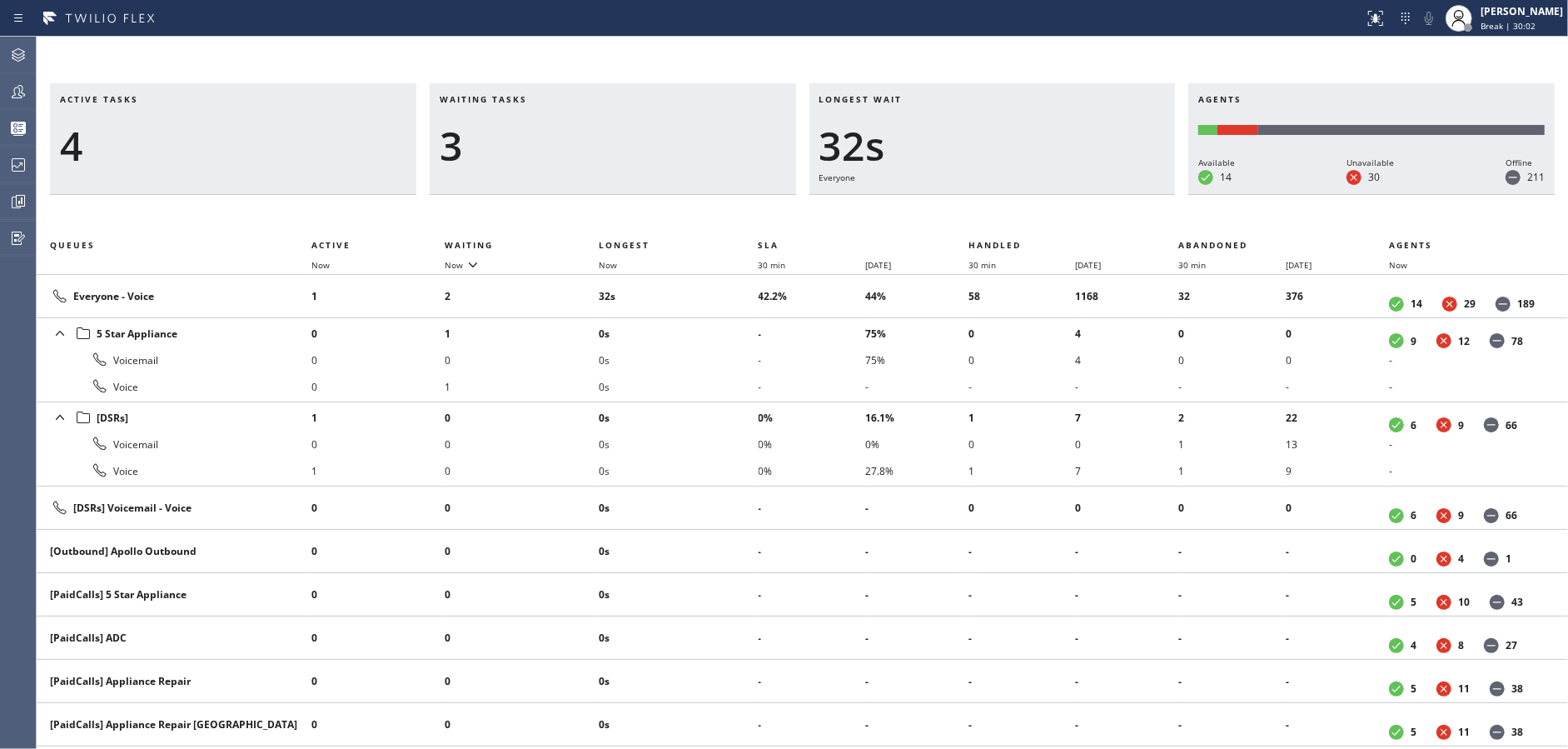
click at [648, 148] on div "3" at bounding box center [613, 146] width 346 height 48
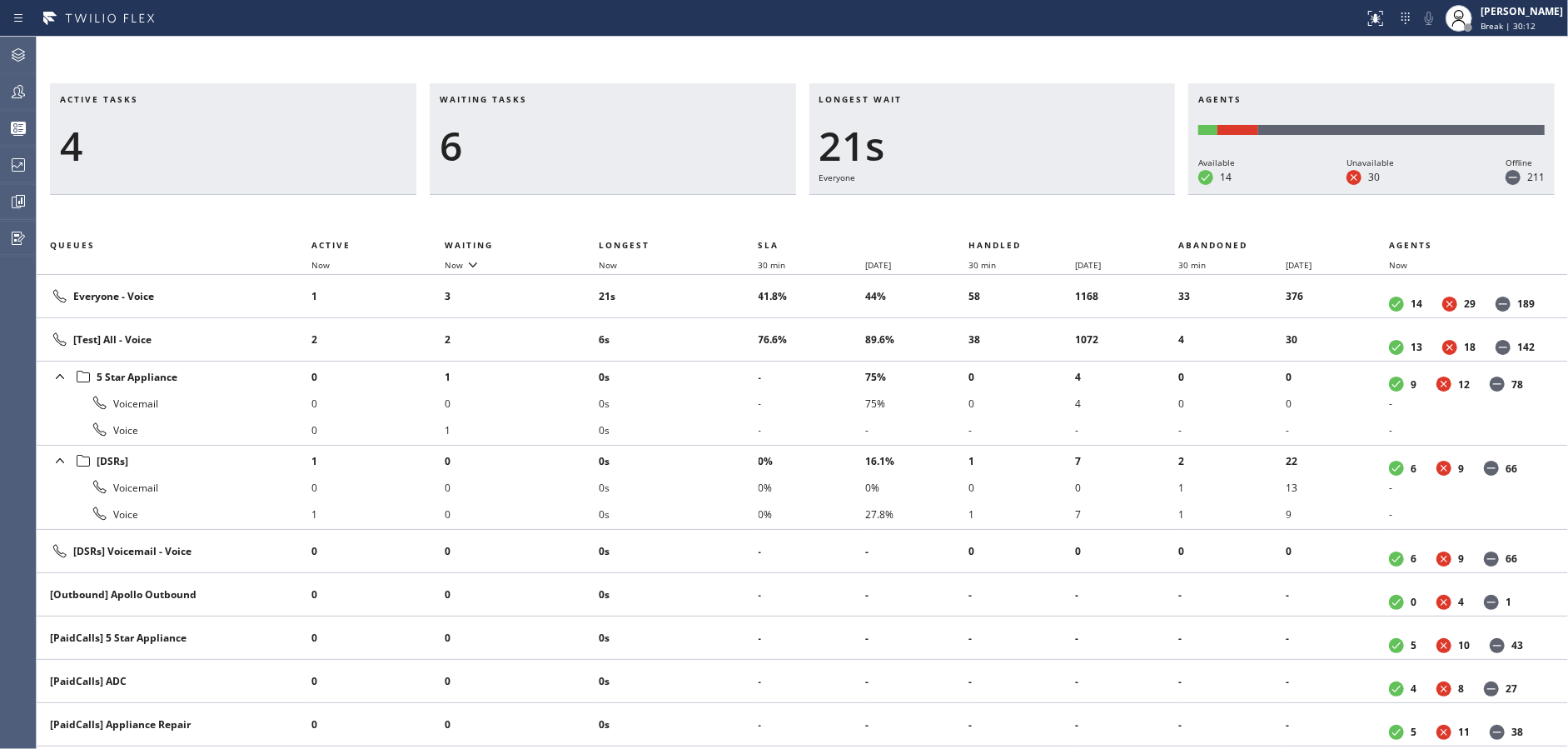
click at [648, 148] on div "6" at bounding box center [613, 146] width 346 height 48
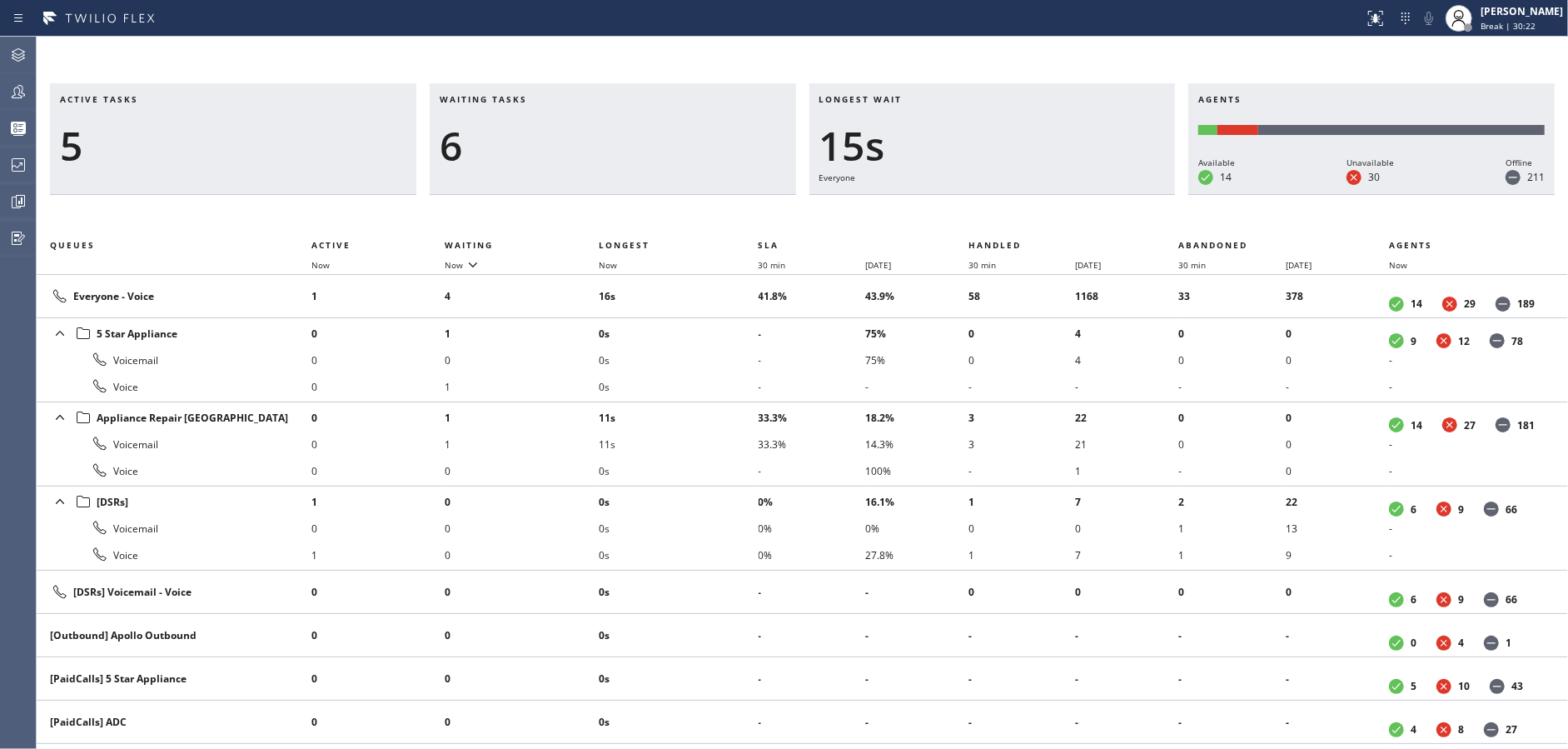
click at [648, 148] on div "6" at bounding box center [613, 146] width 346 height 48
click at [648, 148] on div "4" at bounding box center [613, 146] width 346 height 48
click at [648, 148] on div "5" at bounding box center [613, 146] width 346 height 48
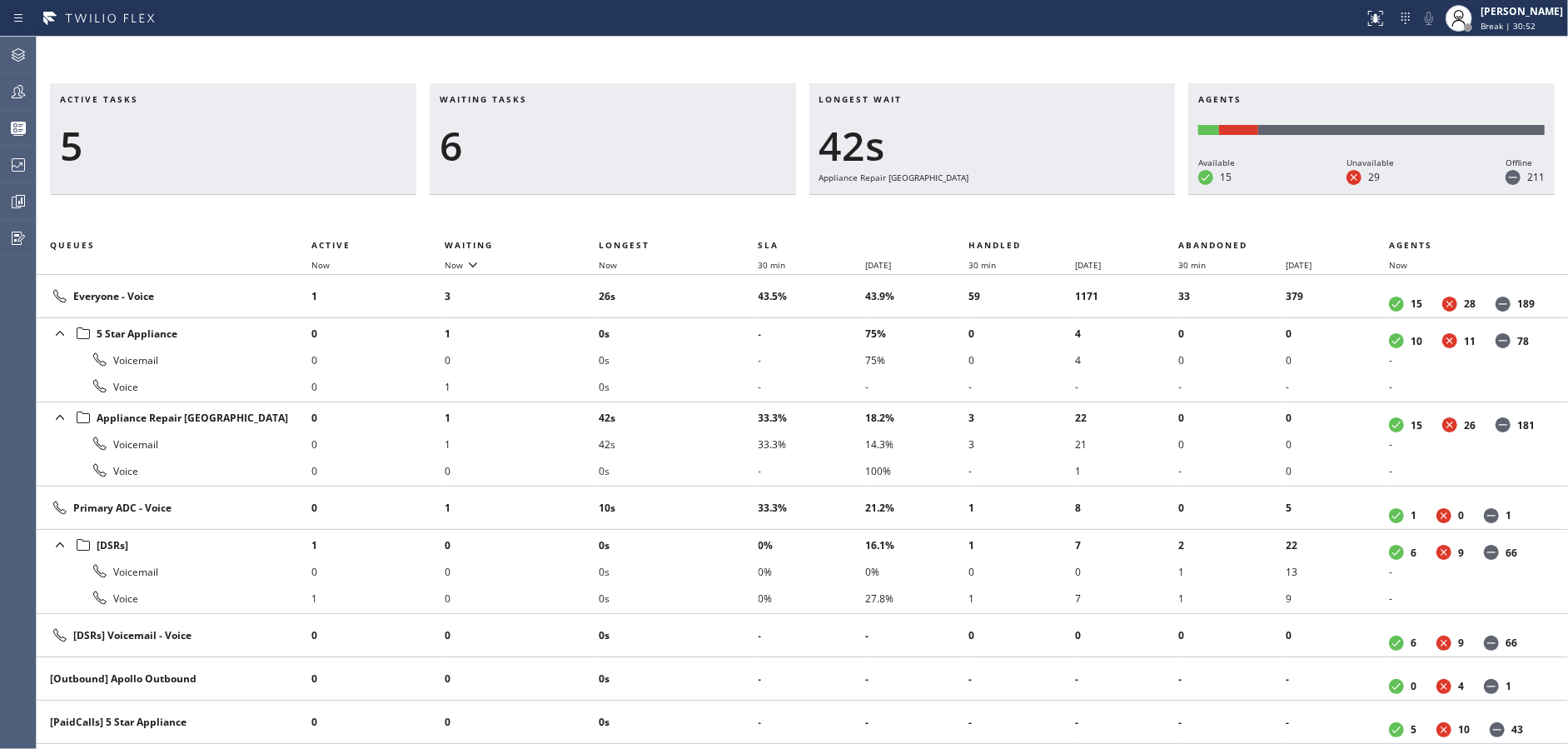
click at [648, 148] on div "6" at bounding box center [613, 146] width 346 height 48
click at [648, 148] on div "7" at bounding box center [613, 146] width 346 height 48
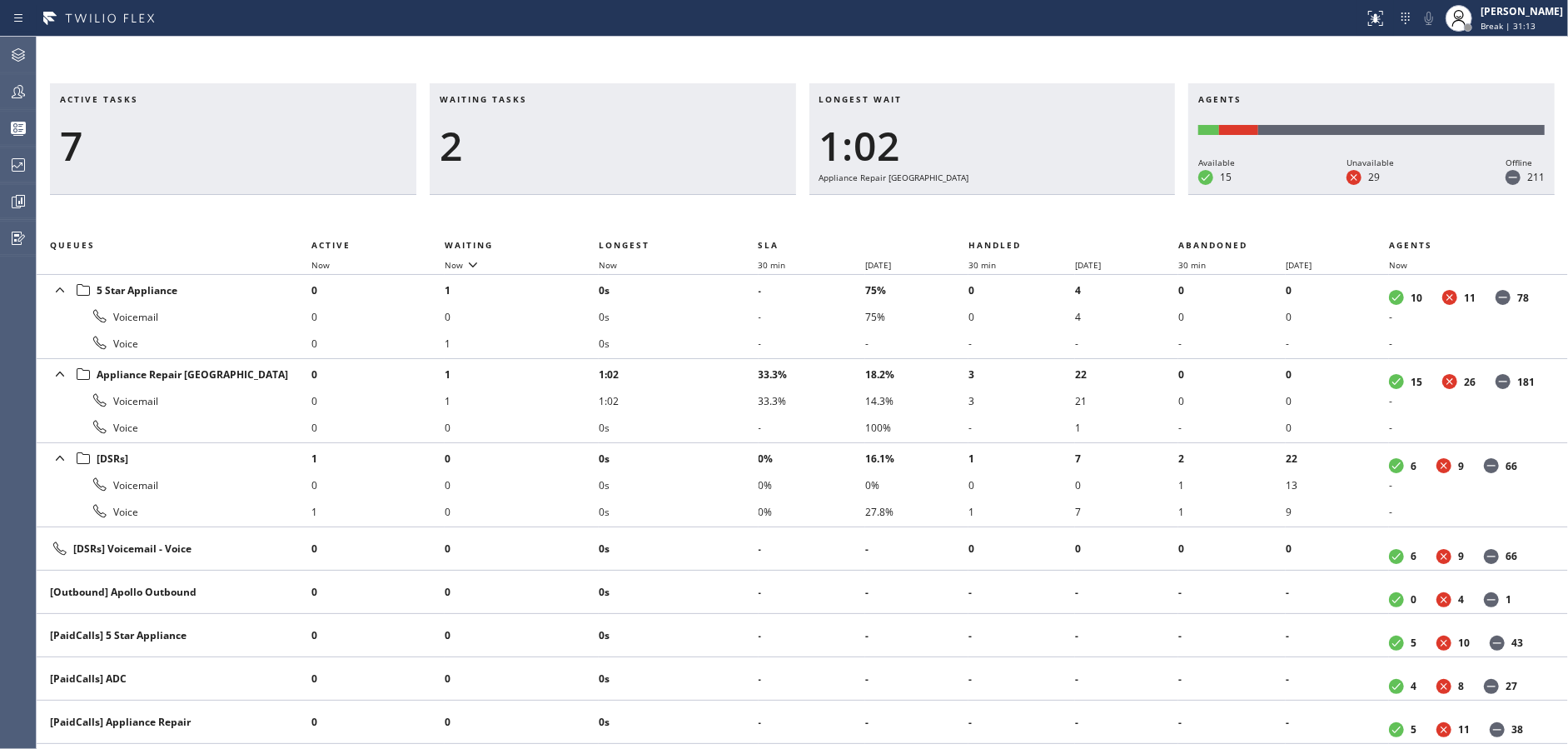
click at [648, 148] on div "2" at bounding box center [613, 146] width 346 height 48
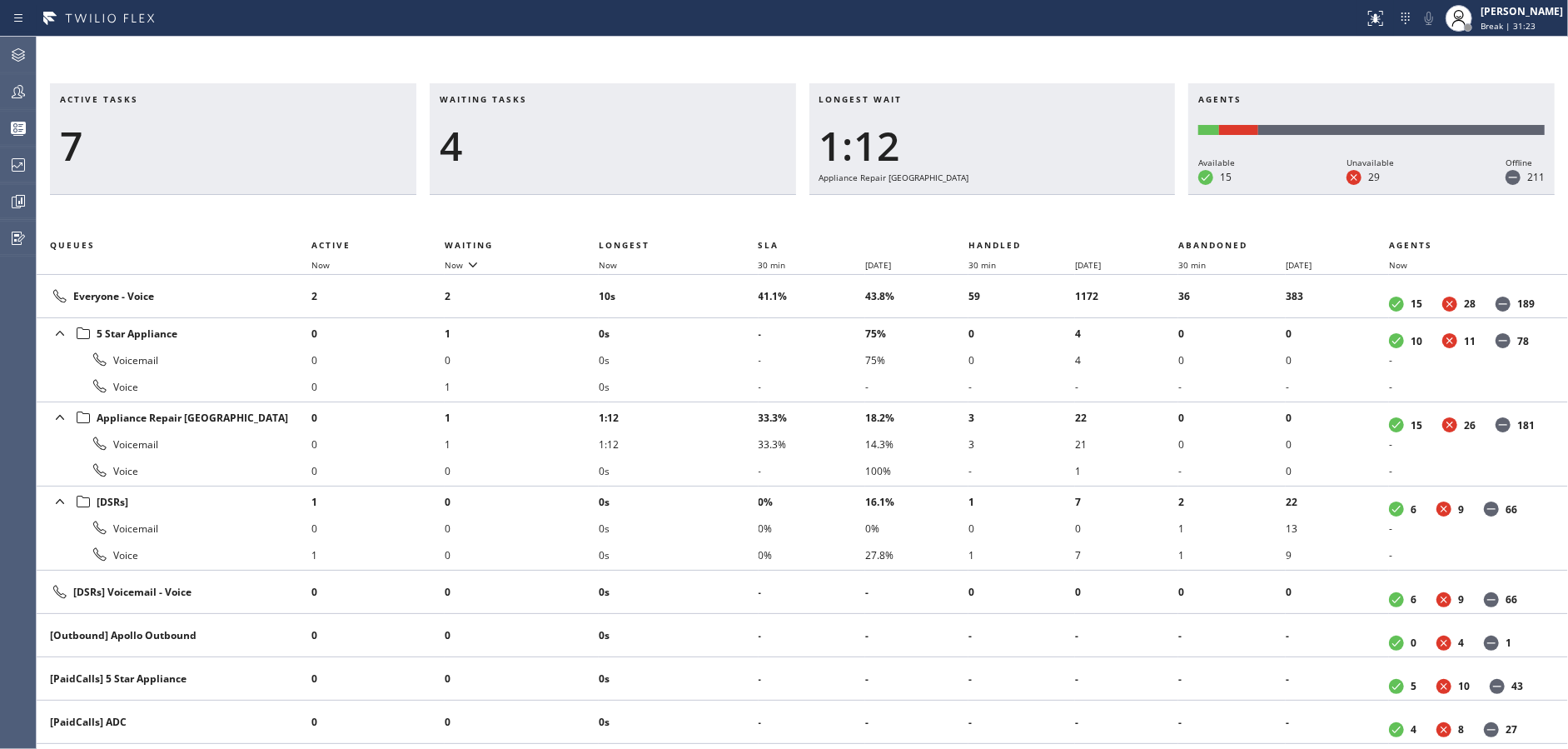
click at [648, 148] on div "4" at bounding box center [613, 146] width 346 height 48
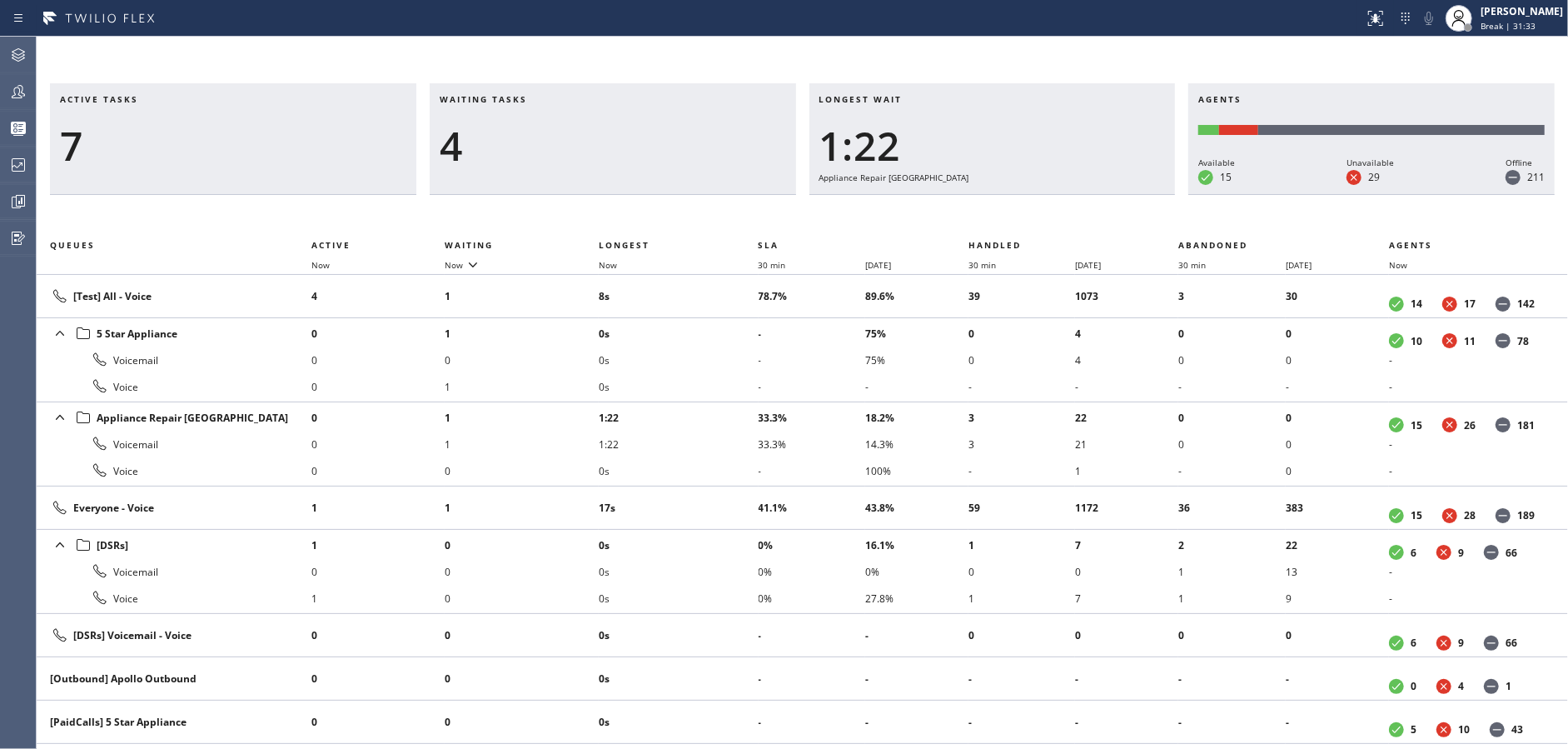
click at [648, 148] on div "4" at bounding box center [613, 146] width 346 height 48
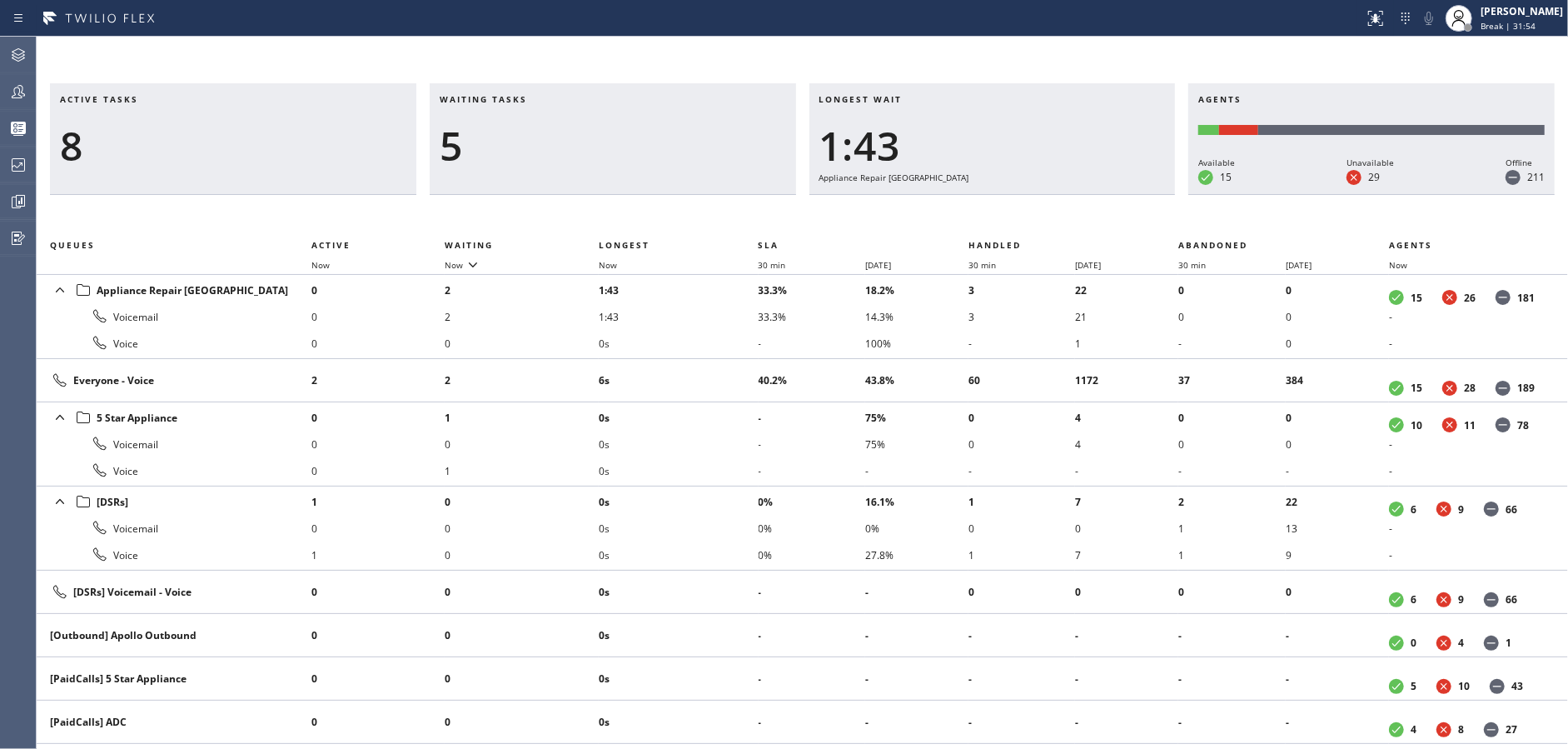
click at [648, 148] on div "5" at bounding box center [613, 146] width 346 height 48
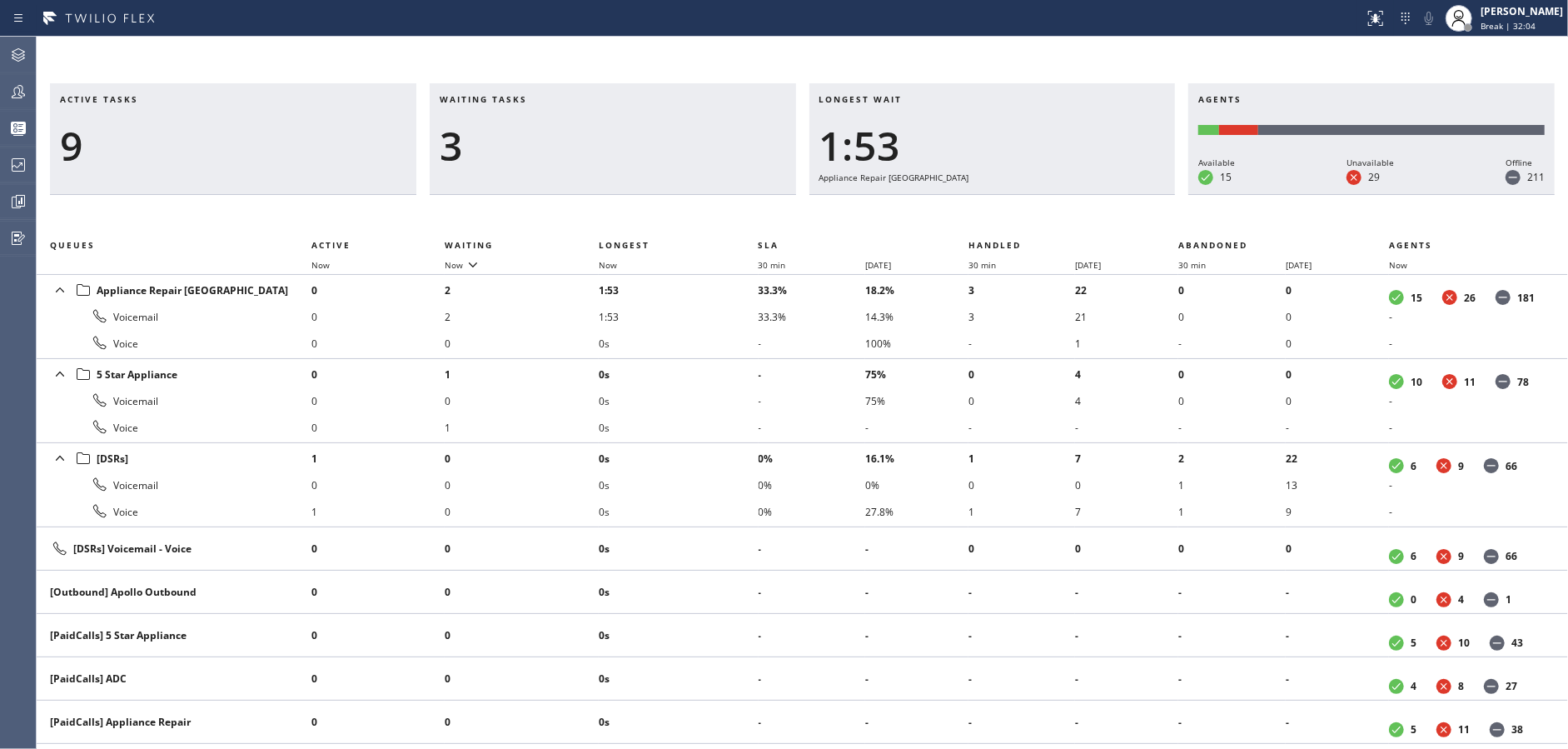
click at [648, 148] on div "3" at bounding box center [613, 146] width 346 height 48
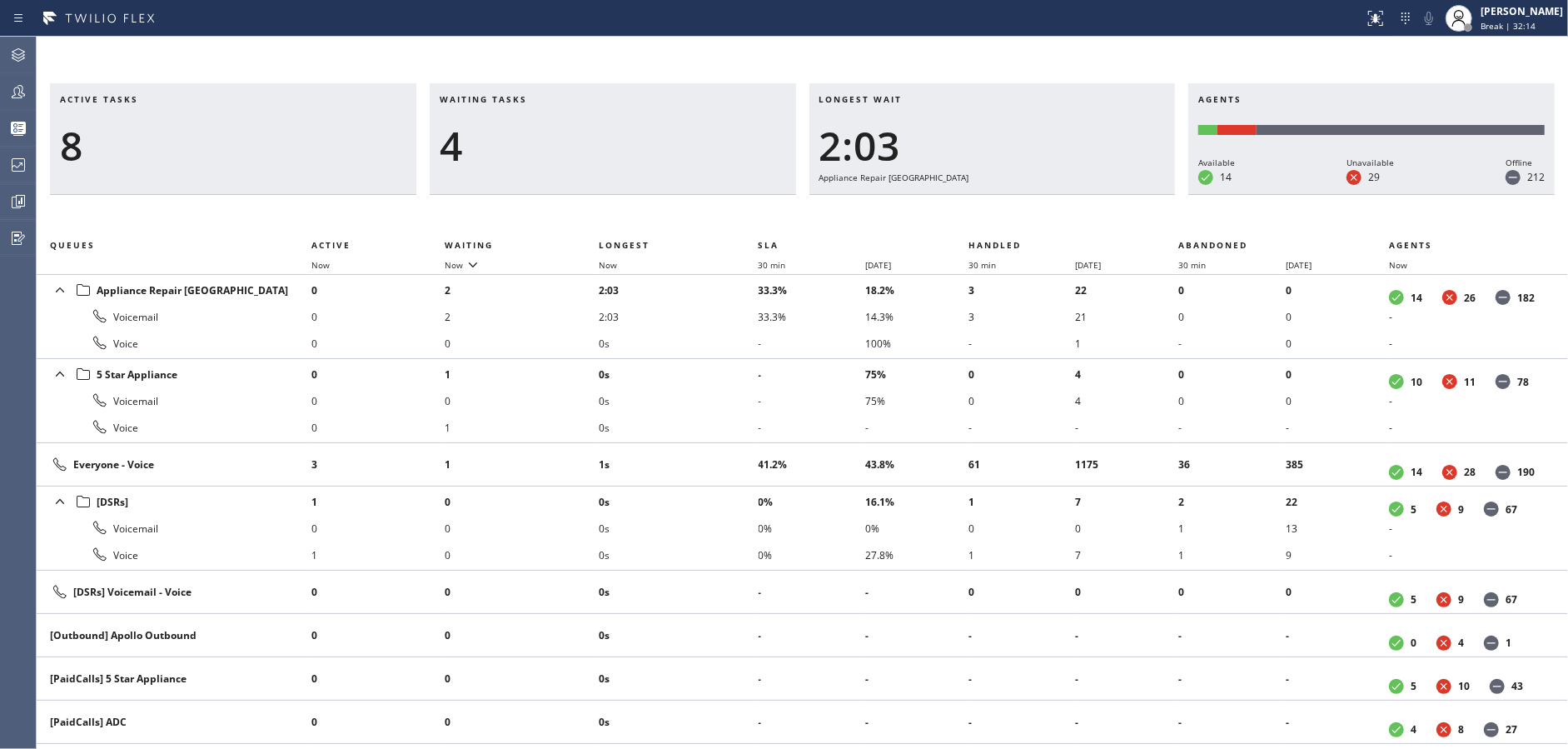
click at [648, 148] on div "4" at bounding box center [613, 146] width 346 height 48
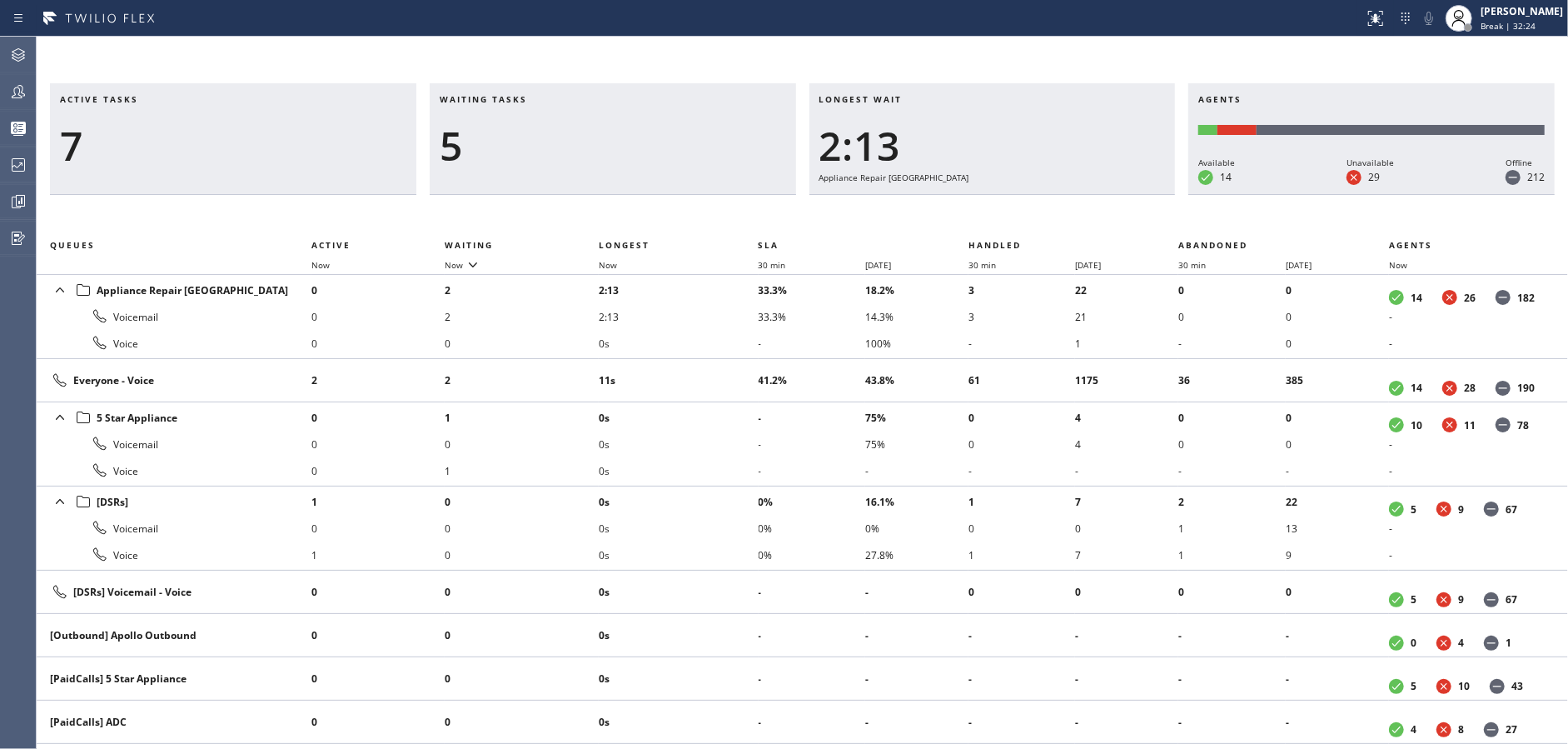
click at [648, 148] on div "5" at bounding box center [613, 146] width 346 height 48
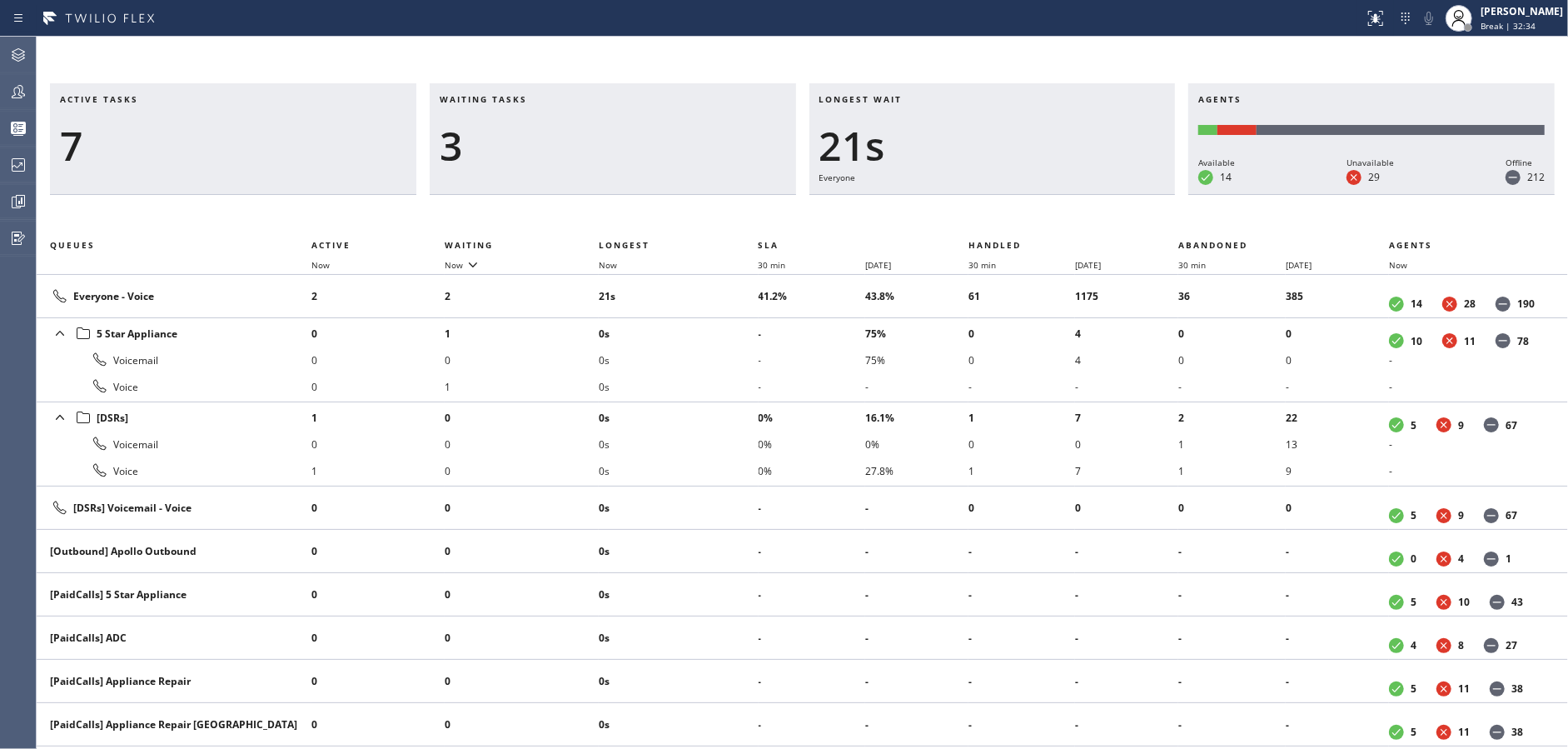
click at [648, 148] on div "3" at bounding box center [613, 146] width 346 height 48
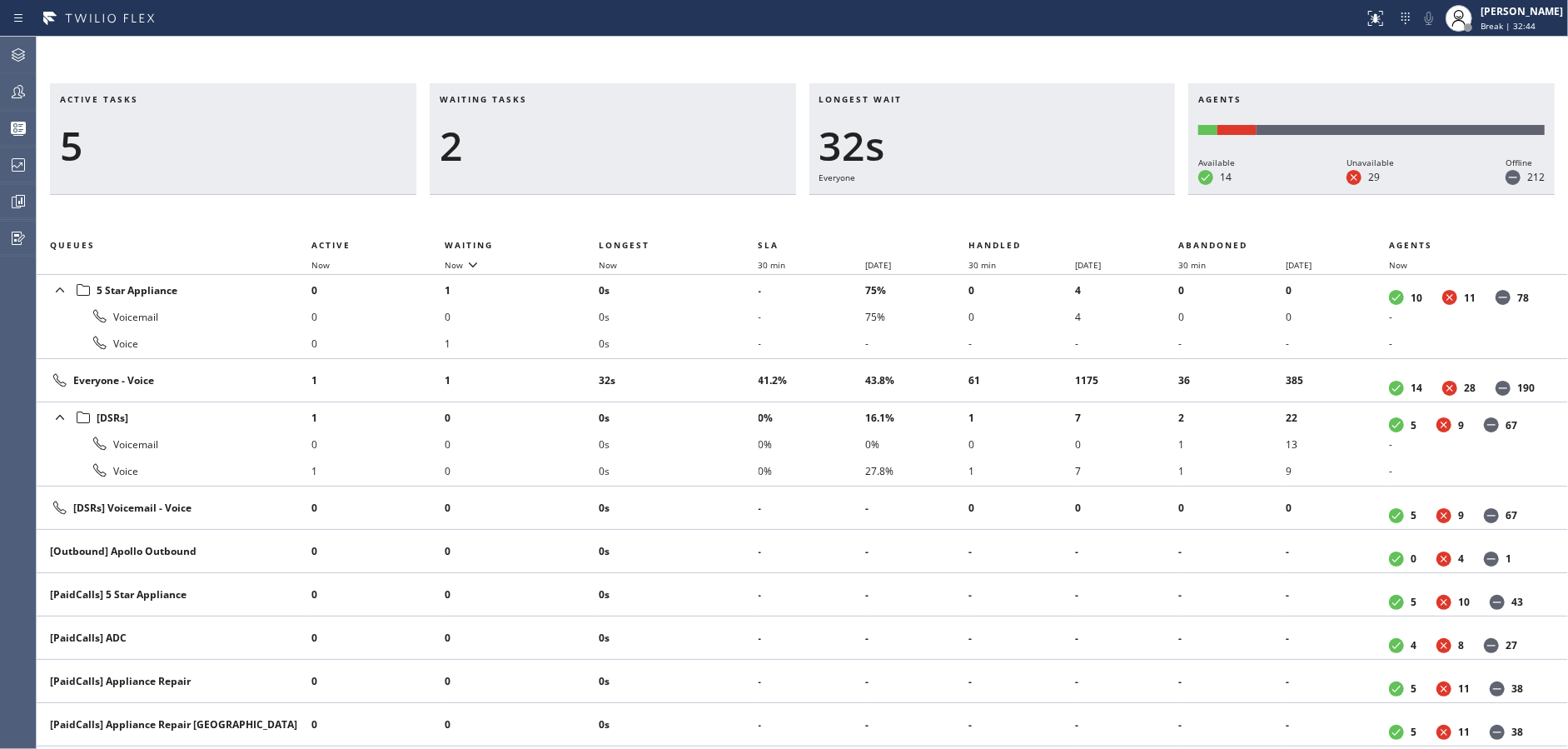
click at [648, 148] on div "2" at bounding box center [613, 146] width 346 height 48
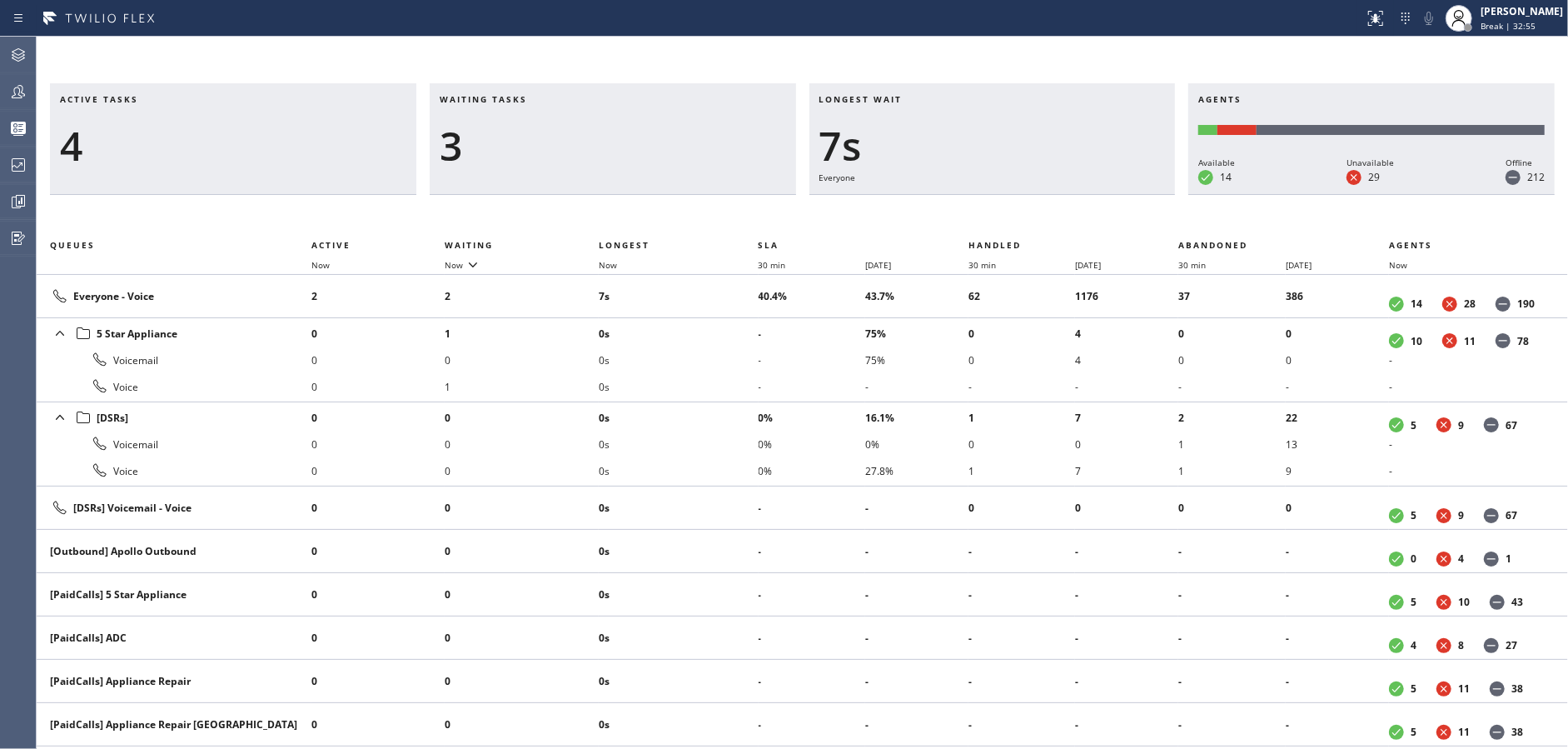
click at [648, 148] on div "3" at bounding box center [613, 146] width 346 height 48
click at [648, 148] on div "5" at bounding box center [613, 146] width 346 height 48
click at [648, 148] on div "4" at bounding box center [613, 146] width 346 height 48
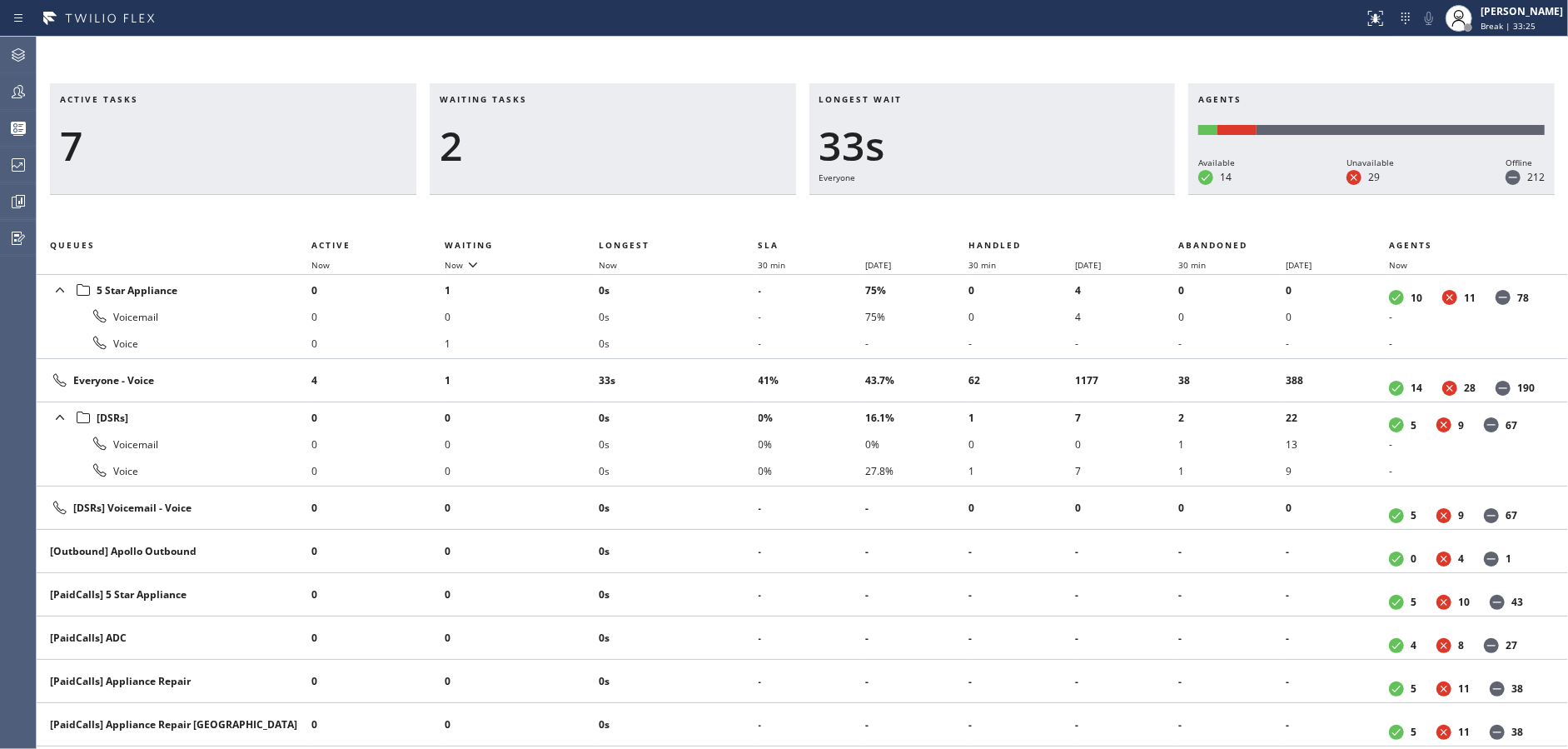
click at [648, 148] on div "2" at bounding box center [613, 146] width 346 height 48
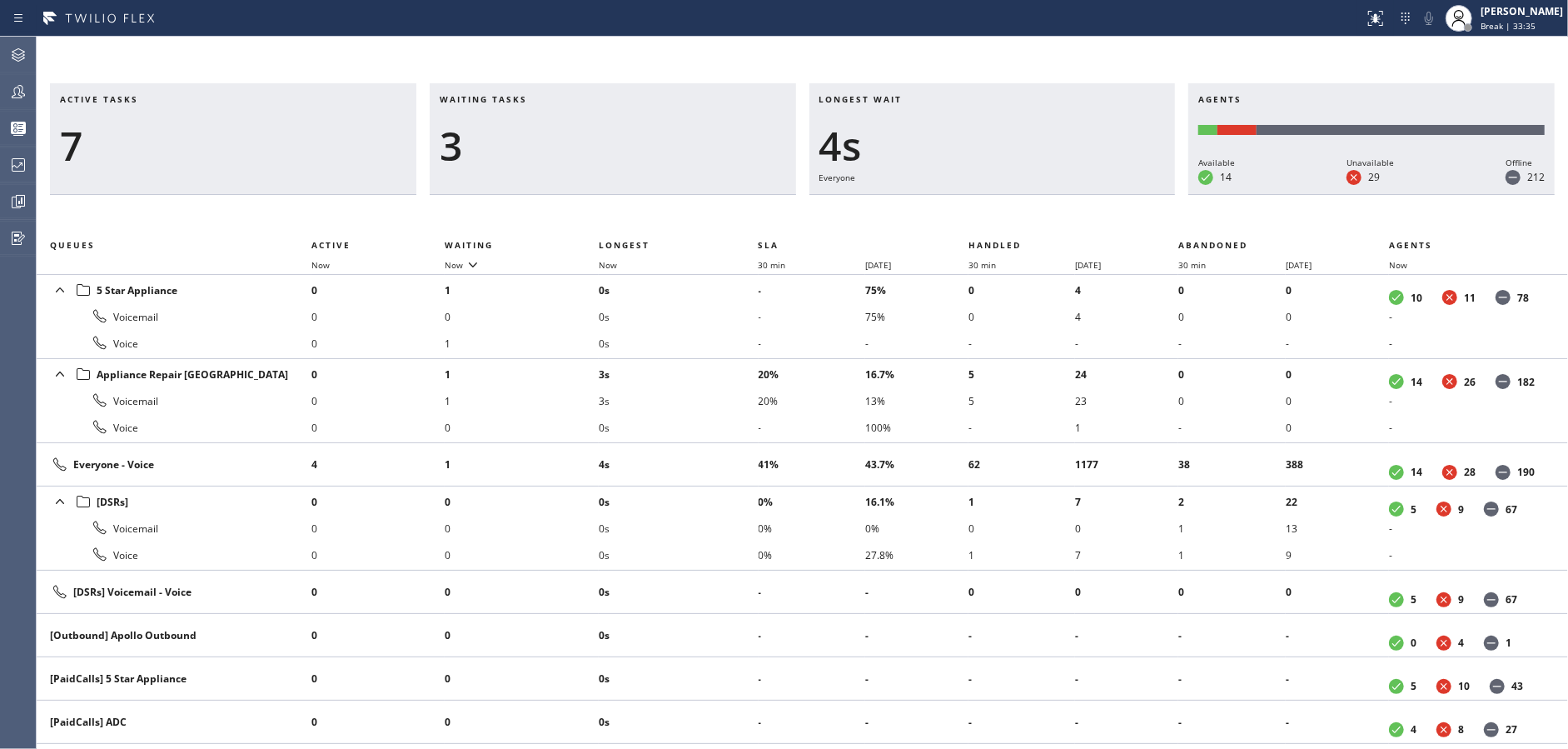
click at [648, 148] on div "3" at bounding box center [613, 146] width 346 height 48
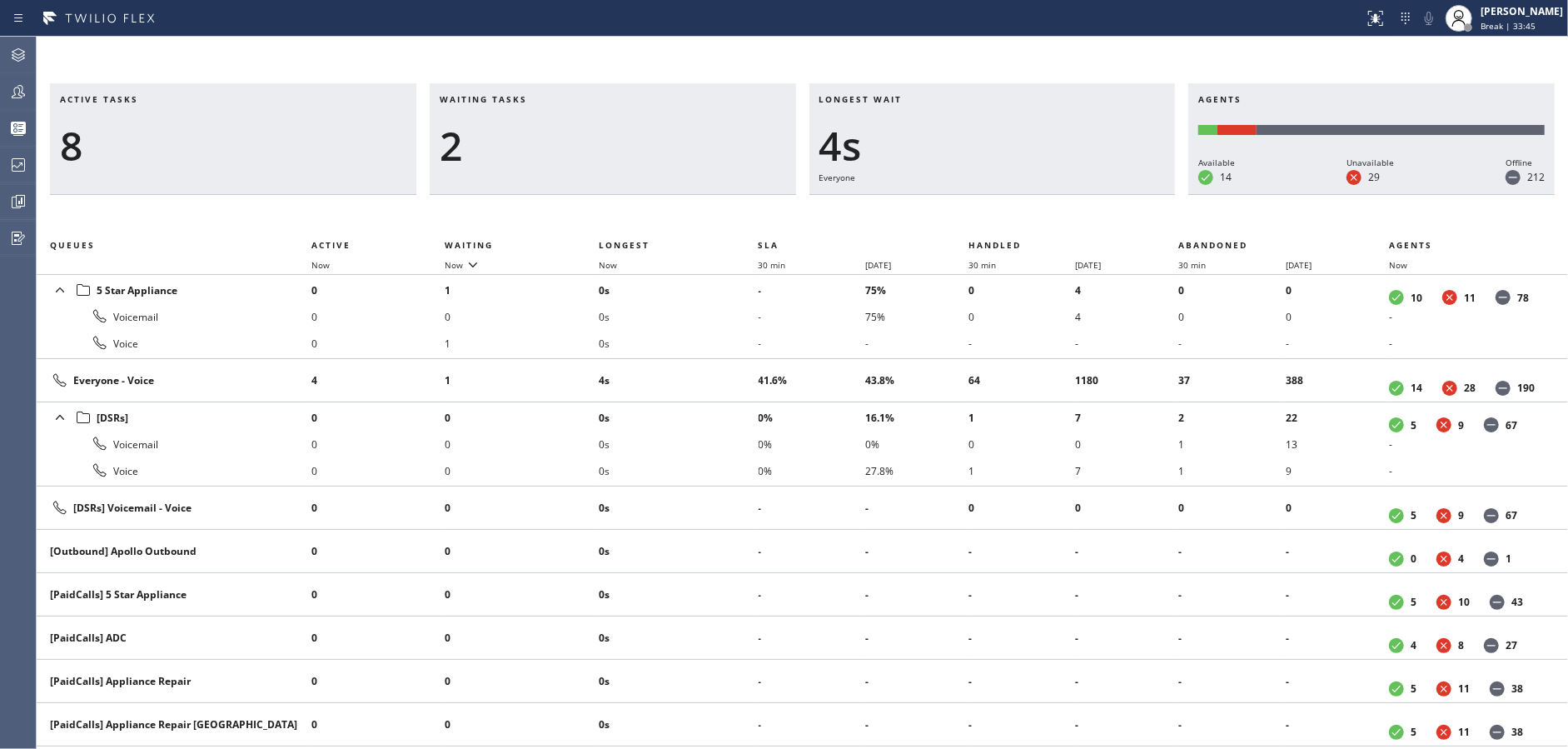
click at [648, 148] on div "2" at bounding box center [613, 146] width 346 height 48
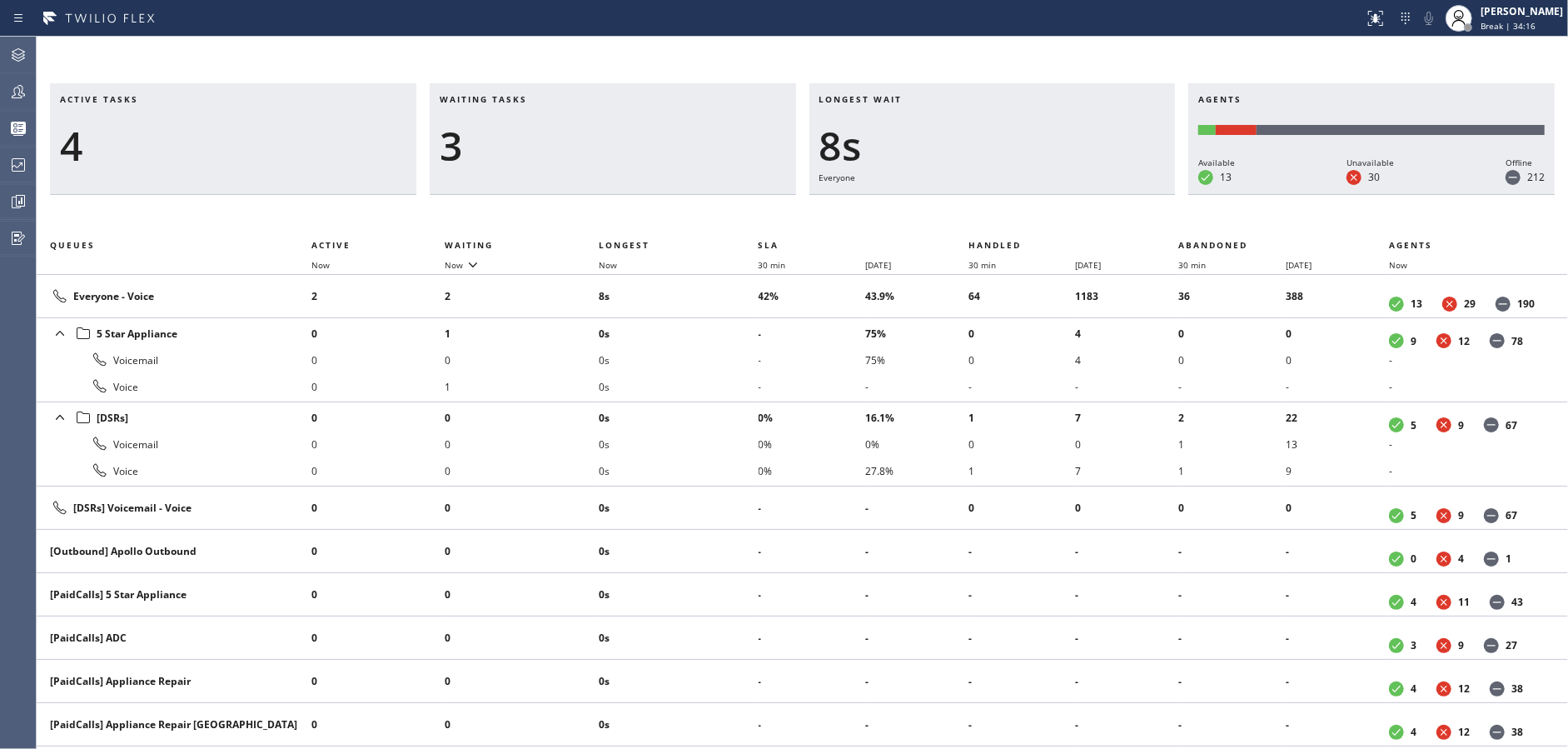
click at [648, 148] on div "3" at bounding box center [613, 146] width 346 height 48
click at [648, 148] on div "4" at bounding box center [613, 146] width 346 height 48
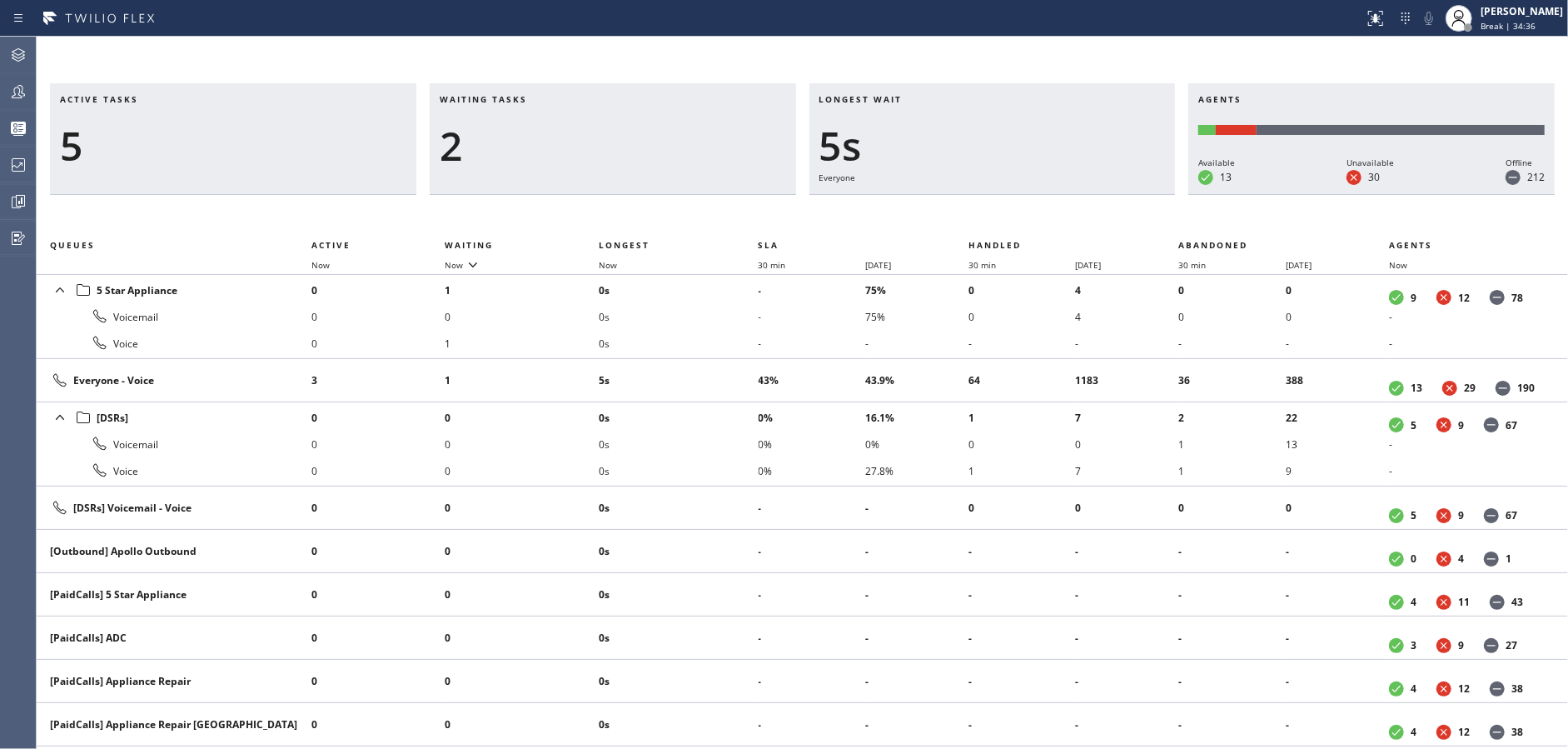
click at [648, 148] on div "2" at bounding box center [613, 146] width 346 height 48
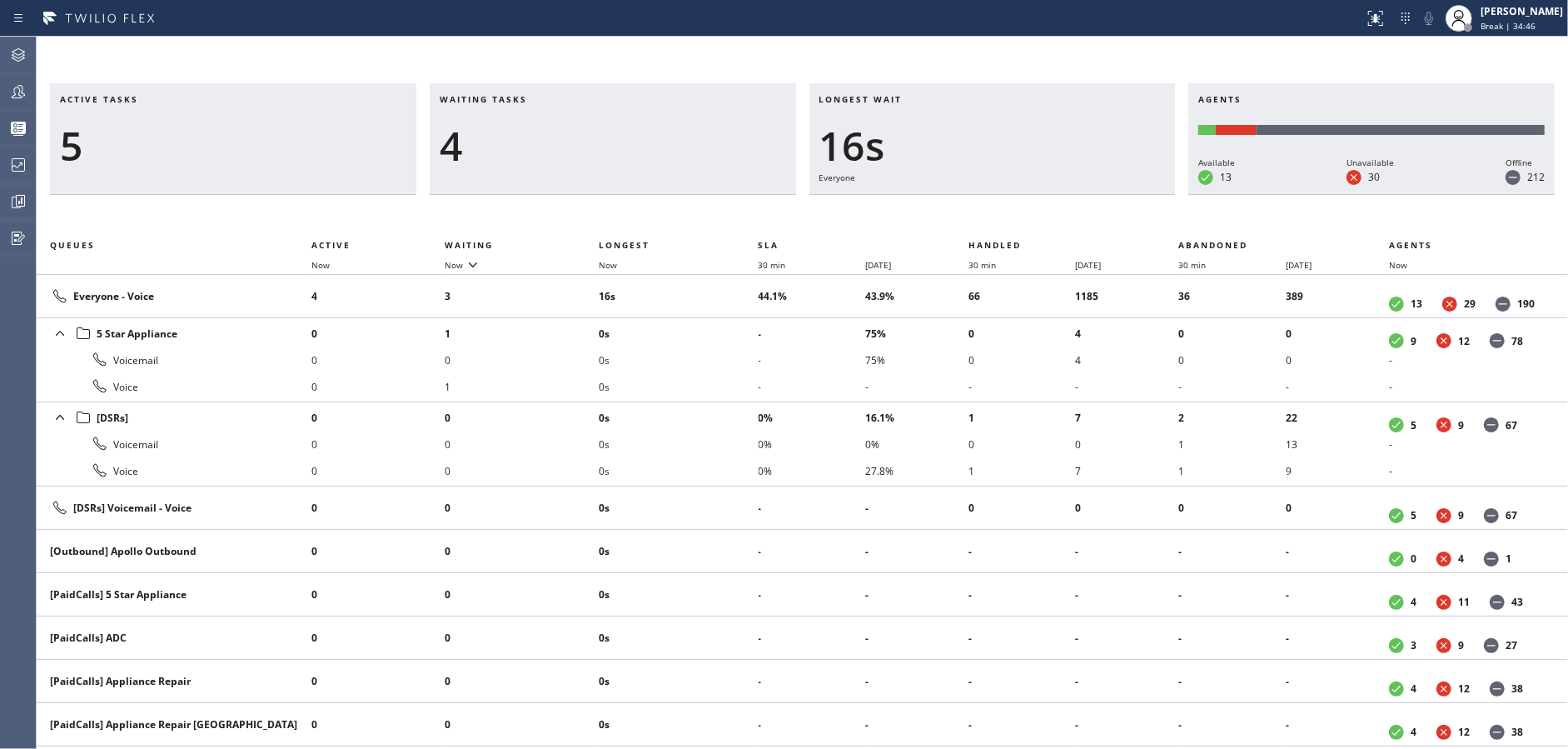
click at [648, 148] on div "4" at bounding box center [613, 146] width 346 height 48
click at [648, 148] on div "3" at bounding box center [613, 146] width 346 height 48
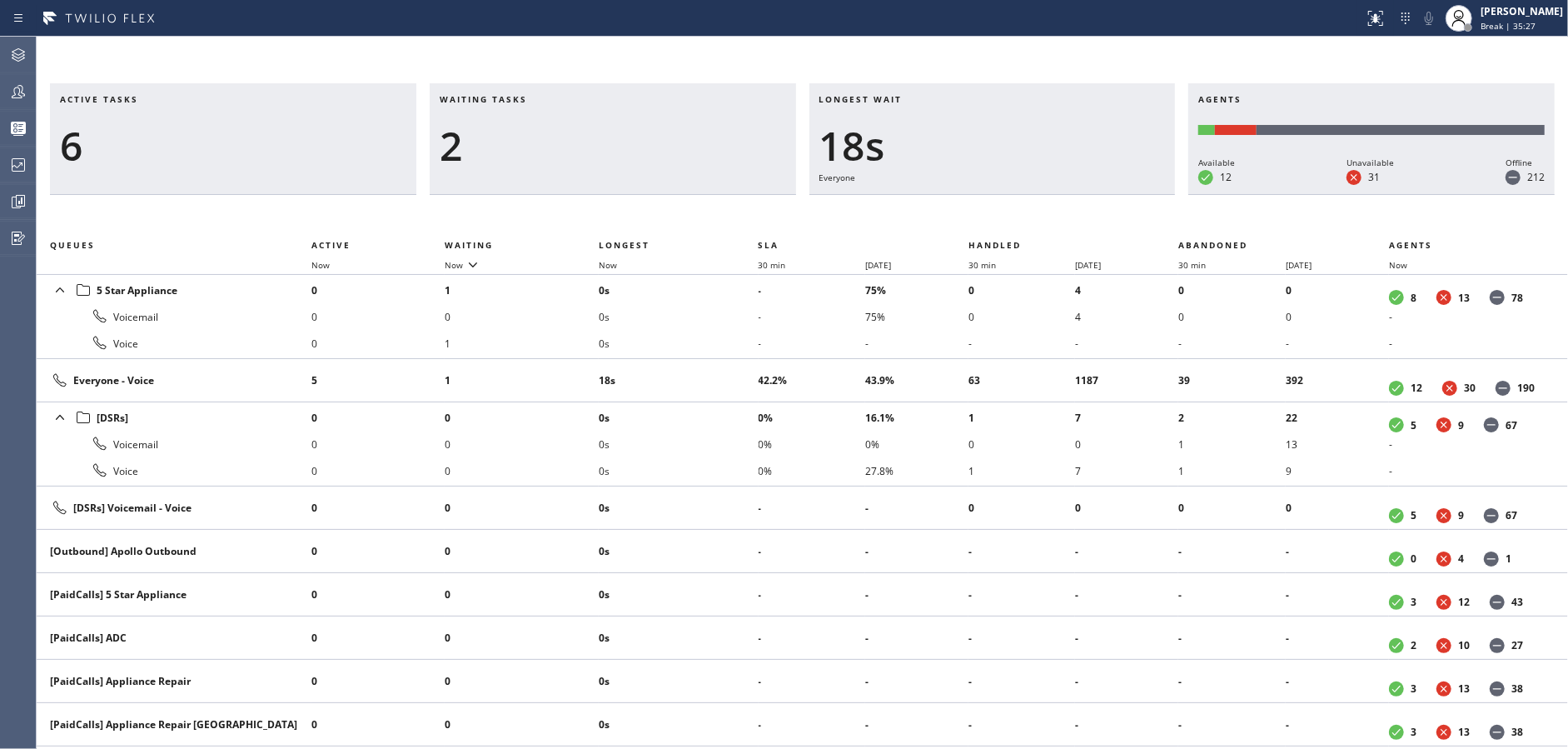
click at [648, 148] on div "2" at bounding box center [613, 146] width 346 height 48
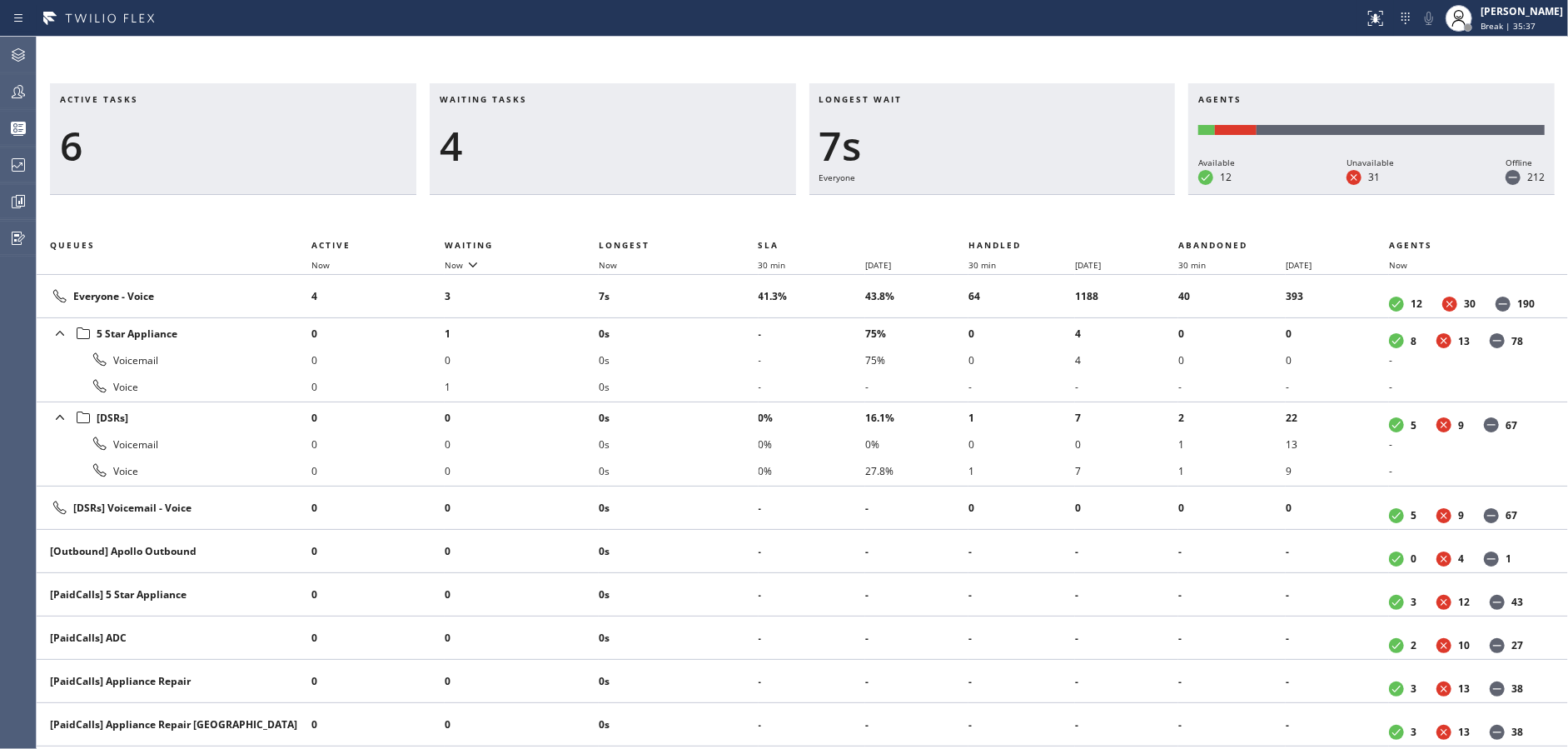
click at [648, 148] on div "4" at bounding box center [613, 146] width 346 height 48
click at [648, 148] on div "5" at bounding box center [613, 146] width 346 height 48
click at [648, 148] on div "4" at bounding box center [613, 146] width 346 height 48
click at [648, 148] on div "5" at bounding box center [613, 146] width 346 height 48
click at [648, 148] on div "4" at bounding box center [613, 146] width 346 height 48
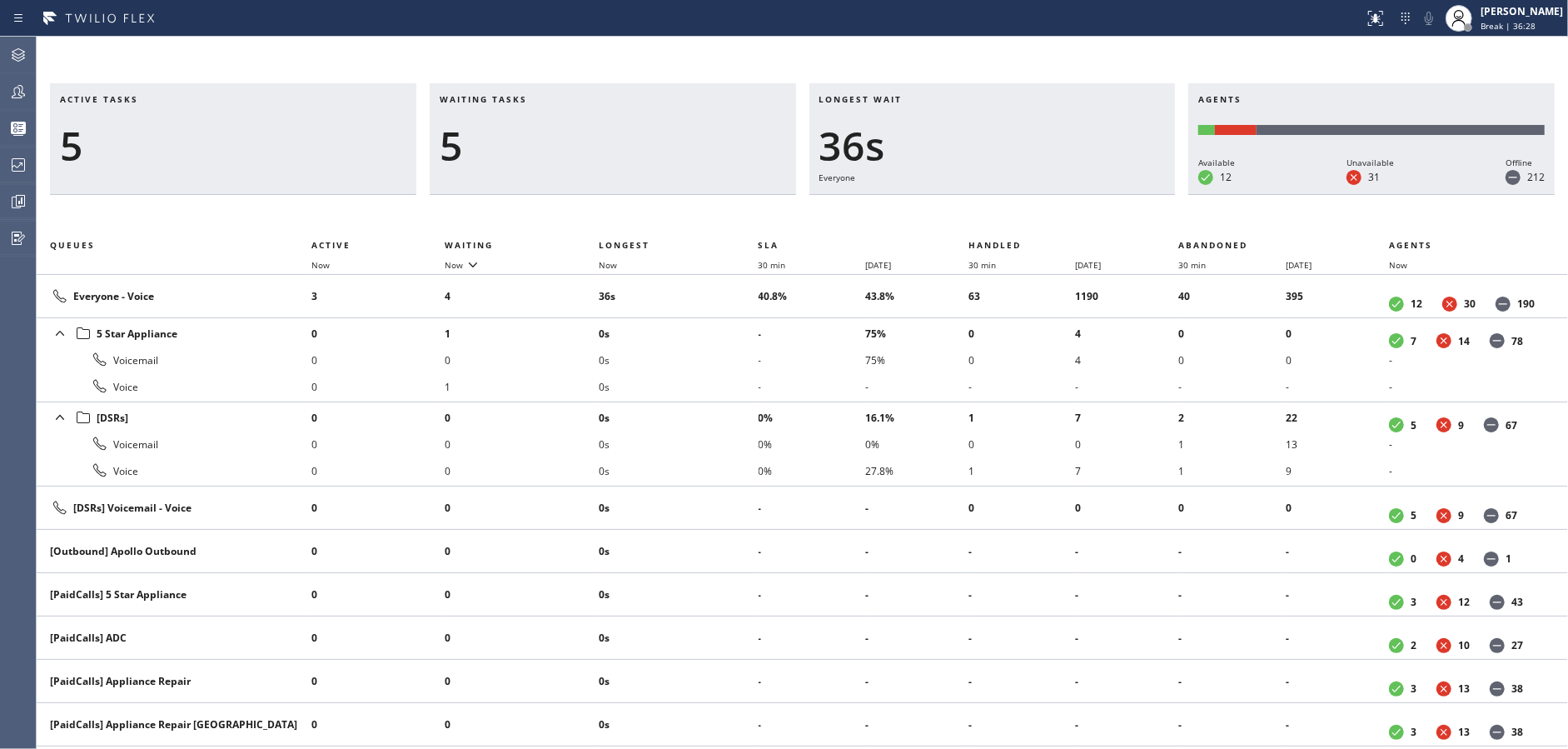
click at [648, 148] on div "5" at bounding box center [613, 146] width 346 height 48
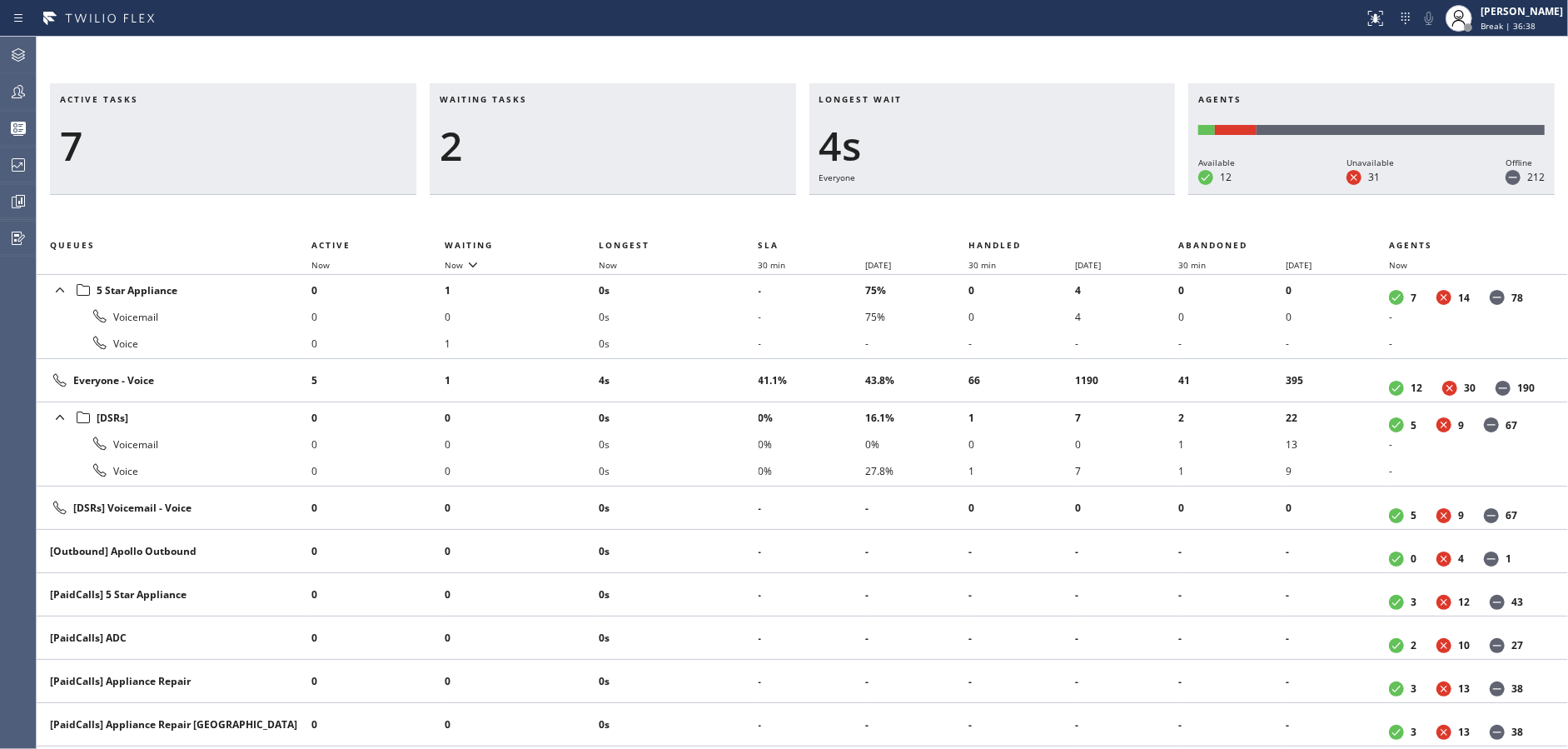
click at [648, 148] on div "2" at bounding box center [613, 146] width 346 height 48
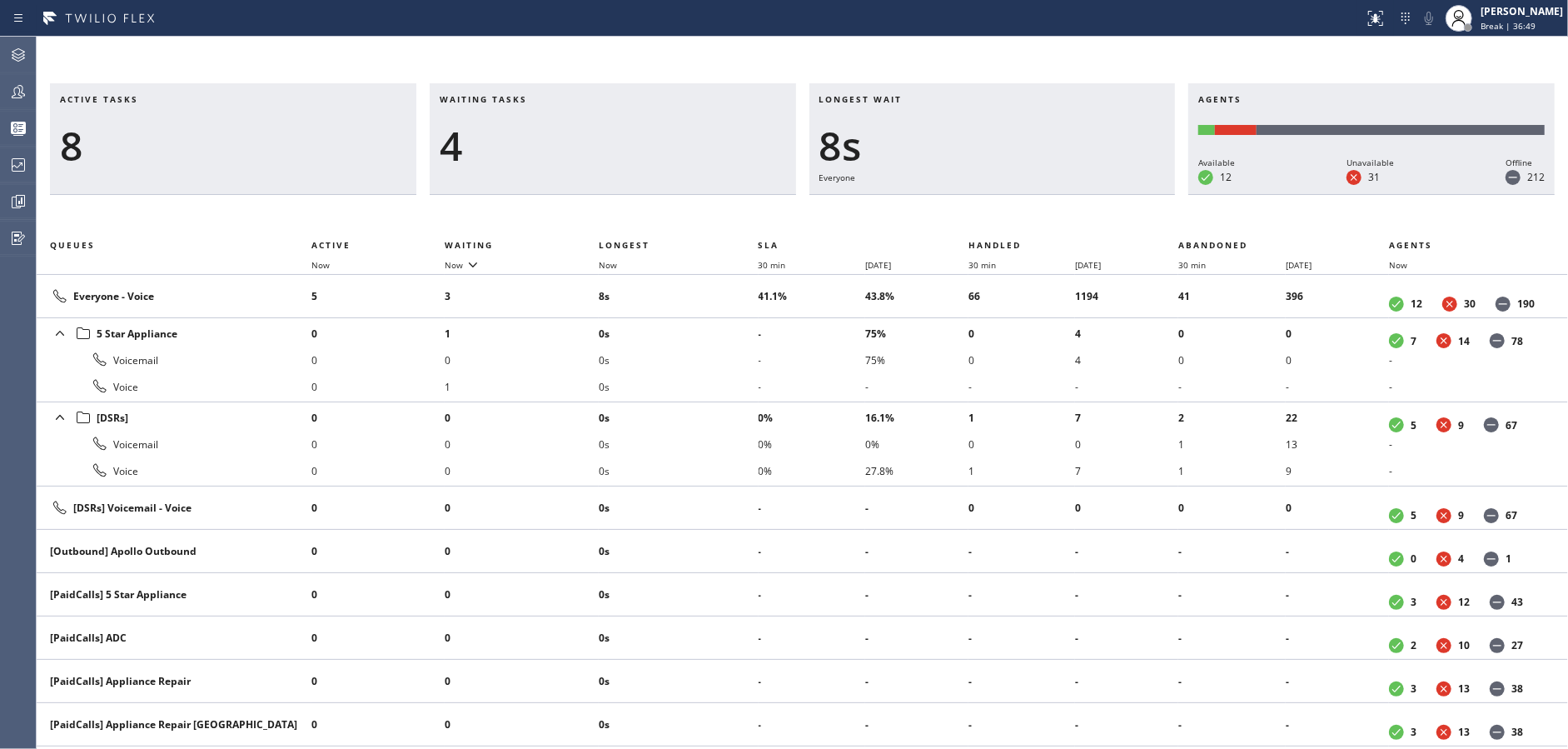
click at [648, 148] on div "4" at bounding box center [613, 146] width 346 height 48
click at [648, 148] on div "5" at bounding box center [613, 146] width 346 height 48
click at [648, 148] on div "3" at bounding box center [613, 146] width 346 height 48
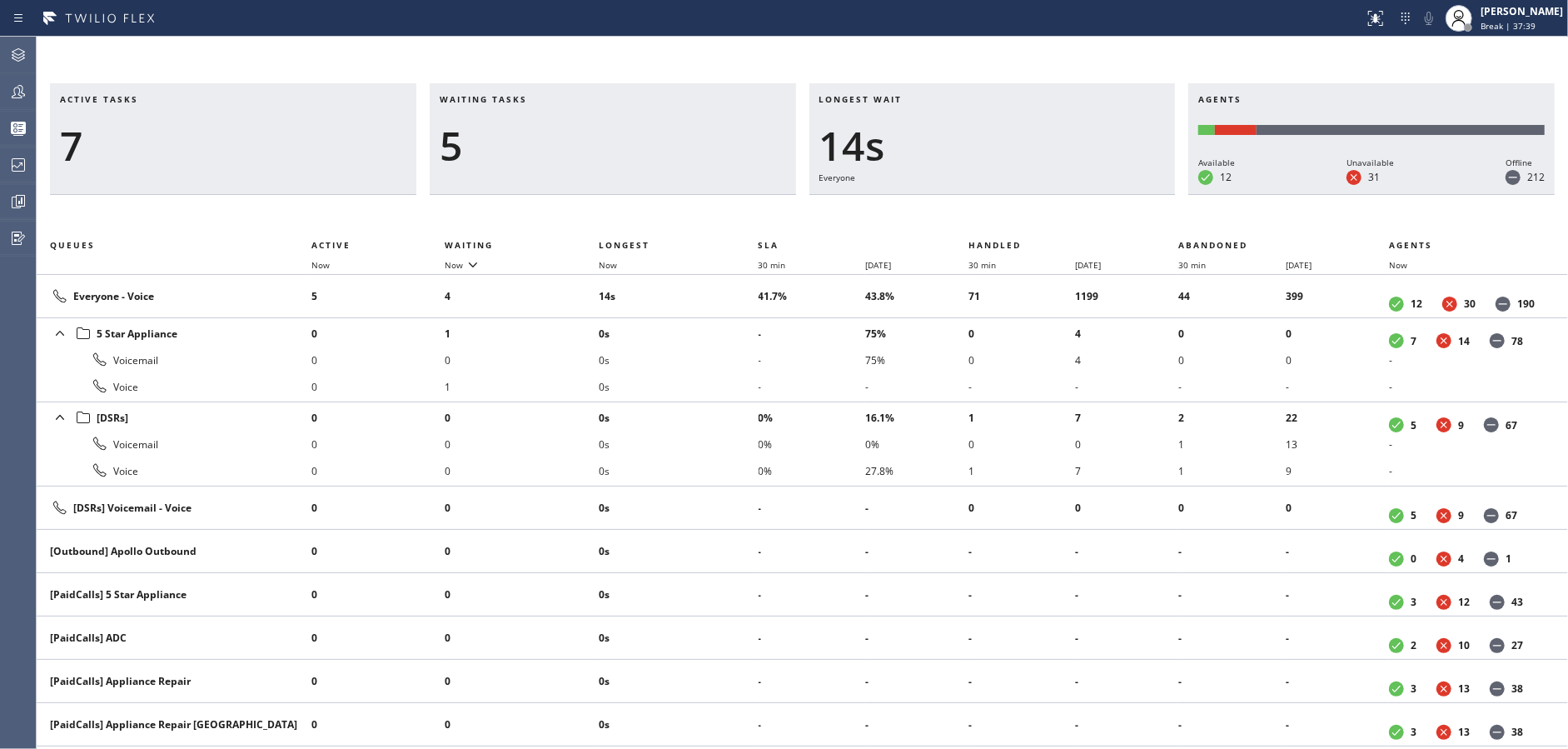
click at [648, 148] on div "5" at bounding box center [613, 146] width 346 height 48
click at [648, 148] on div "3" at bounding box center [613, 146] width 346 height 48
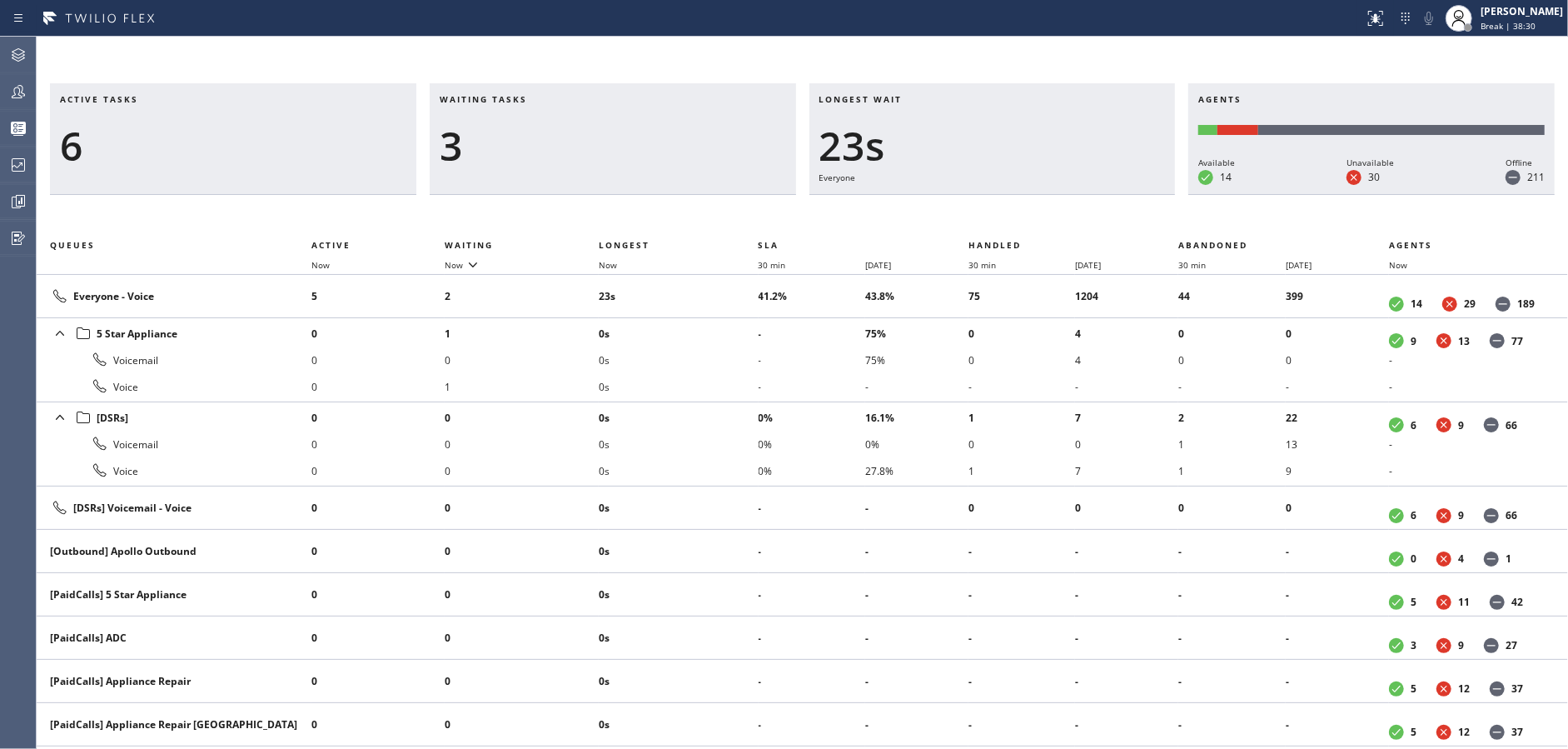
click at [648, 148] on div "3" at bounding box center [613, 146] width 346 height 48
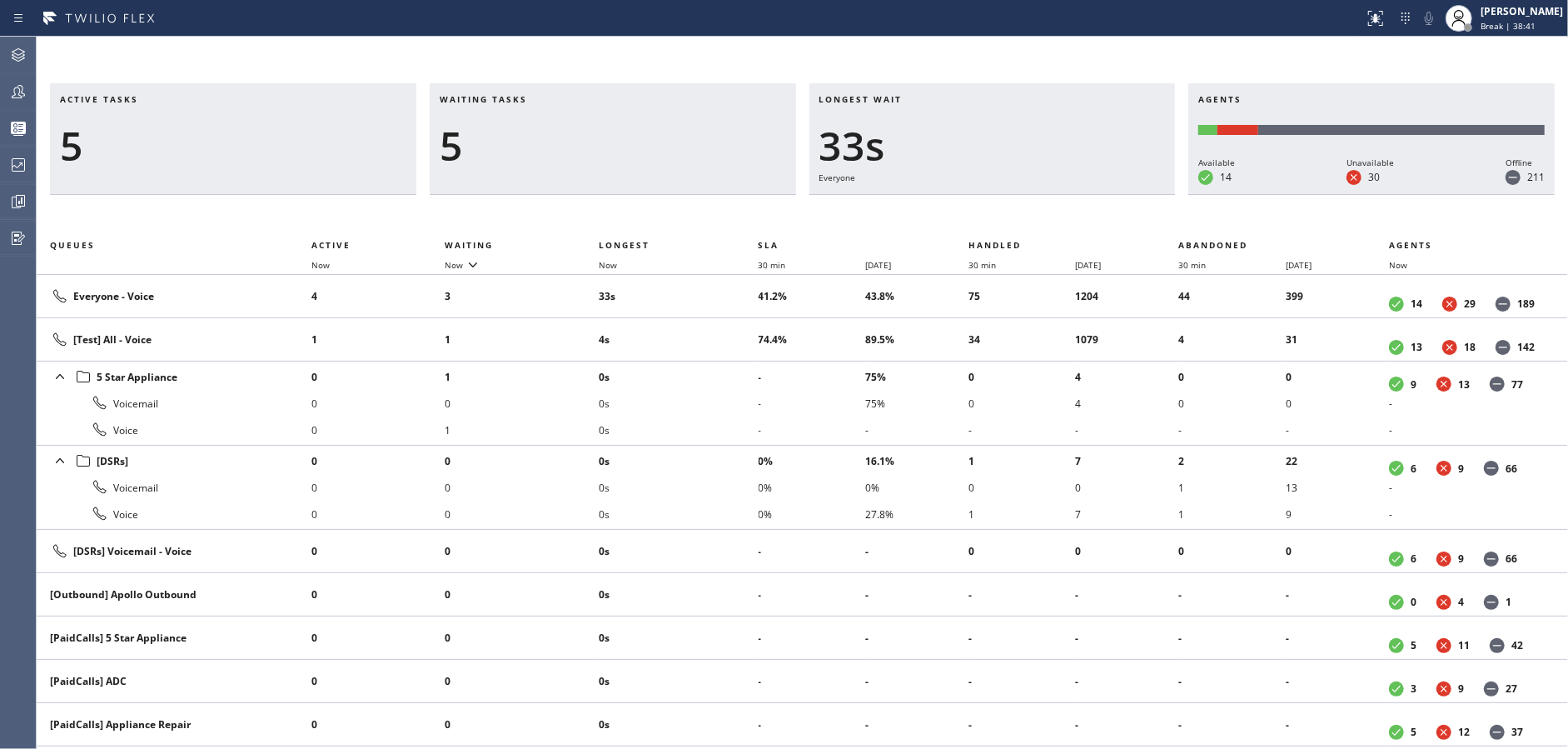
click at [648, 148] on div "5" at bounding box center [613, 146] width 346 height 48
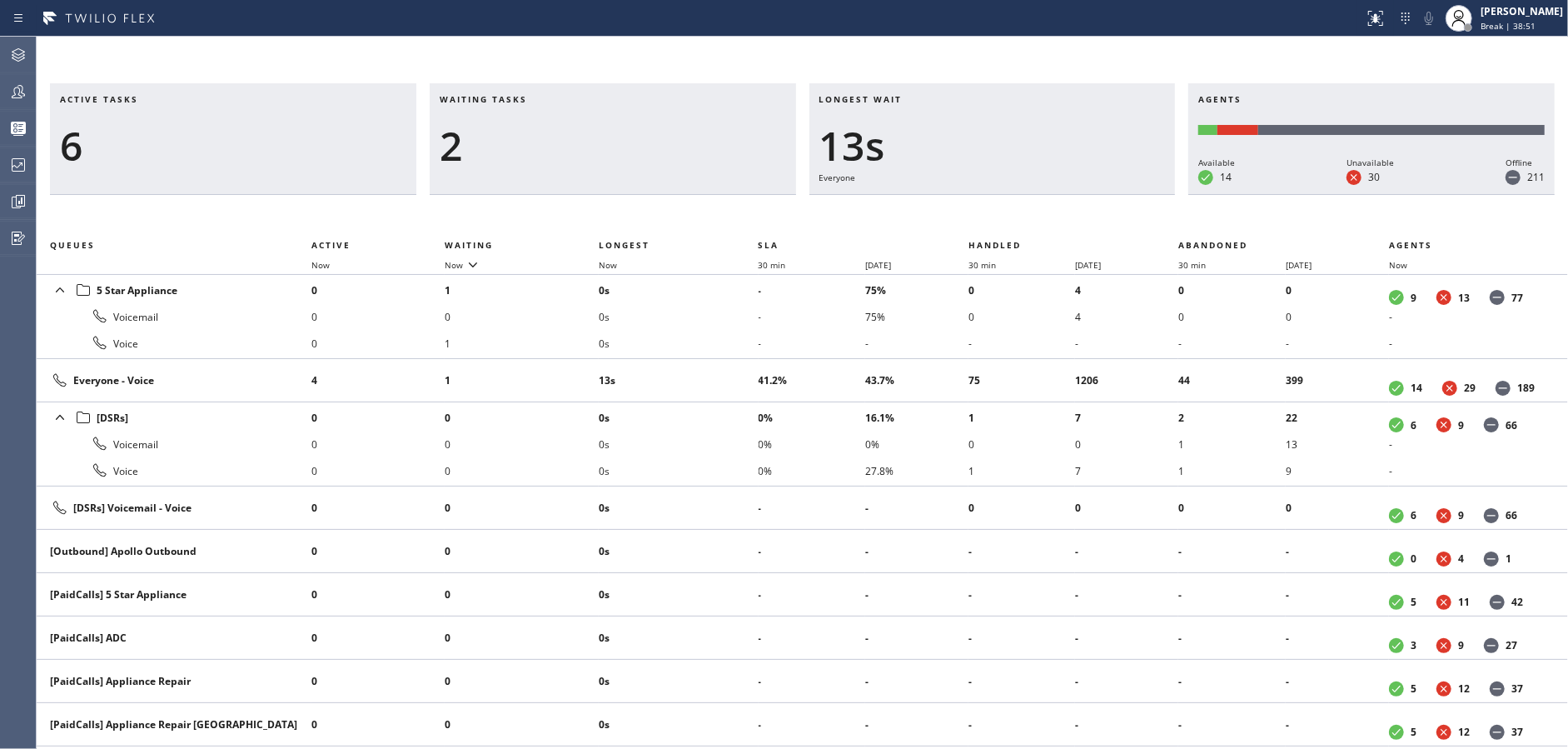
click at [648, 148] on div "2" at bounding box center [613, 146] width 346 height 48
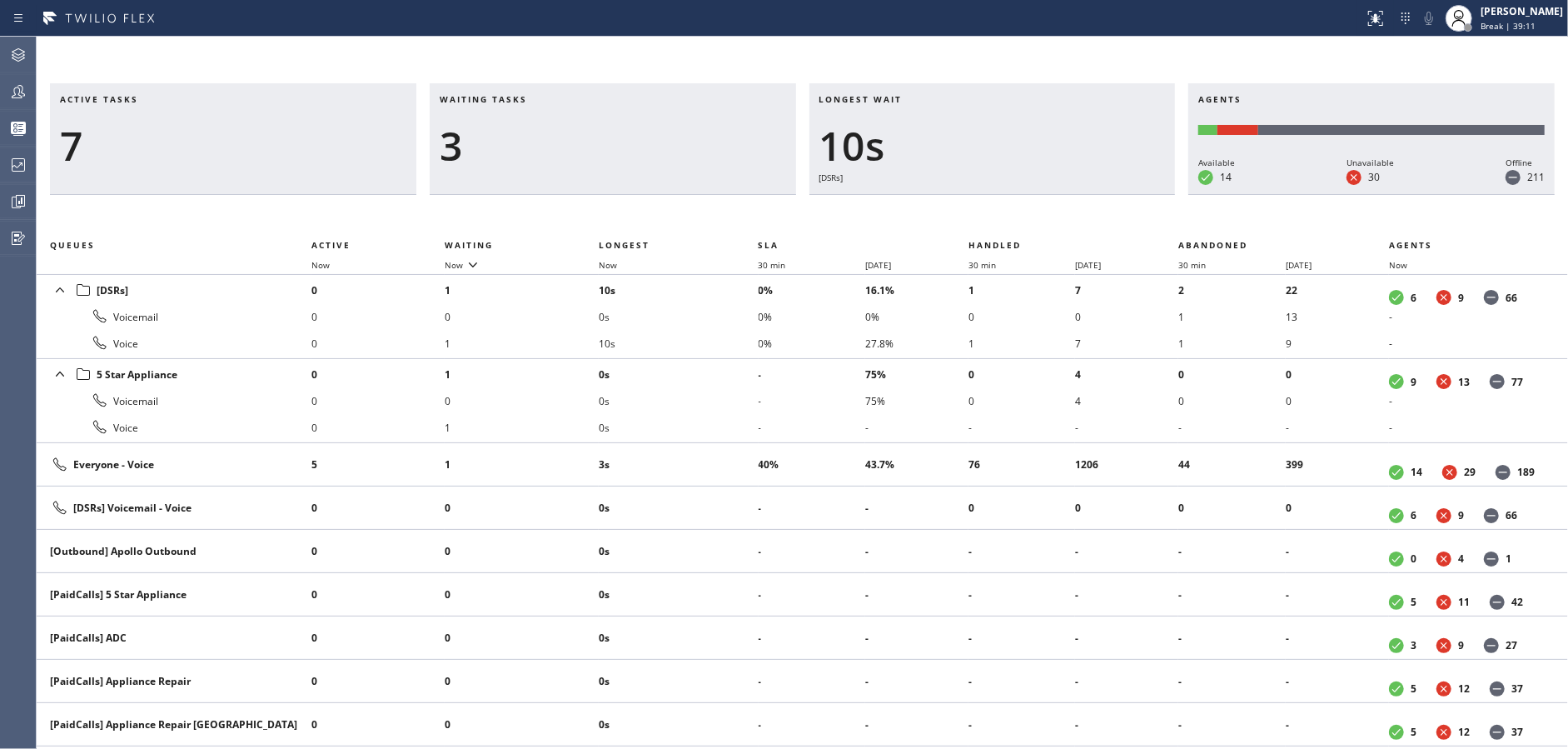
click at [648, 148] on div "3" at bounding box center [613, 146] width 346 height 48
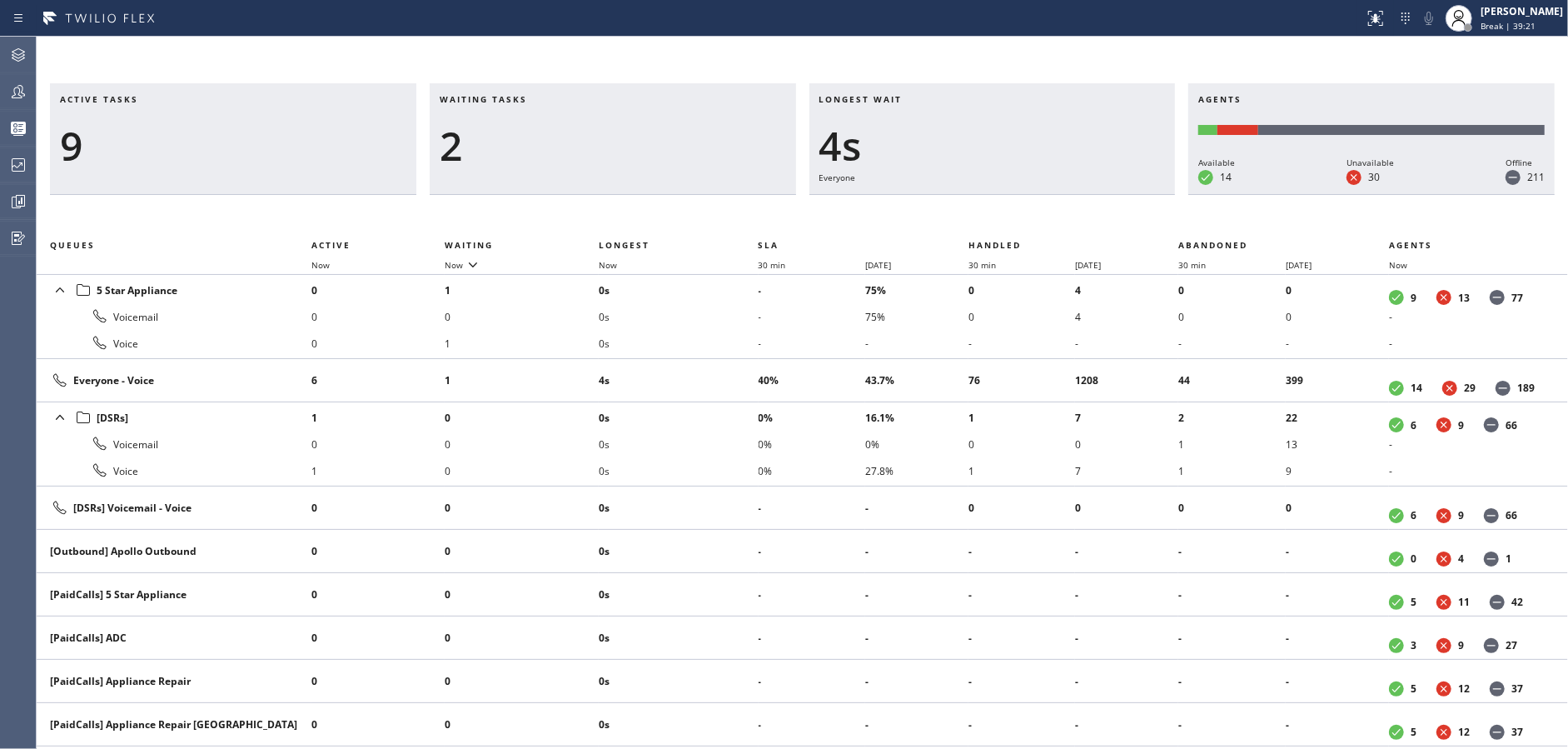
click at [648, 148] on div "2" at bounding box center [613, 146] width 346 height 48
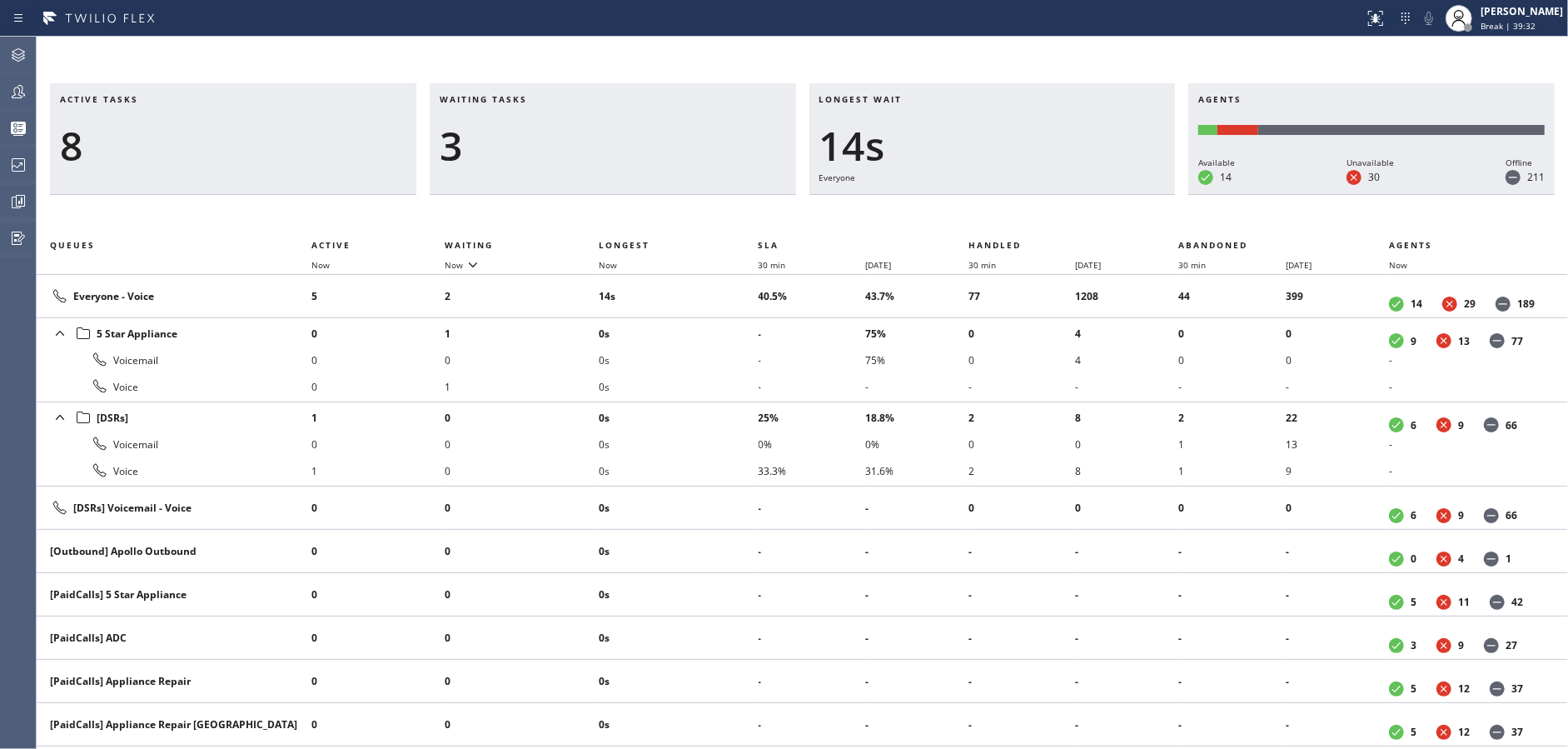
click at [648, 148] on div "3" at bounding box center [613, 146] width 346 height 48
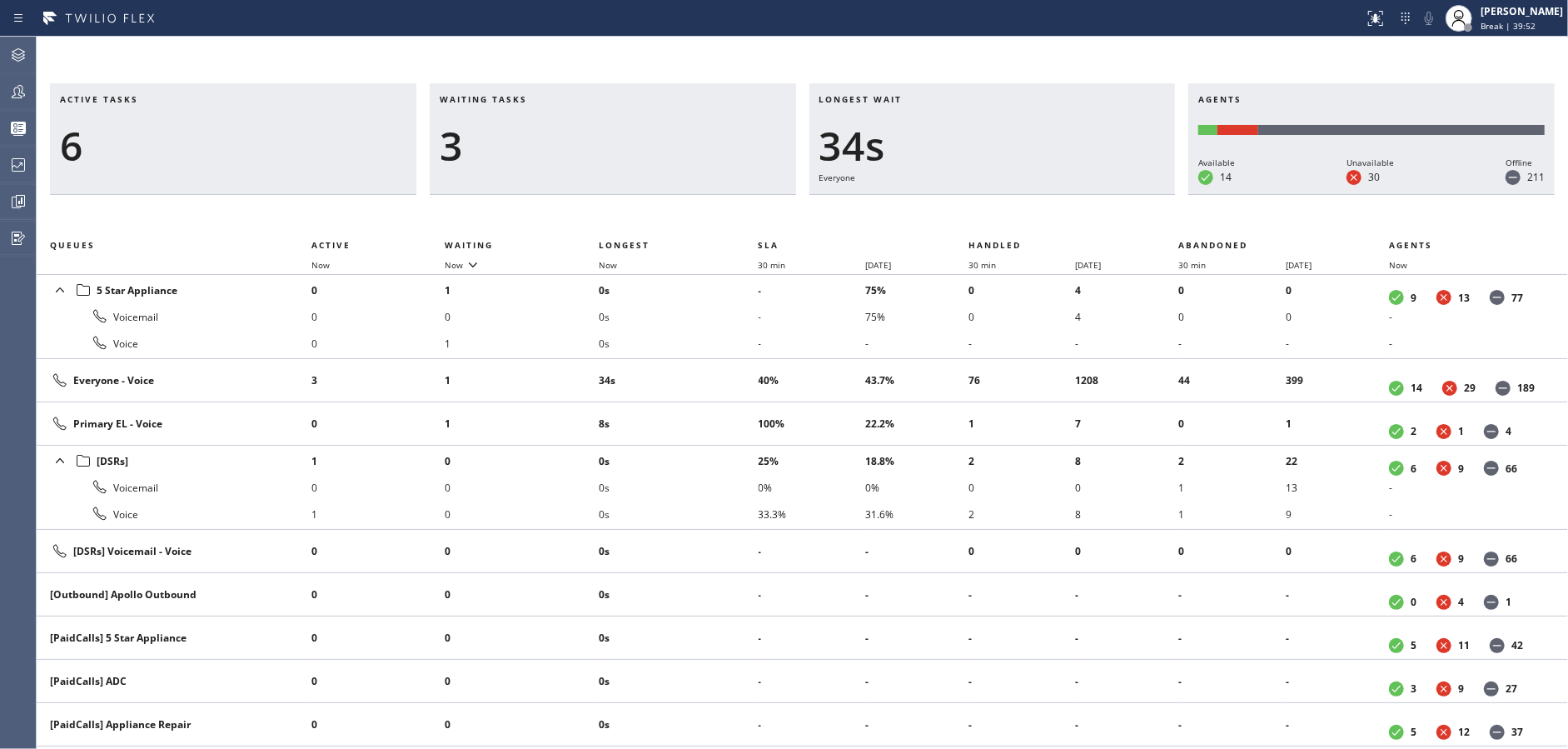
click at [648, 148] on div "3" at bounding box center [613, 146] width 346 height 48
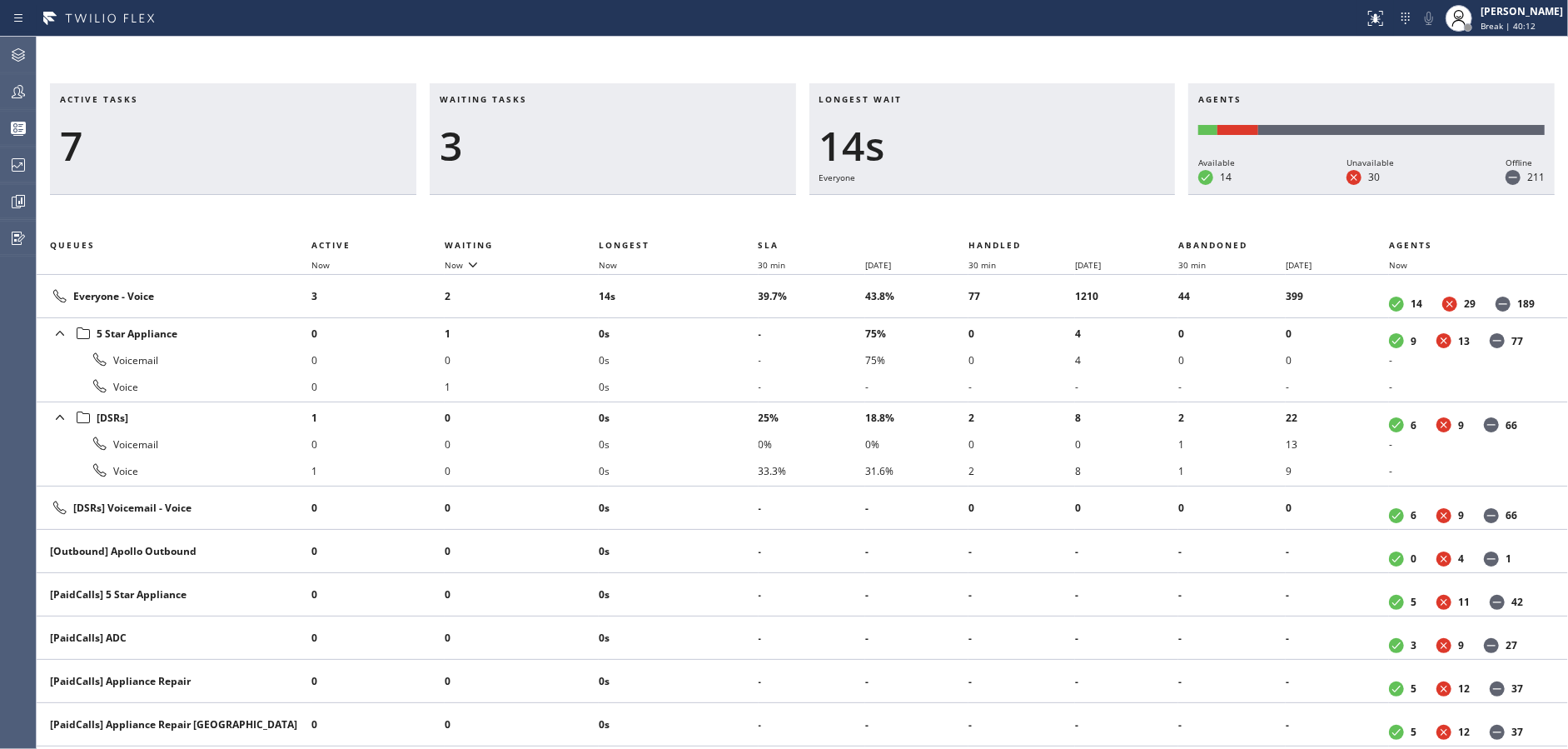
click at [648, 148] on div "3" at bounding box center [613, 146] width 346 height 48
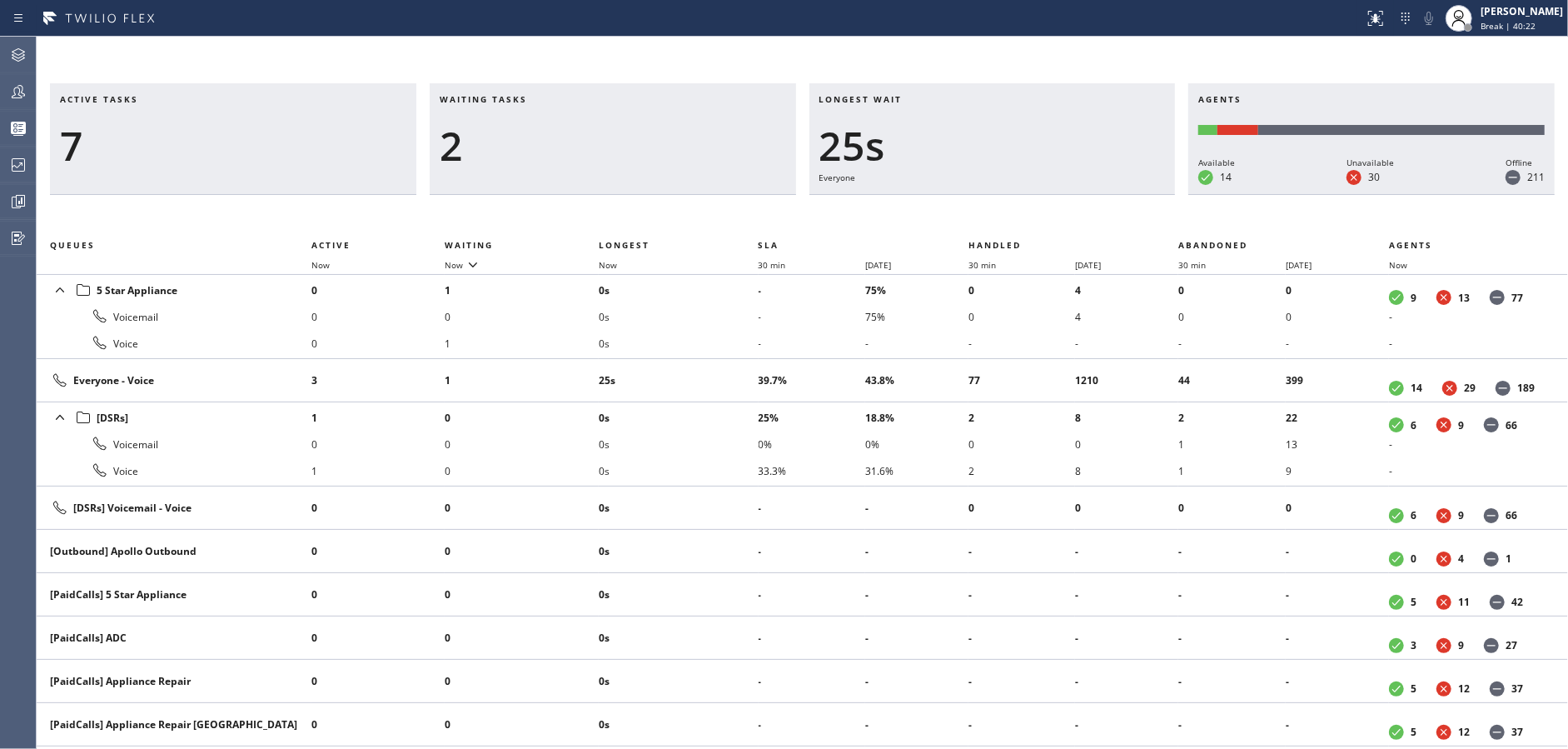
click at [648, 148] on div "2" at bounding box center [613, 146] width 346 height 48
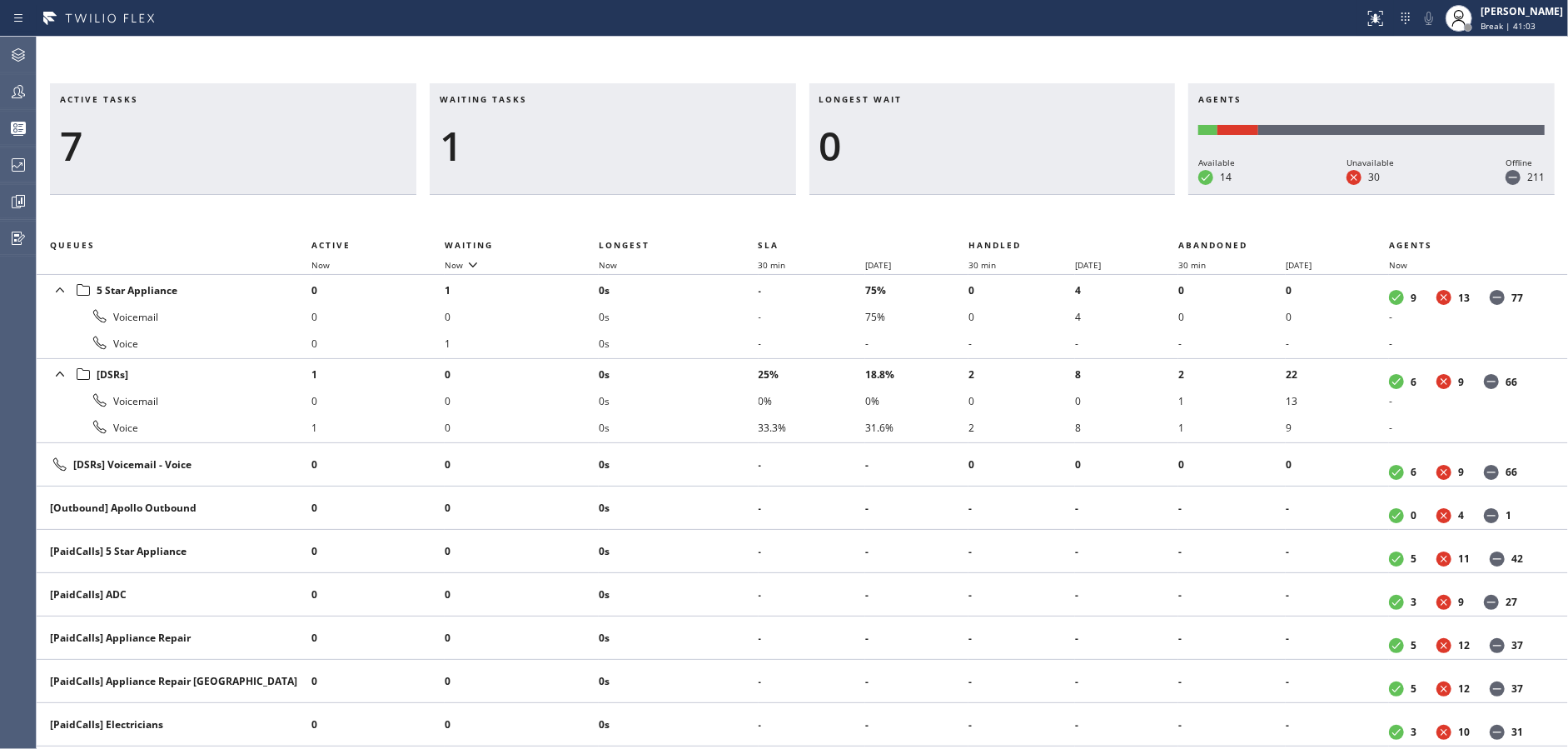
click at [648, 148] on div "1" at bounding box center [613, 146] width 346 height 48
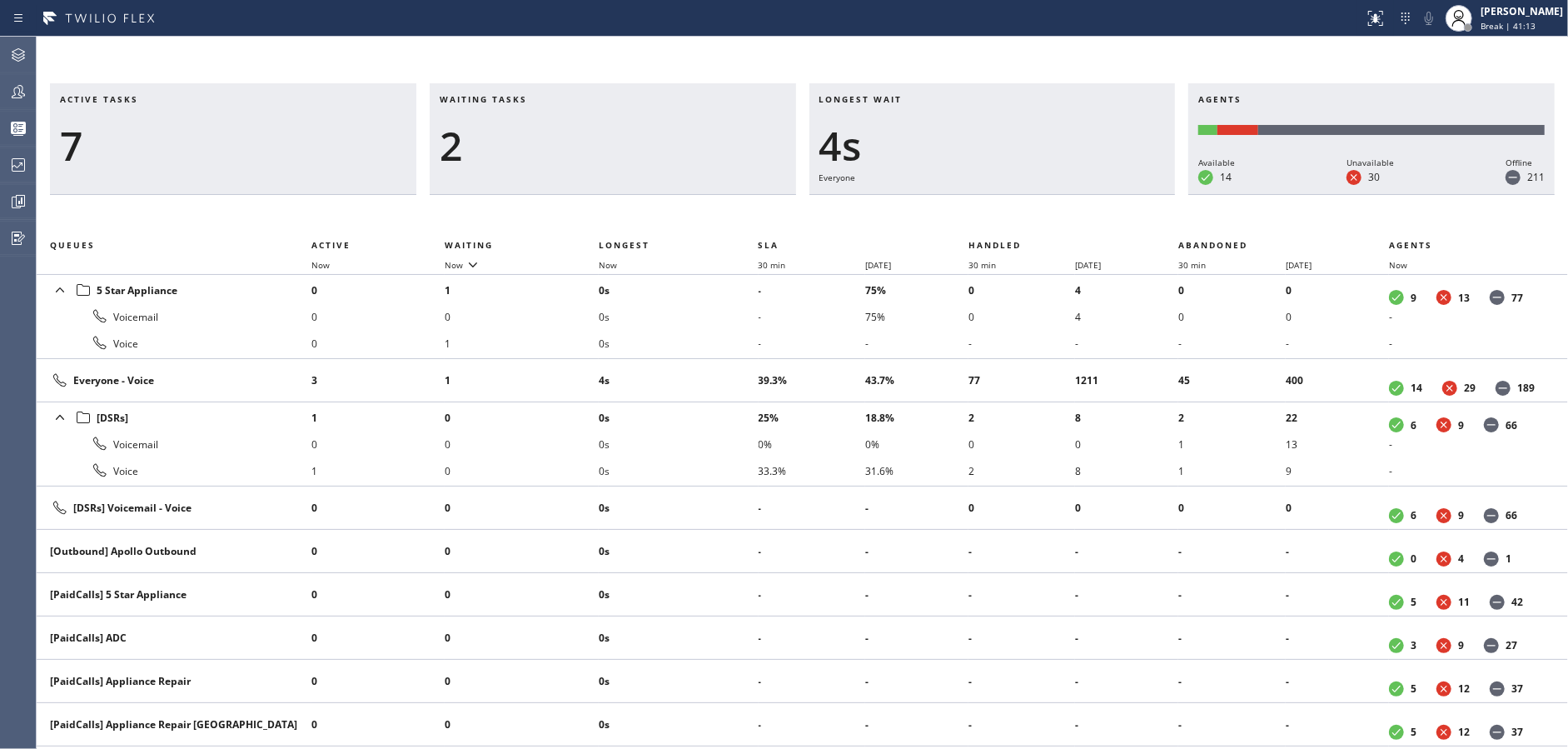
click at [648, 148] on div "2" at bounding box center [613, 146] width 346 height 48
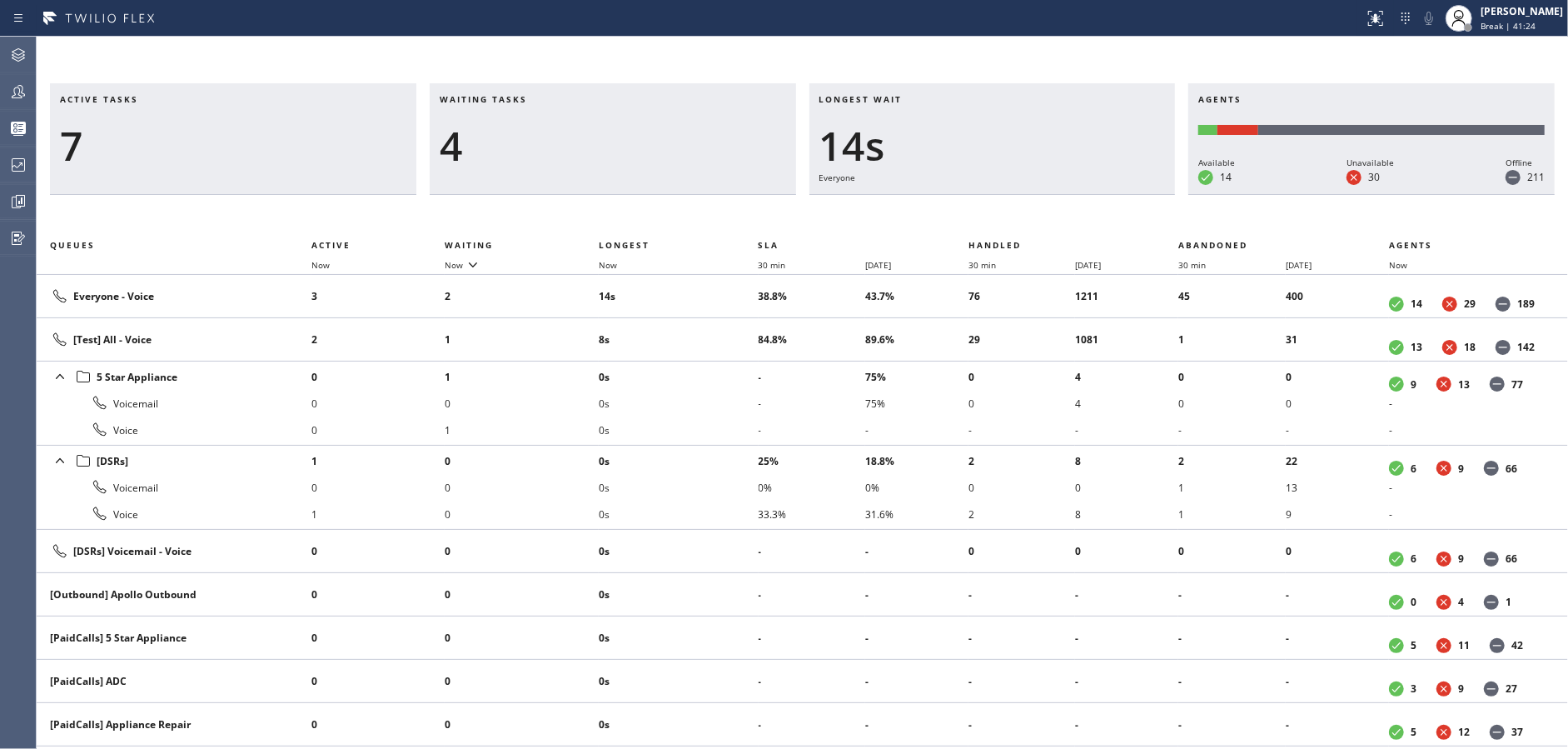
click at [648, 148] on div "4" at bounding box center [613, 146] width 346 height 48
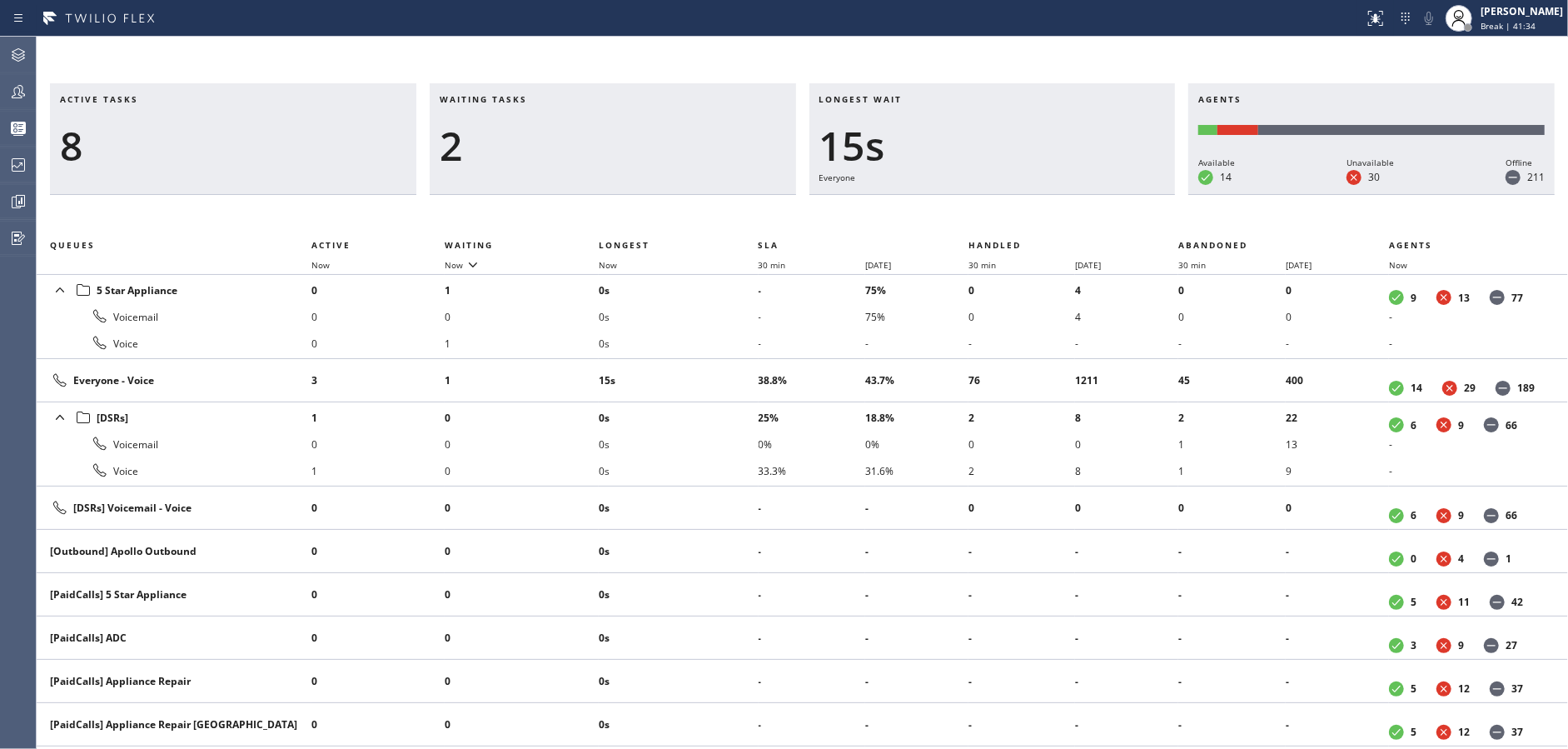
click at [648, 148] on div "2" at bounding box center [613, 146] width 346 height 48
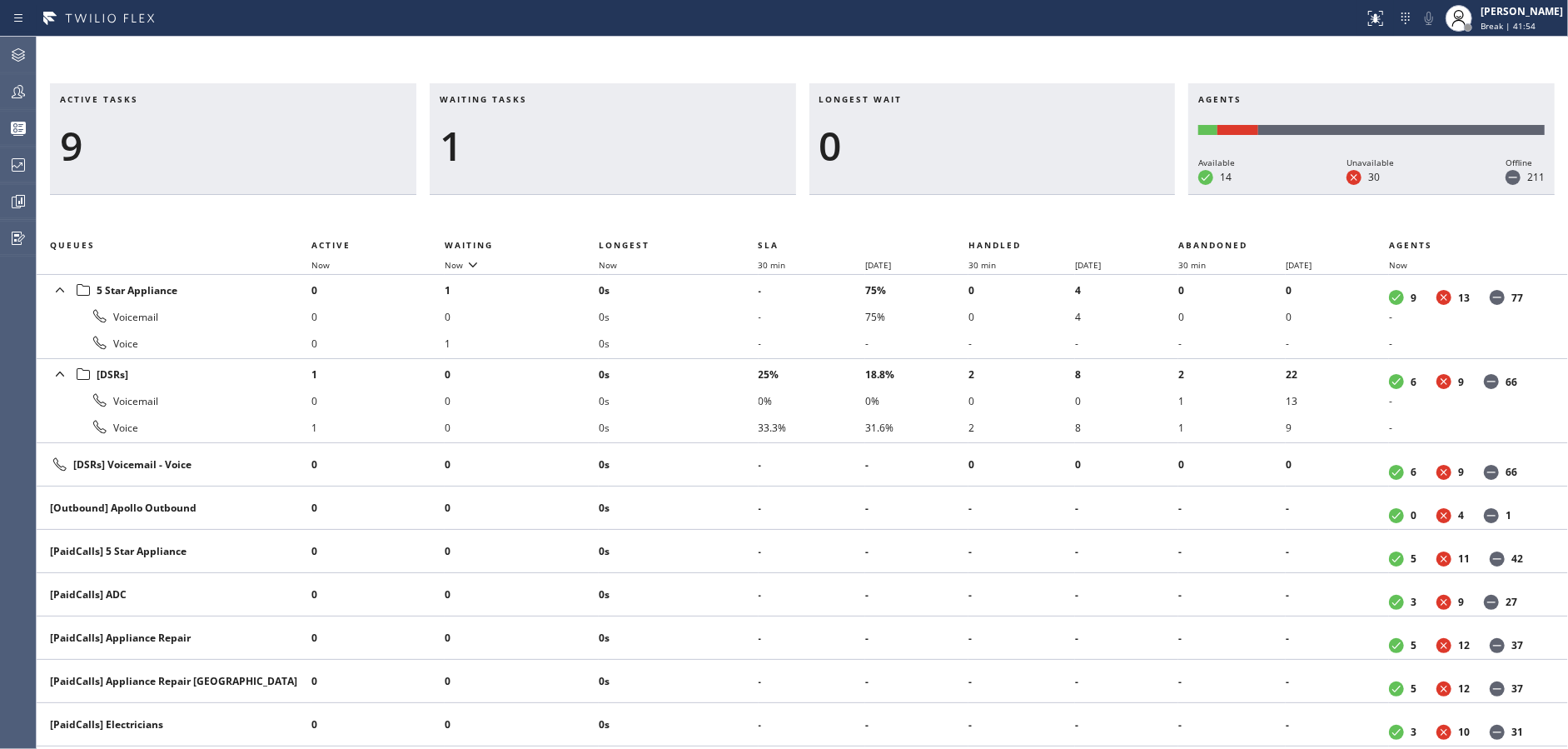
click at [648, 148] on div "1" at bounding box center [613, 146] width 346 height 48
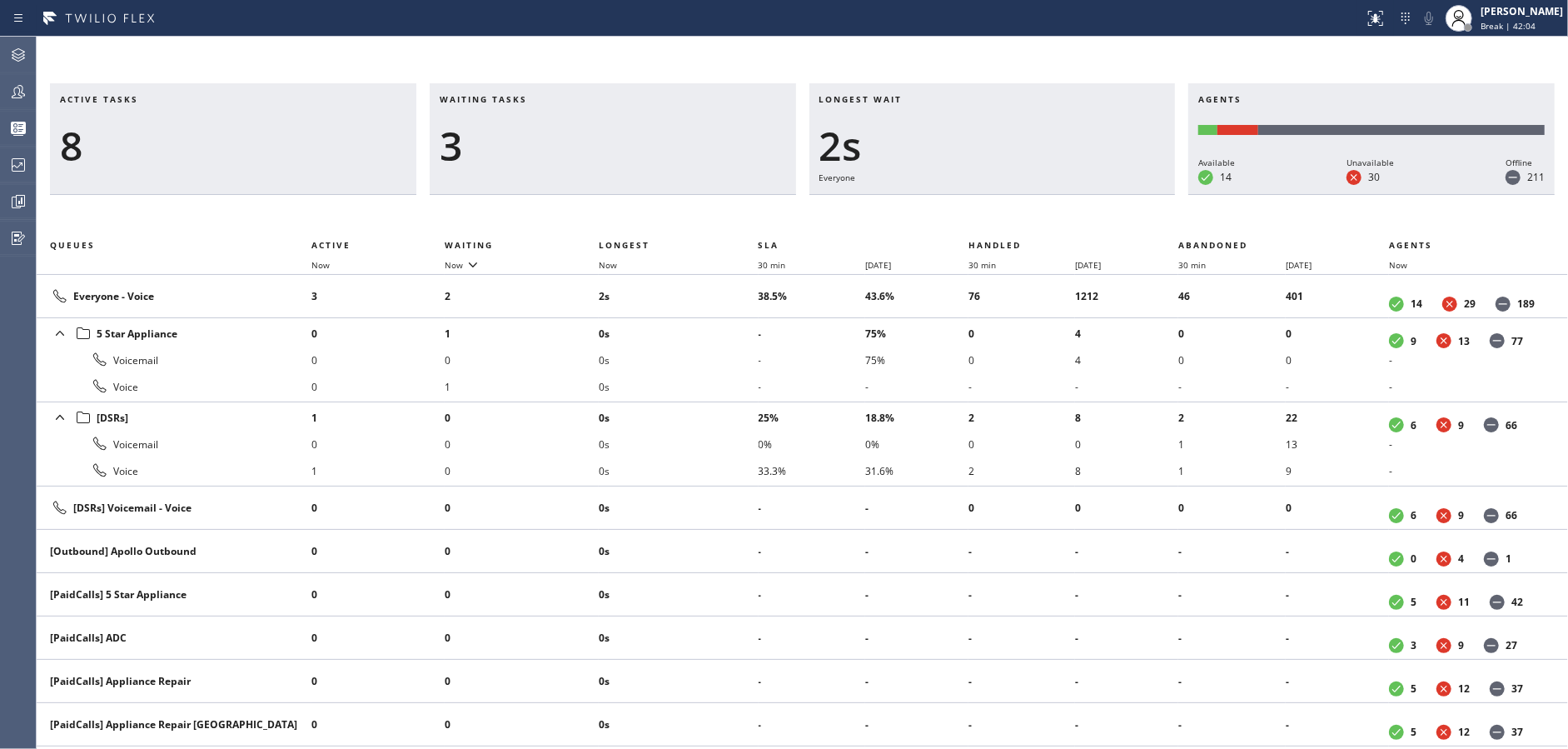
click at [648, 148] on div "3" at bounding box center [613, 146] width 346 height 48
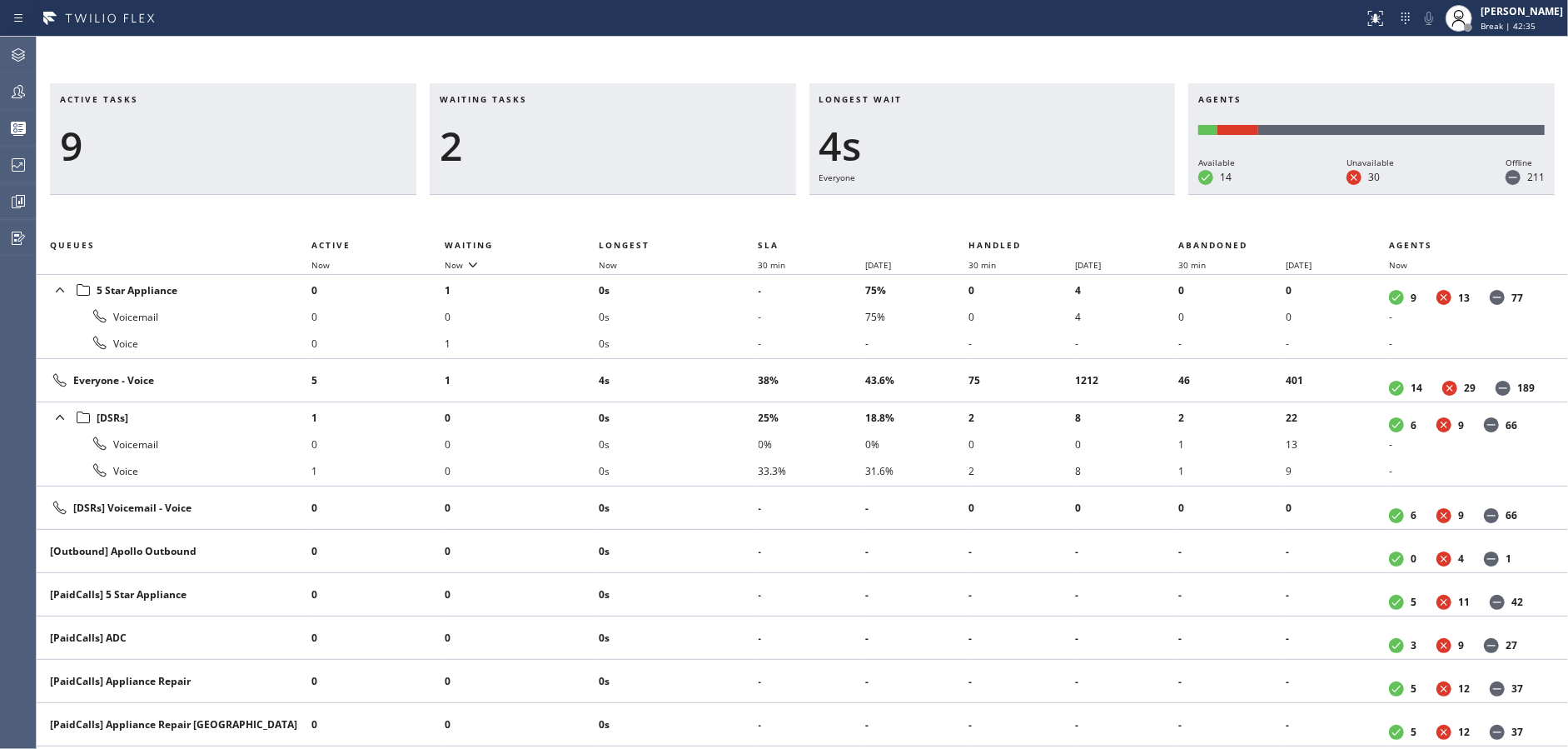
click at [648, 148] on div "2" at bounding box center [613, 146] width 346 height 48
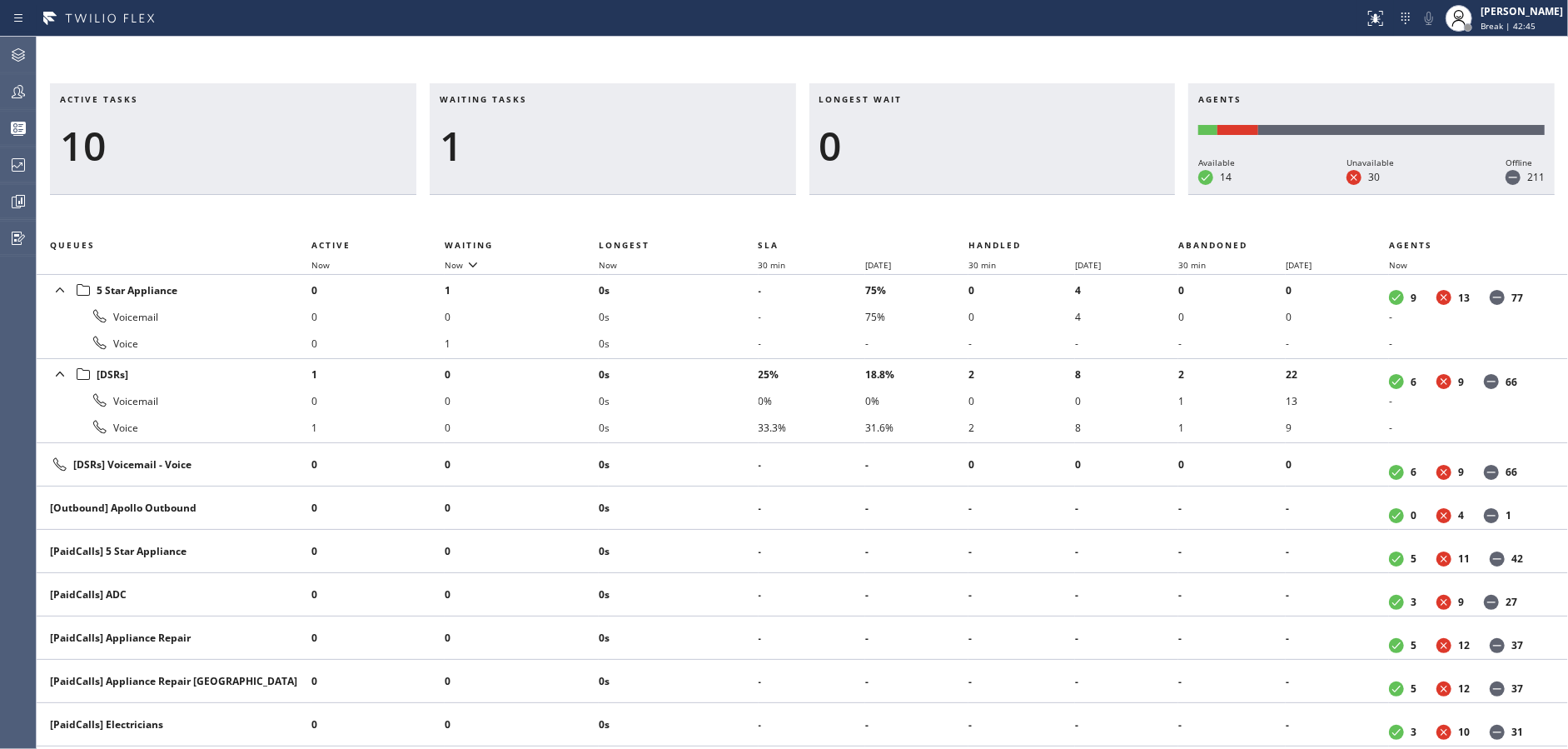
click at [648, 148] on div "1" at bounding box center [613, 146] width 346 height 48
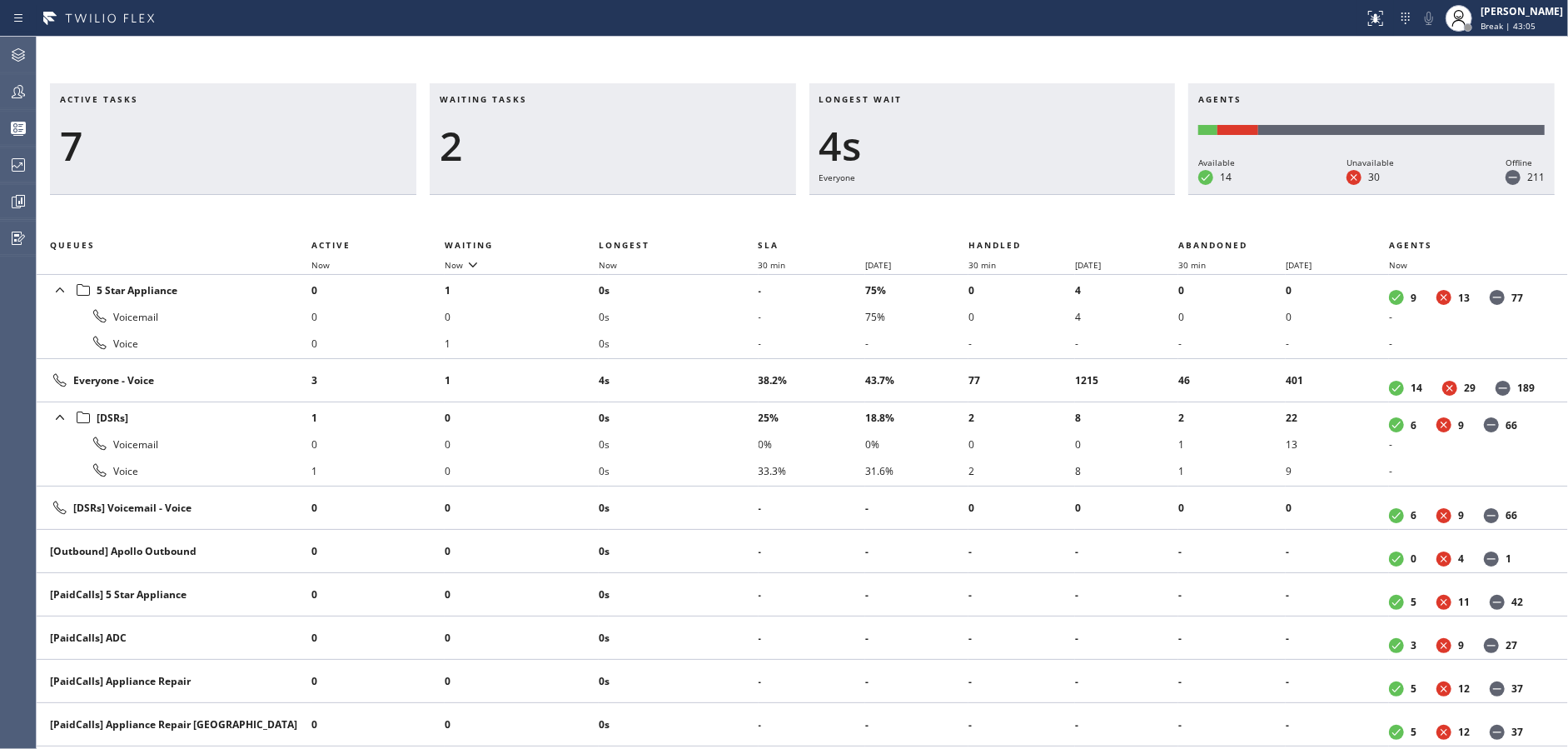
click at [648, 148] on div "2" at bounding box center [613, 146] width 346 height 48
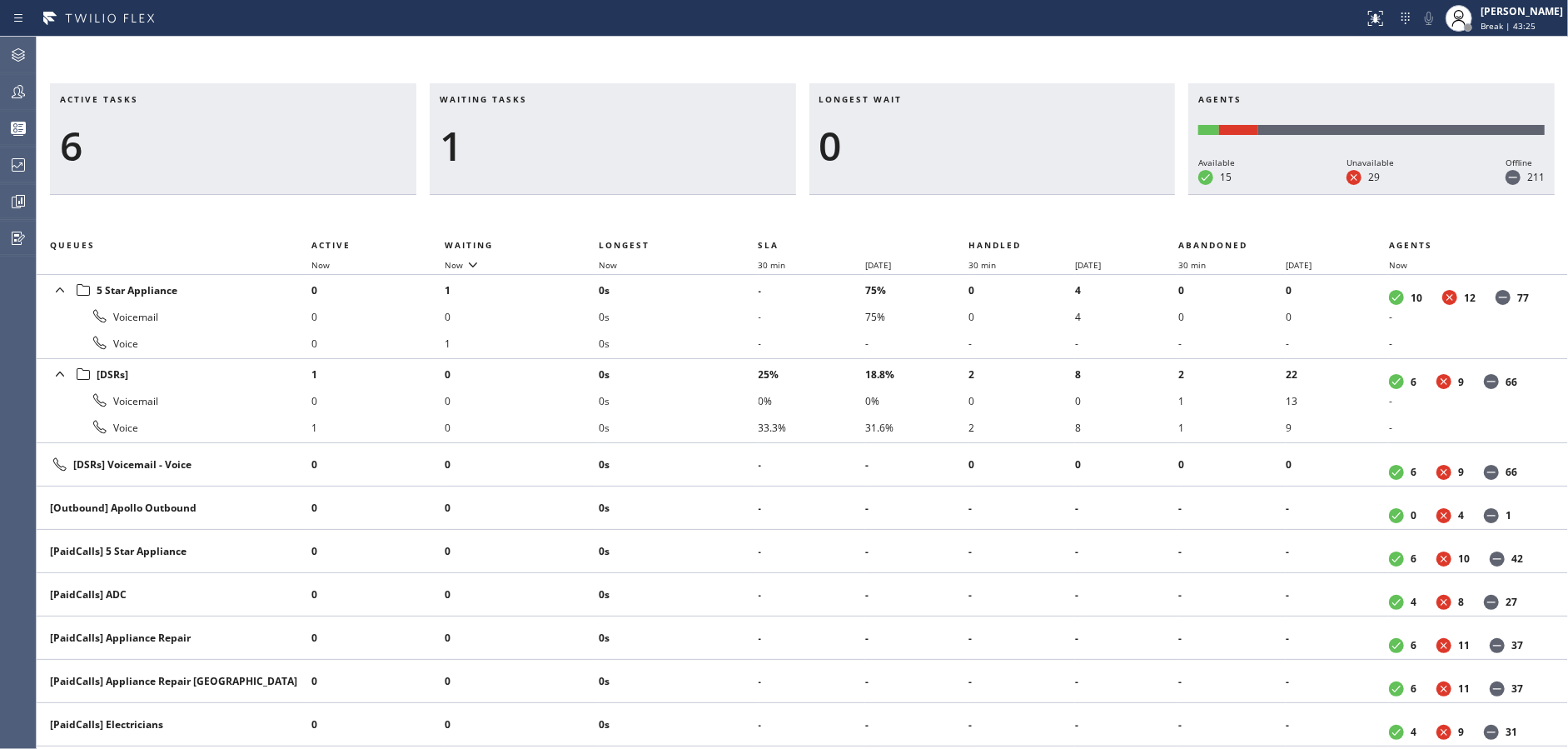
click at [648, 148] on div "1" at bounding box center [613, 146] width 346 height 48
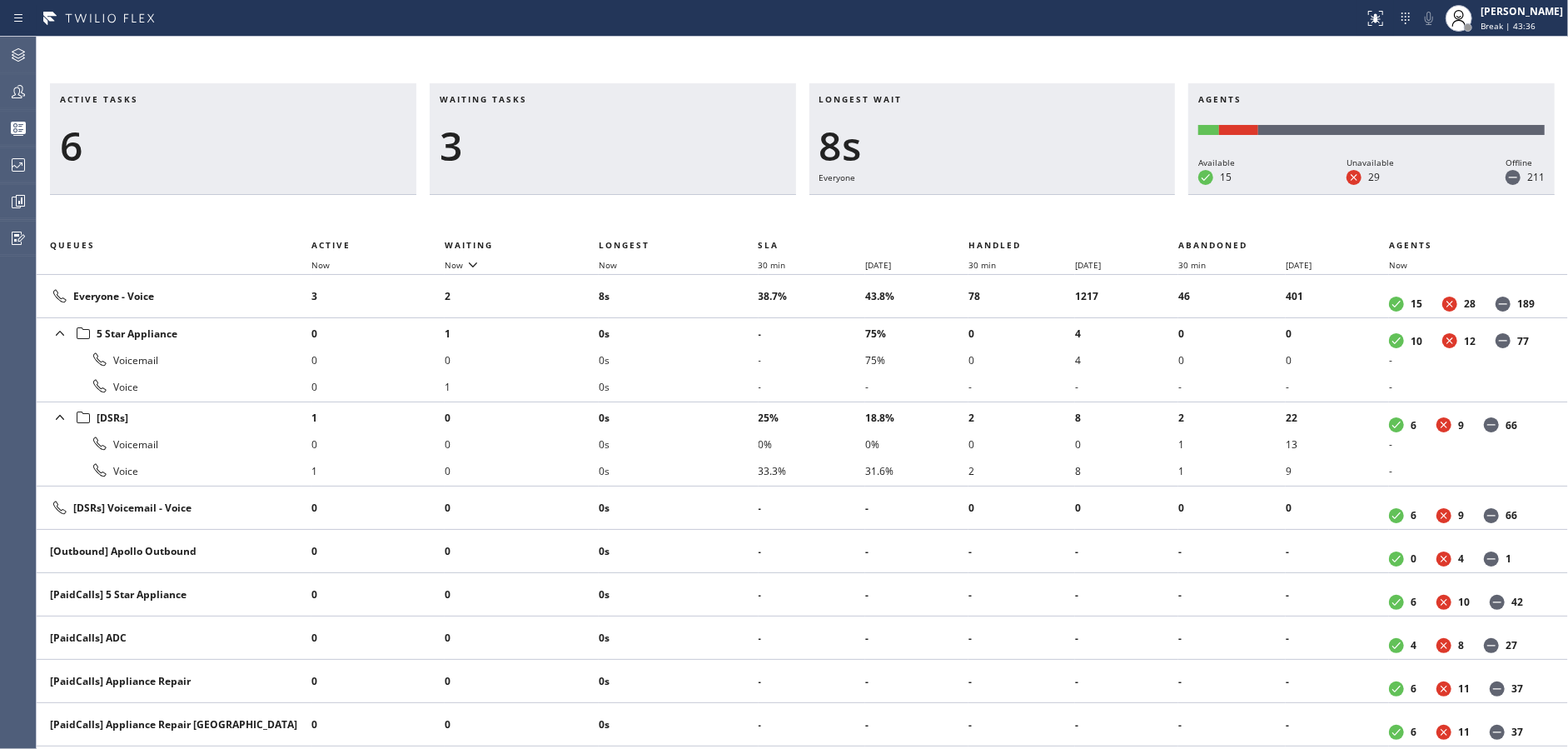
click at [648, 148] on div "3" at bounding box center [613, 146] width 346 height 48
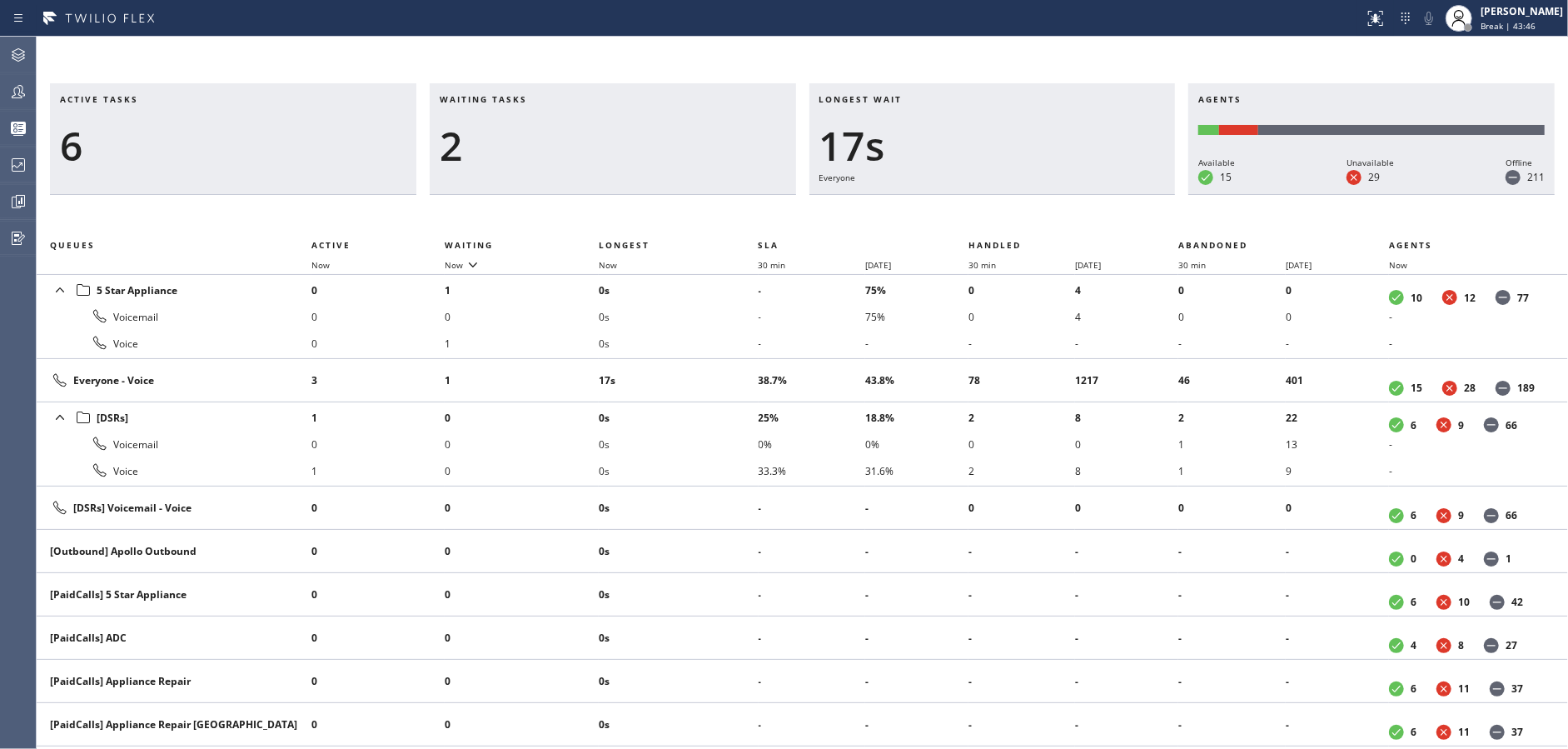
click at [648, 148] on div "2" at bounding box center [613, 146] width 346 height 48
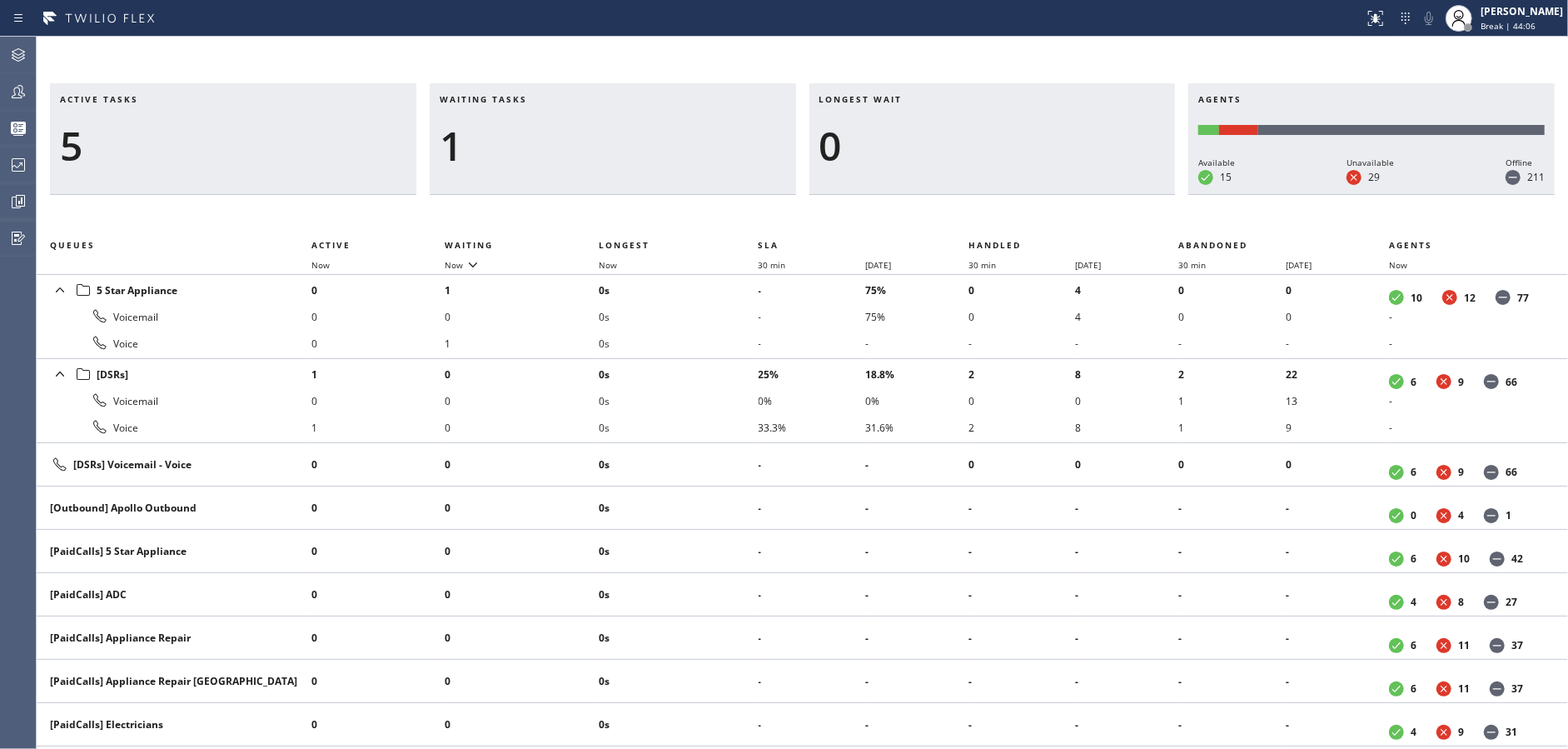
click at [648, 148] on div "1" at bounding box center [613, 146] width 346 height 48
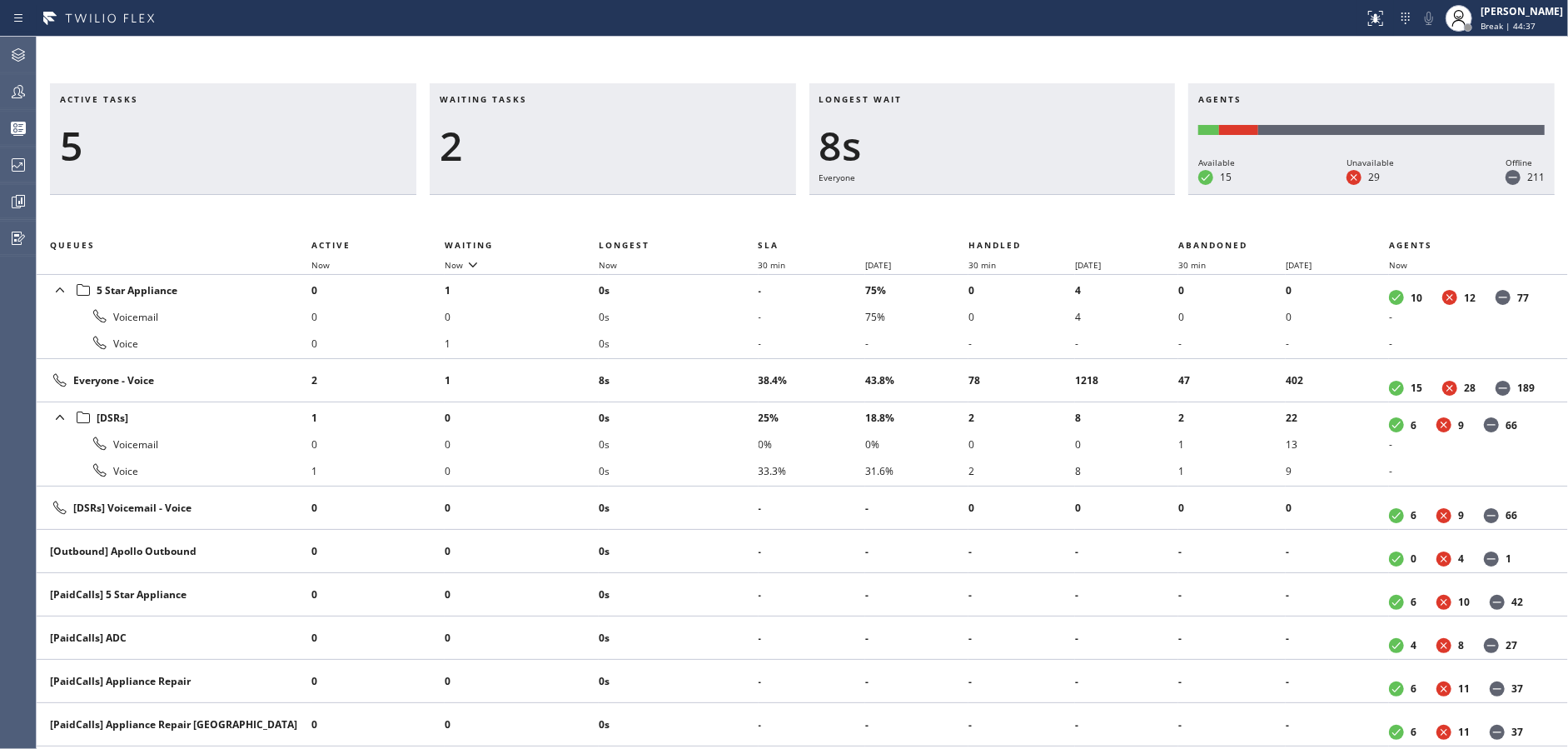
click at [648, 148] on div "2" at bounding box center [613, 146] width 346 height 48
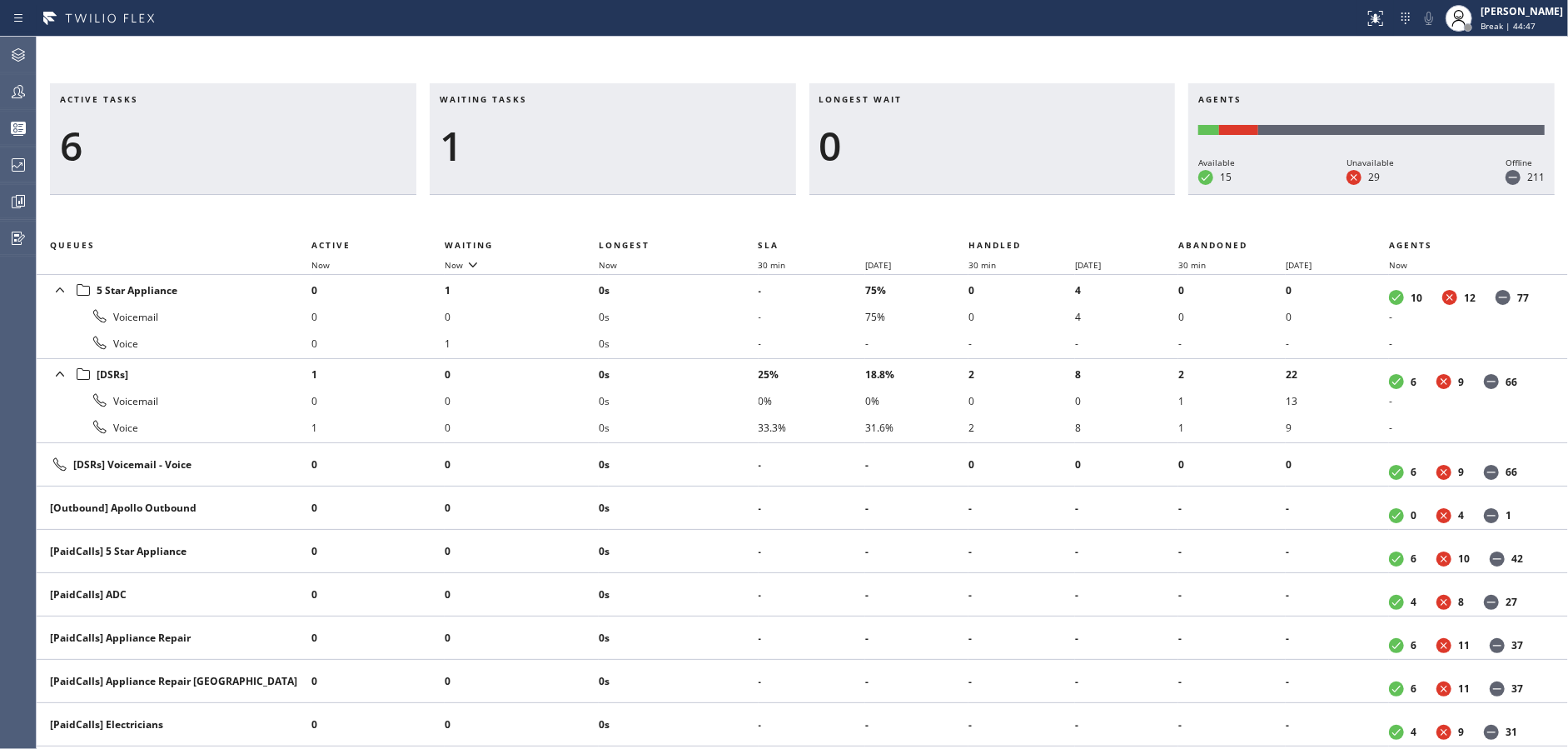
click at [648, 148] on div "1" at bounding box center [613, 146] width 346 height 48
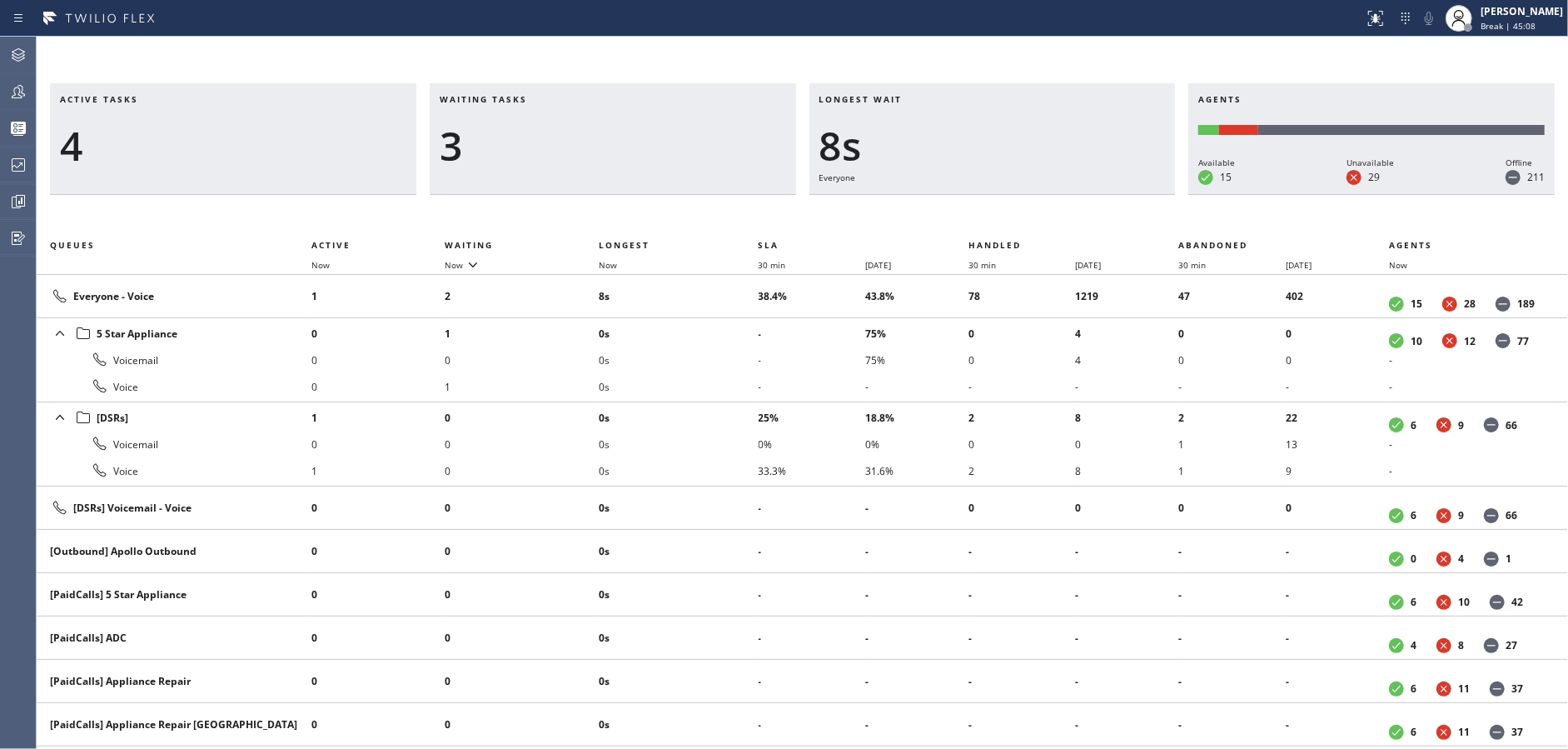
click at [648, 148] on div "3" at bounding box center [613, 146] width 346 height 48
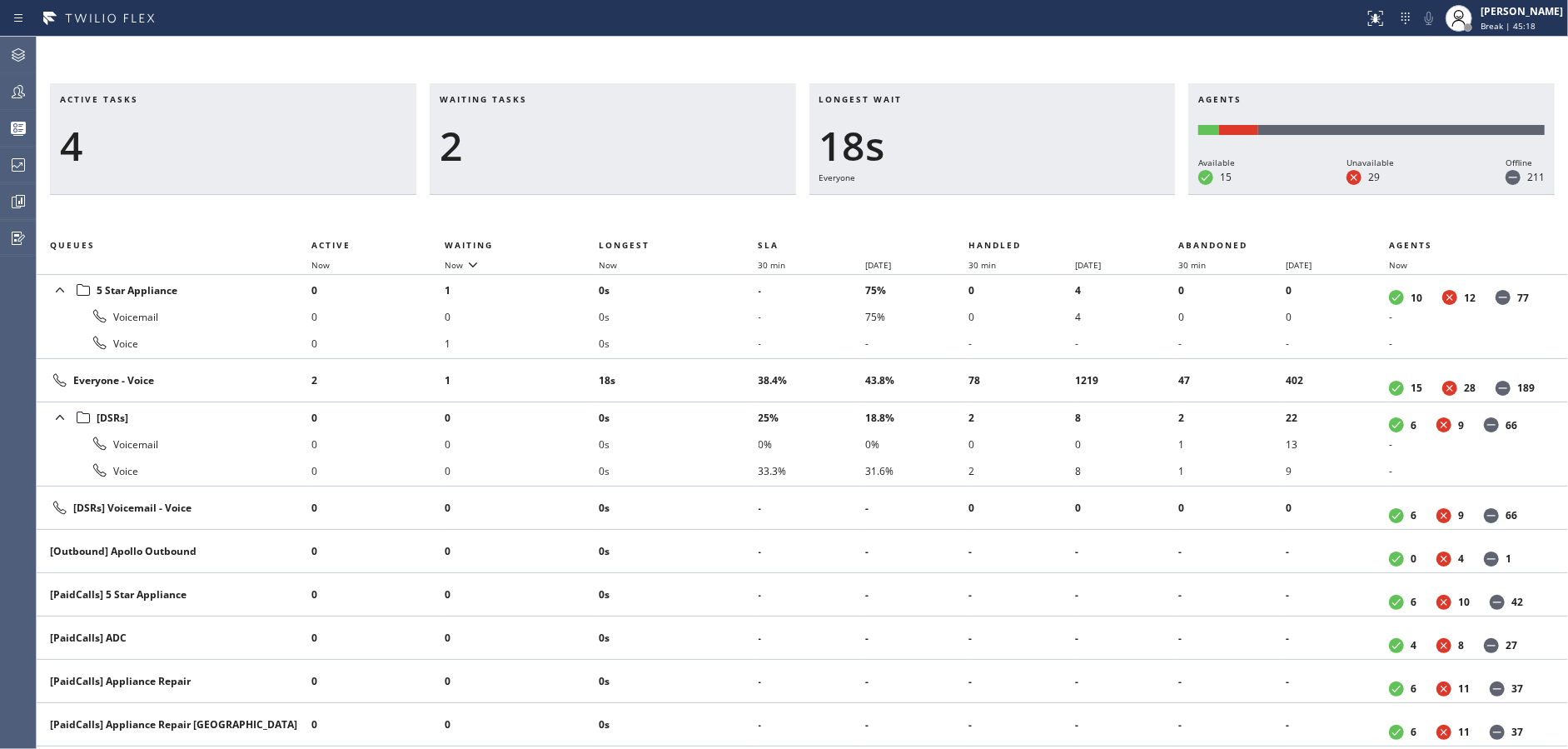
click at [648, 148] on div "2" at bounding box center [613, 146] width 346 height 48
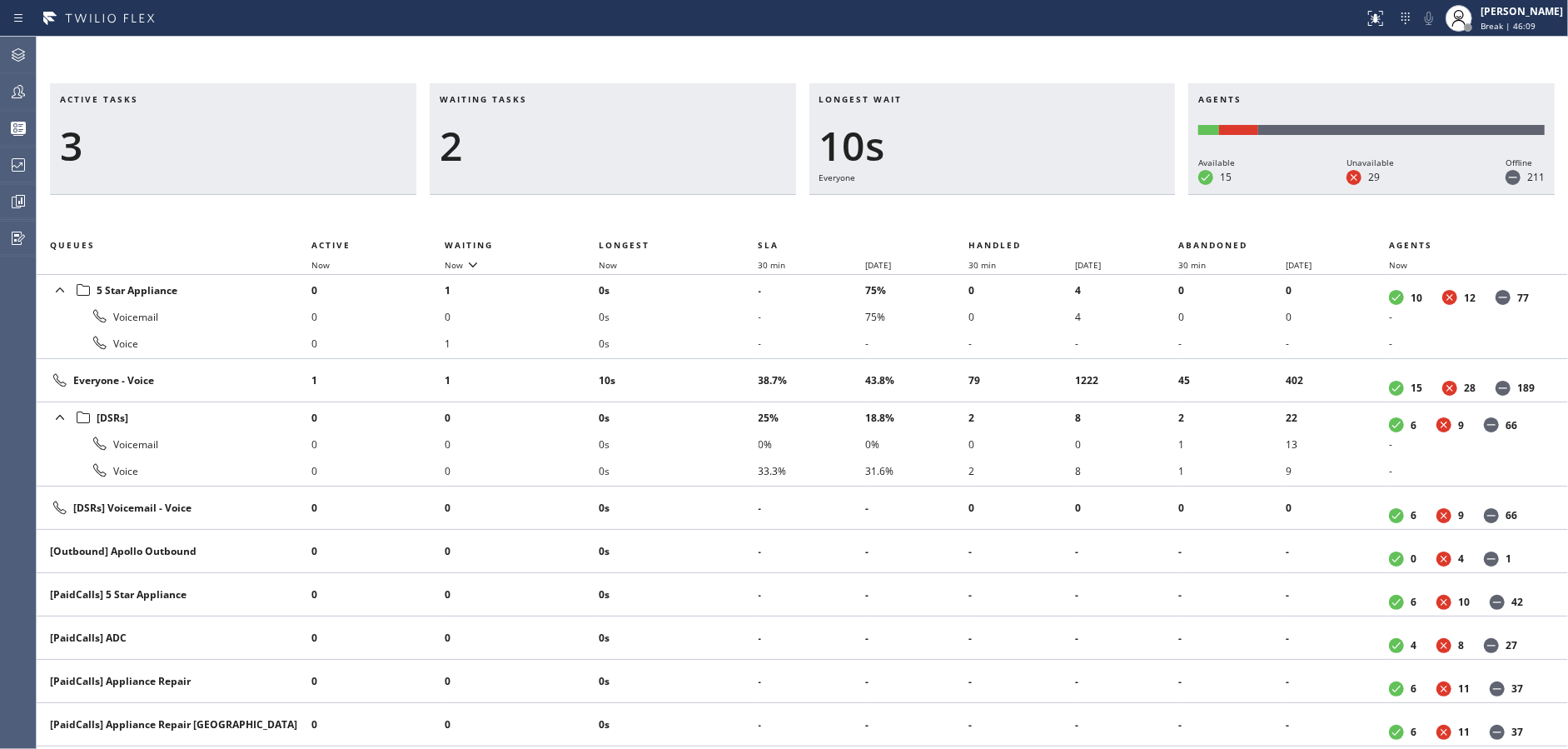
click at [648, 148] on div "2" at bounding box center [613, 146] width 346 height 48
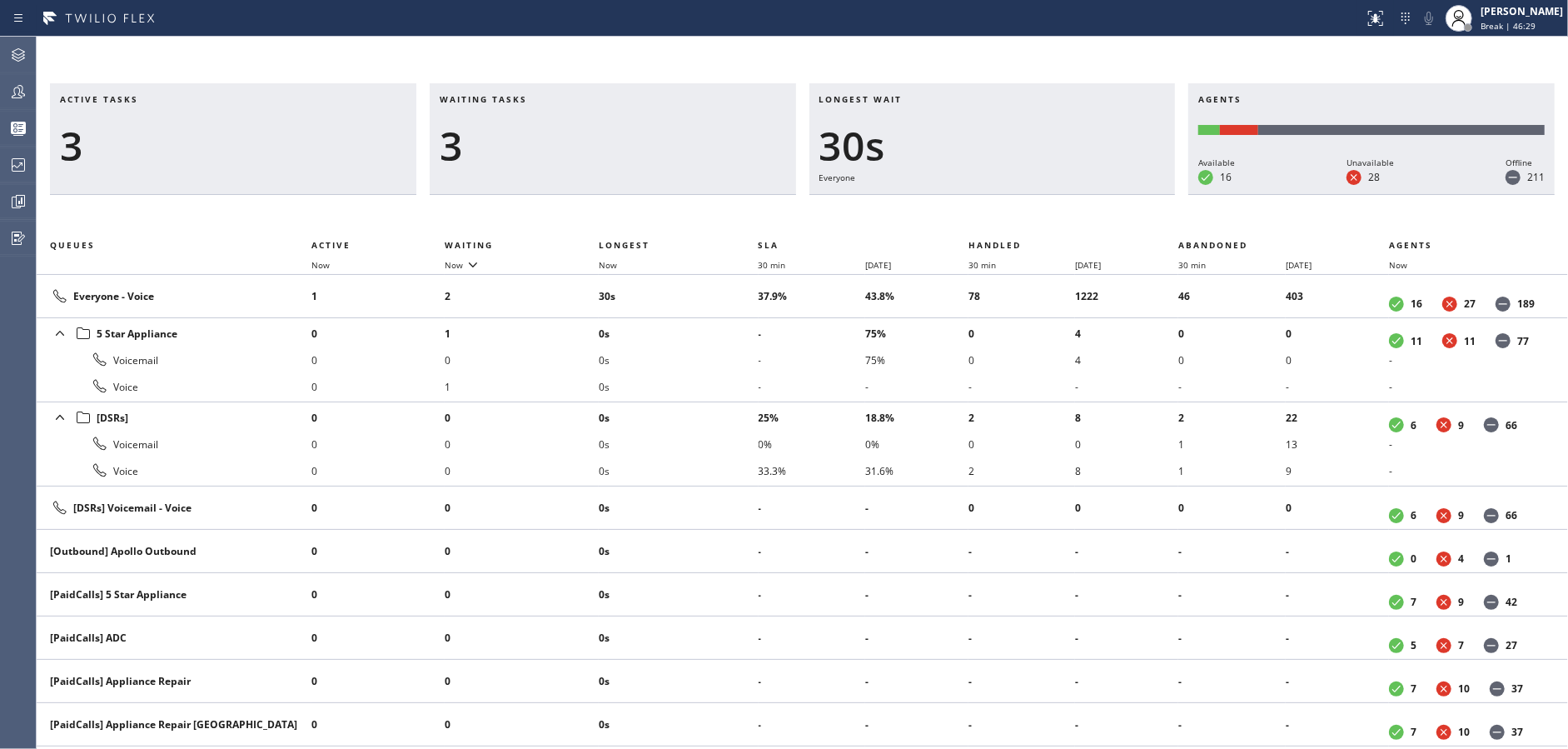
click at [648, 148] on div "3" at bounding box center [613, 146] width 346 height 48
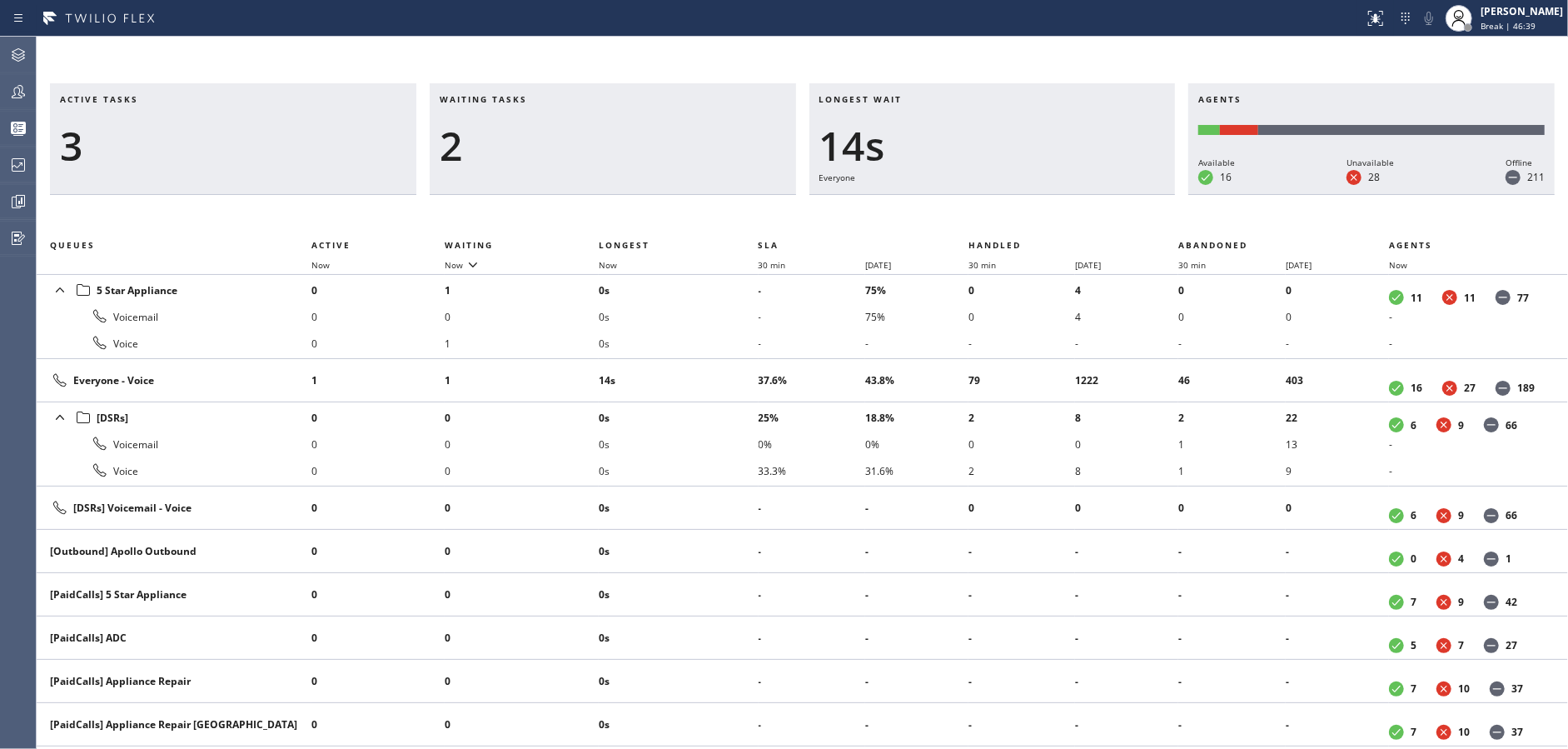
click at [648, 148] on div "2" at bounding box center [613, 146] width 346 height 48
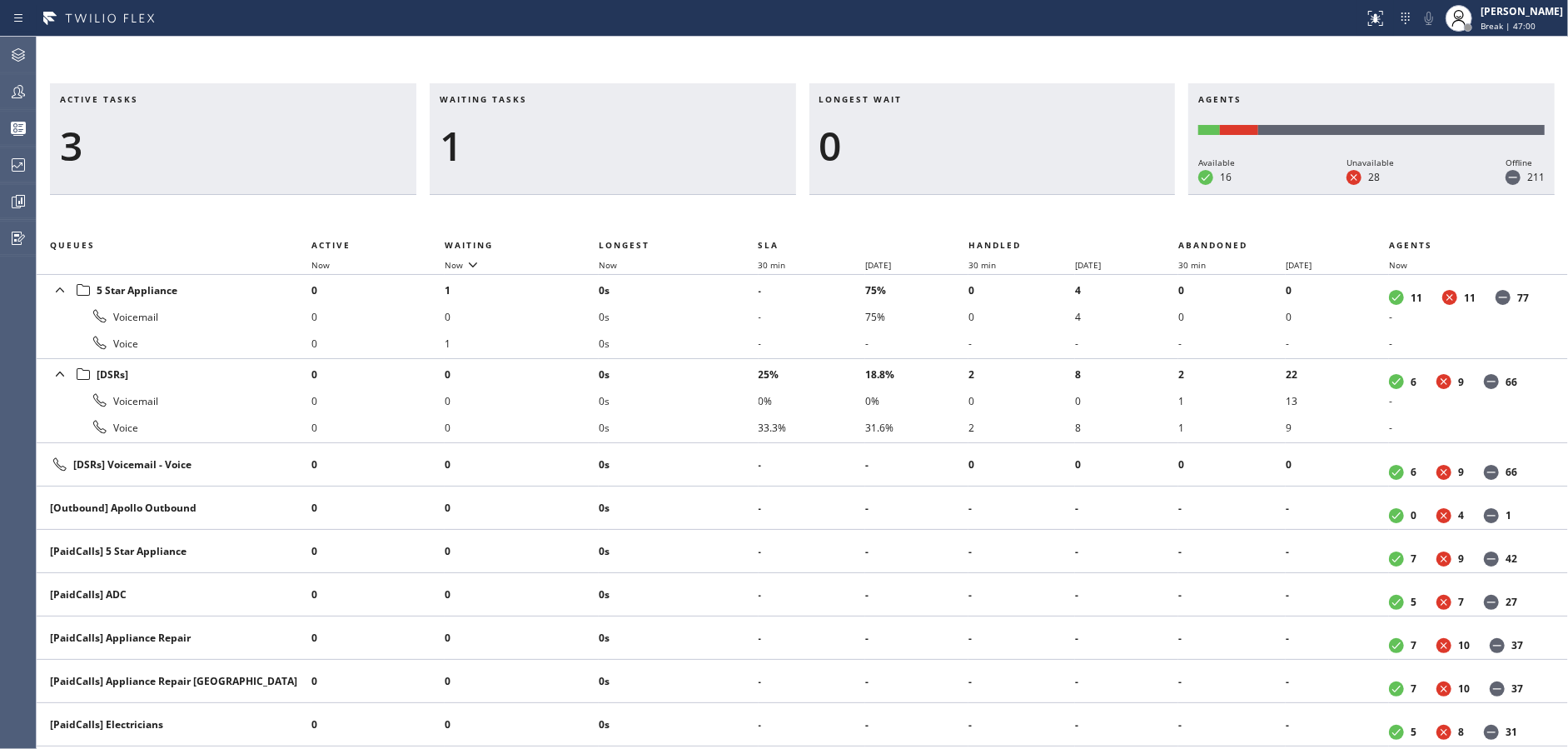
click at [648, 148] on div "1" at bounding box center [613, 146] width 346 height 48
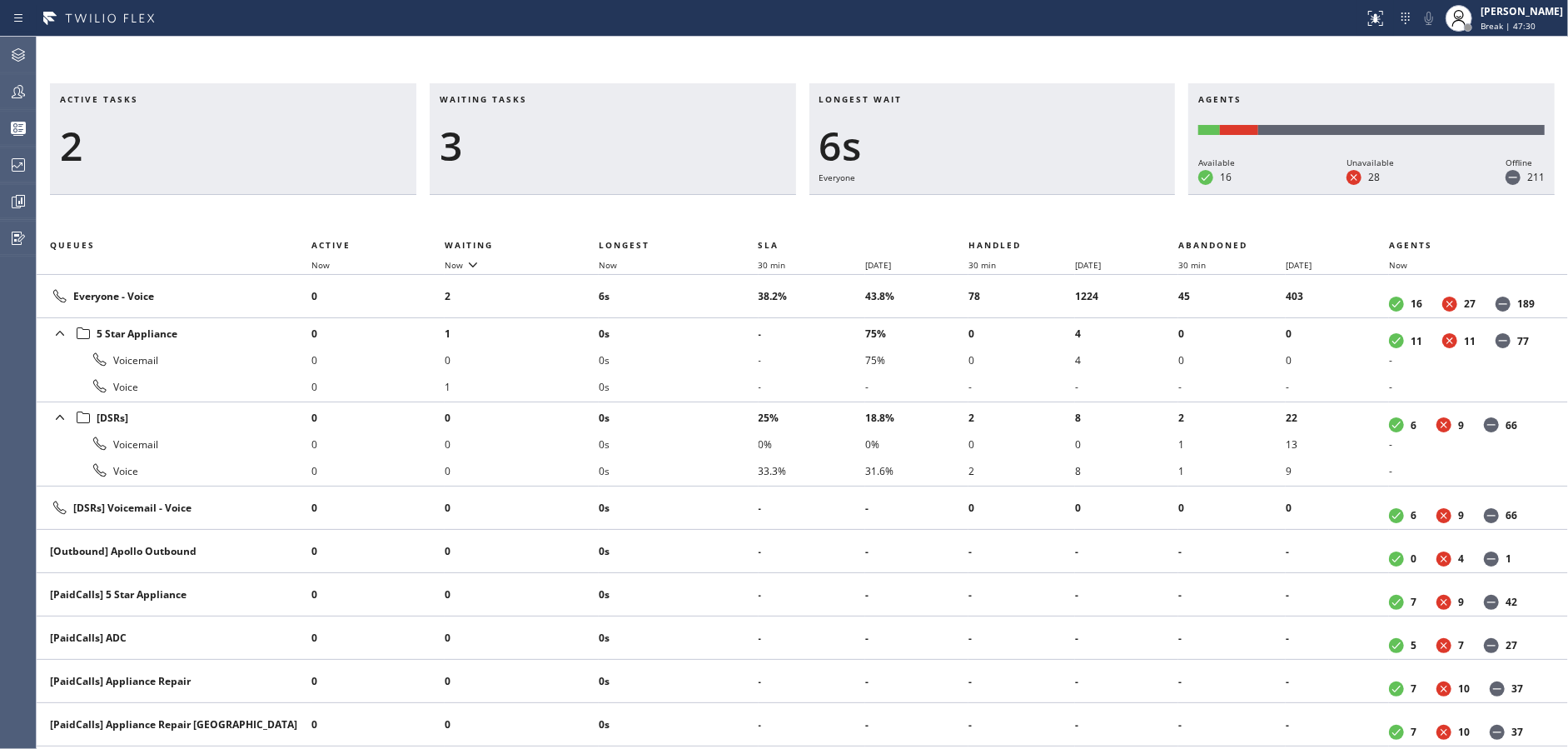
click at [648, 148] on div "3" at bounding box center [613, 146] width 346 height 48
click at [648, 148] on div "4" at bounding box center [613, 146] width 346 height 48
click at [648, 148] on div "3" at bounding box center [613, 146] width 346 height 48
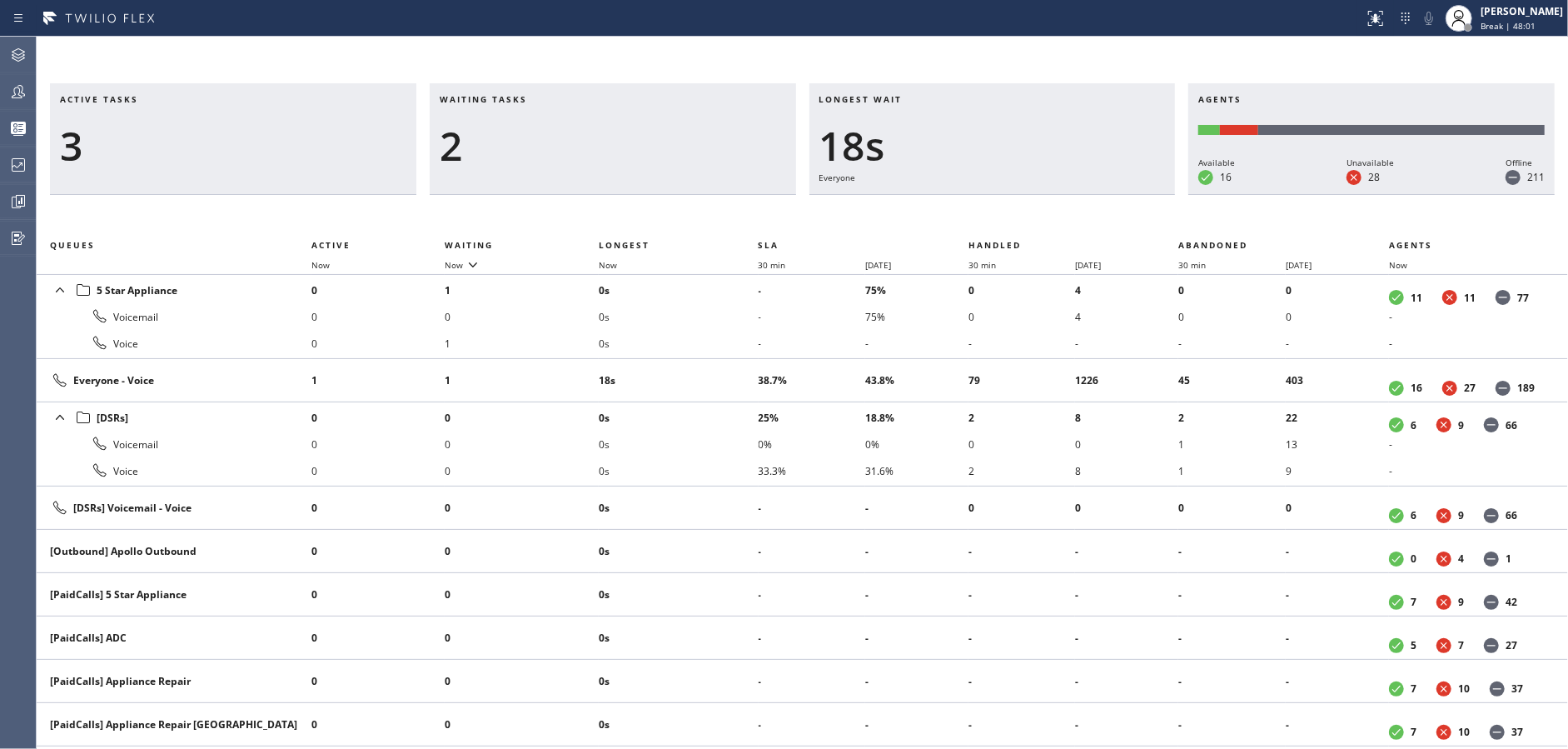
click at [648, 148] on div "2" at bounding box center [613, 146] width 346 height 48
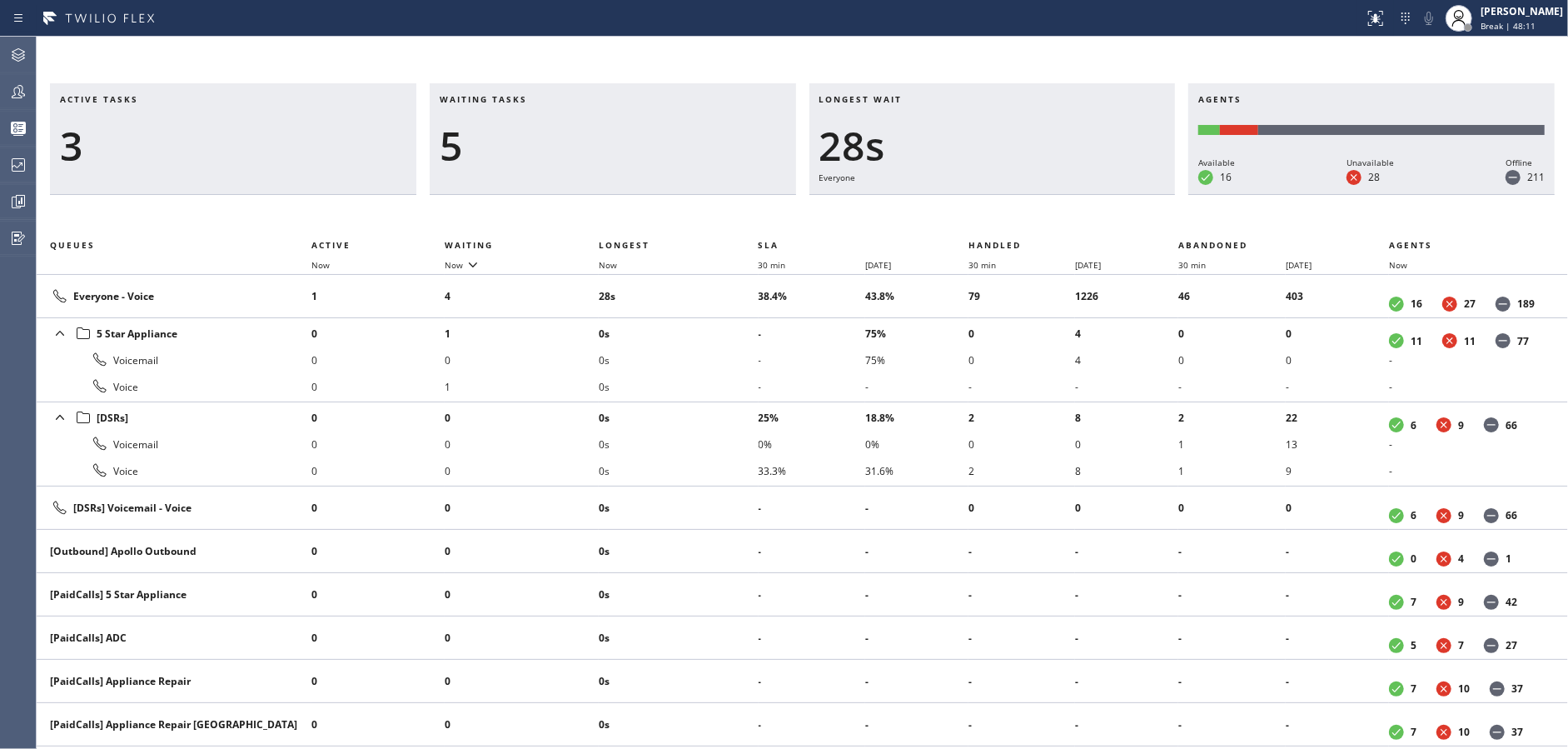
click at [648, 148] on div "5" at bounding box center [613, 146] width 346 height 48
click at [648, 148] on div "3" at bounding box center [613, 146] width 346 height 48
click at [648, 148] on div "4" at bounding box center [613, 146] width 346 height 48
click at [648, 148] on div "3" at bounding box center [613, 146] width 346 height 48
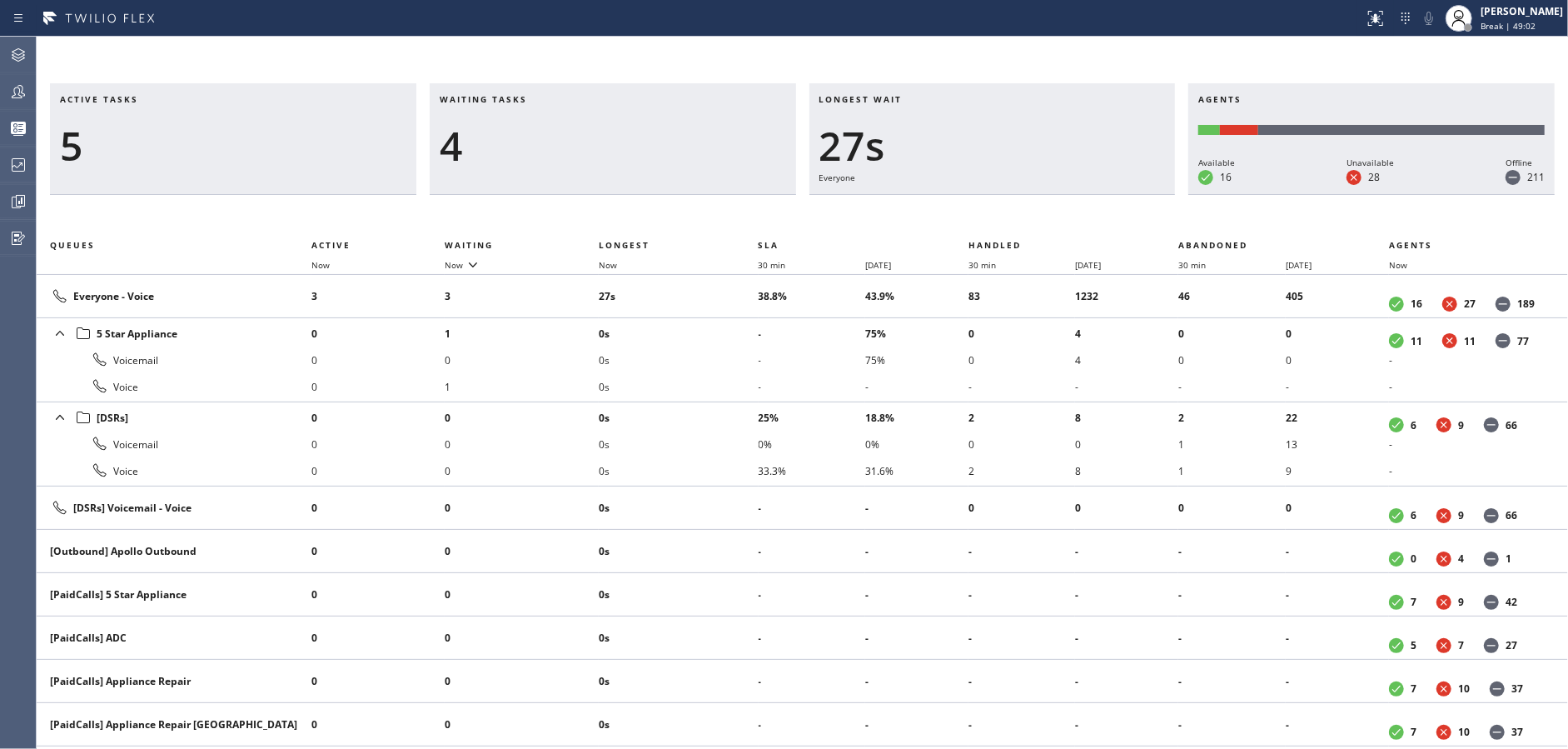
click at [648, 148] on div "4" at bounding box center [613, 146] width 346 height 48
click at [648, 148] on div "5" at bounding box center [613, 146] width 346 height 48
click at [648, 148] on div "3" at bounding box center [613, 146] width 346 height 48
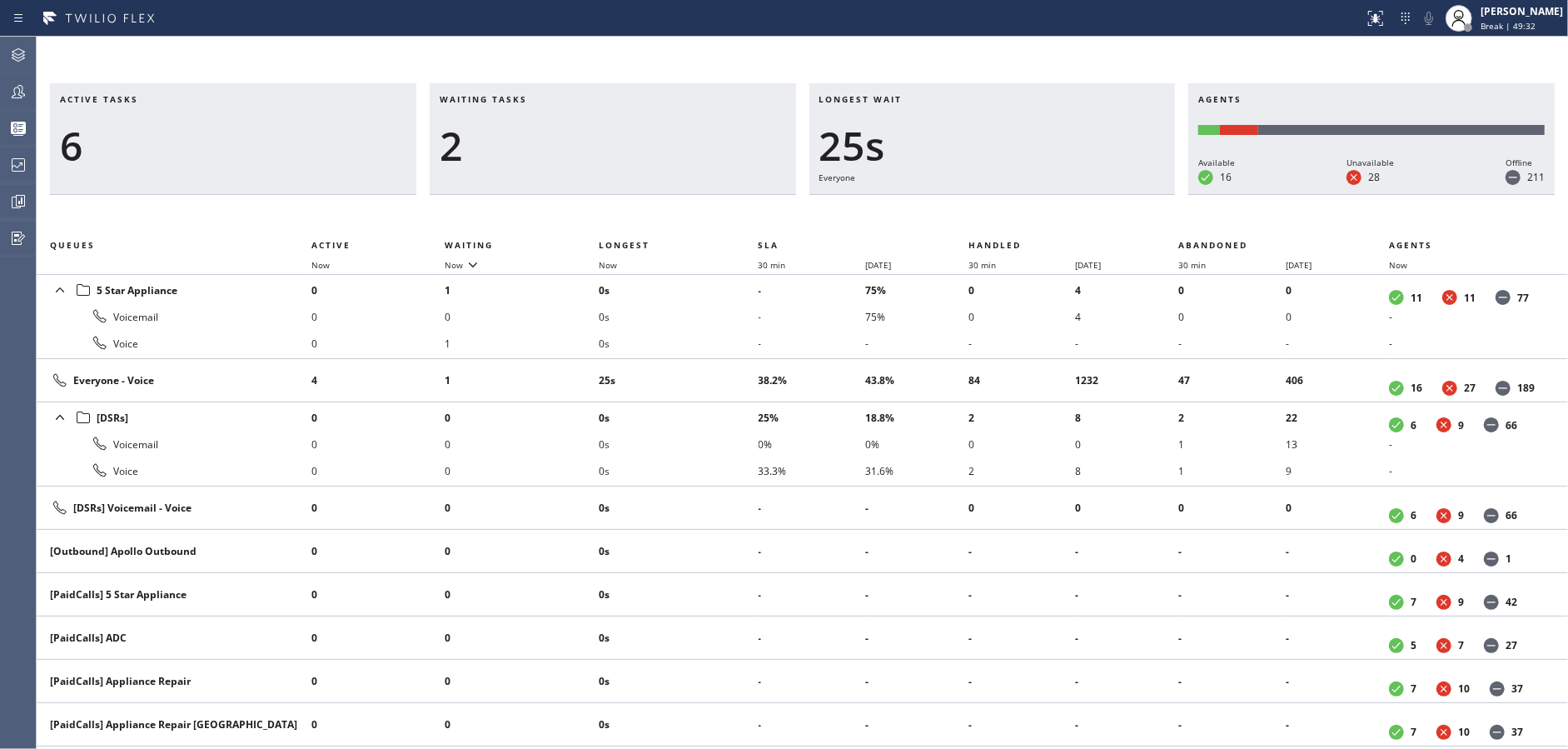
click at [648, 148] on div "2" at bounding box center [613, 146] width 346 height 48
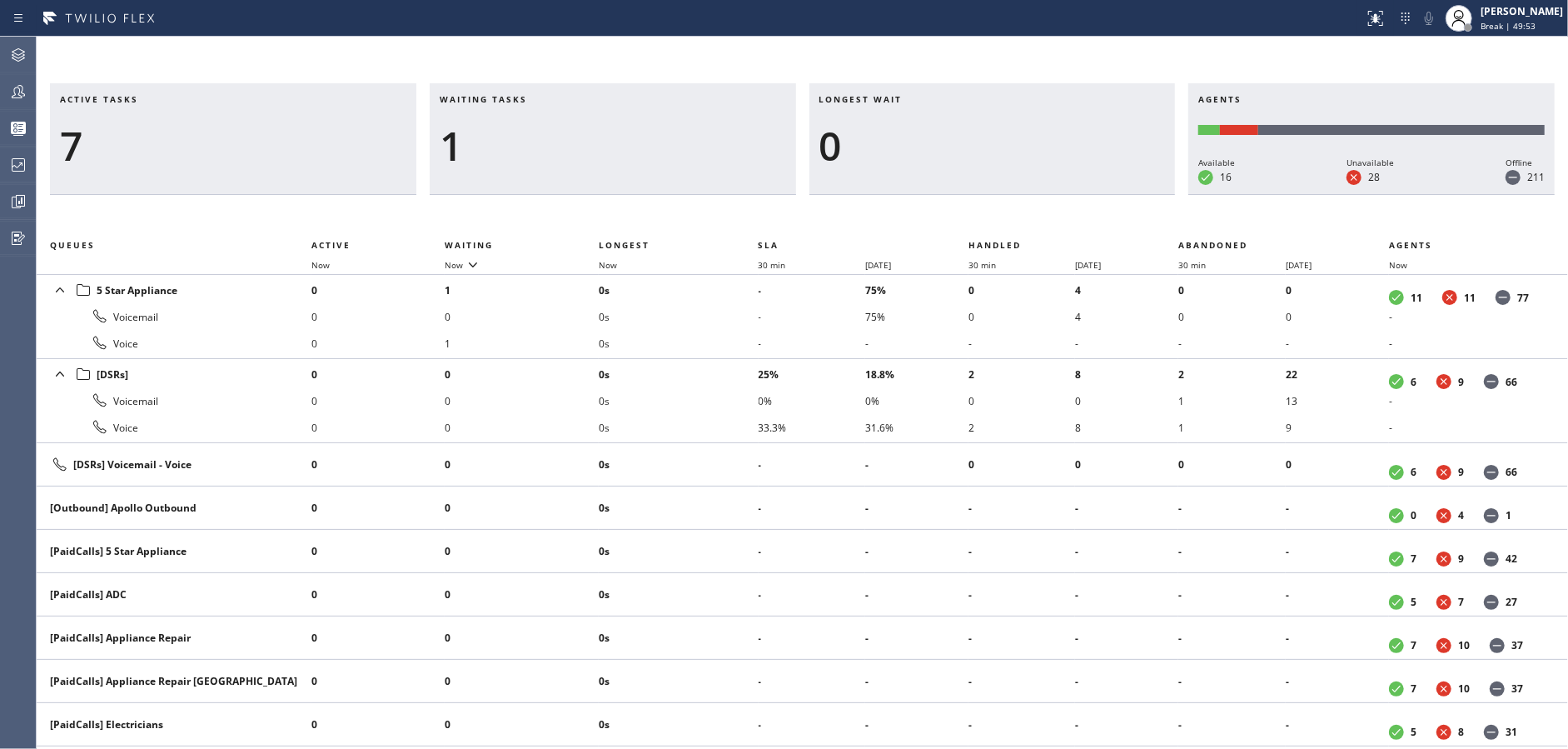
click at [648, 148] on div "1" at bounding box center [613, 146] width 346 height 48
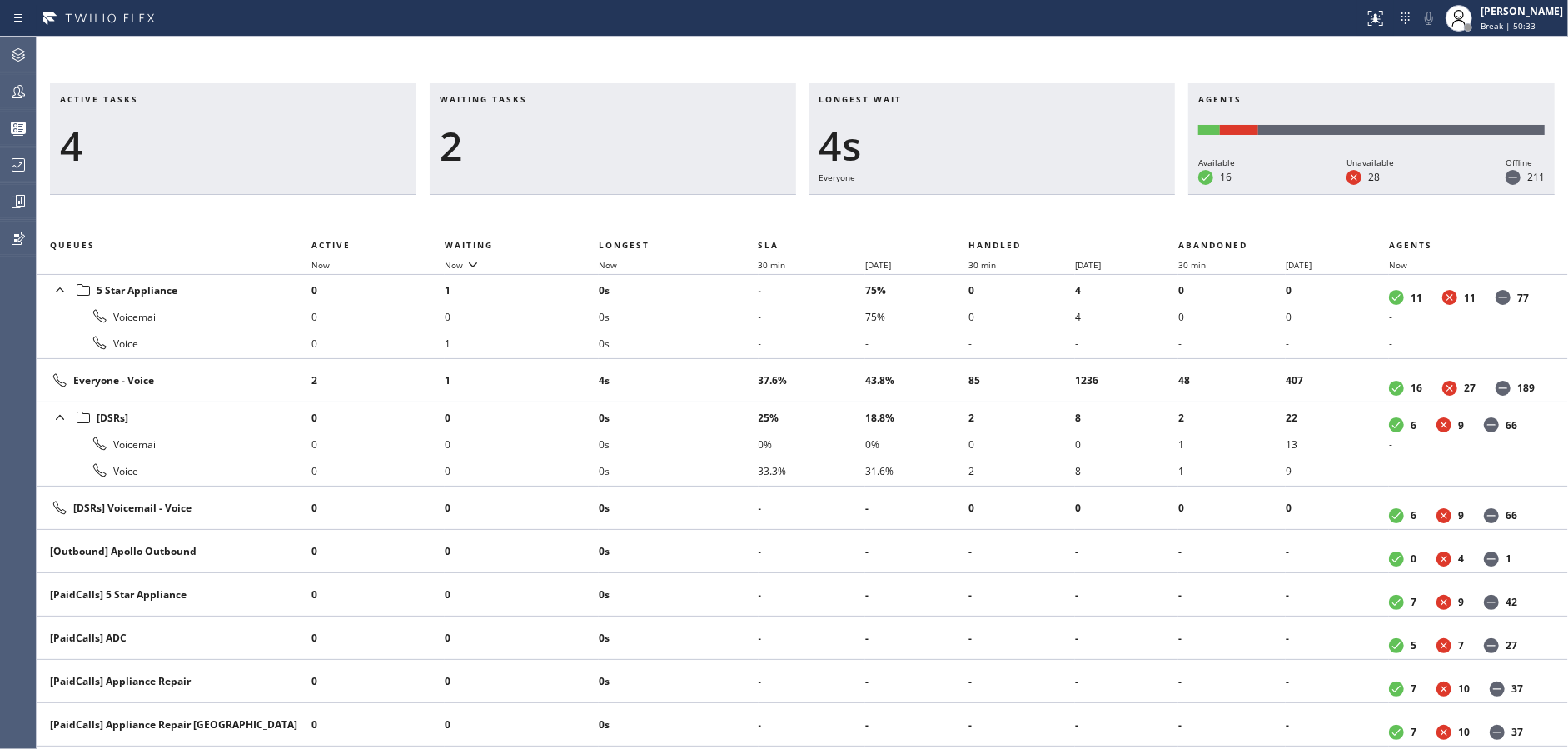
click at [648, 148] on div "2" at bounding box center [613, 146] width 346 height 48
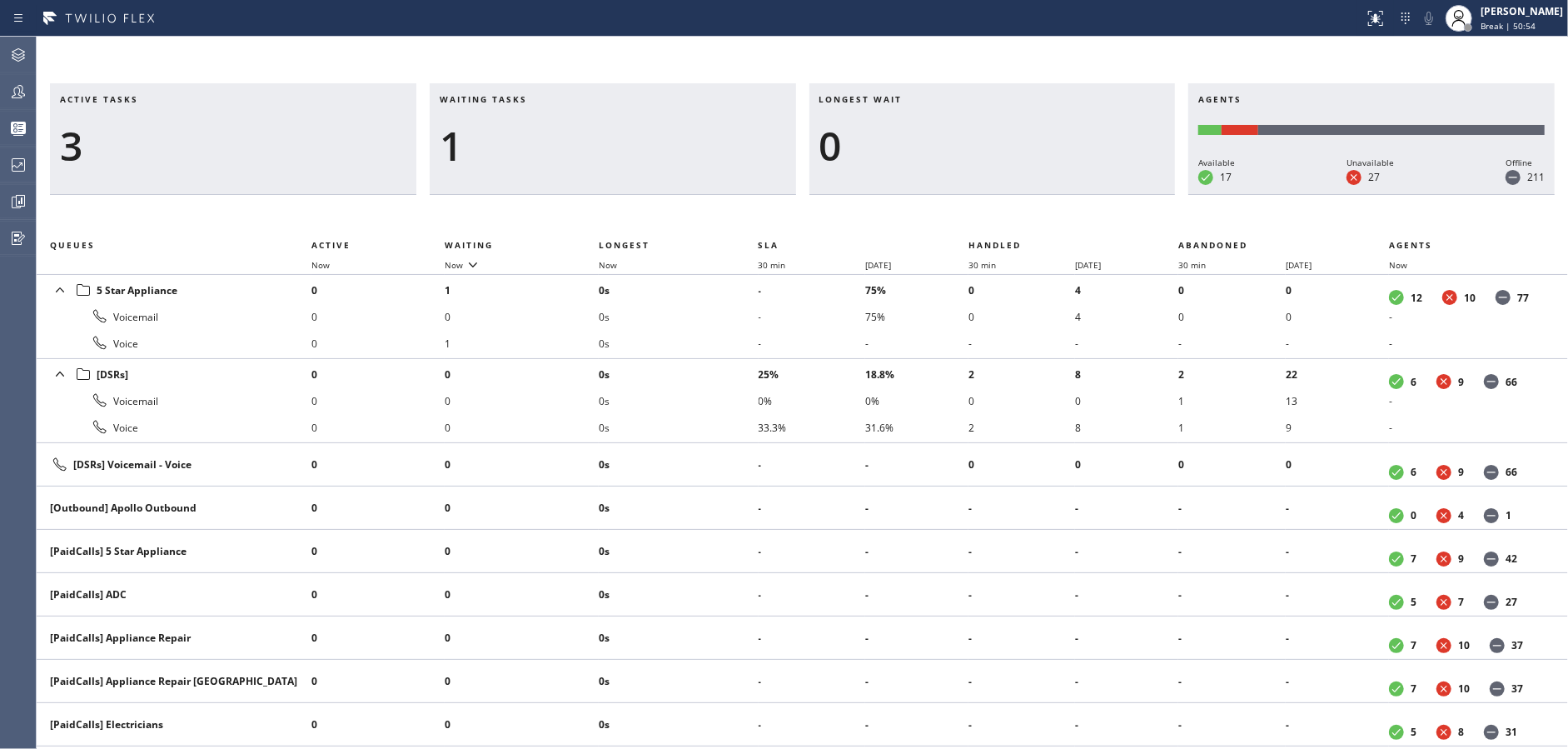
click at [648, 148] on div "1" at bounding box center [613, 146] width 346 height 48
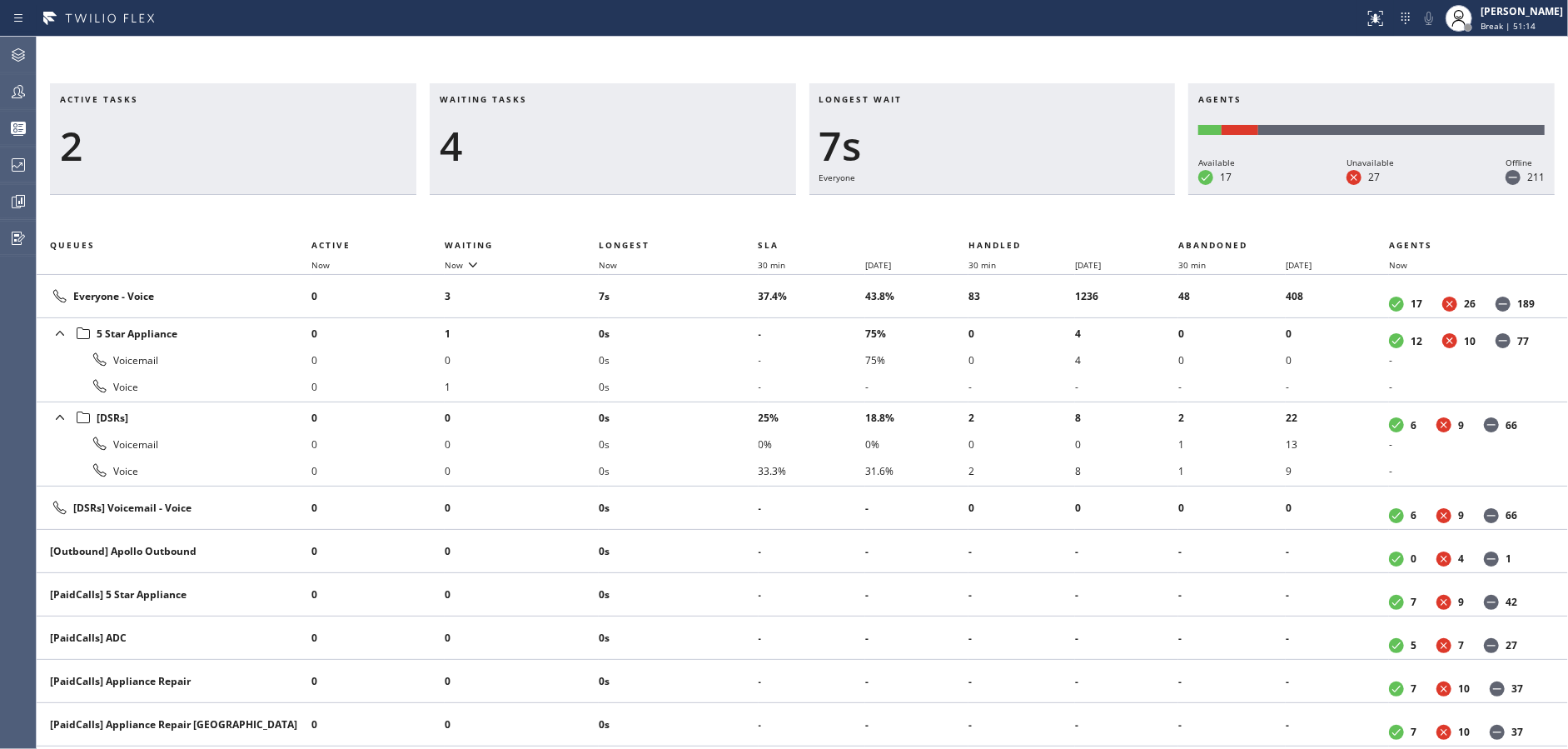
click at [648, 148] on div "4" at bounding box center [613, 146] width 346 height 48
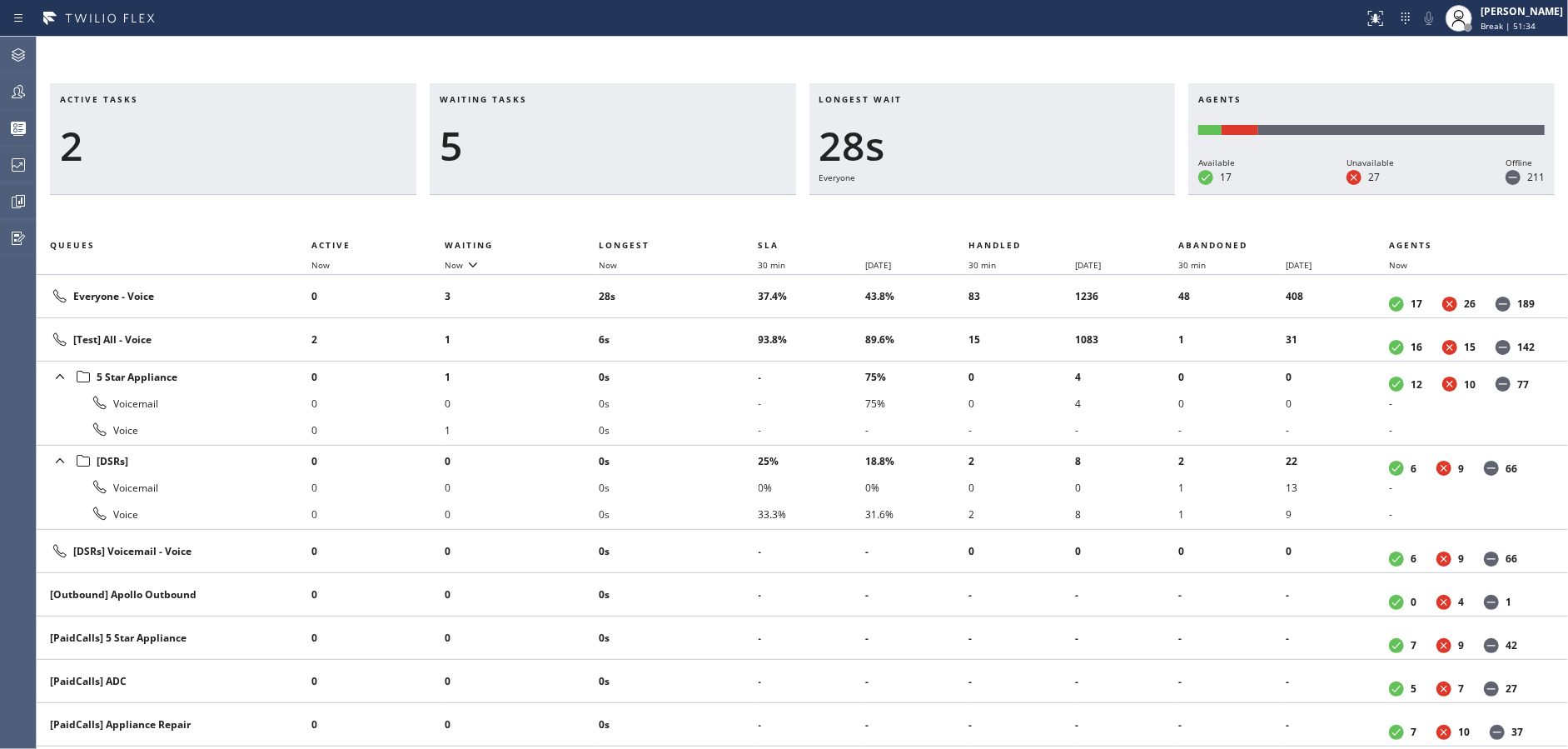
click at [648, 148] on div "5" at bounding box center [613, 146] width 346 height 48
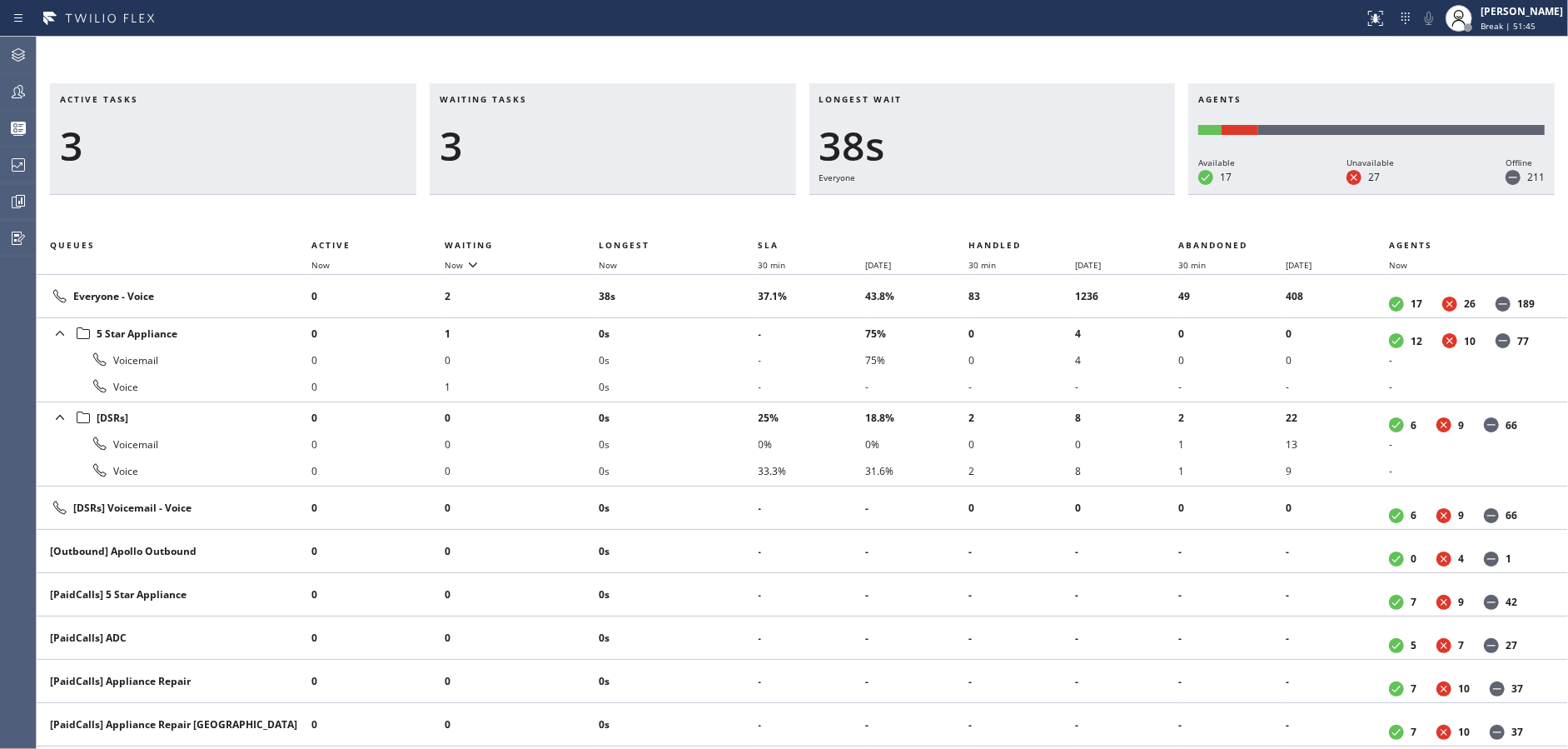
click at [648, 148] on div "3" at bounding box center [613, 146] width 346 height 48
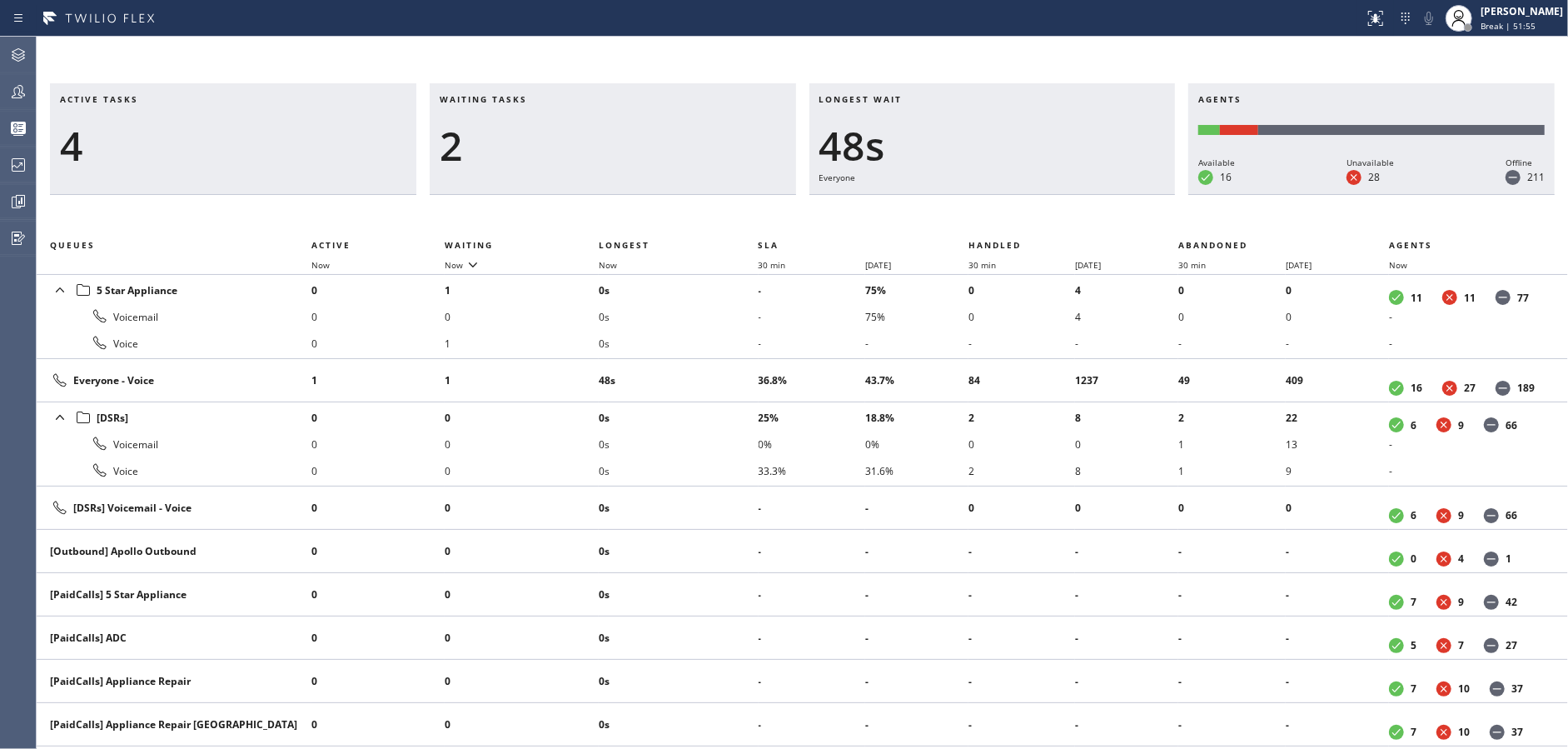
click at [648, 148] on div "2" at bounding box center [613, 146] width 346 height 48
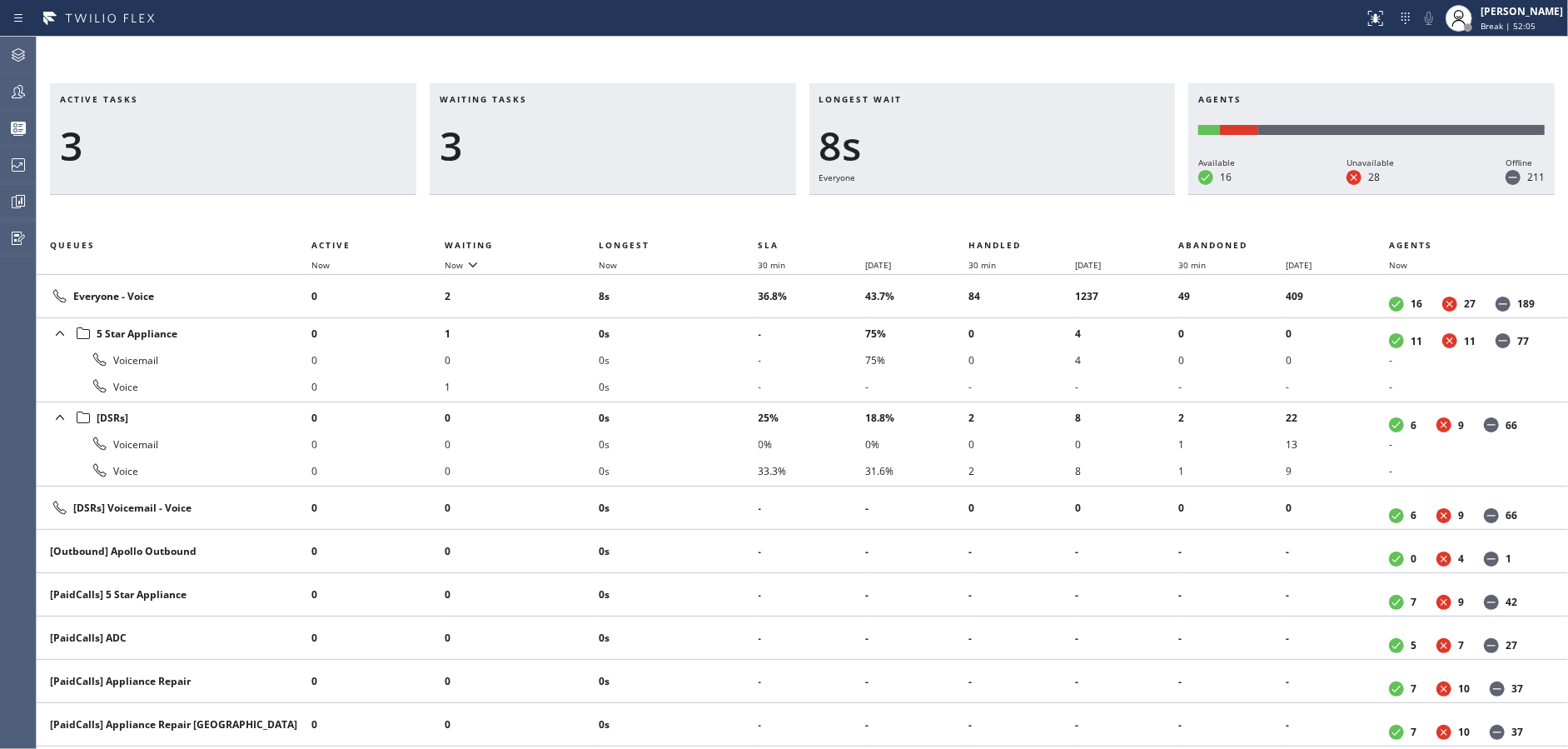
click at [648, 148] on div "3" at bounding box center [613, 146] width 346 height 48
click at [648, 148] on div "4" at bounding box center [613, 146] width 346 height 48
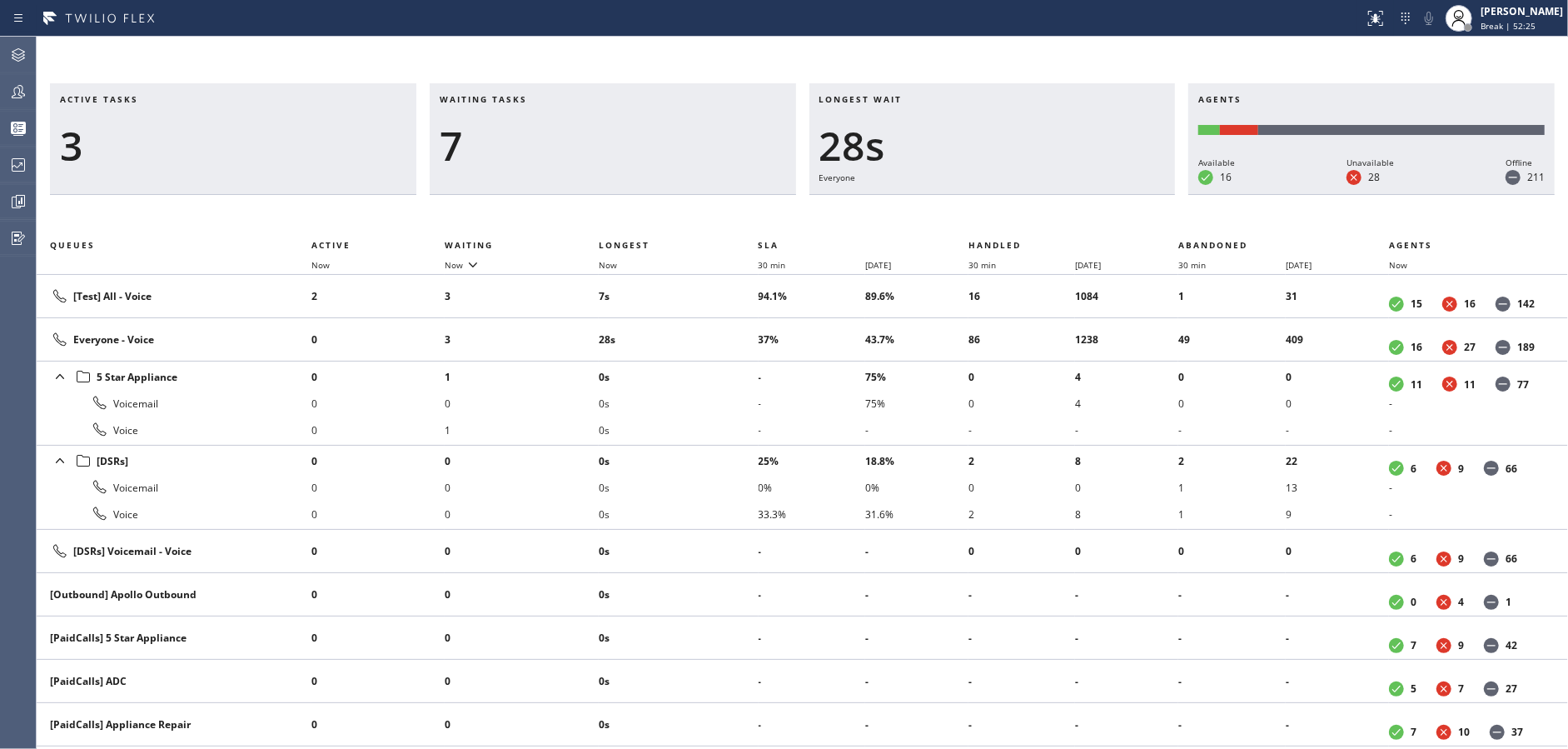
click at [648, 148] on div "7" at bounding box center [613, 146] width 346 height 48
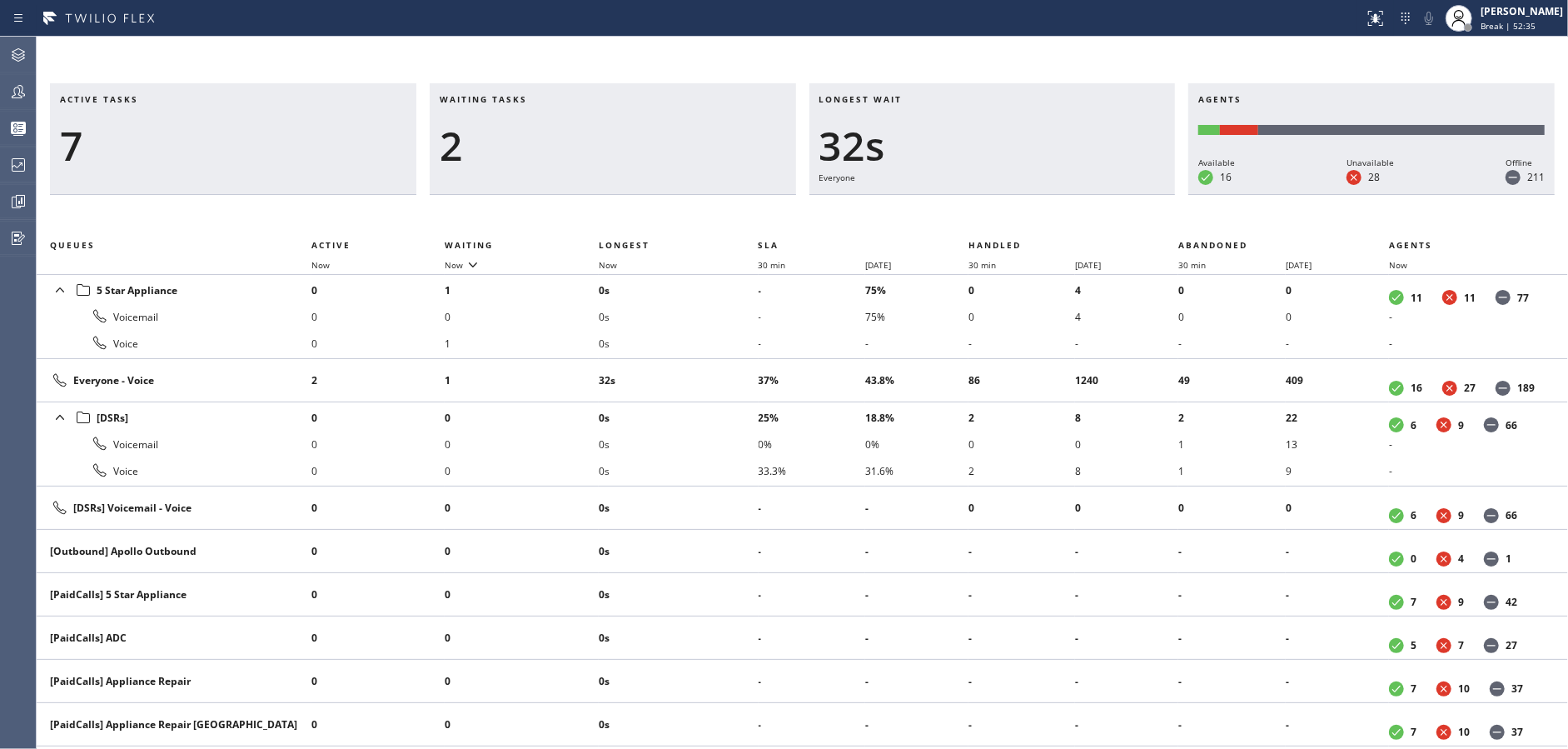
click at [648, 148] on div "2" at bounding box center [613, 146] width 346 height 48
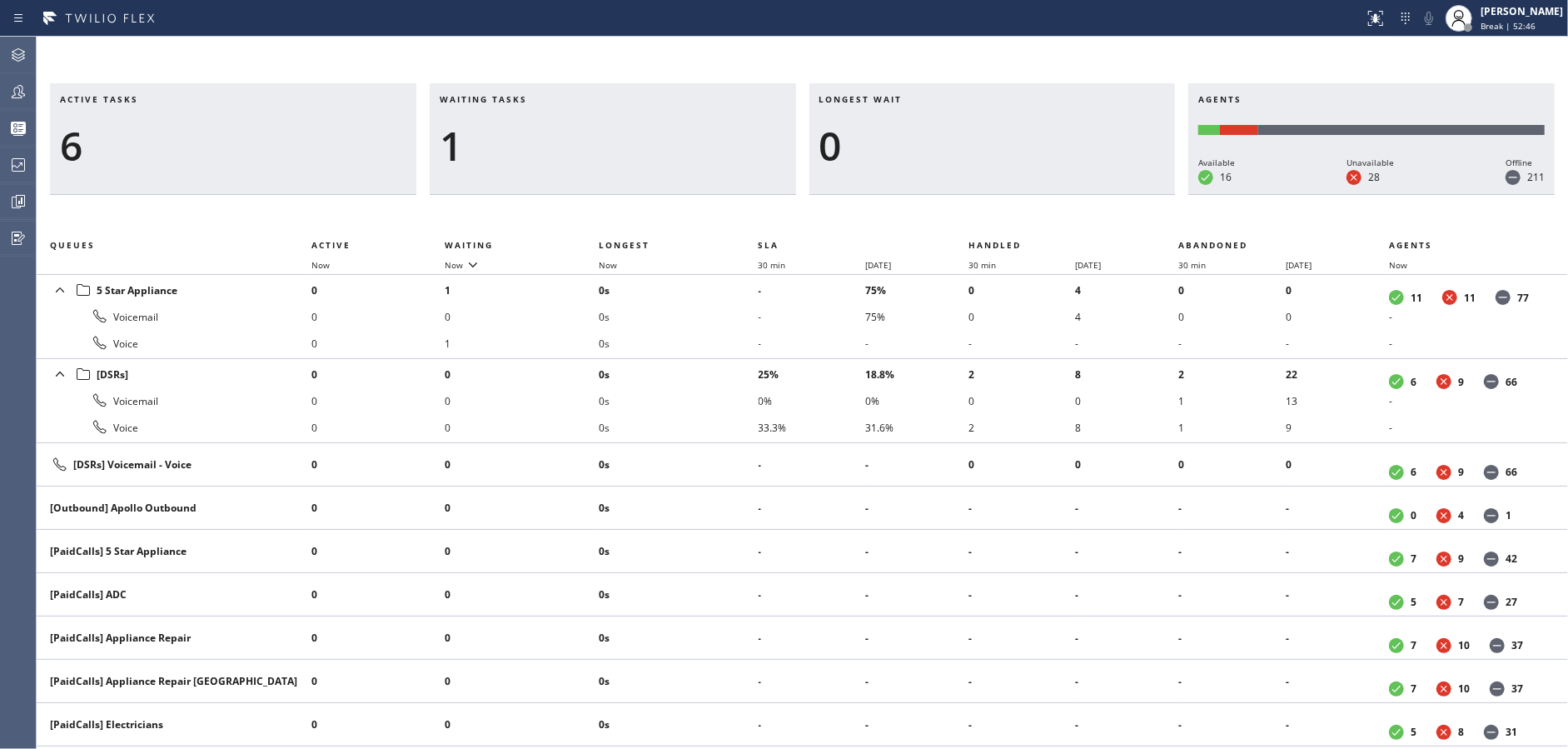
click at [648, 148] on div "1" at bounding box center [613, 146] width 346 height 48
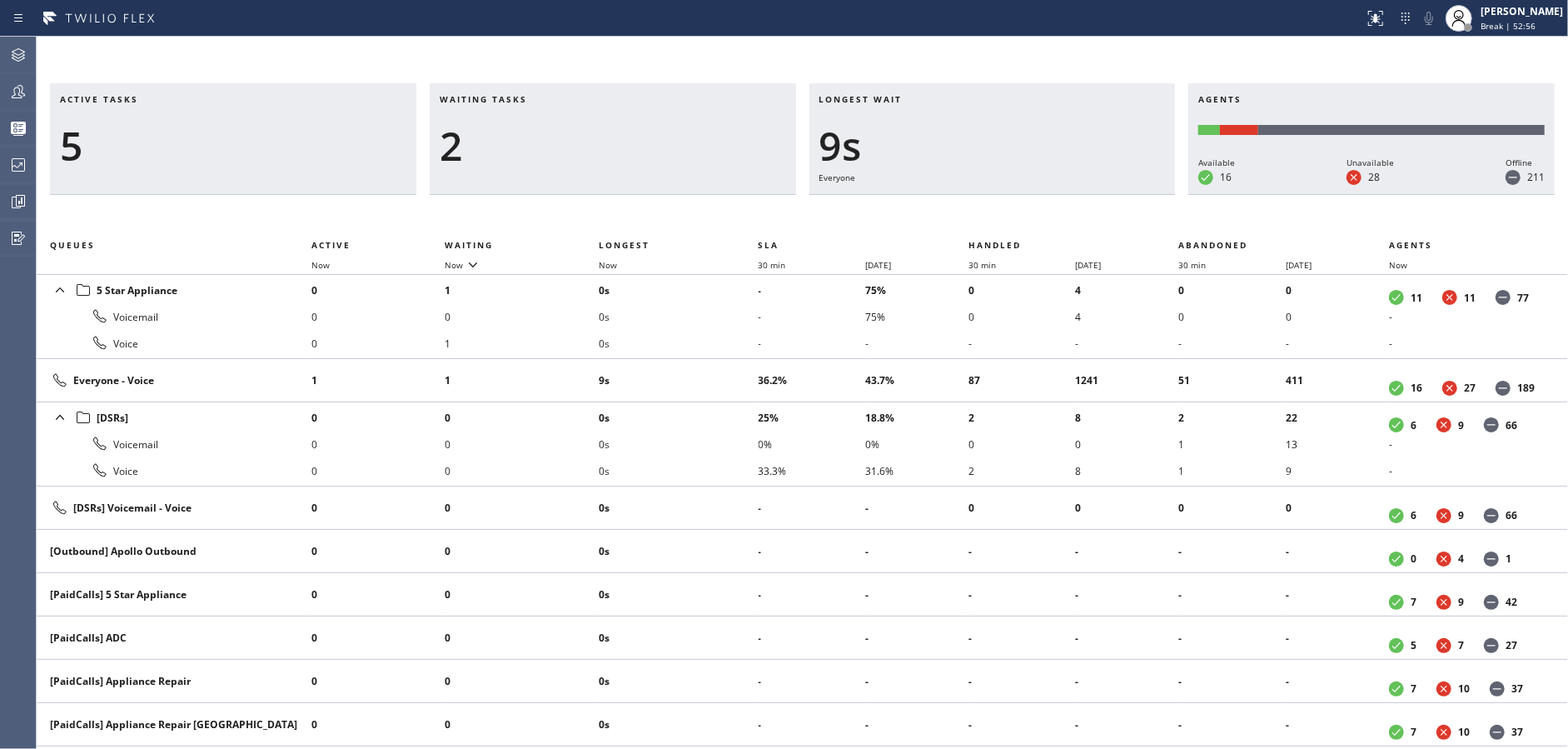
click at [648, 148] on div "2" at bounding box center [613, 146] width 346 height 48
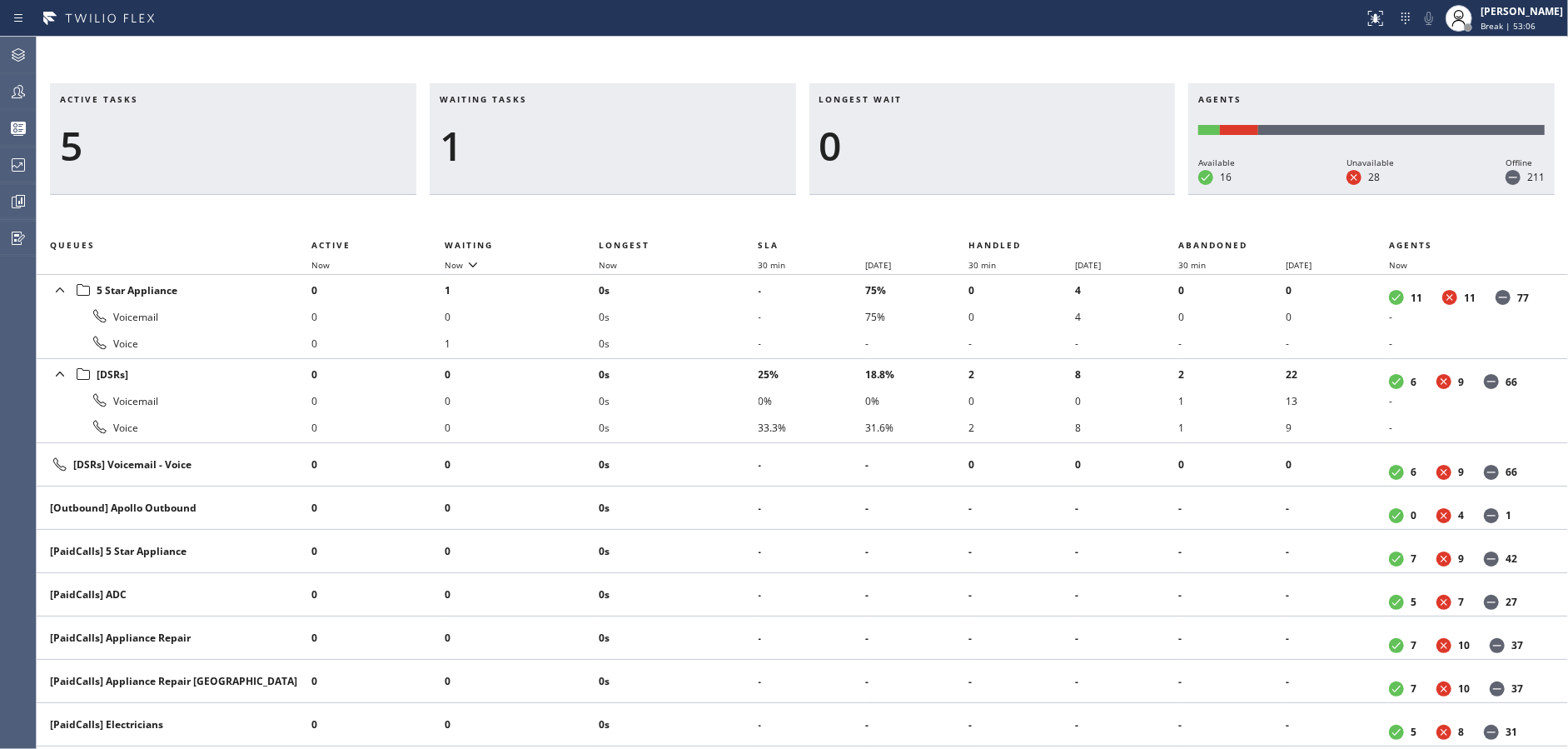
click at [648, 148] on div "1" at bounding box center [613, 146] width 346 height 48
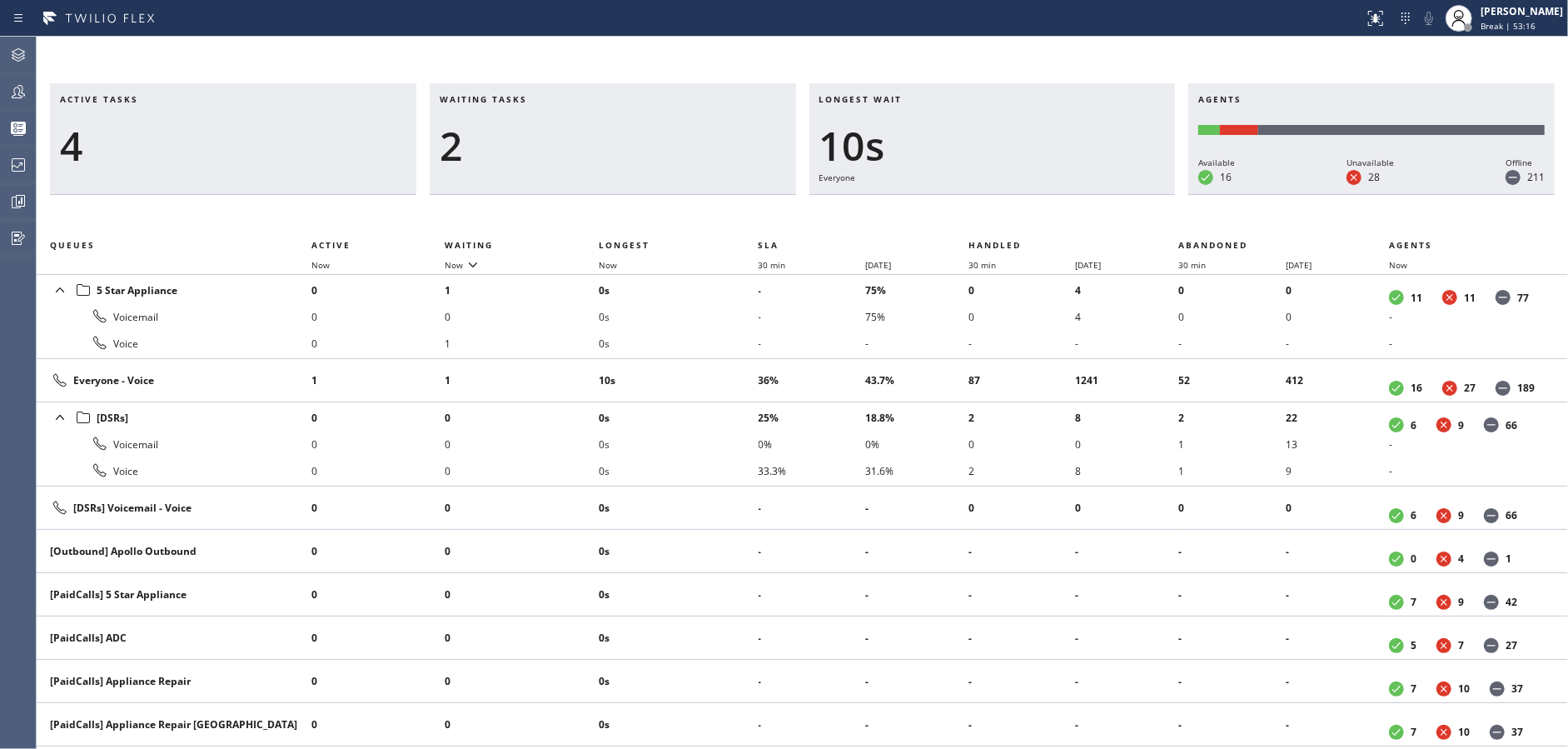
click at [648, 148] on div "2" at bounding box center [613, 146] width 346 height 48
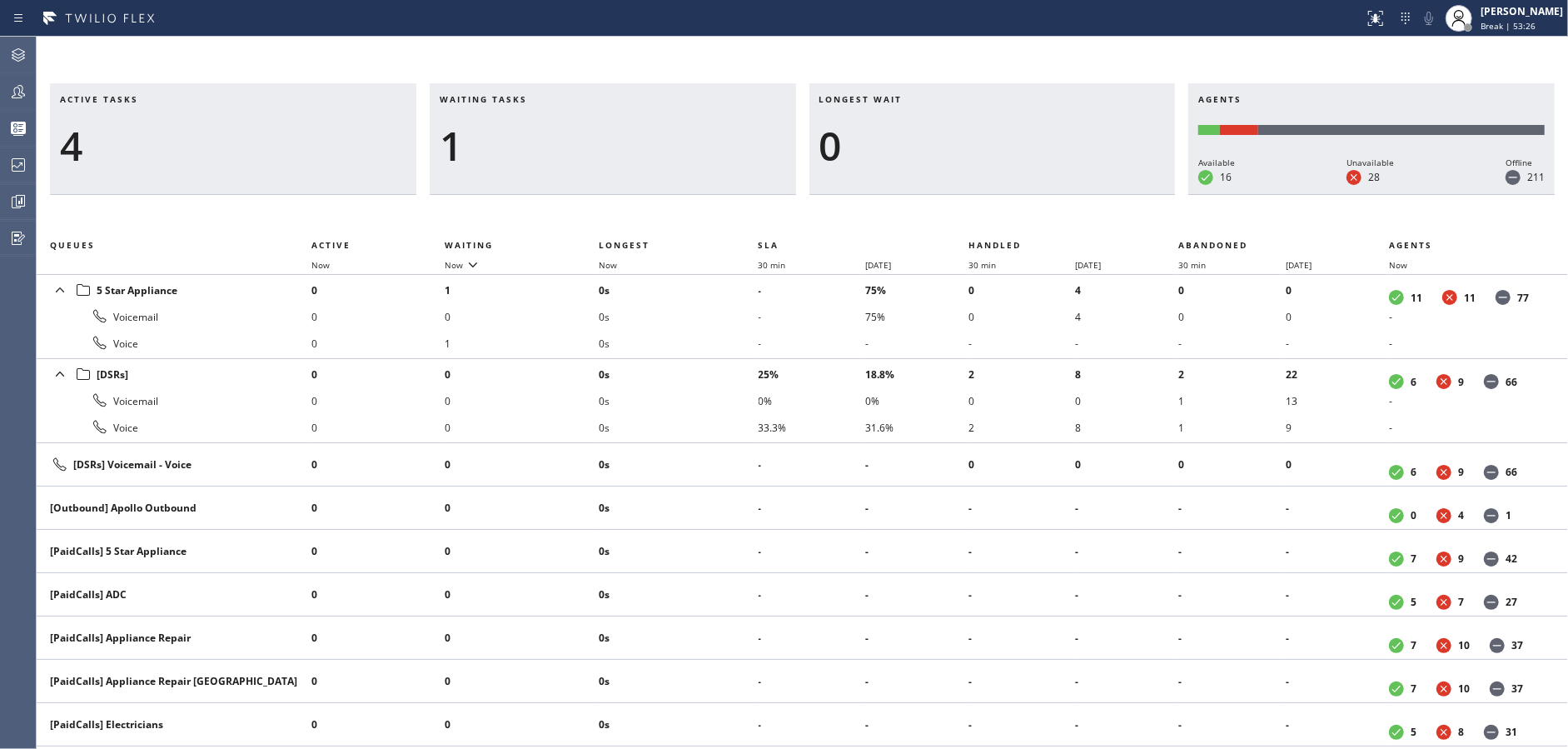
click at [648, 148] on div "1" at bounding box center [613, 146] width 346 height 48
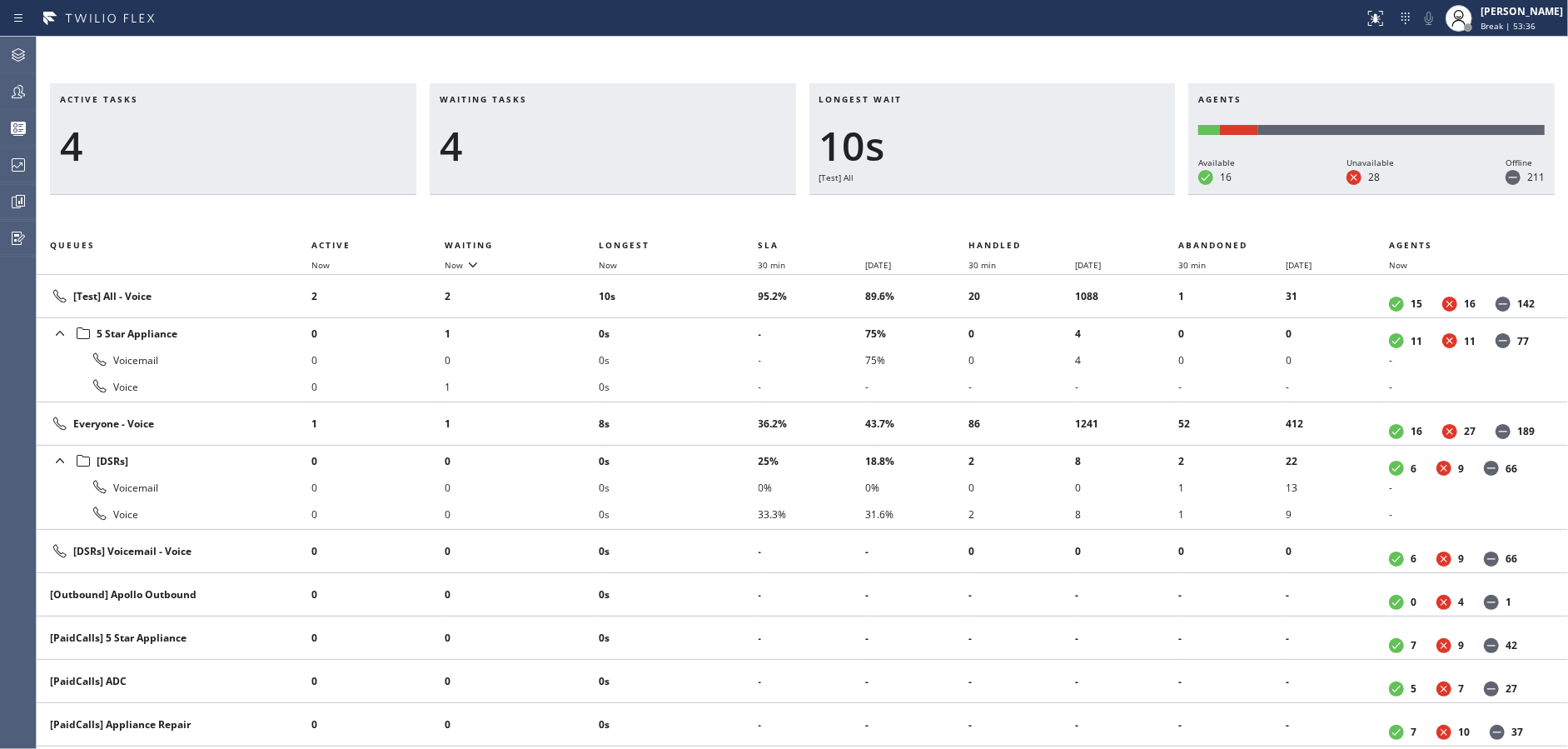
click at [648, 148] on div "4" at bounding box center [613, 146] width 346 height 48
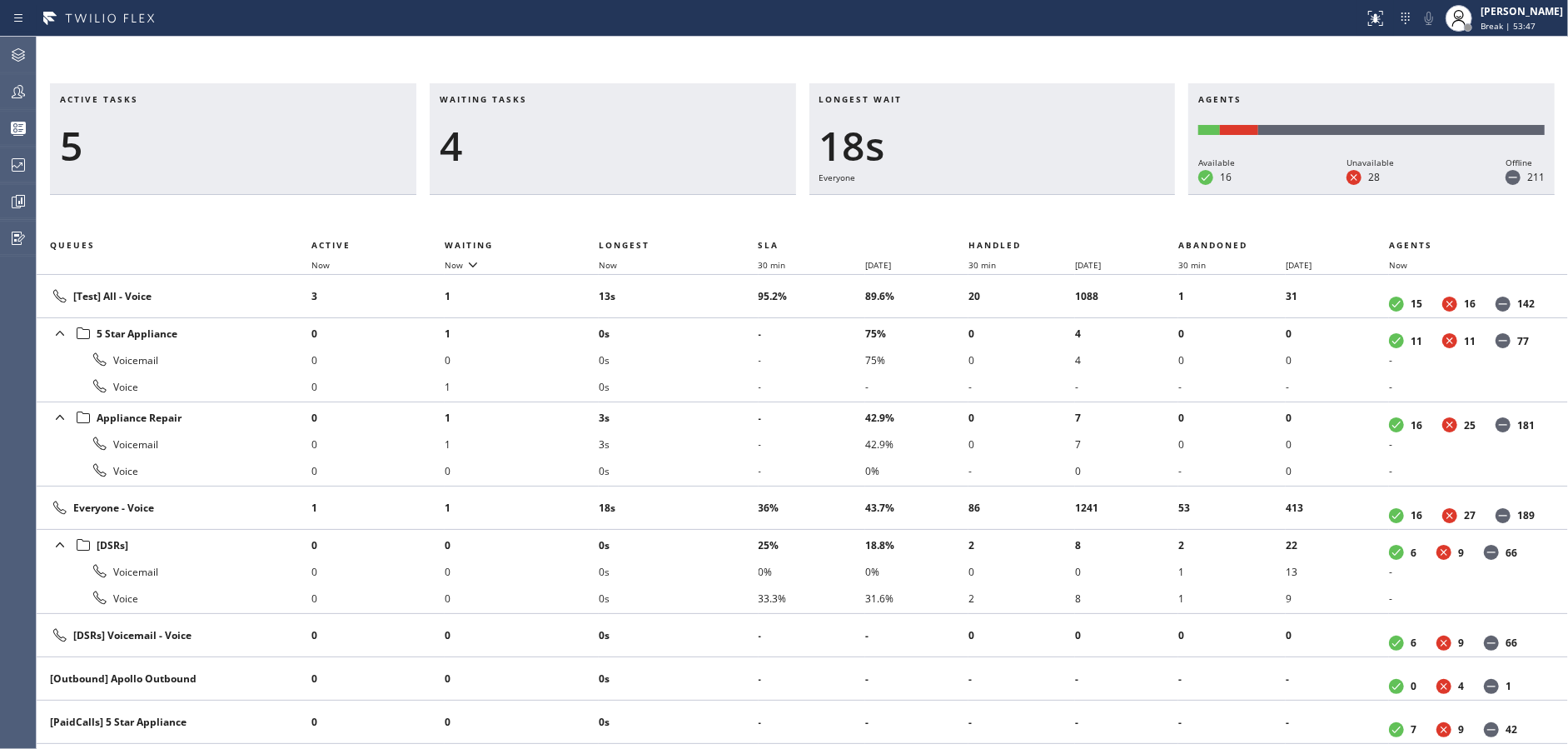
click at [648, 148] on div "4" at bounding box center [613, 146] width 346 height 48
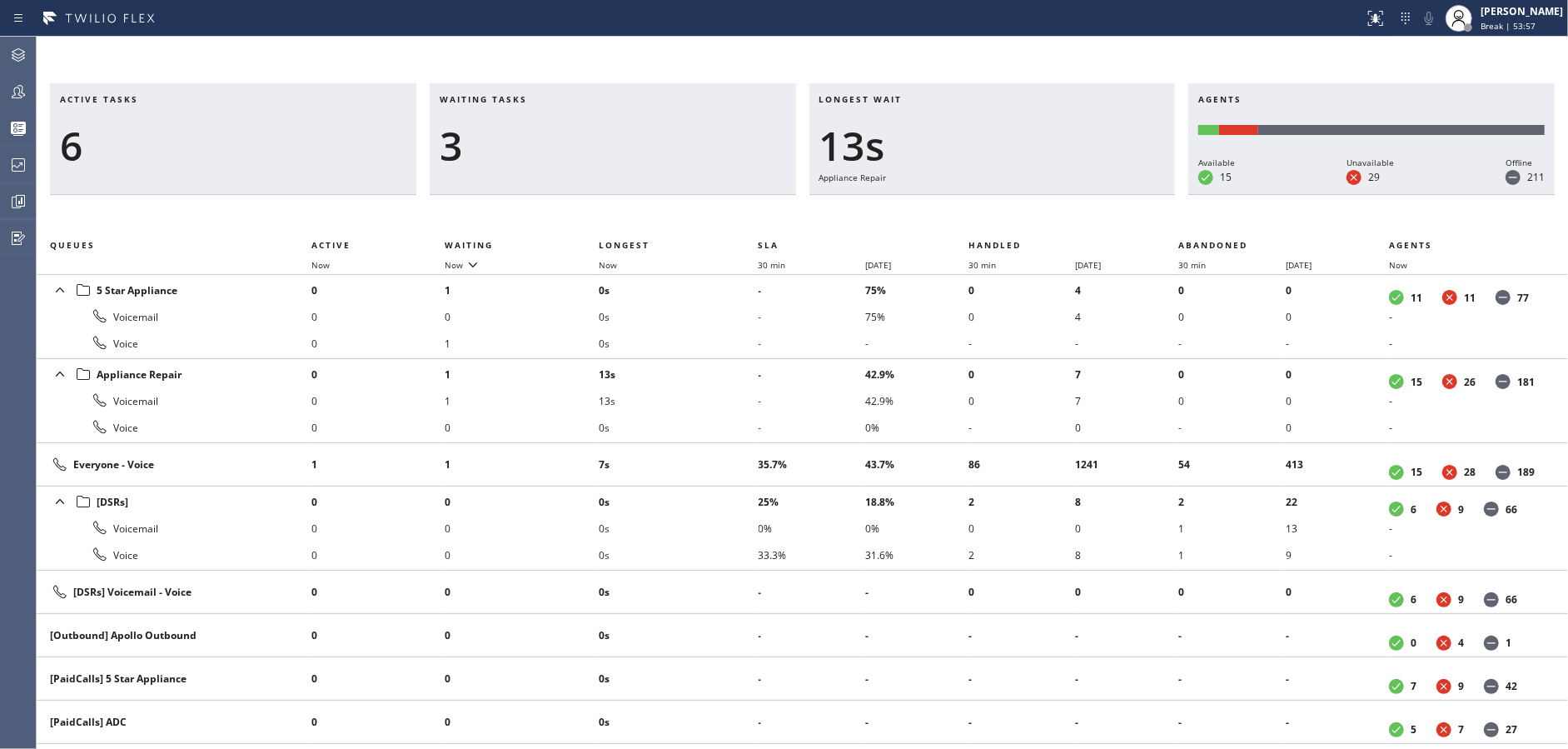
click at [648, 148] on div "3" at bounding box center [613, 146] width 346 height 48
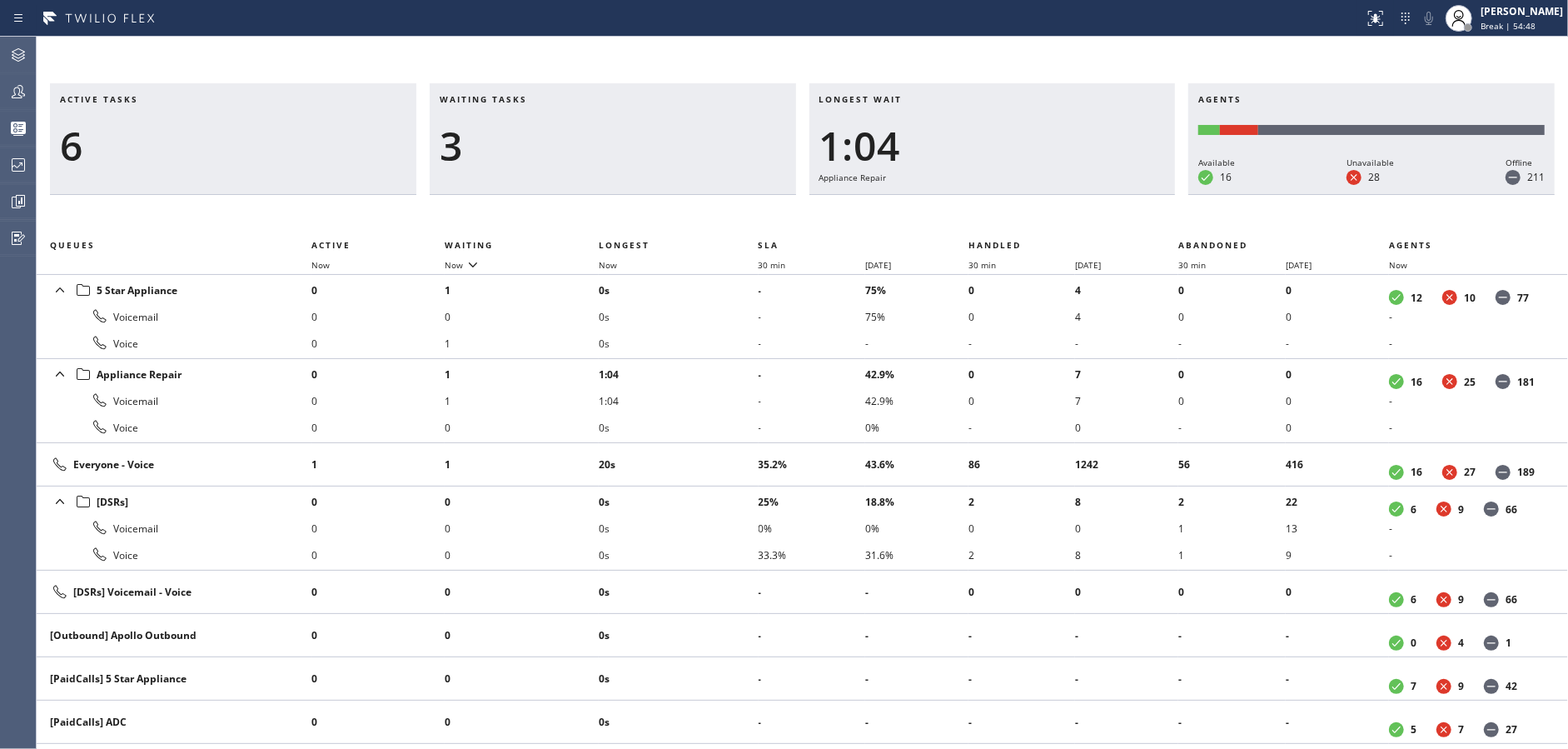
click at [648, 148] on div "3" at bounding box center [613, 146] width 346 height 48
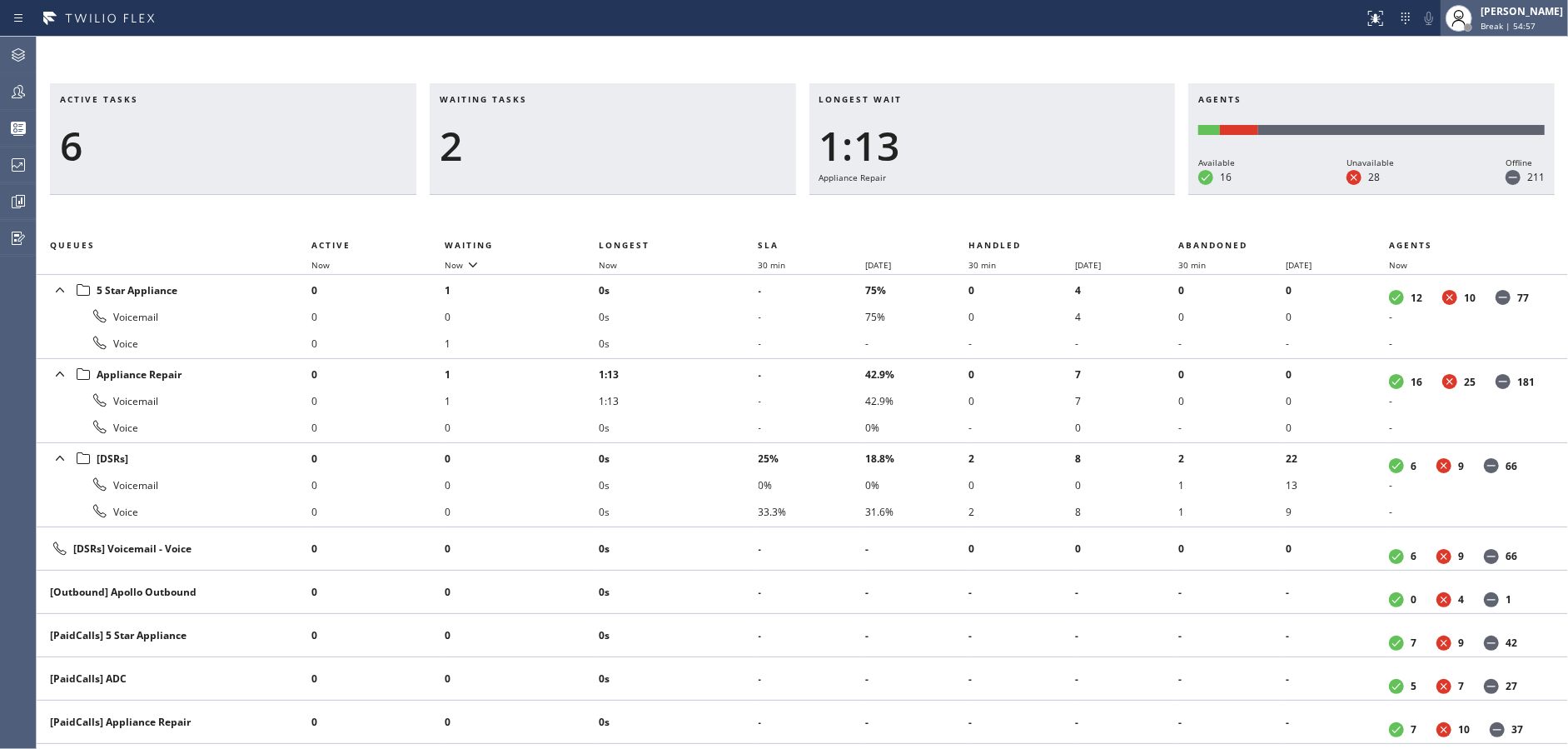
click at [1524, 30] on span "Break | 54:57" at bounding box center [1508, 26] width 55 height 12
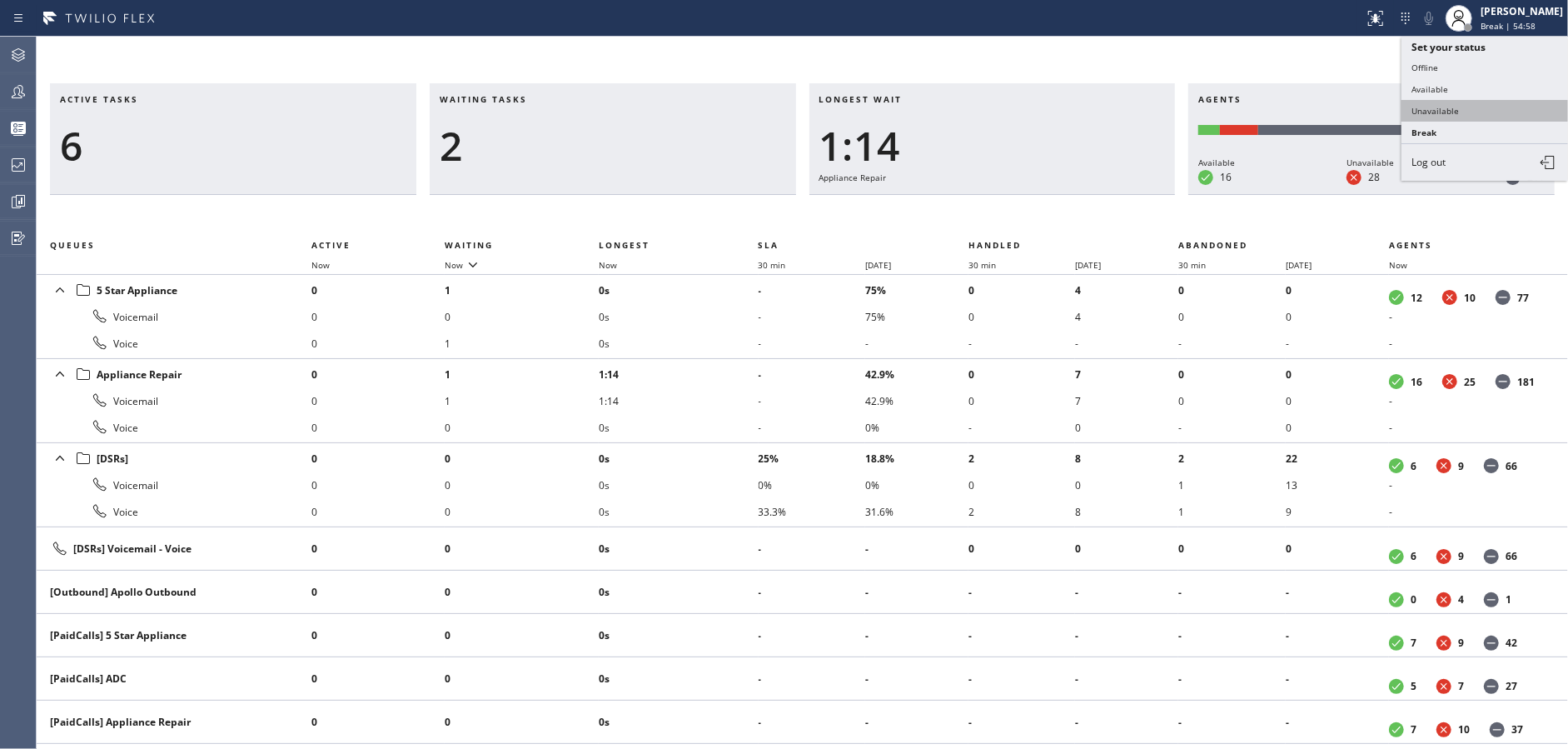
click at [1494, 112] on button "Unavailable" at bounding box center [1484, 111] width 166 height 22
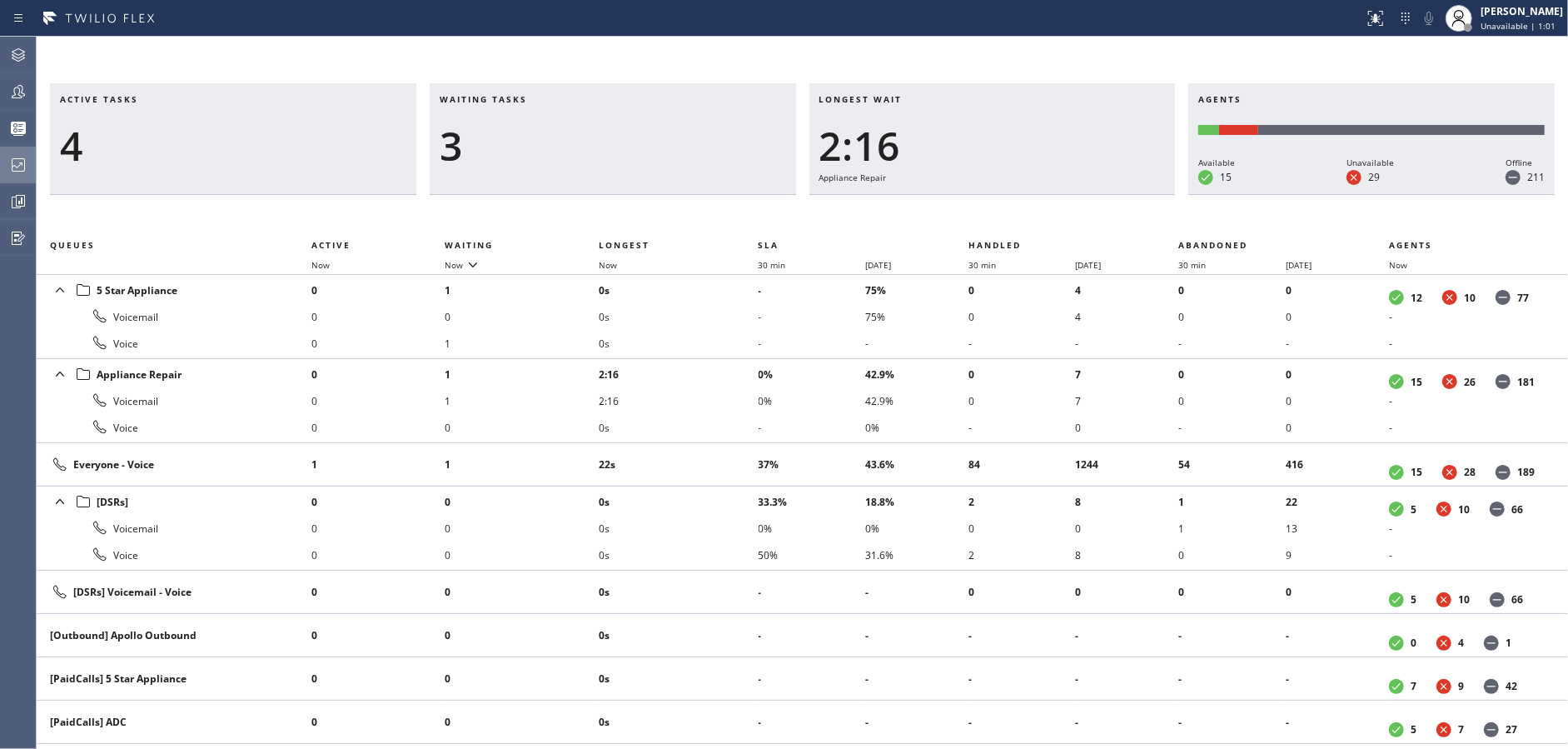
click at [14, 165] on icon at bounding box center [18, 164] width 20 height 20
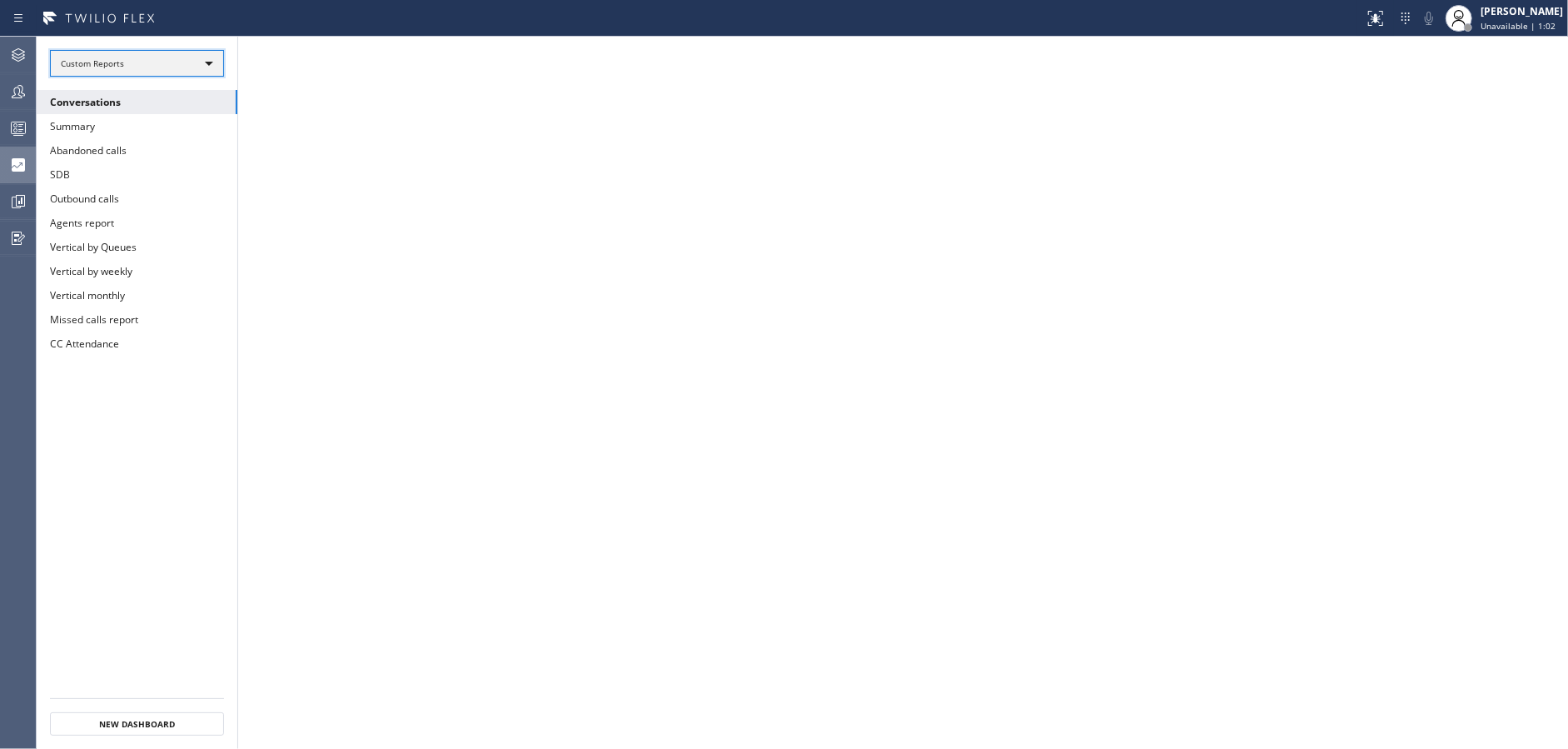
click at [164, 62] on div "Custom Reports" at bounding box center [137, 63] width 174 height 27
click at [155, 175] on li "Custom Reports" at bounding box center [136, 169] width 170 height 20
click at [152, 130] on button "Summary" at bounding box center [137, 126] width 201 height 25
